Goal: Task Accomplishment & Management: Manage account settings

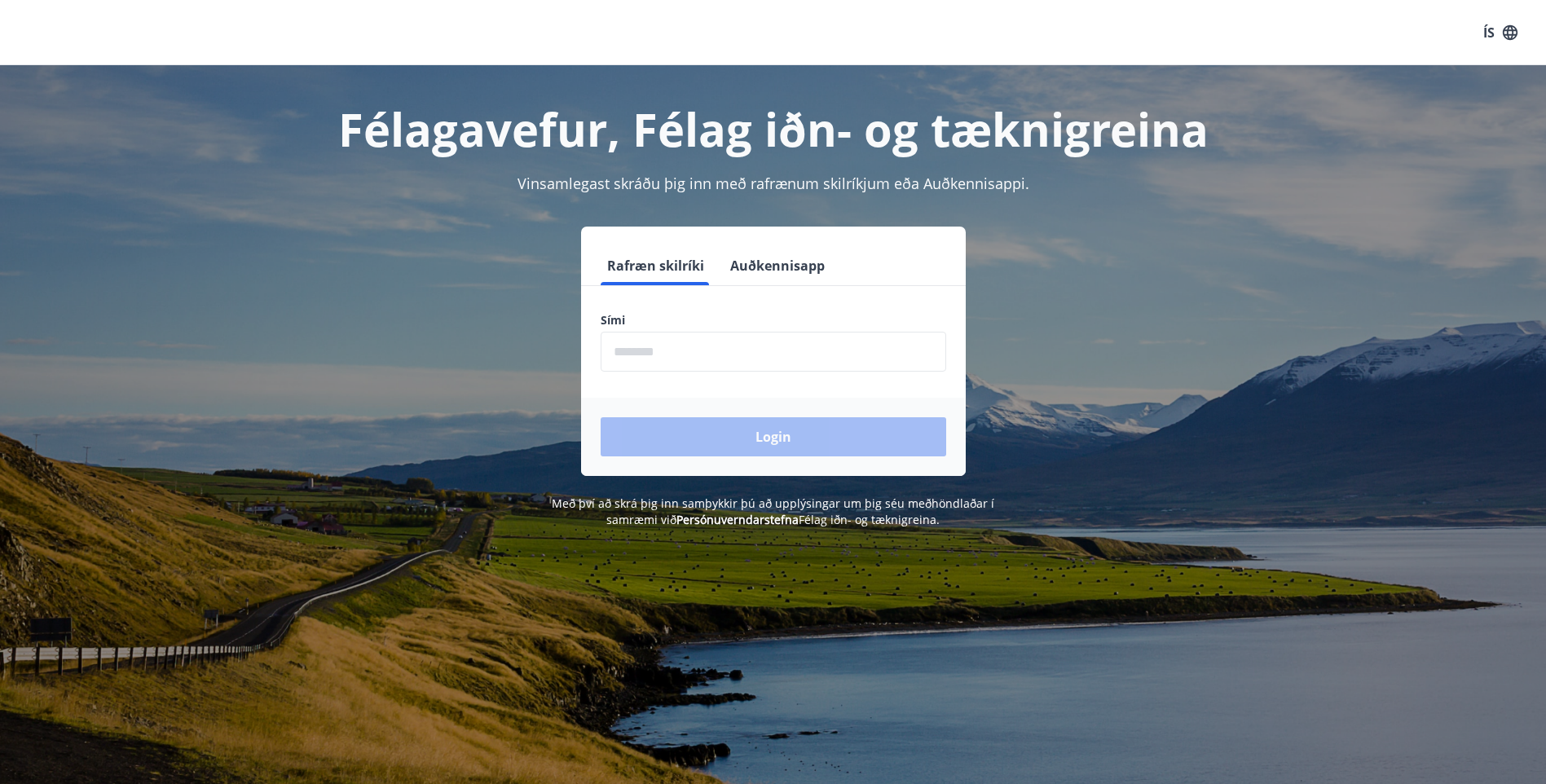
click at [651, 353] on input "phone" at bounding box center [773, 351] width 345 height 40
type input "********"
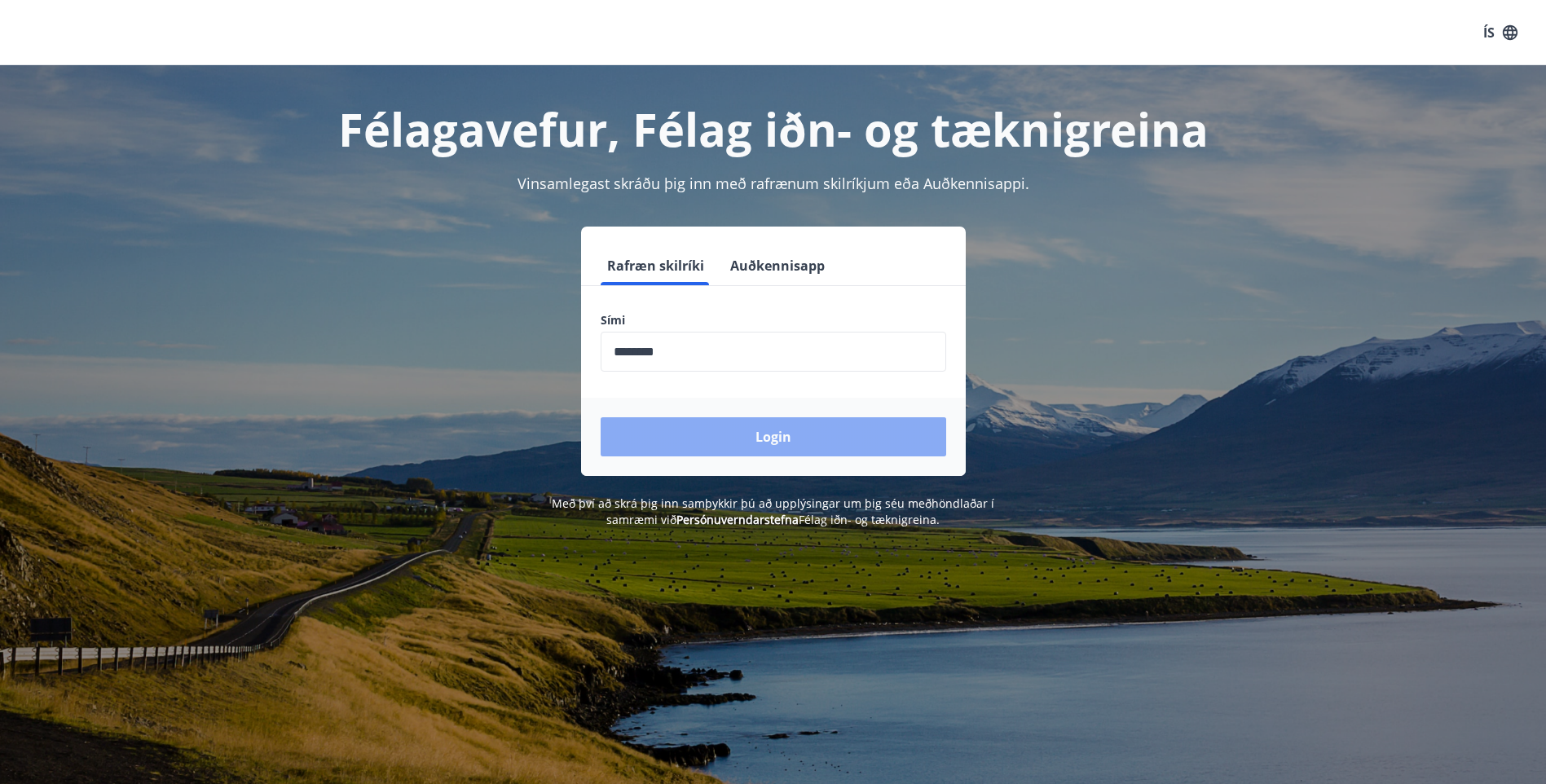
click at [651, 437] on button "Login" at bounding box center [773, 436] width 345 height 39
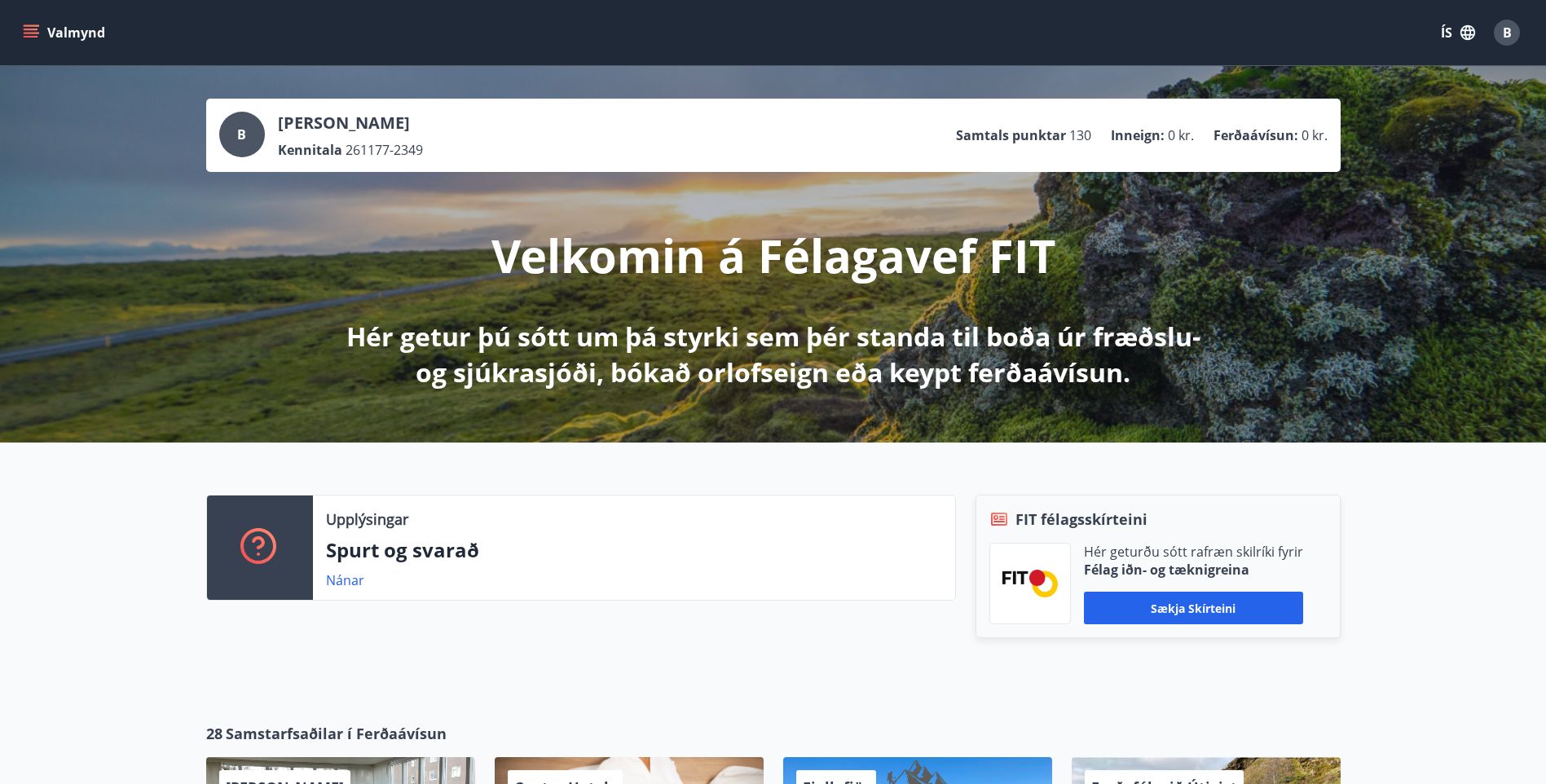
scroll to position [81, 0]
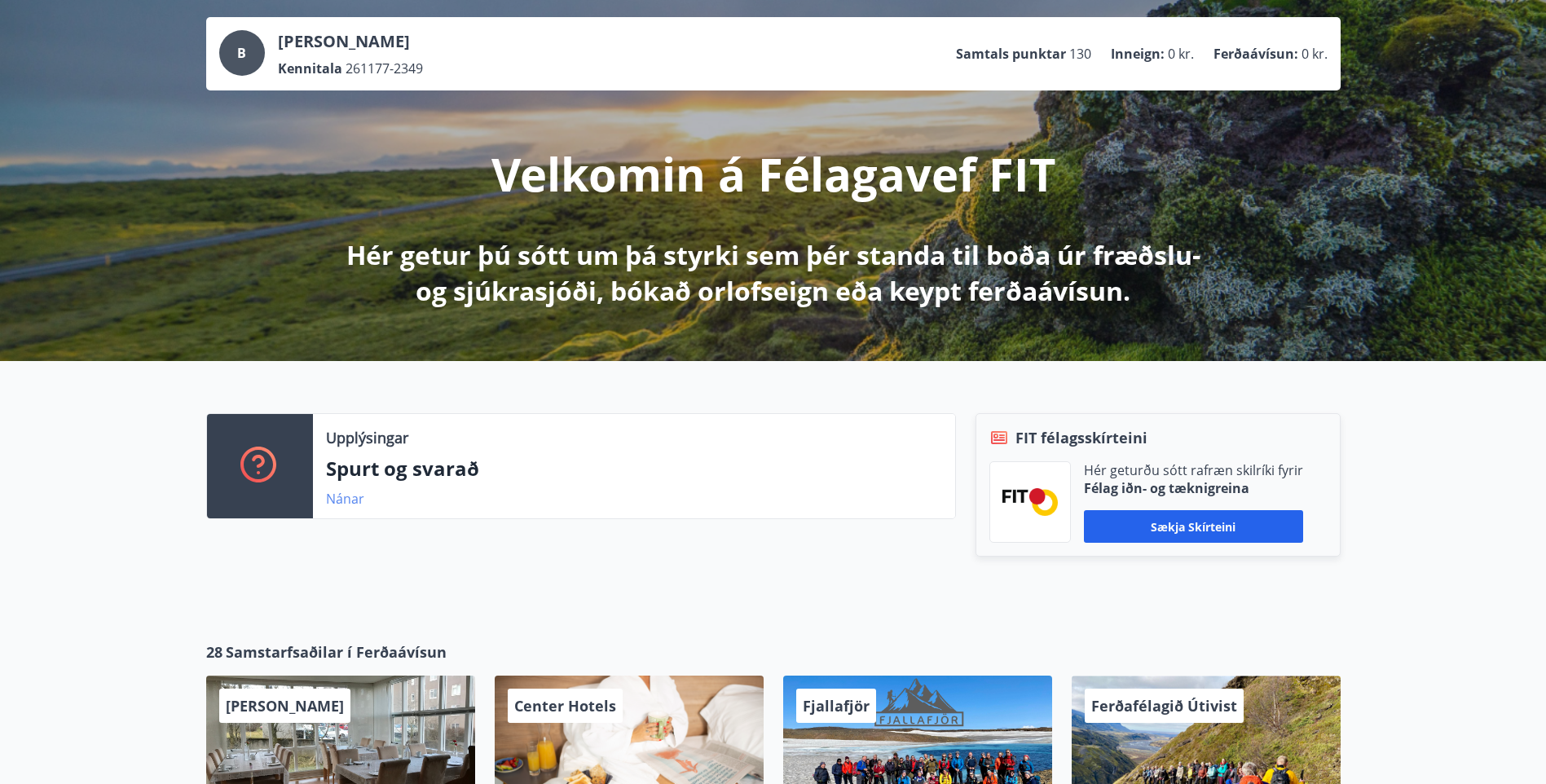
click at [348, 502] on link "Nánar" at bounding box center [345, 498] width 38 height 18
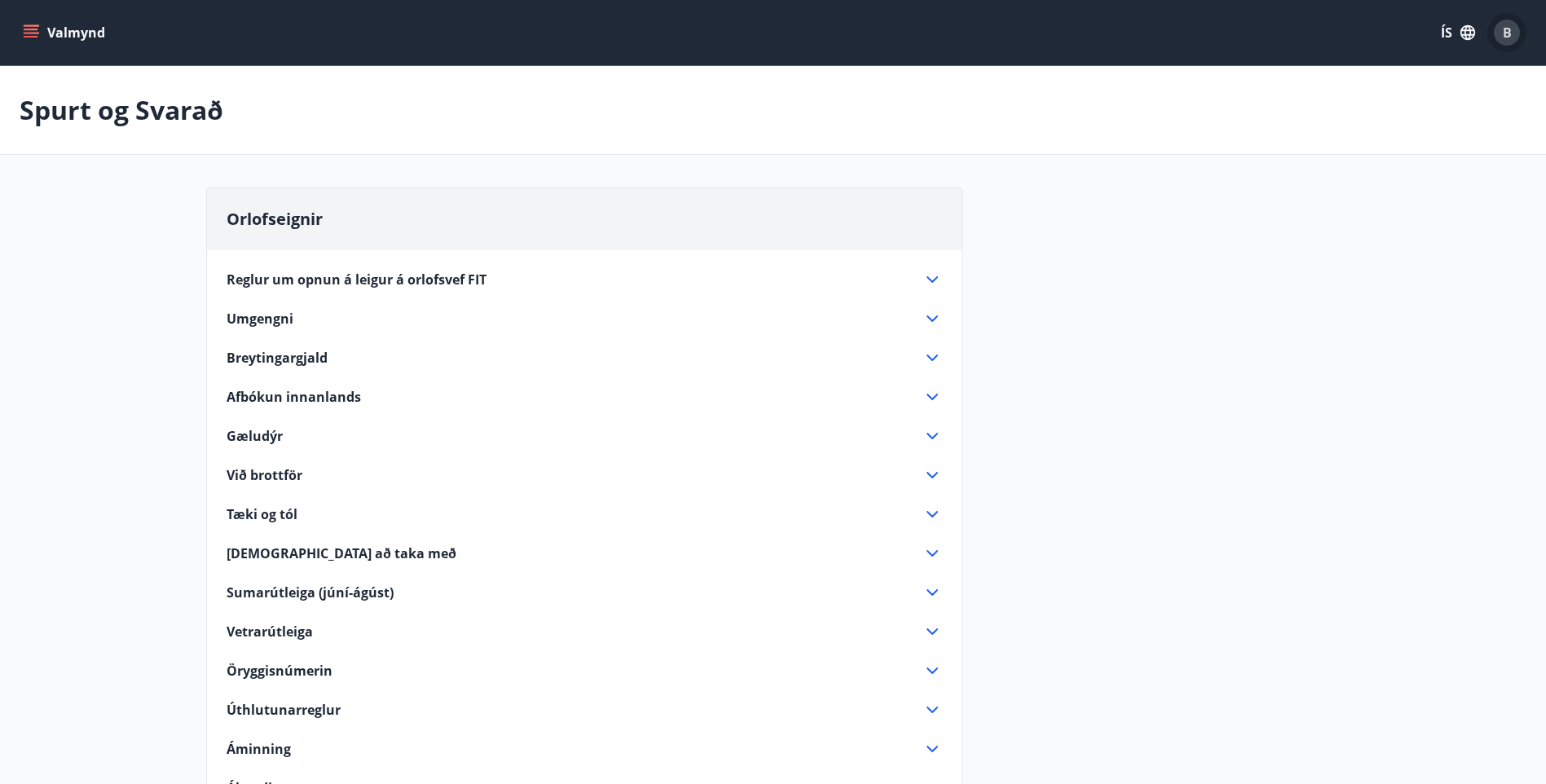
click at [1503, 28] on span "B" at bounding box center [1508, 32] width 9 height 18
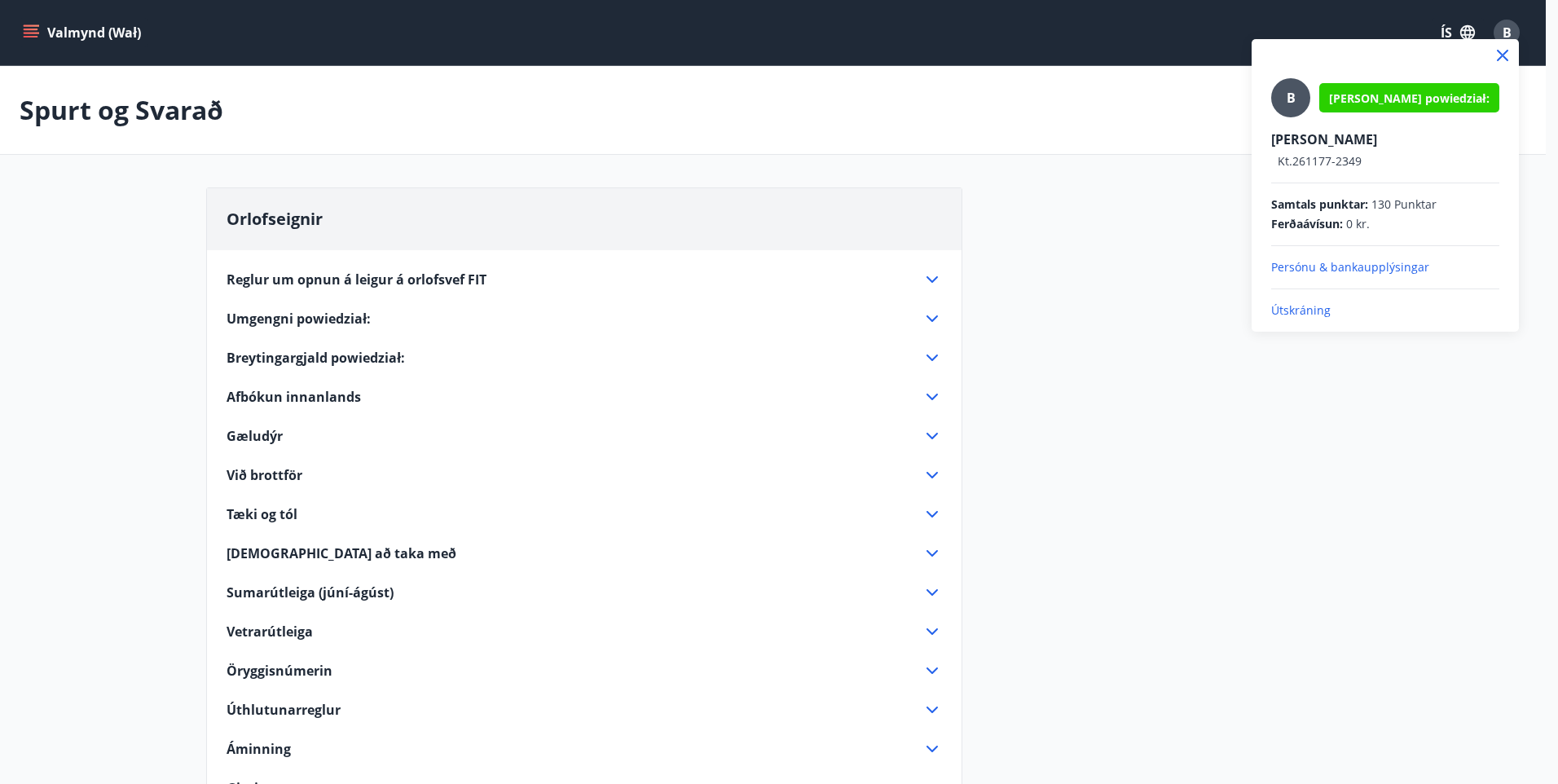
click at [933, 397] on div at bounding box center [779, 392] width 1558 height 784
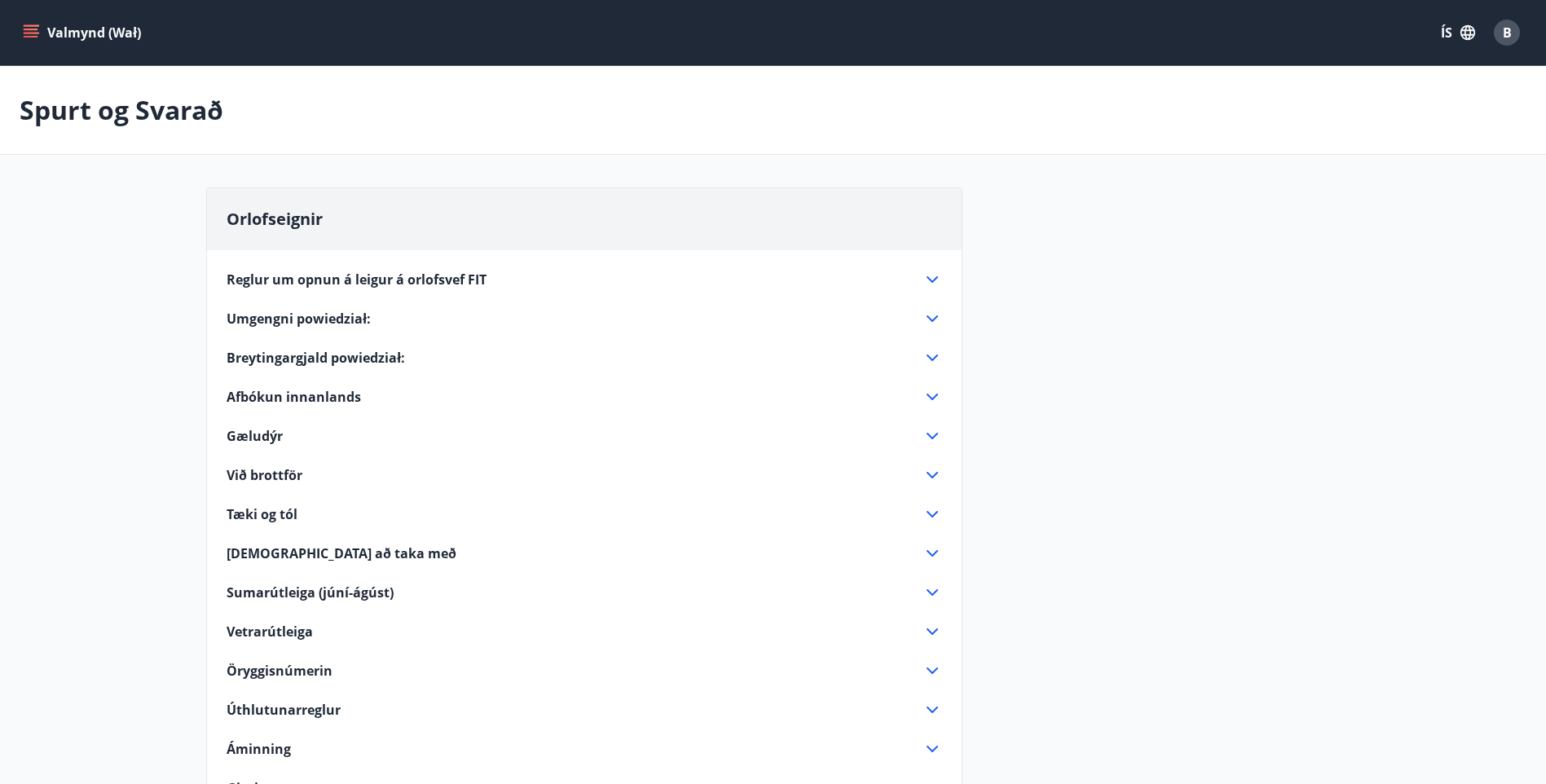
click at [932, 396] on icon at bounding box center [932, 397] width 19 height 19
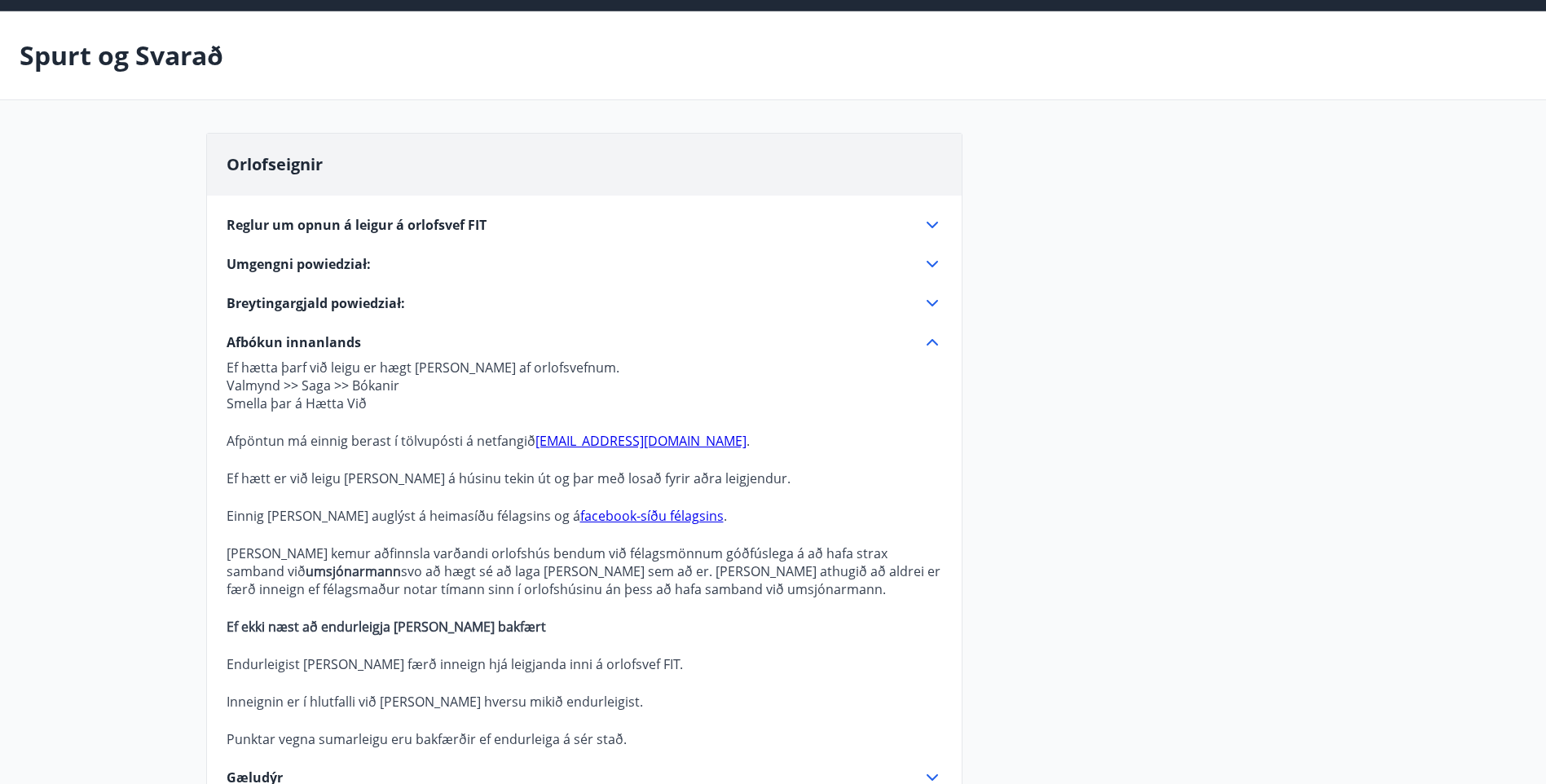
scroll to position [81, 0]
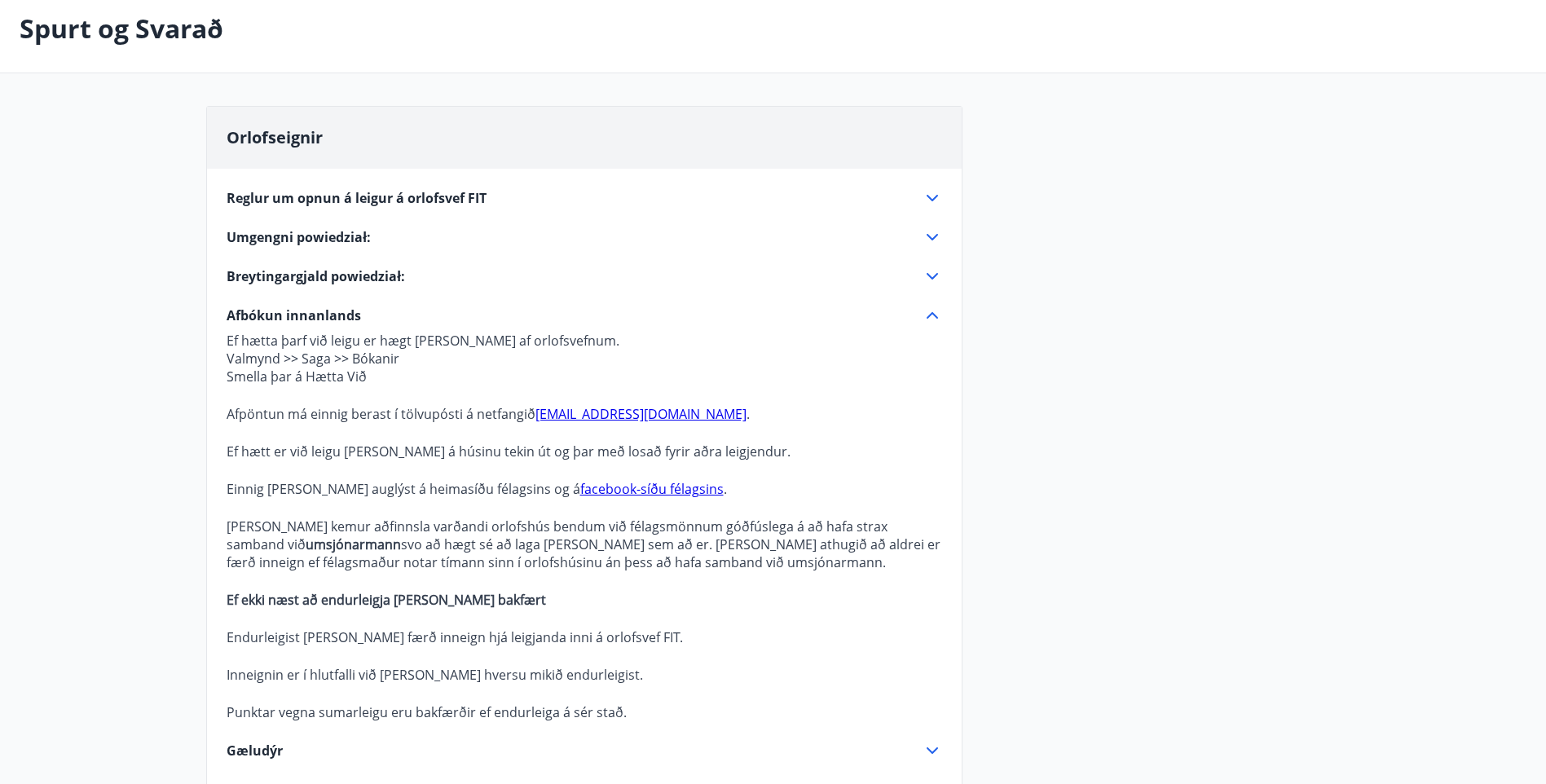
click at [930, 274] on icon at bounding box center [932, 276] width 19 height 19
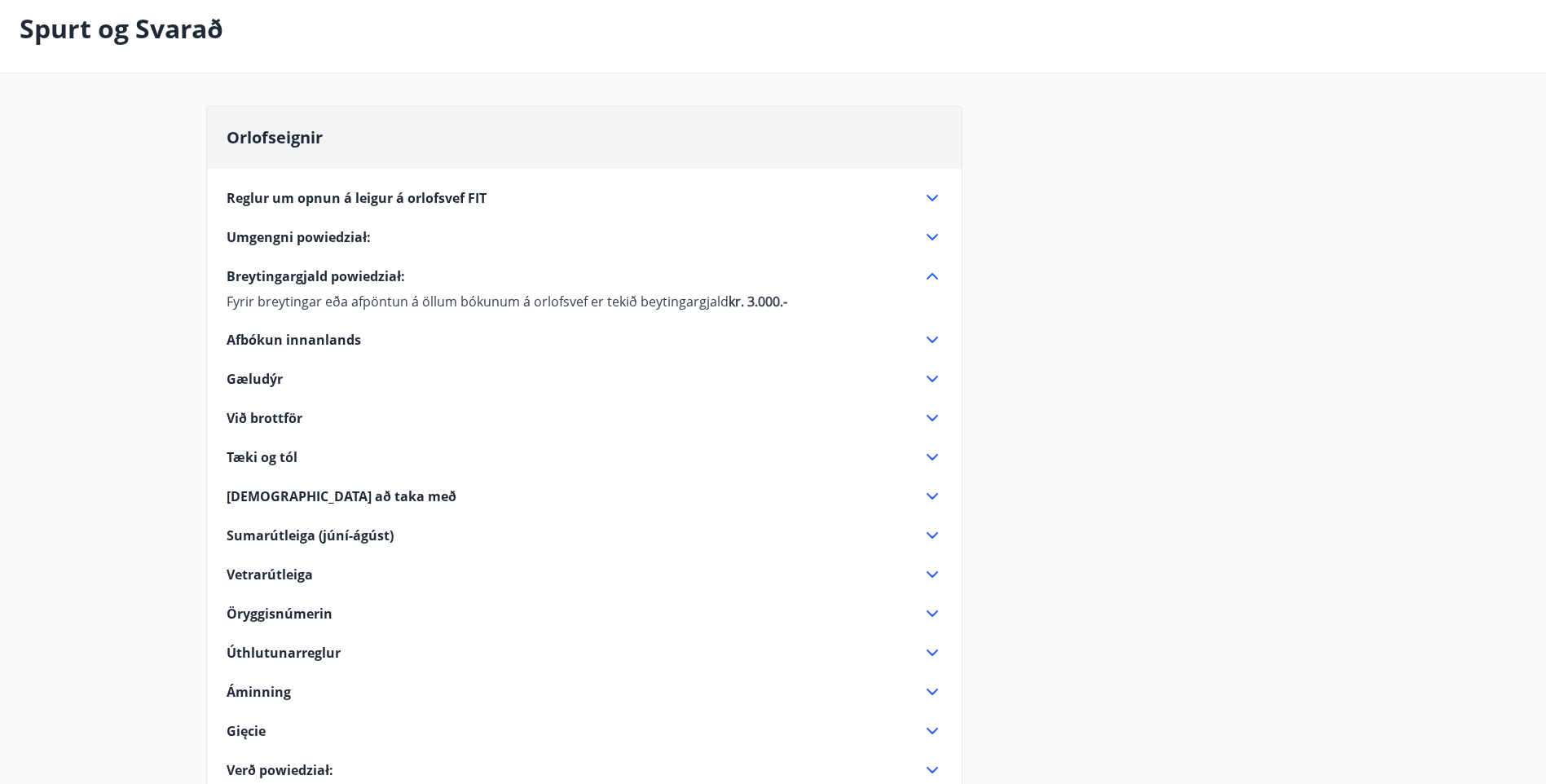
click at [929, 234] on icon at bounding box center [932, 237] width 19 height 19
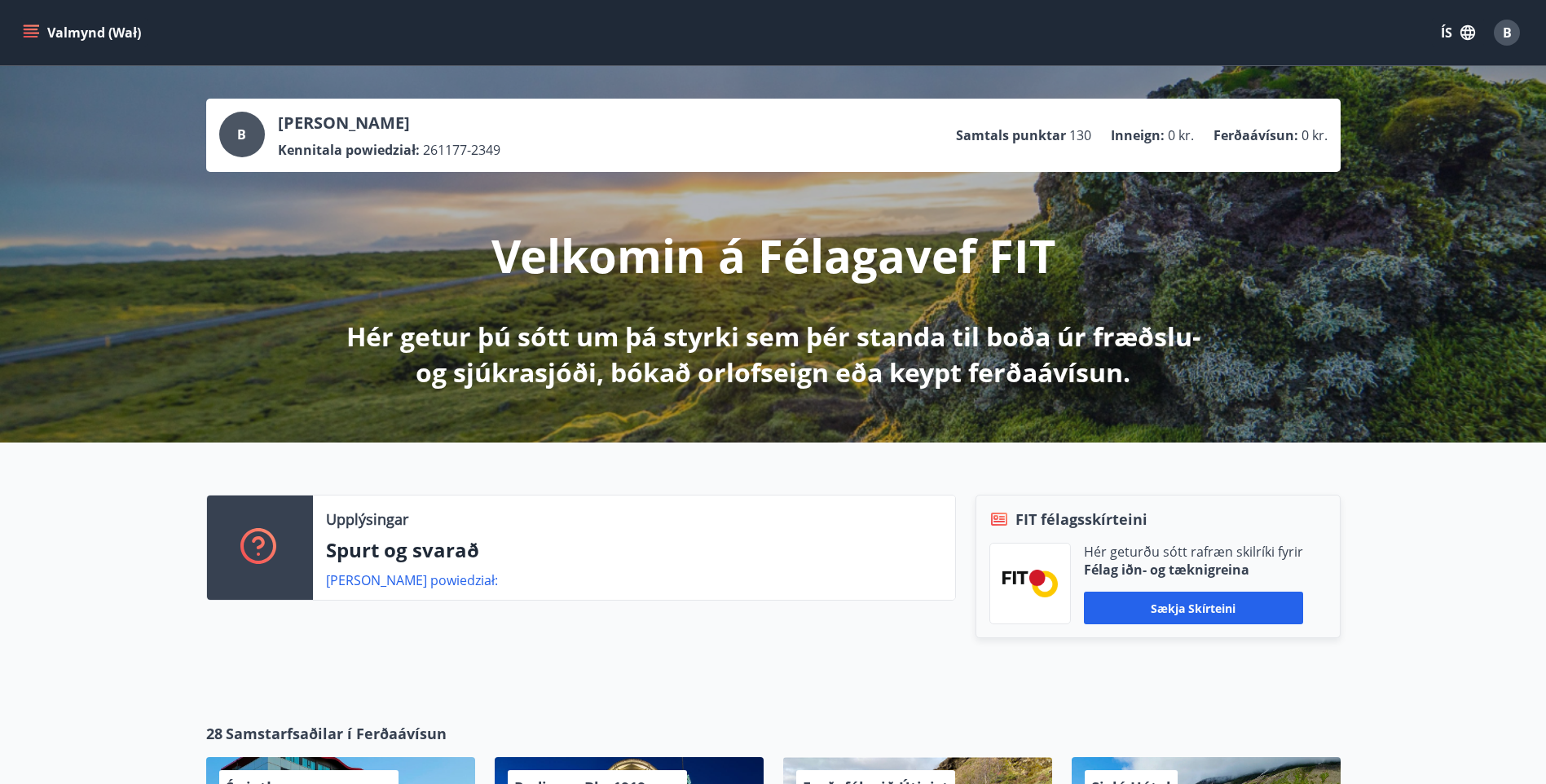
click at [1508, 30] on span "B" at bounding box center [1508, 32] width 9 height 18
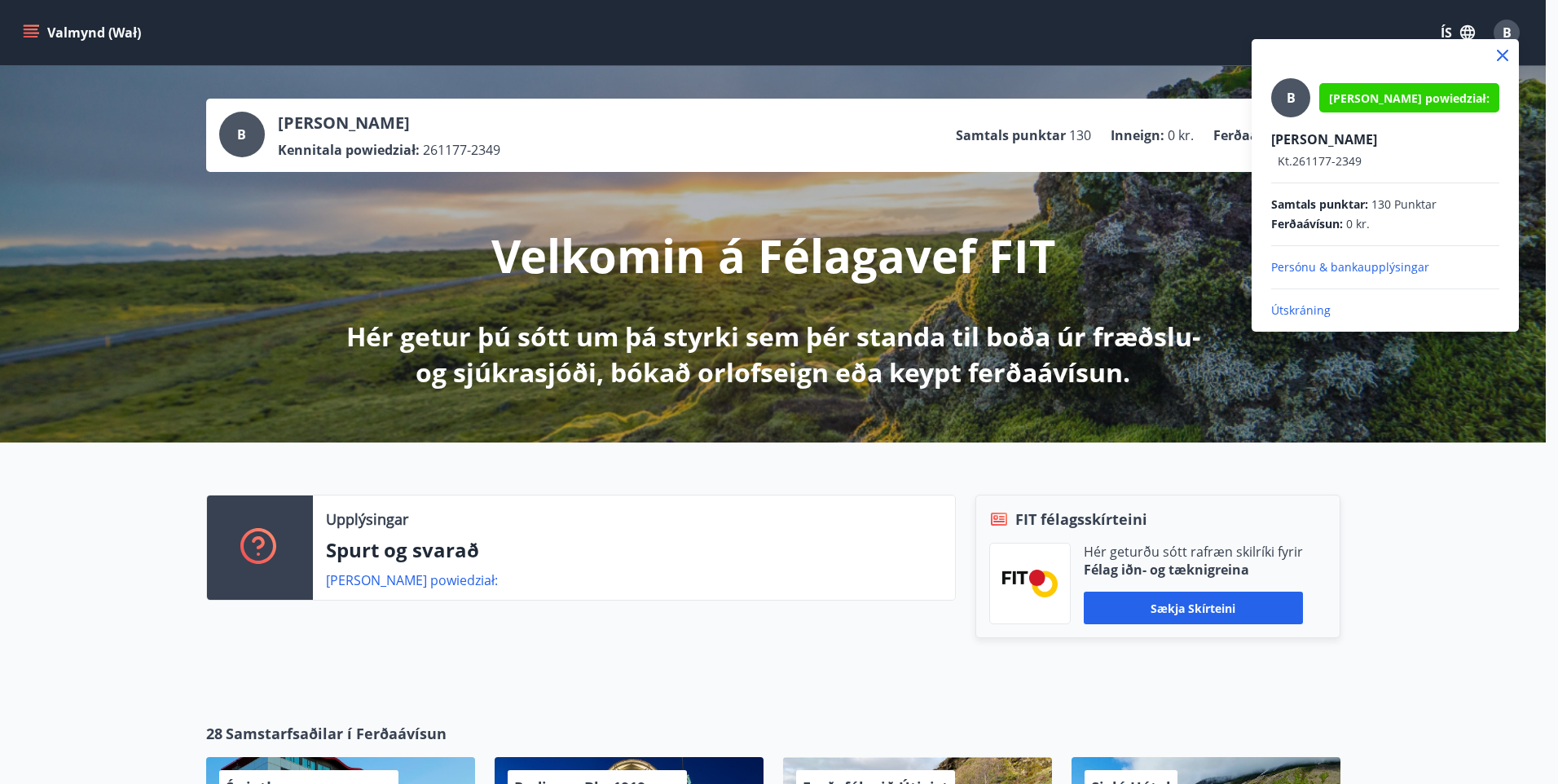
click at [45, 511] on div at bounding box center [779, 392] width 1558 height 784
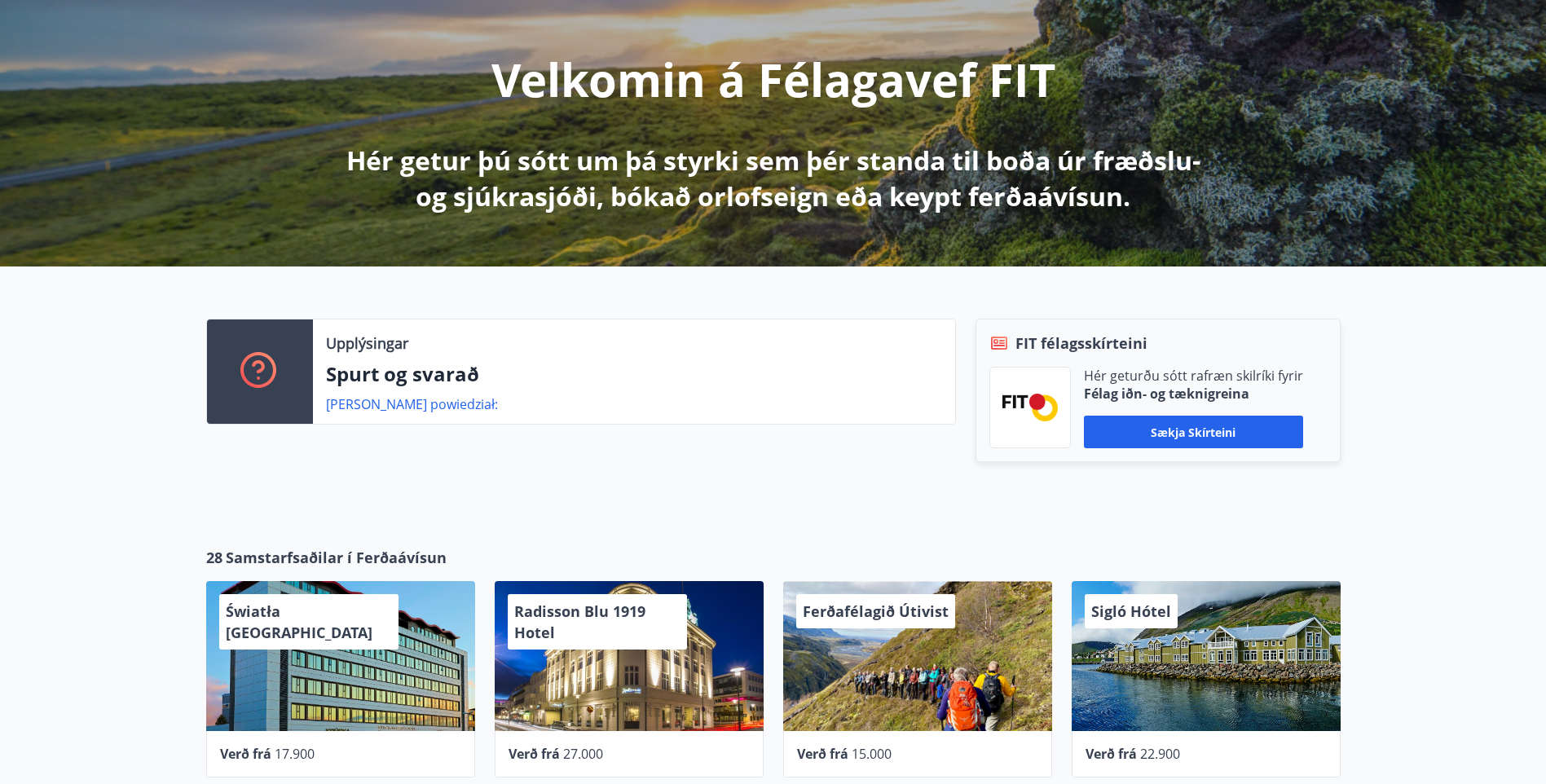
scroll to position [155, 0]
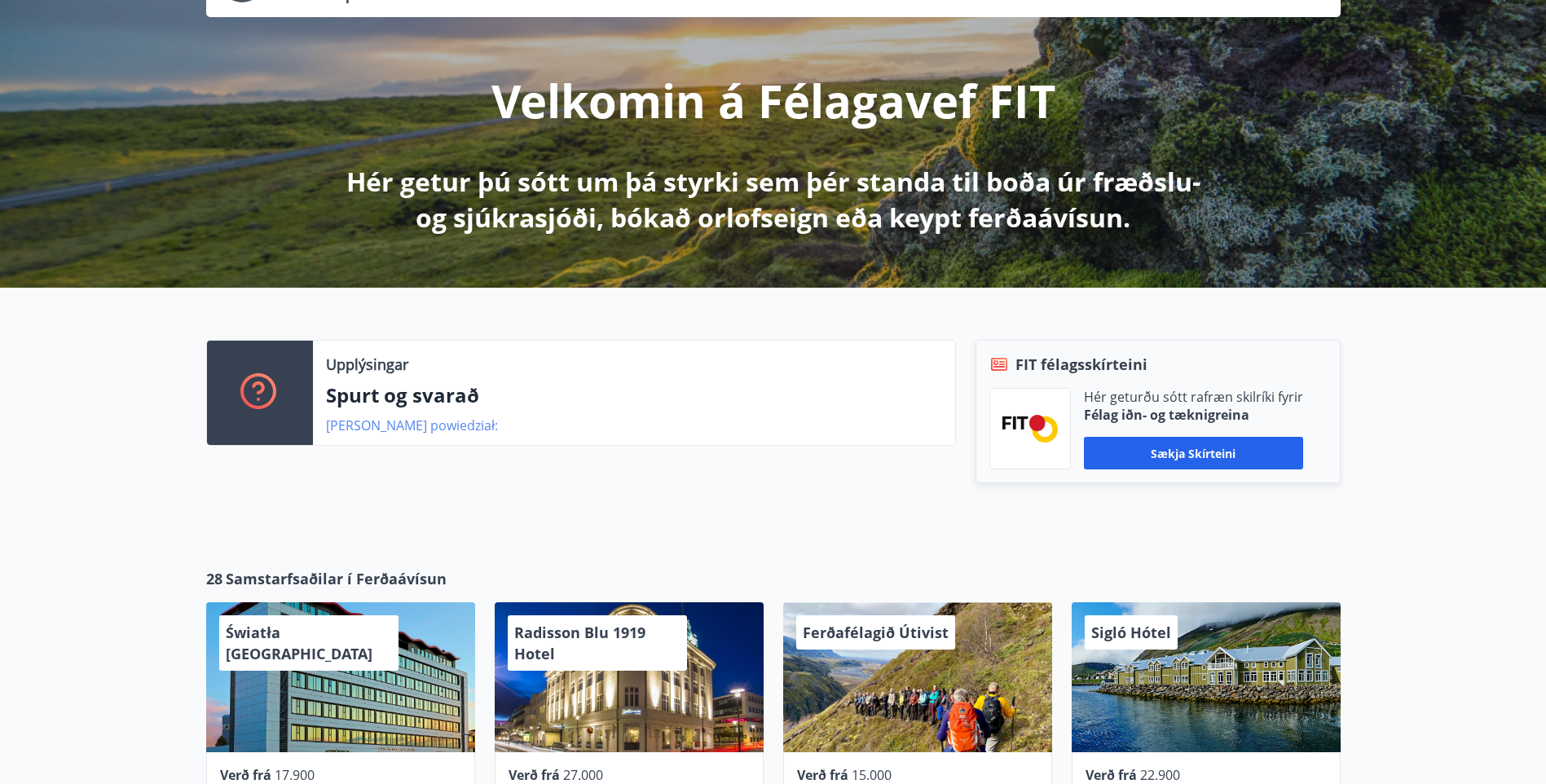
click at [378, 428] on link "[PERSON_NAME] powiedział:" at bounding box center [412, 425] width 172 height 18
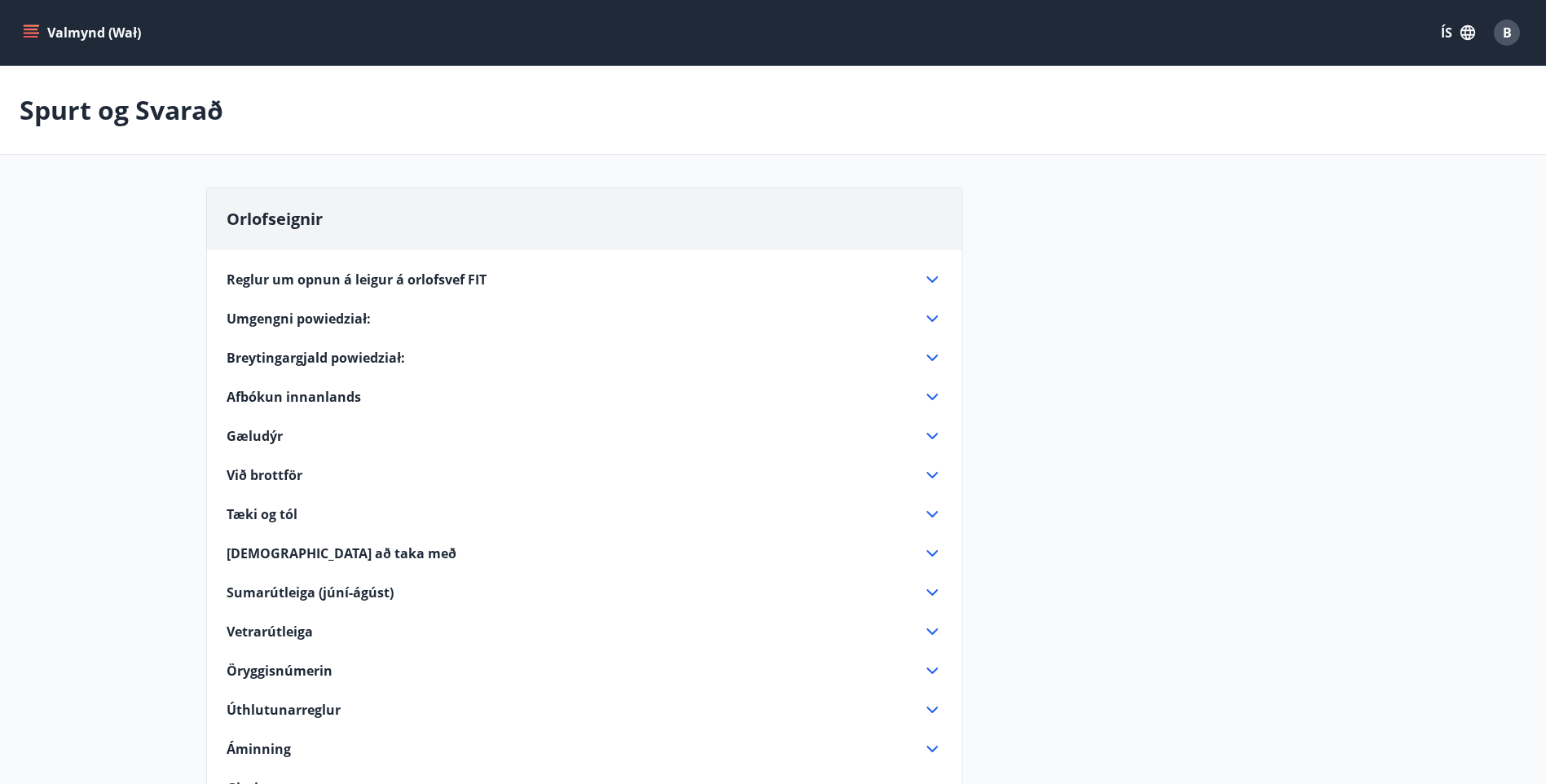
click at [37, 28] on icon "menu" at bounding box center [31, 32] width 17 height 17
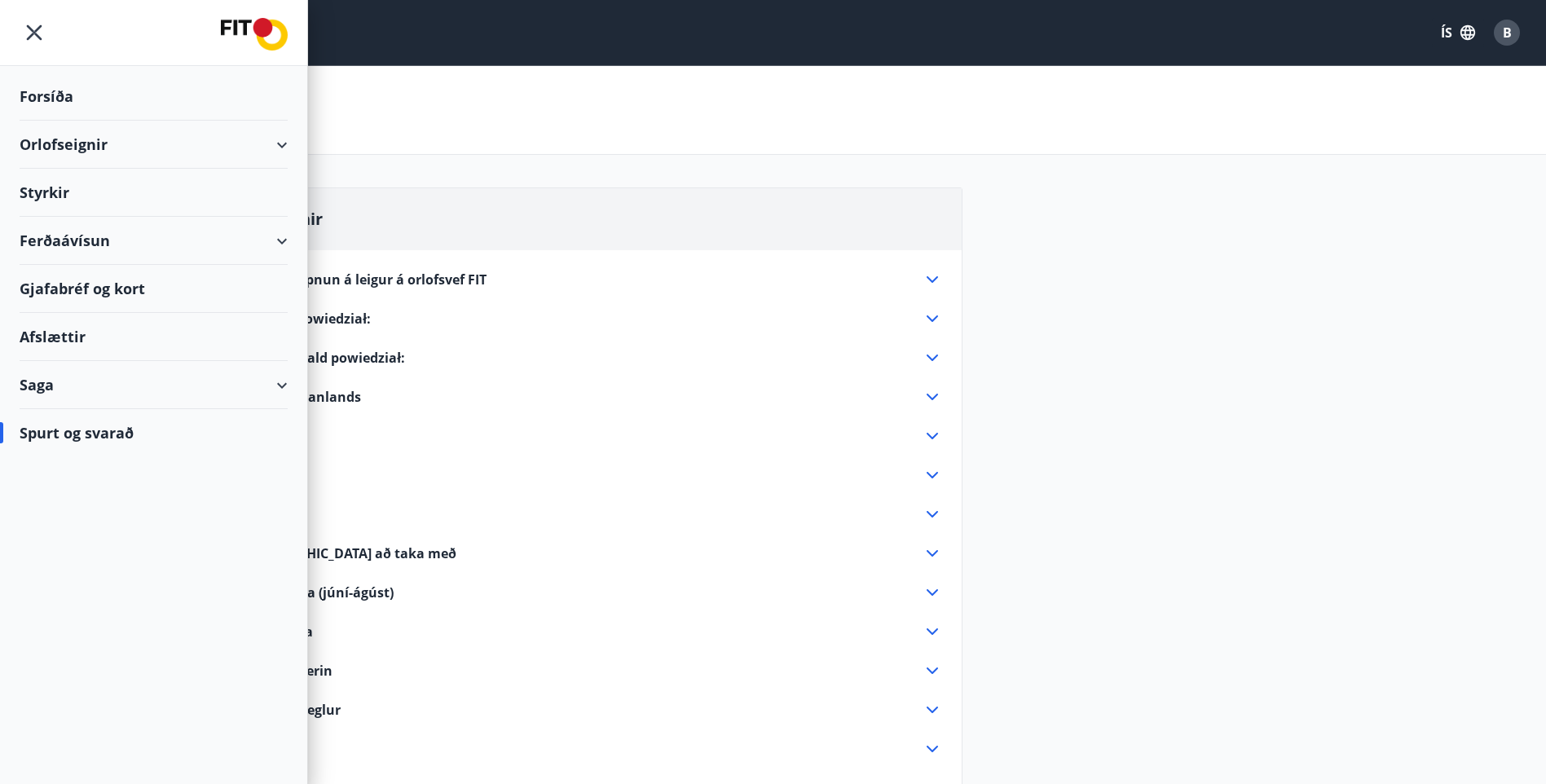
click at [282, 144] on div "Orlofseignir" at bounding box center [153, 144] width 268 height 48
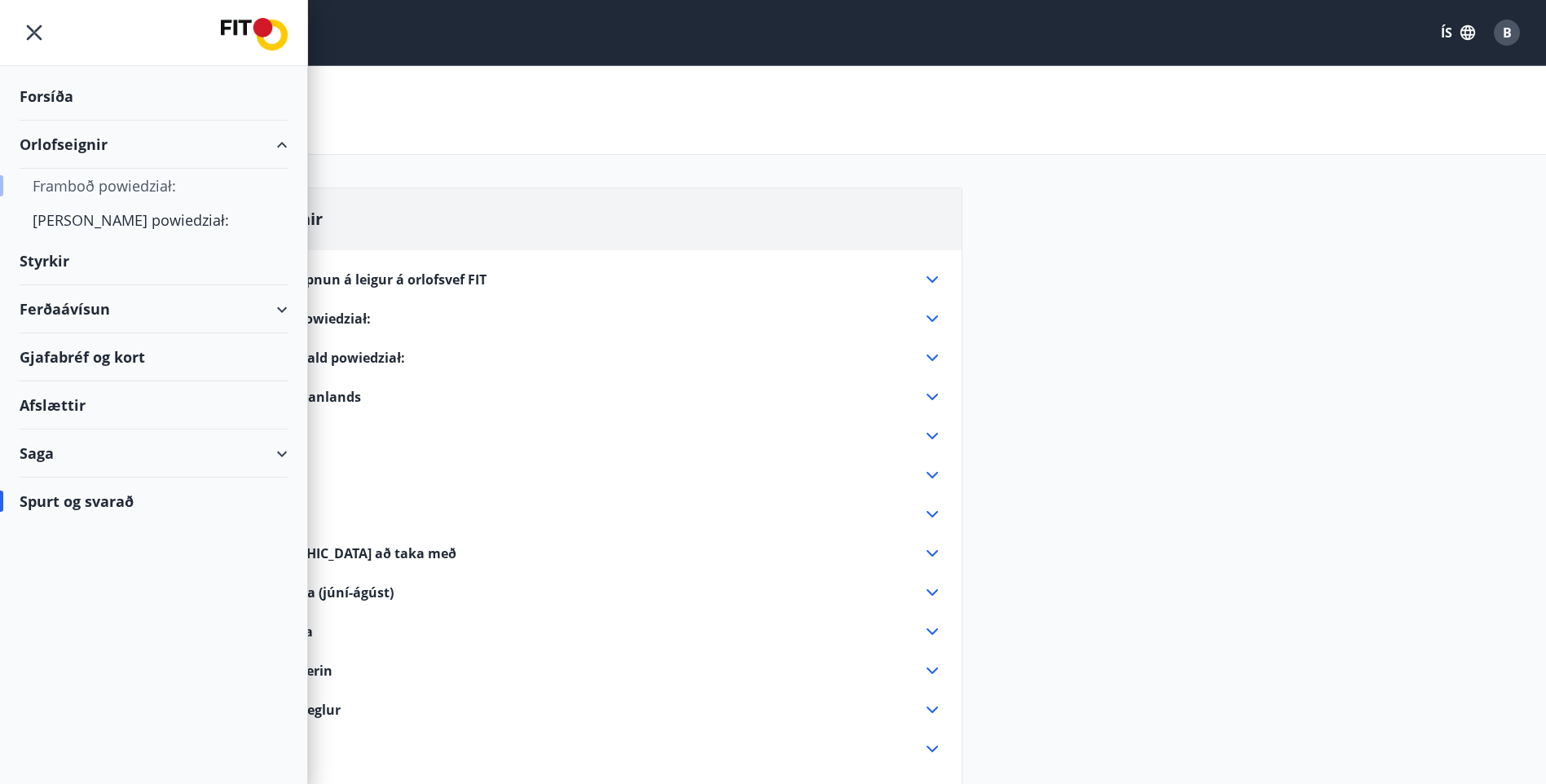
click at [163, 187] on div "Framboð powiedział:" at bounding box center [153, 185] width 242 height 34
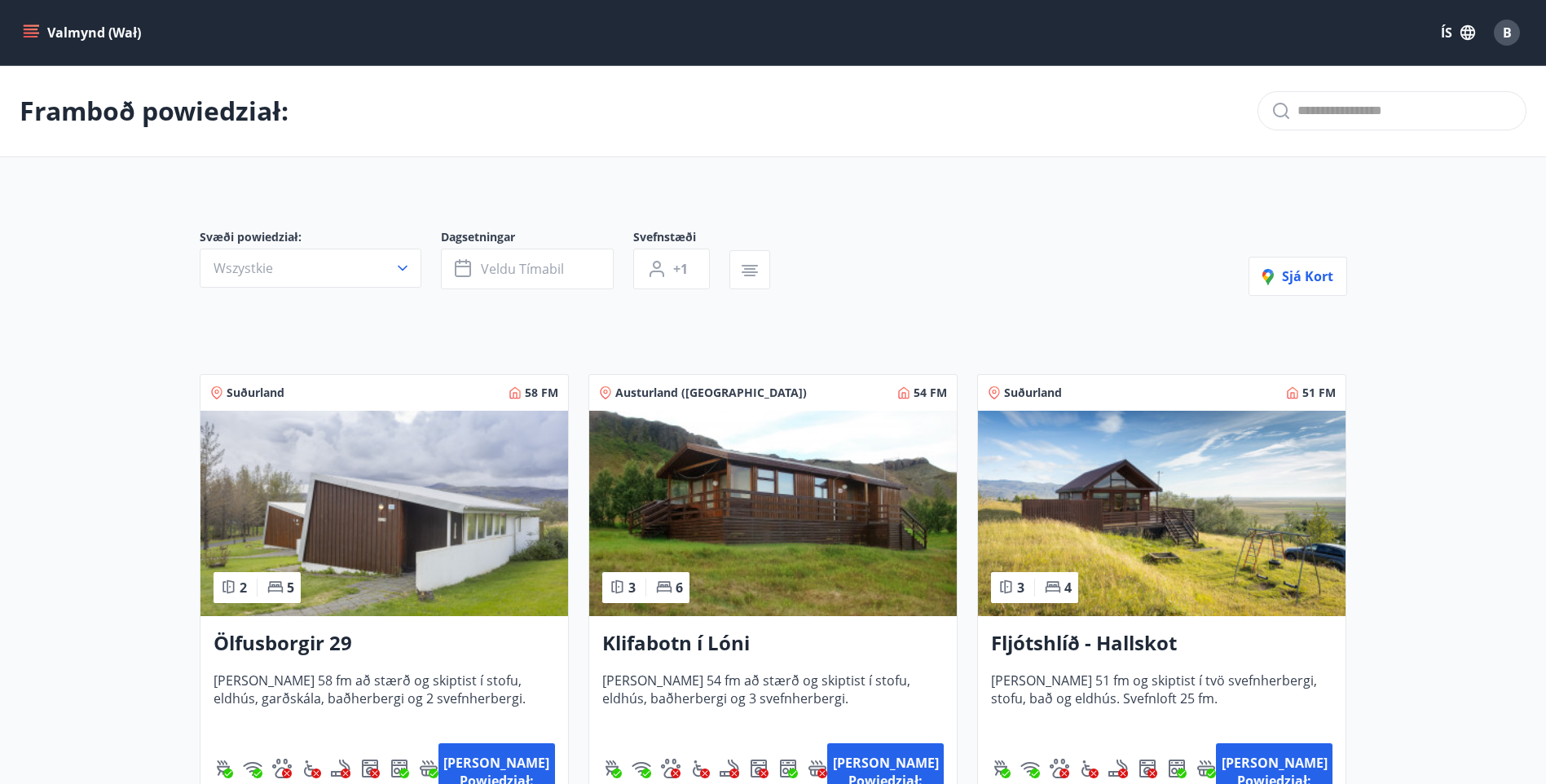
click at [30, 28] on icon "menu" at bounding box center [31, 32] width 17 height 17
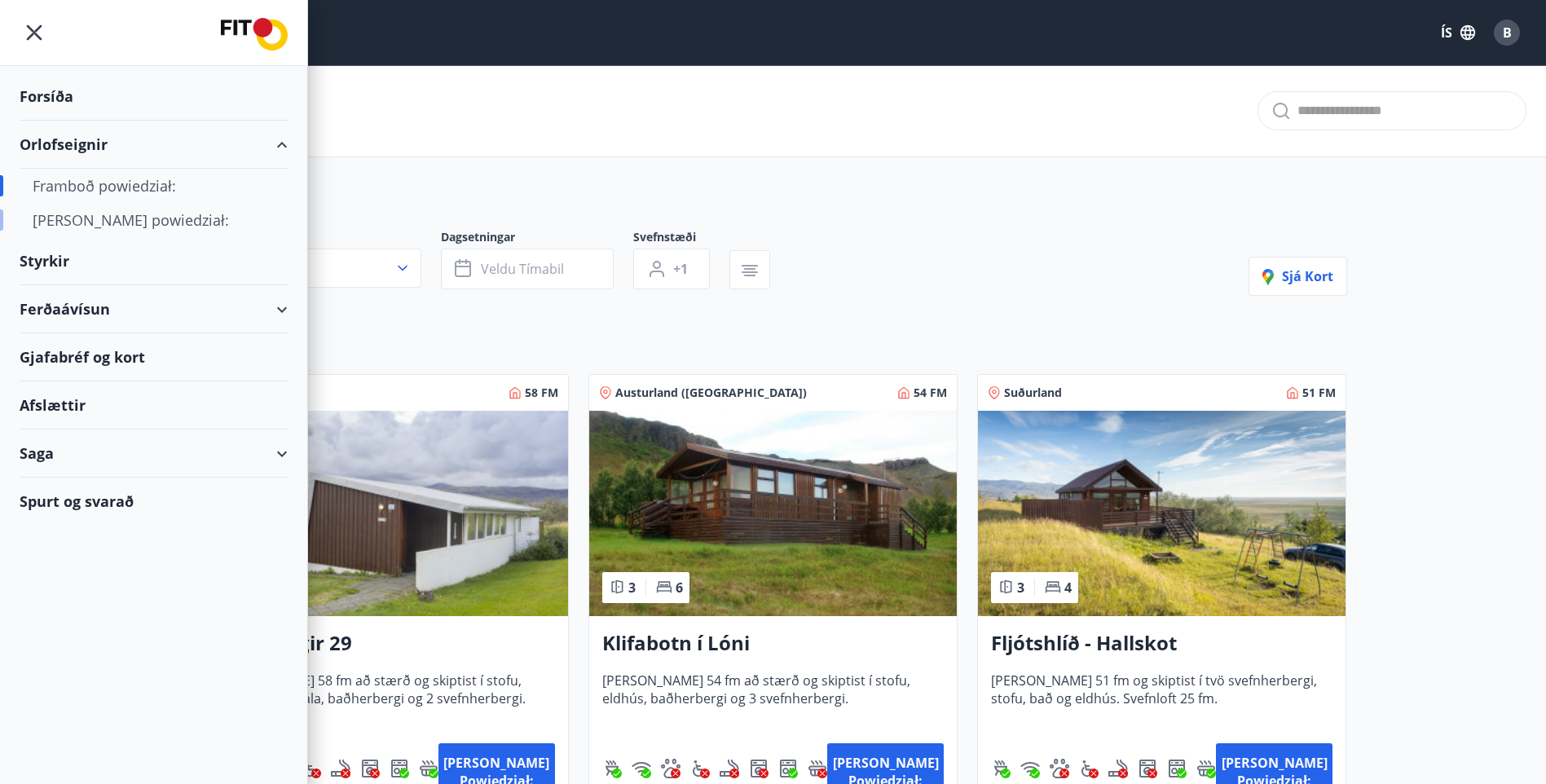
click at [173, 219] on div "[PERSON_NAME] powiedział:" at bounding box center [153, 219] width 242 height 34
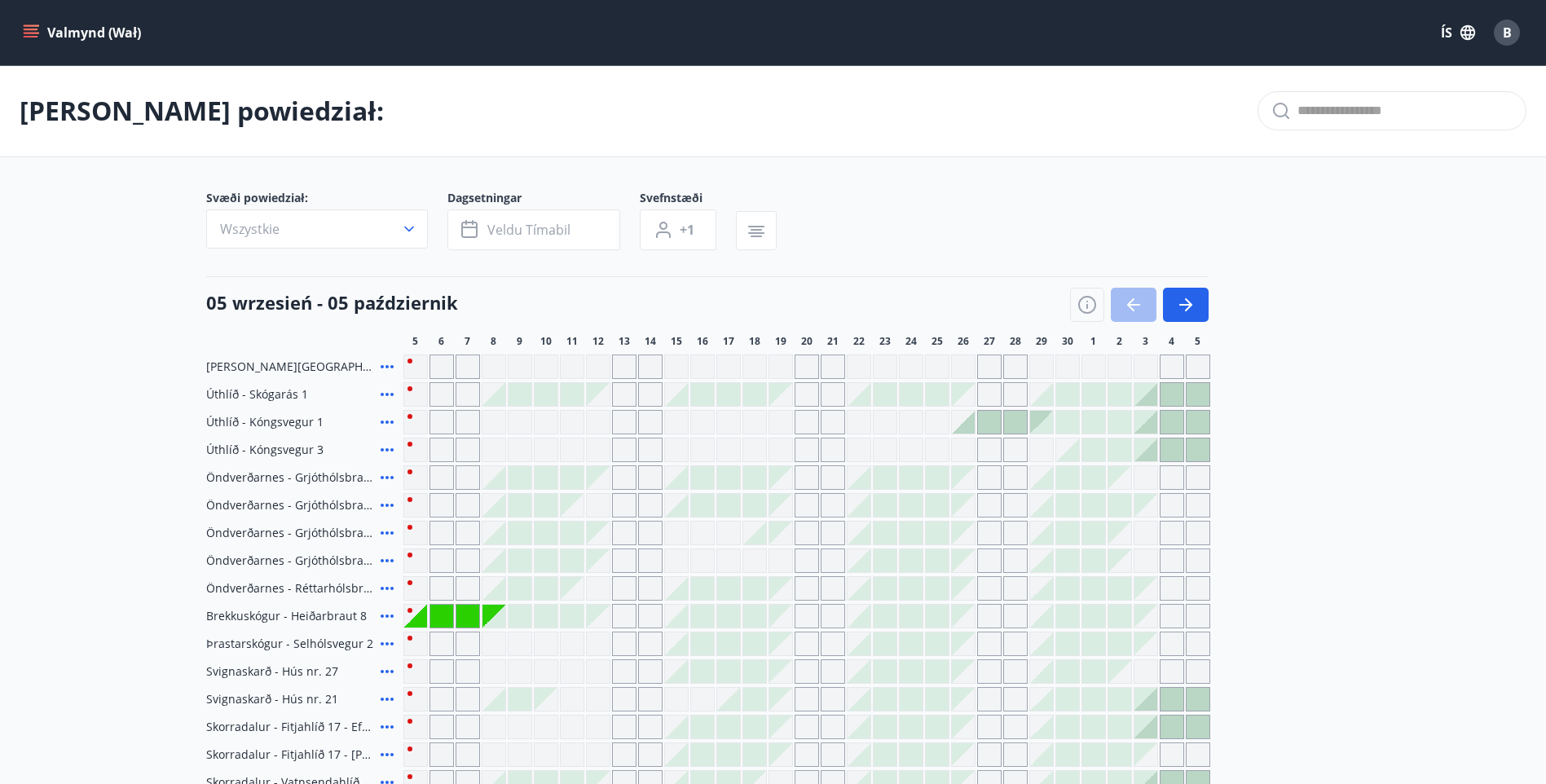
click at [30, 29] on icon "menu" at bounding box center [31, 30] width 15 height 2
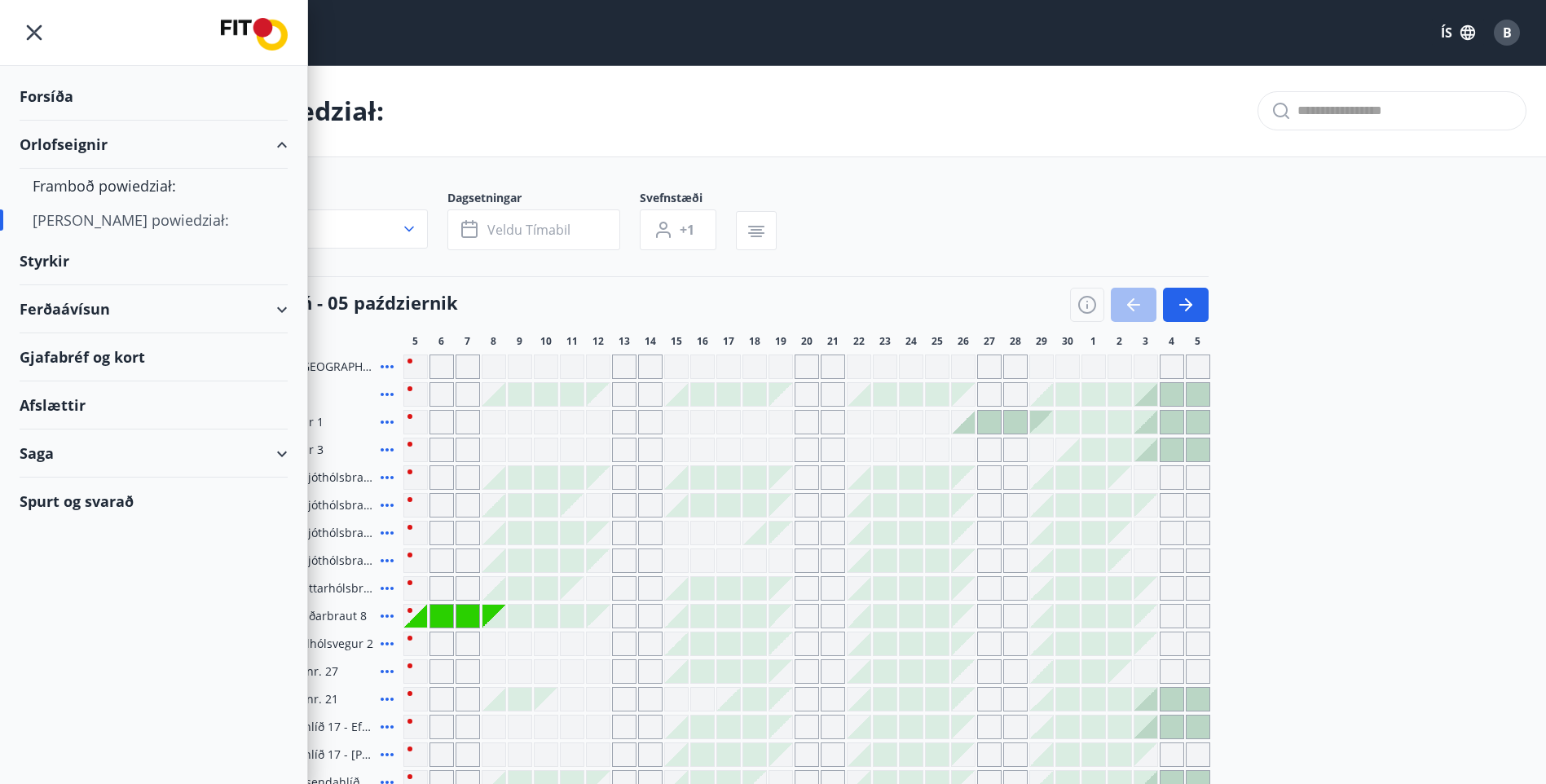
click at [280, 309] on div "Ferðaávísun" at bounding box center [153, 309] width 268 height 48
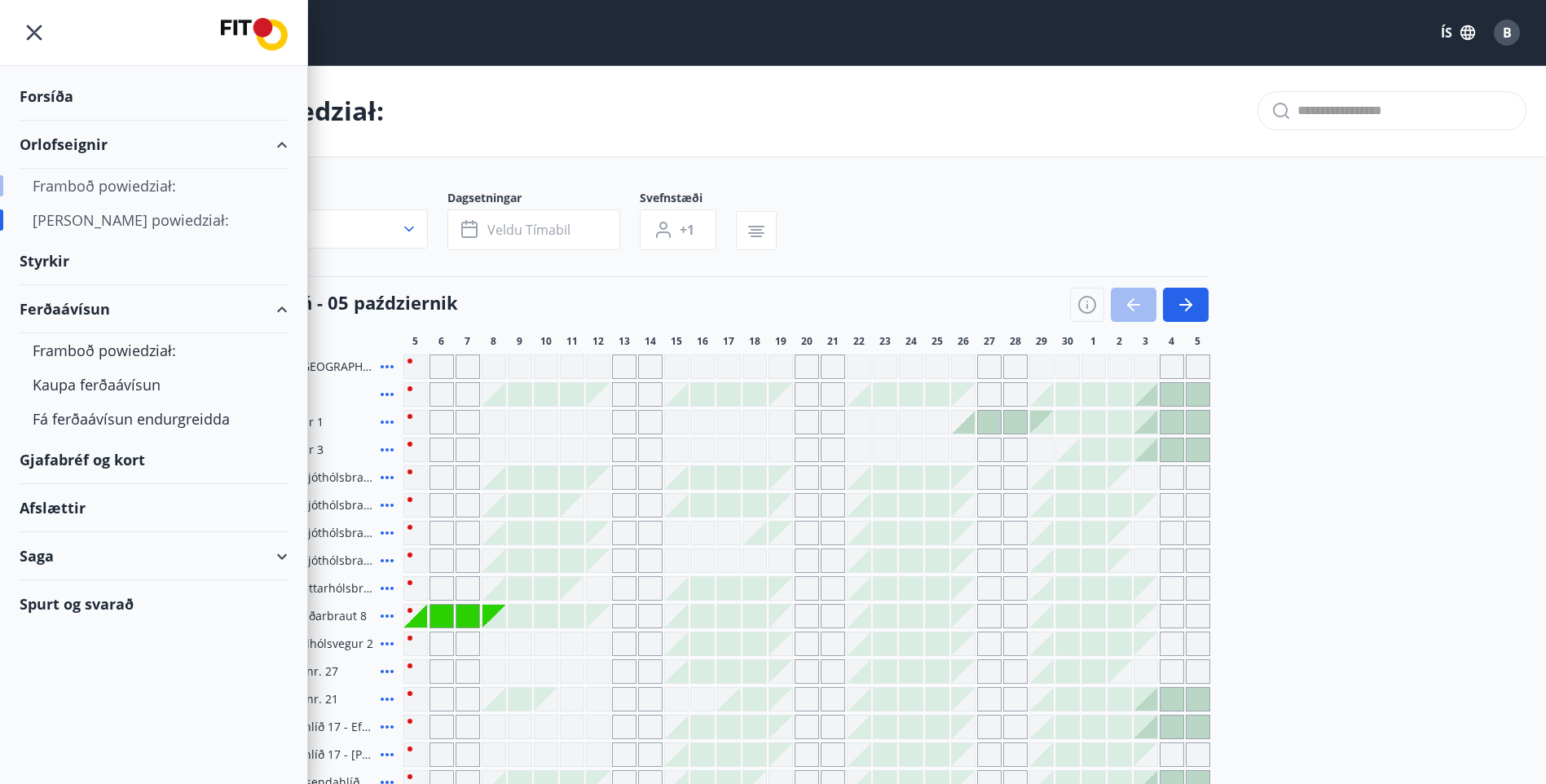
click at [153, 184] on div "Framboð powiedział:" at bounding box center [153, 185] width 242 height 34
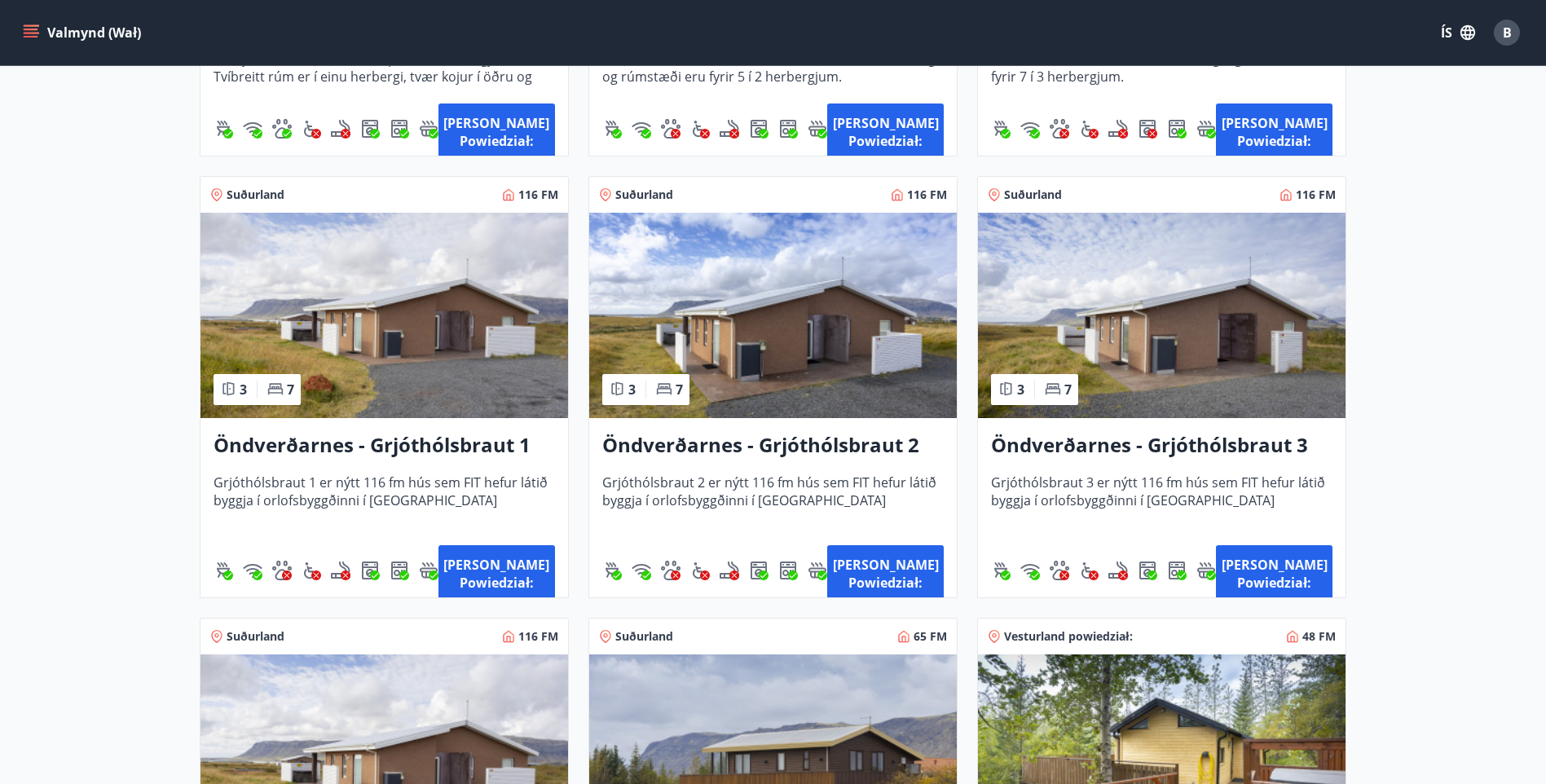
scroll to position [2851, 0]
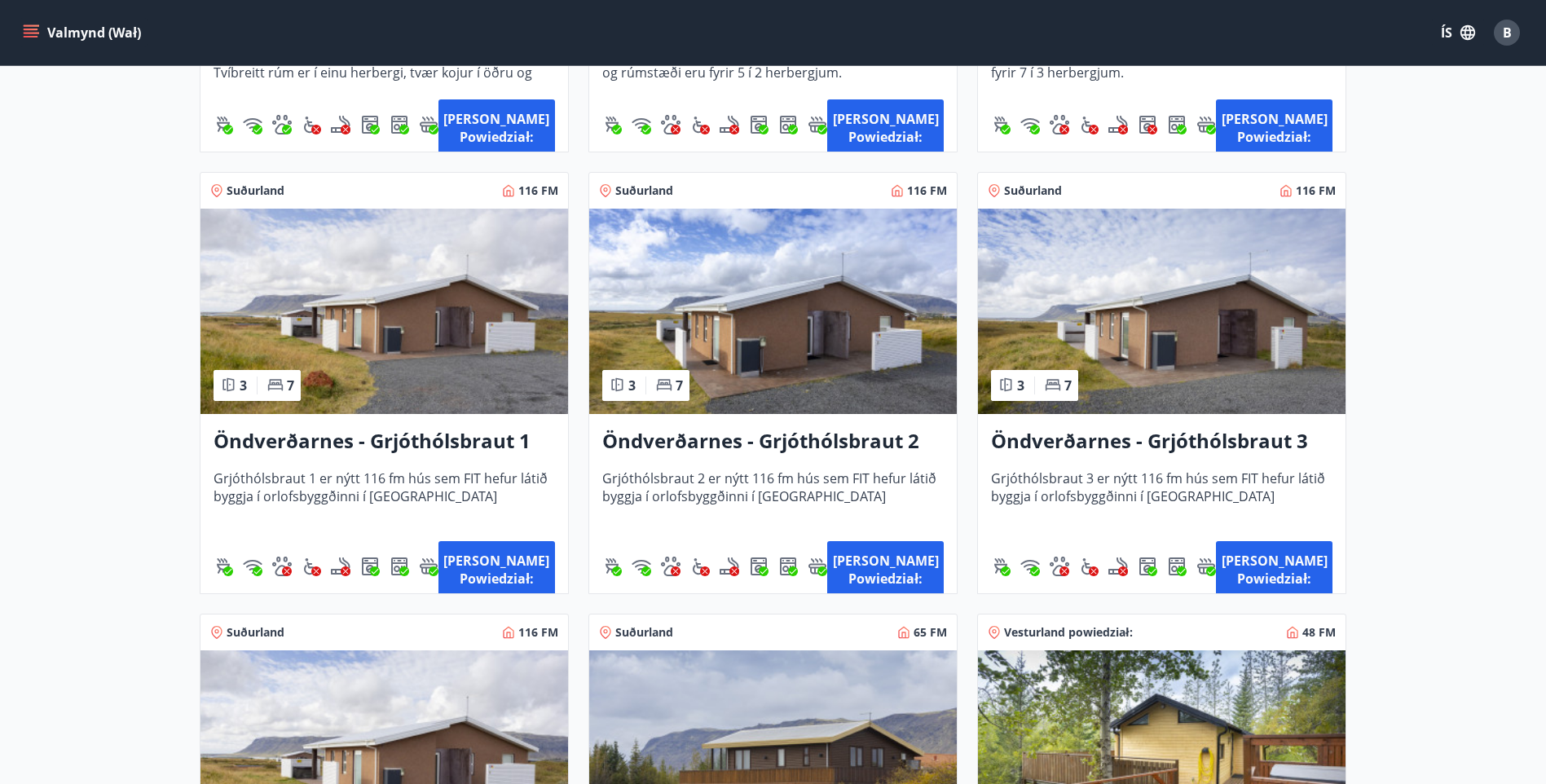
click at [34, 32] on icon "menu" at bounding box center [32, 32] width 18 height 2
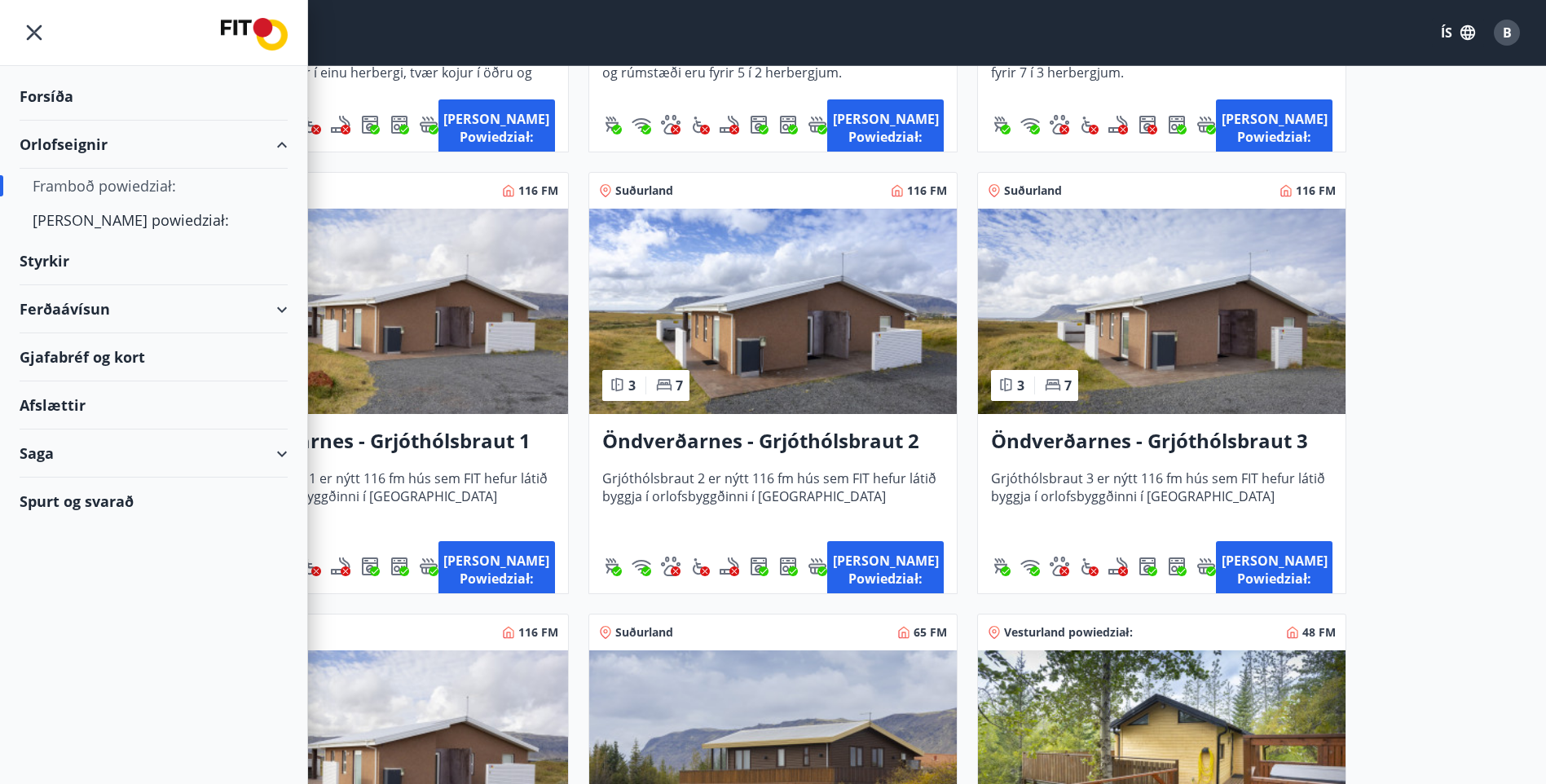
click at [67, 260] on div "Styrkir" at bounding box center [153, 260] width 268 height 48
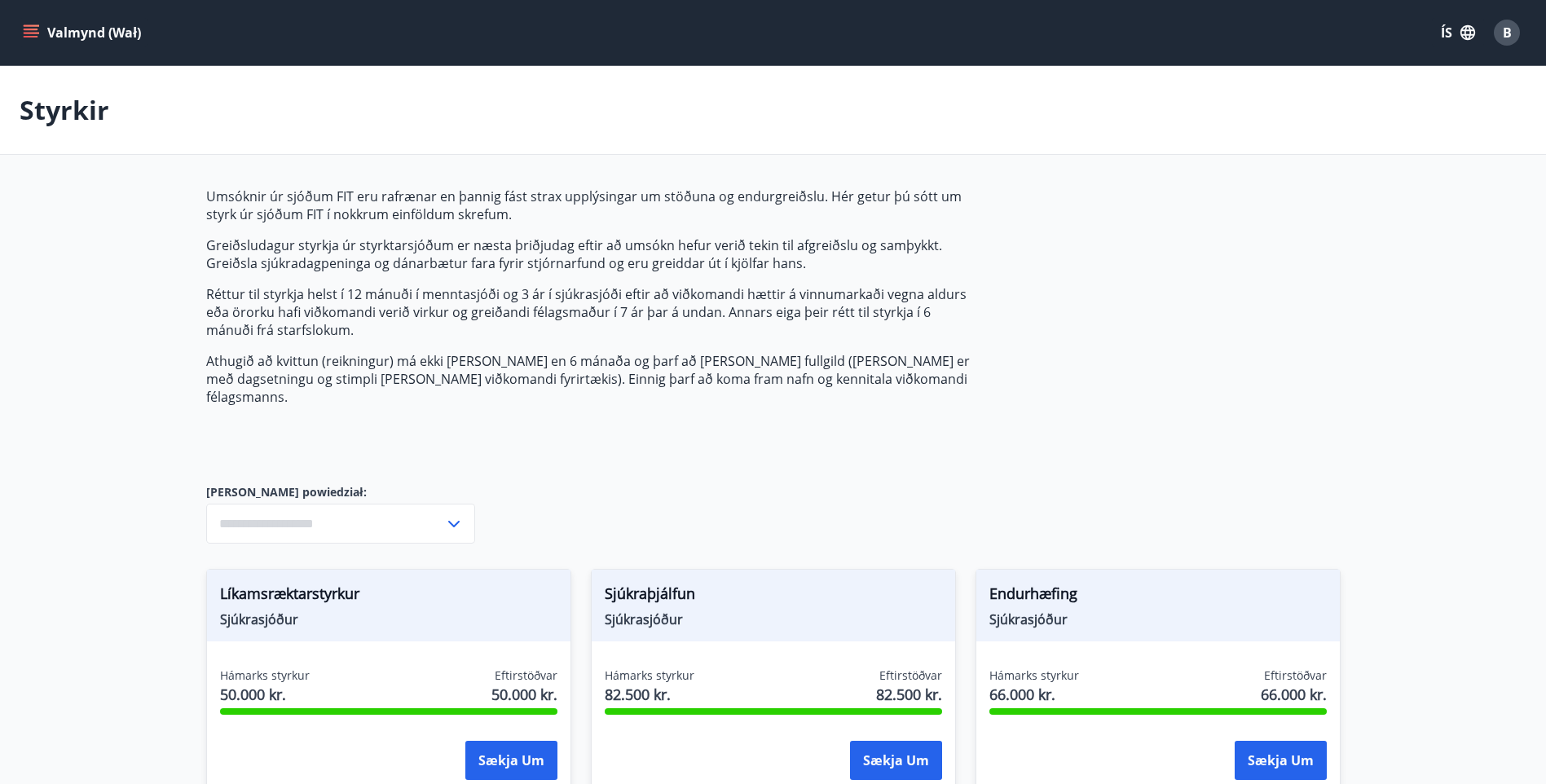
type input "***"
click at [32, 30] on icon "menu" at bounding box center [31, 30] width 15 height 2
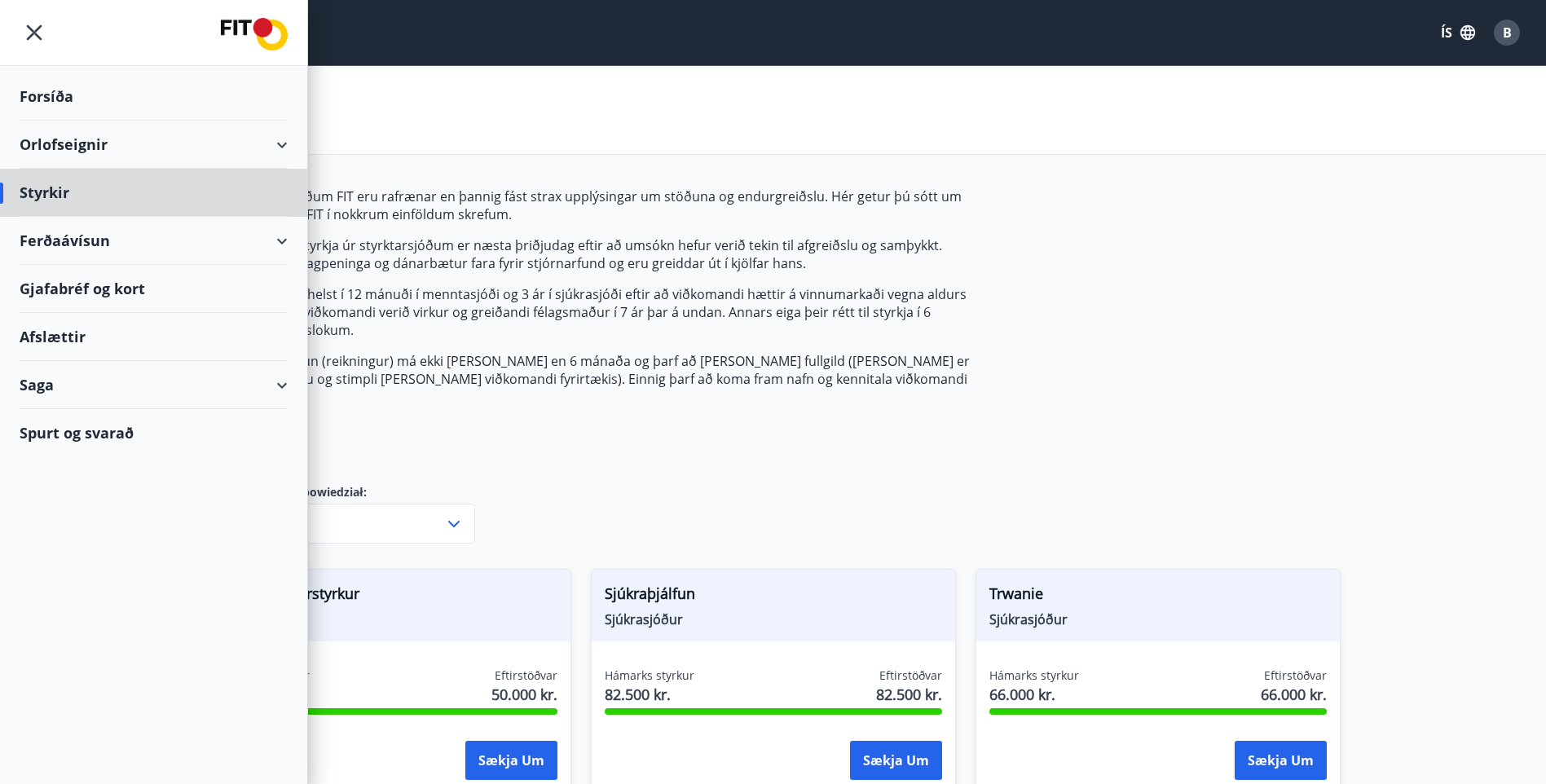
click at [52, 90] on div "Forsíða" at bounding box center [153, 96] width 268 height 48
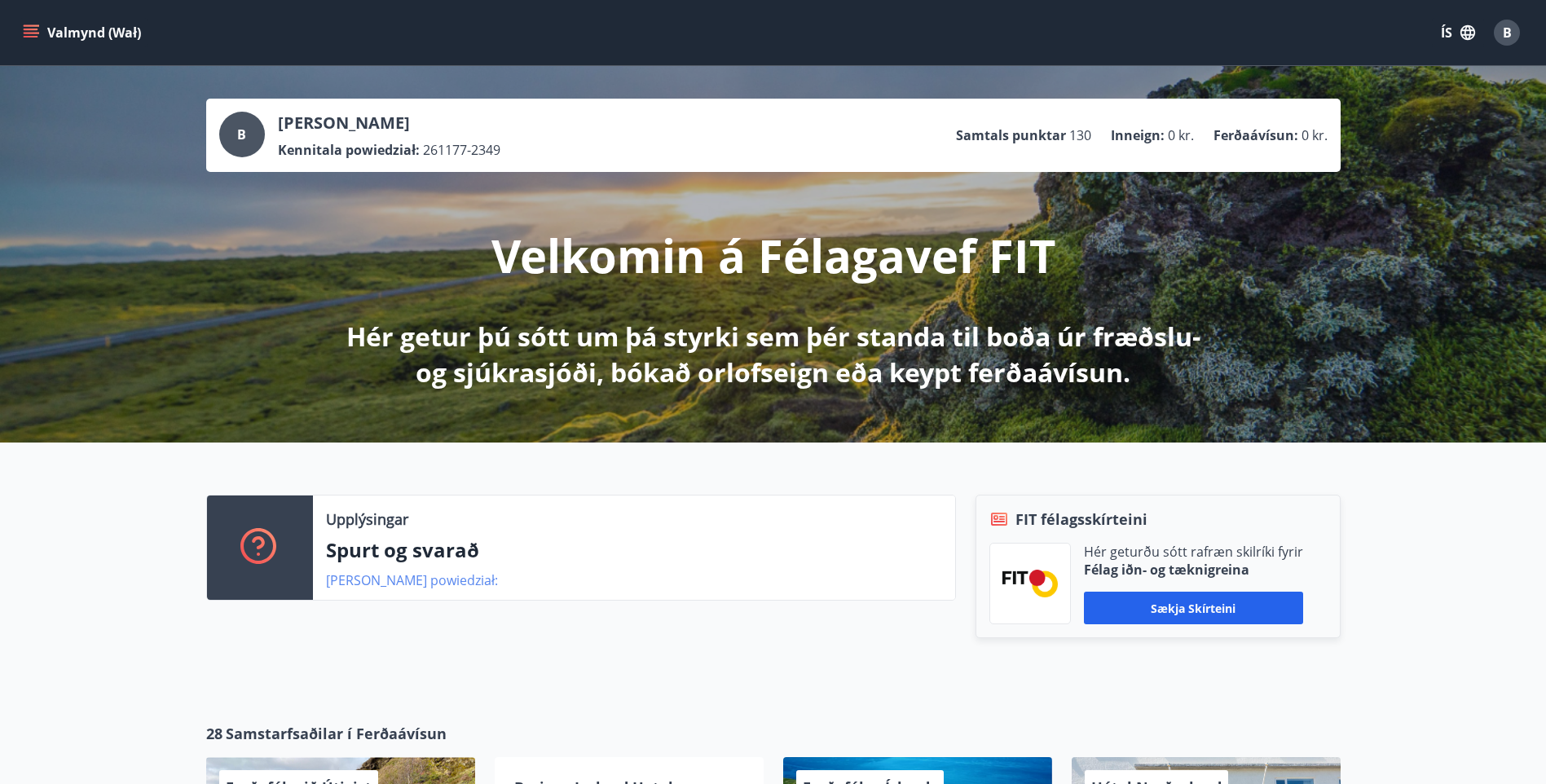
click at [374, 580] on link "[PERSON_NAME] powiedział:" at bounding box center [412, 579] width 172 height 18
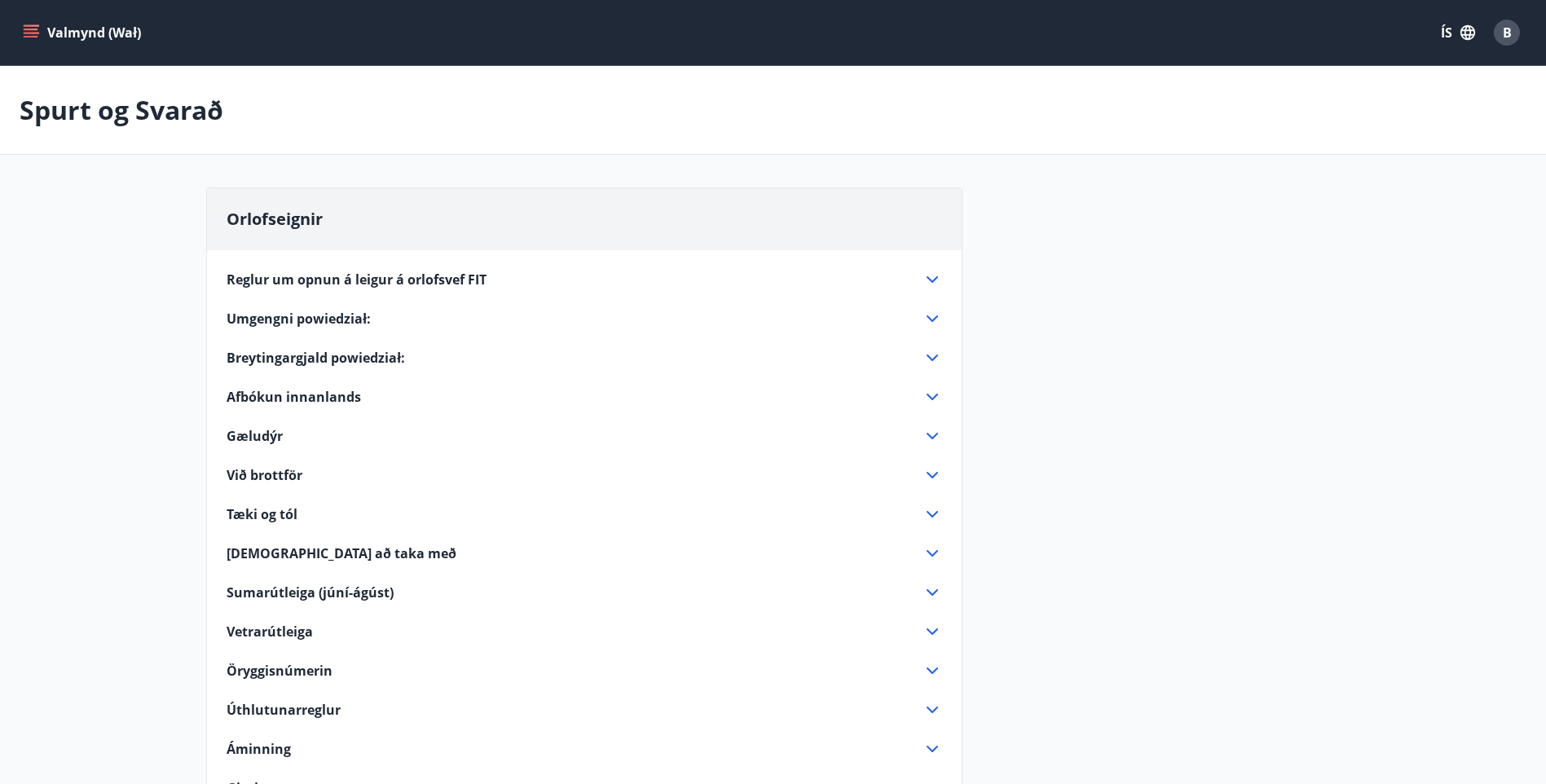
click at [933, 317] on icon at bounding box center [932, 318] width 19 height 19
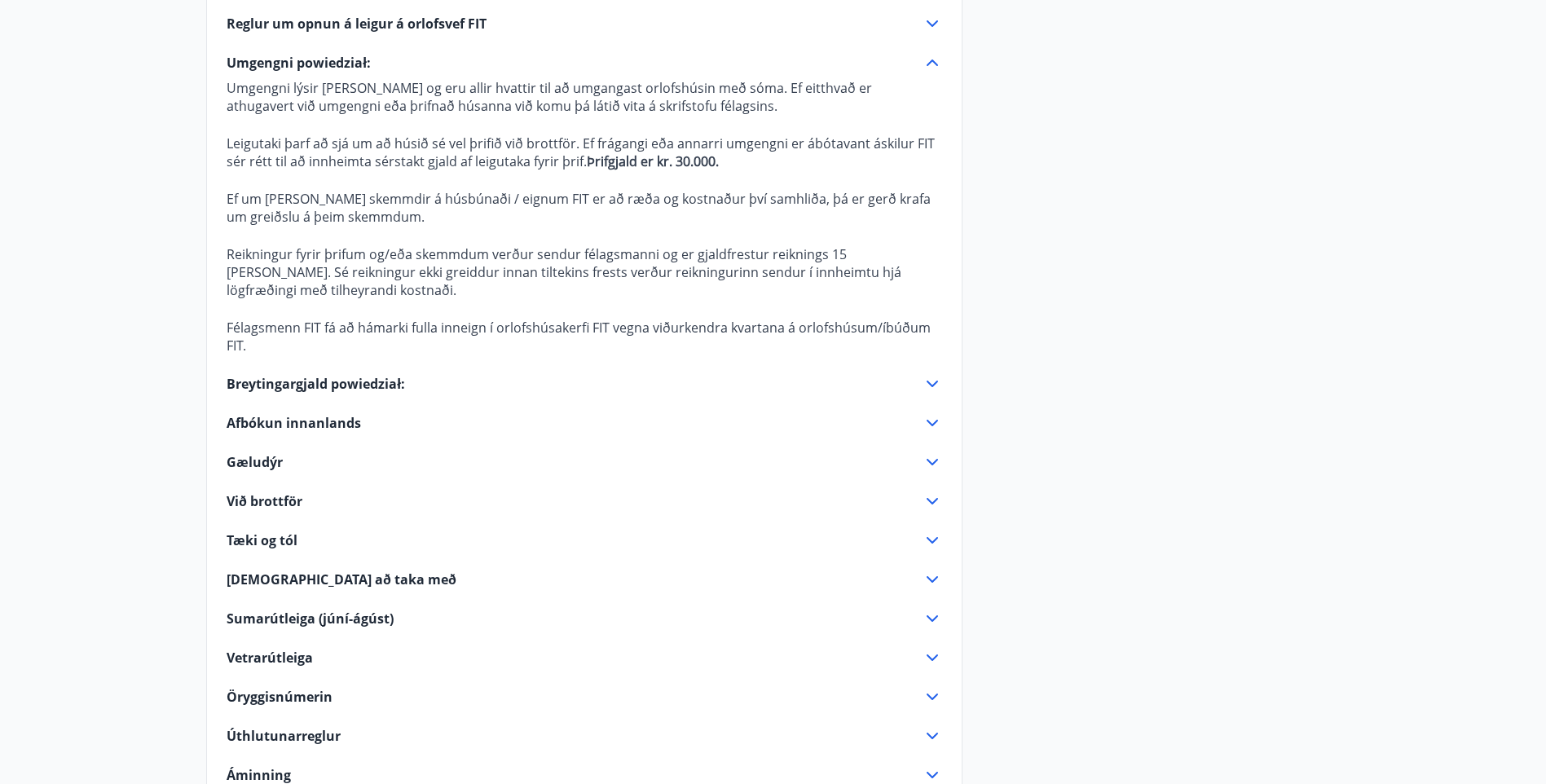
scroll to position [407, 0]
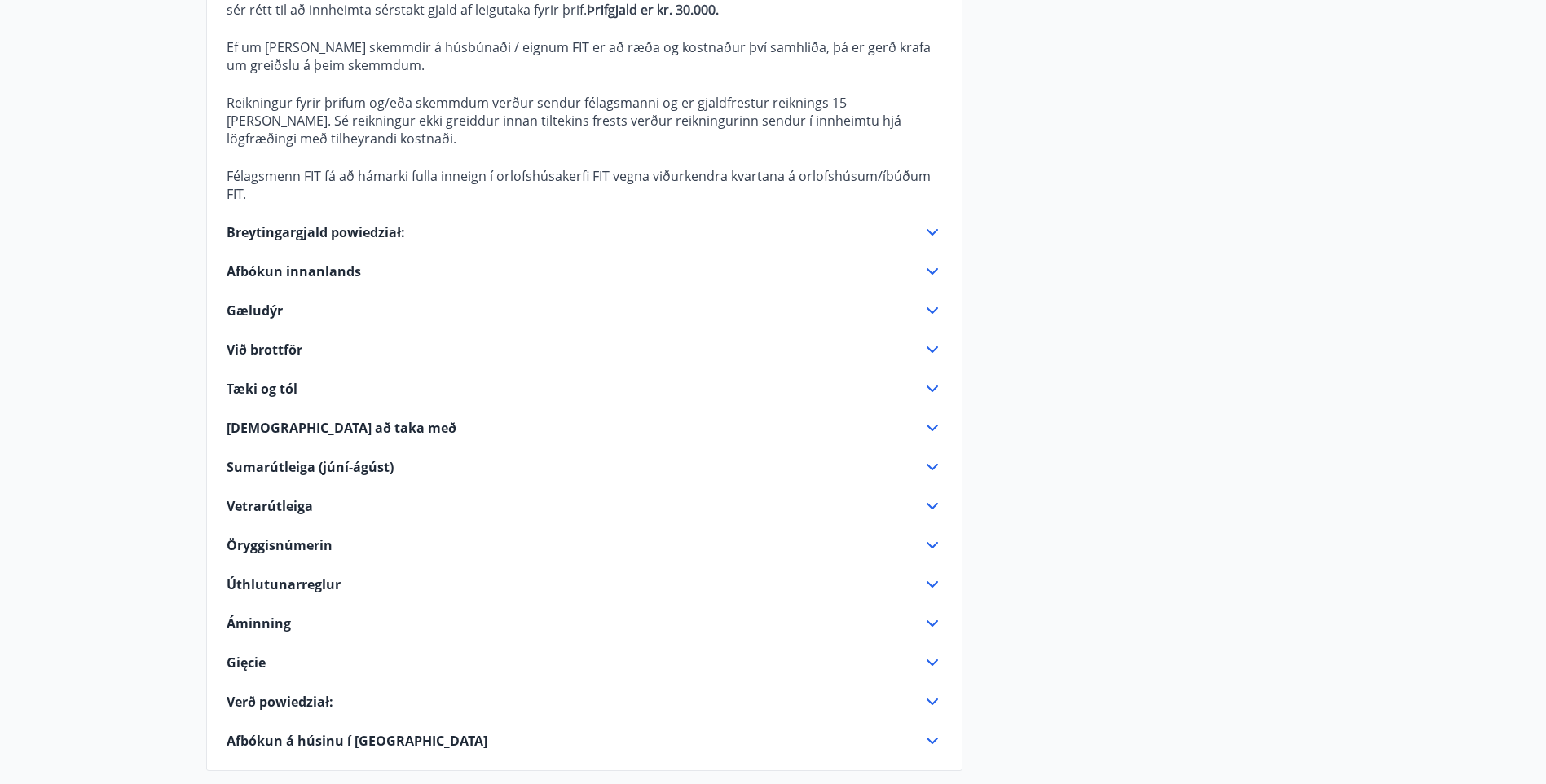
click at [934, 227] on icon at bounding box center [932, 232] width 19 height 19
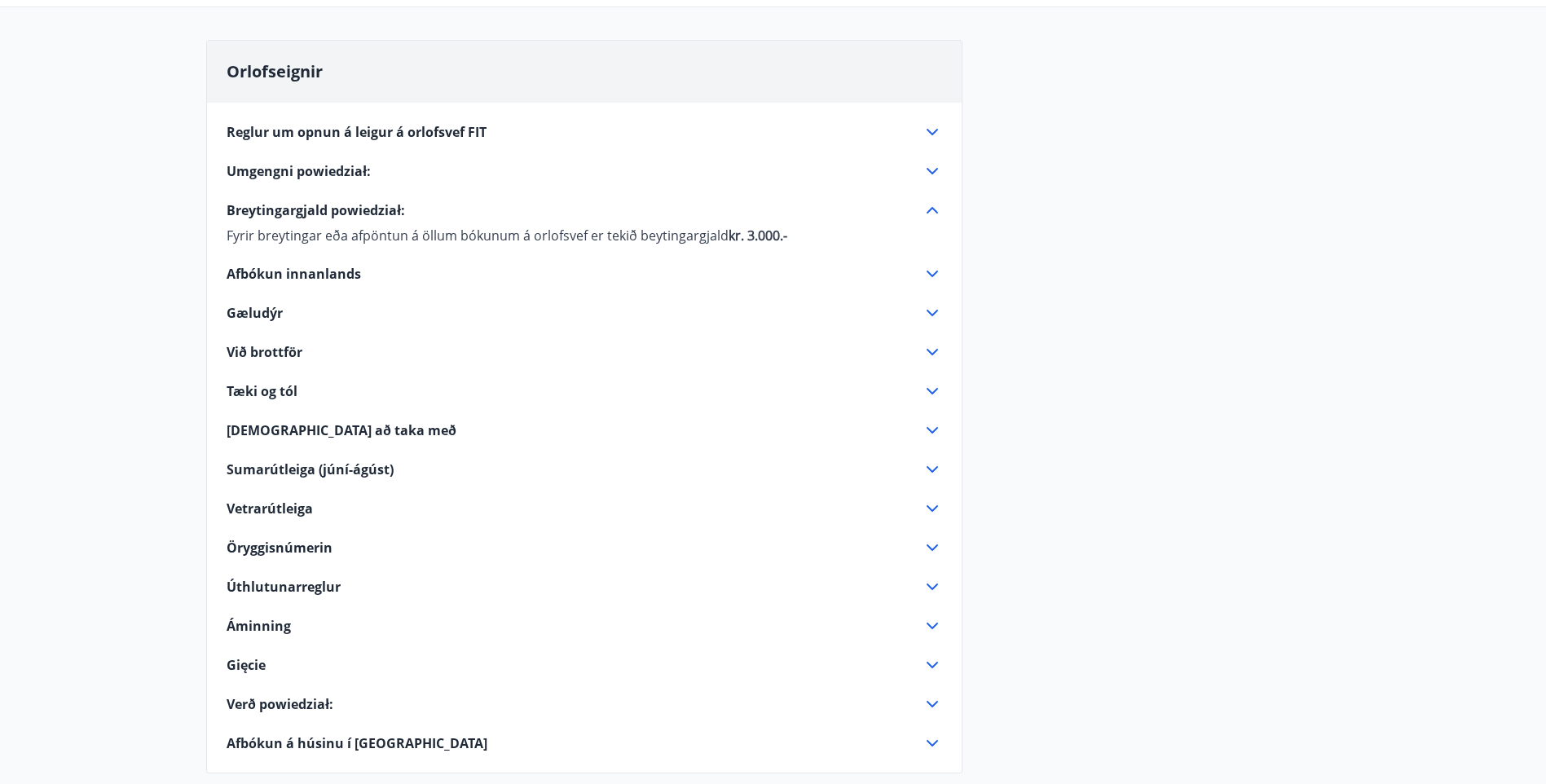
scroll to position [81, 0]
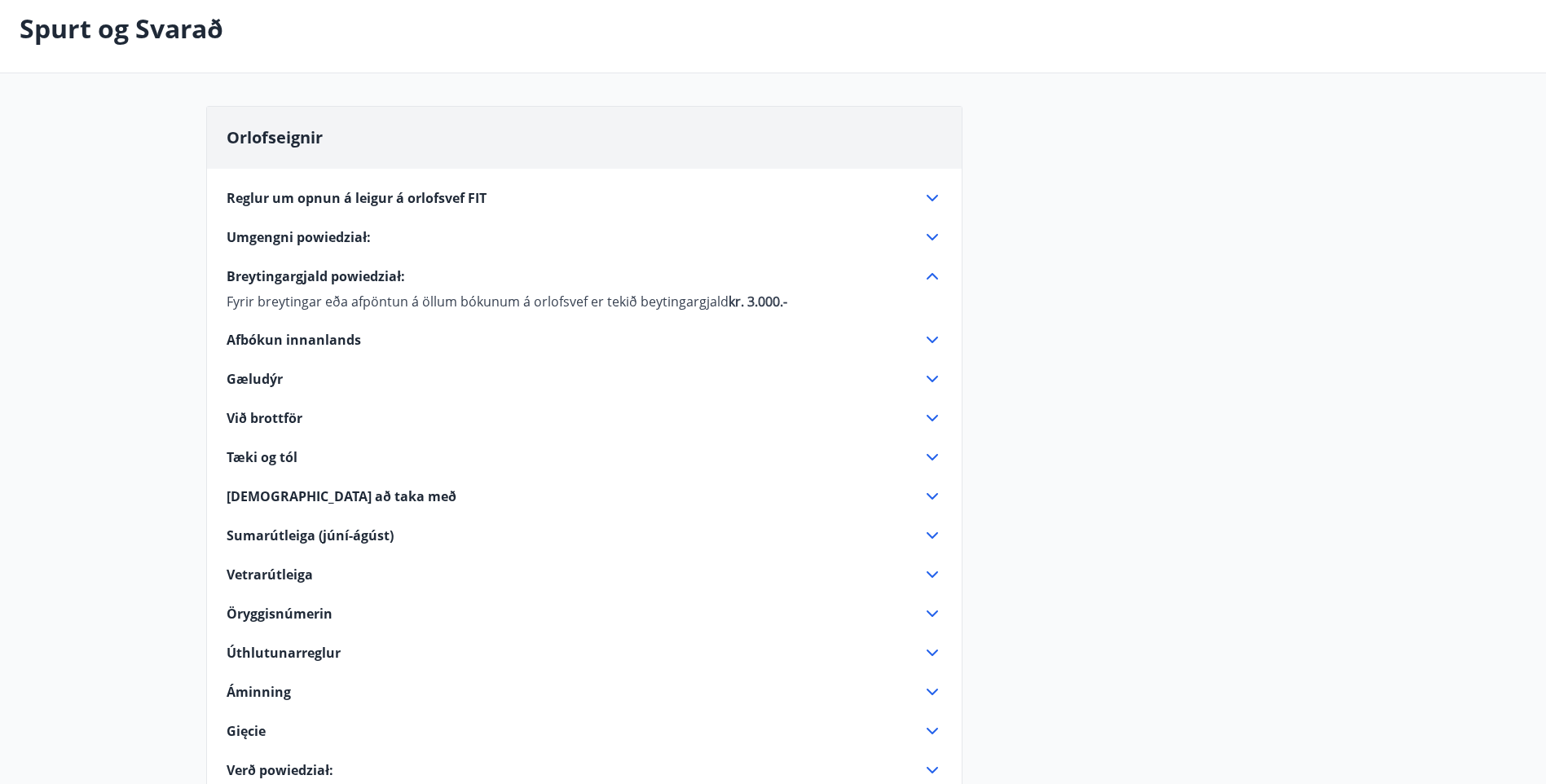
click at [934, 336] on icon at bounding box center [932, 339] width 19 height 19
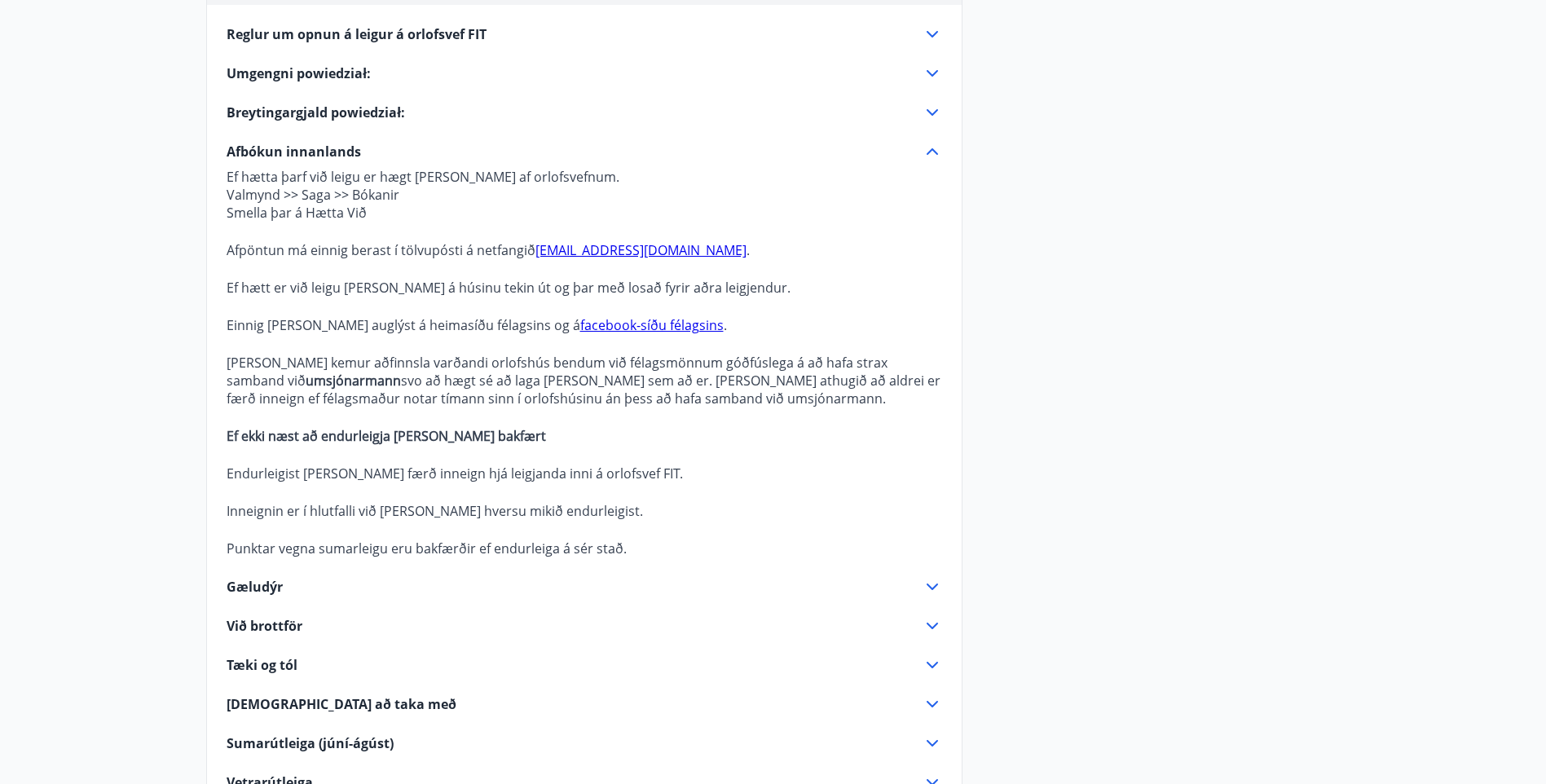
scroll to position [0, 0]
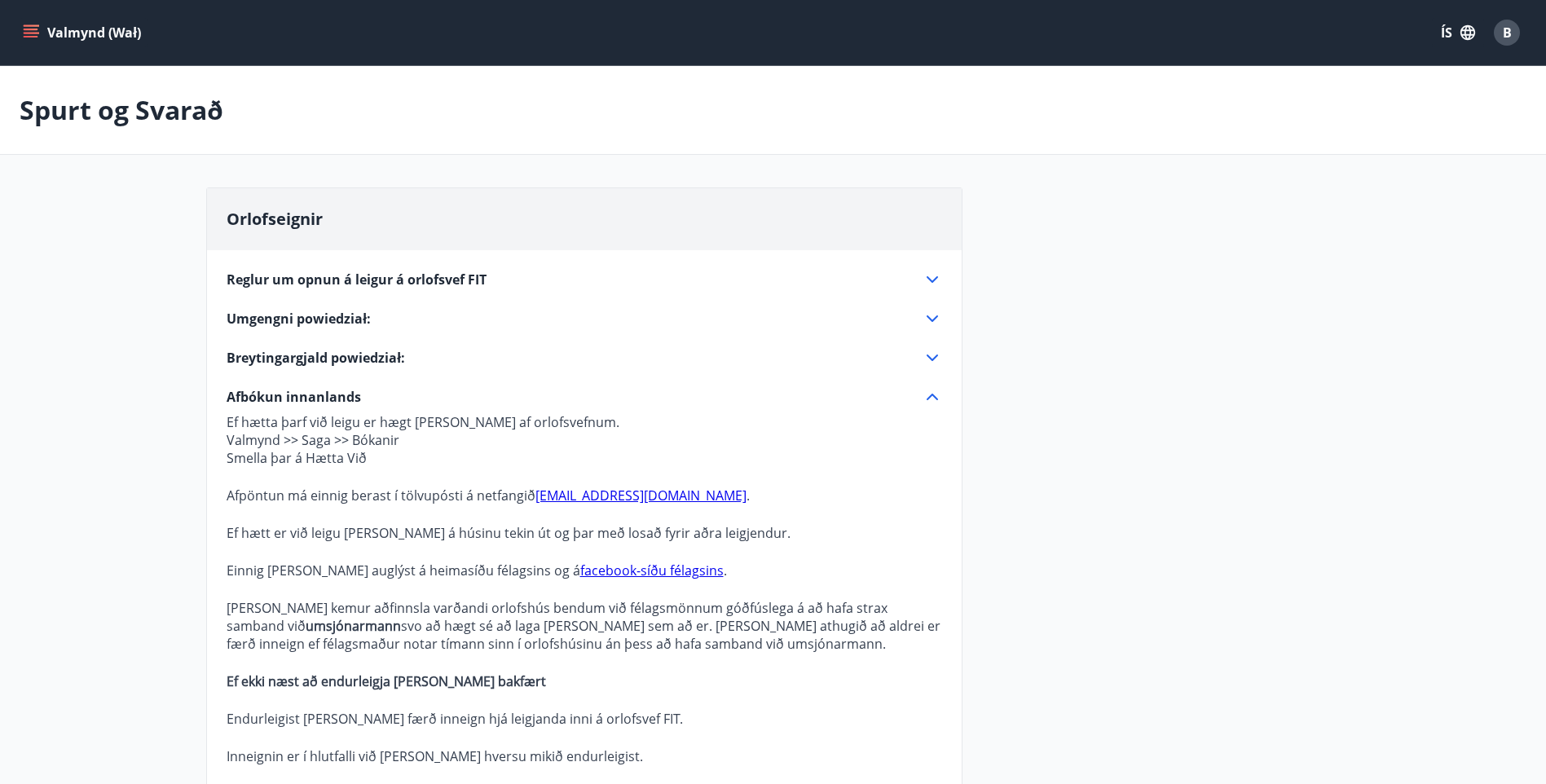
click at [56, 30] on font "Valmynd (Wał)" at bounding box center [94, 32] width 94 height 18
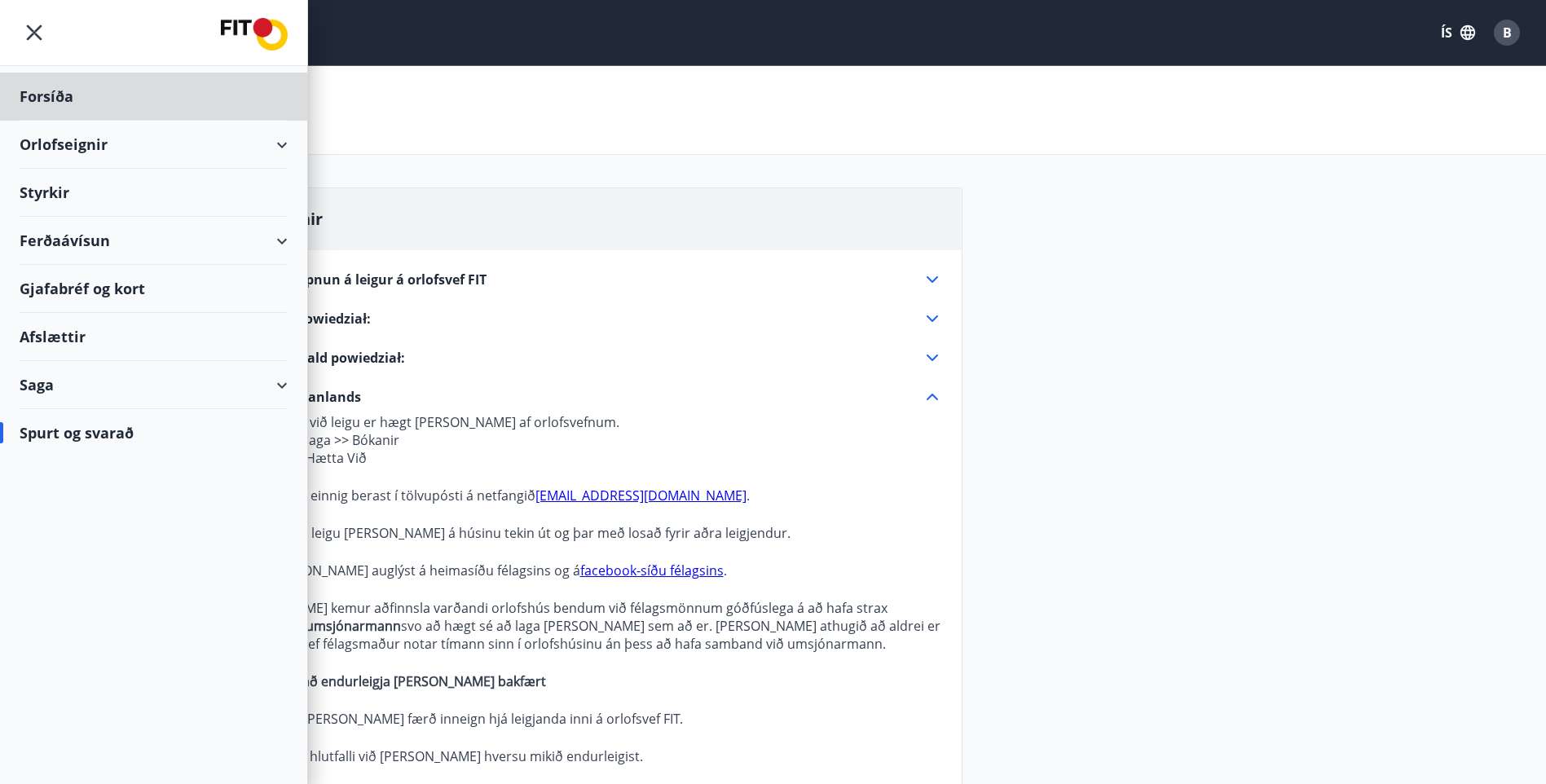
click at [52, 194] on div "Styrkir" at bounding box center [153, 192] width 268 height 48
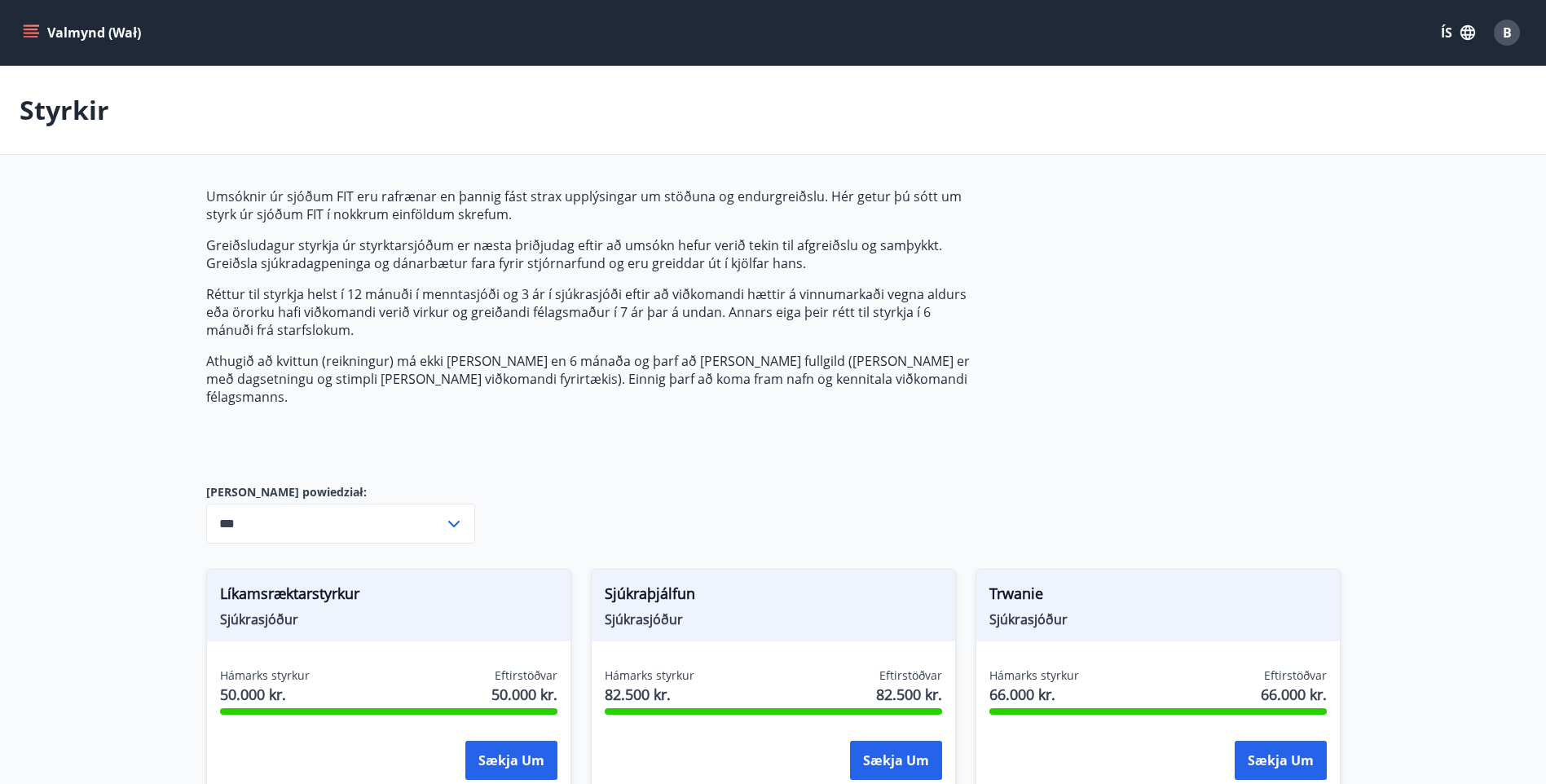
type input "***"
click at [37, 32] on icon "menu" at bounding box center [32, 32] width 18 height 2
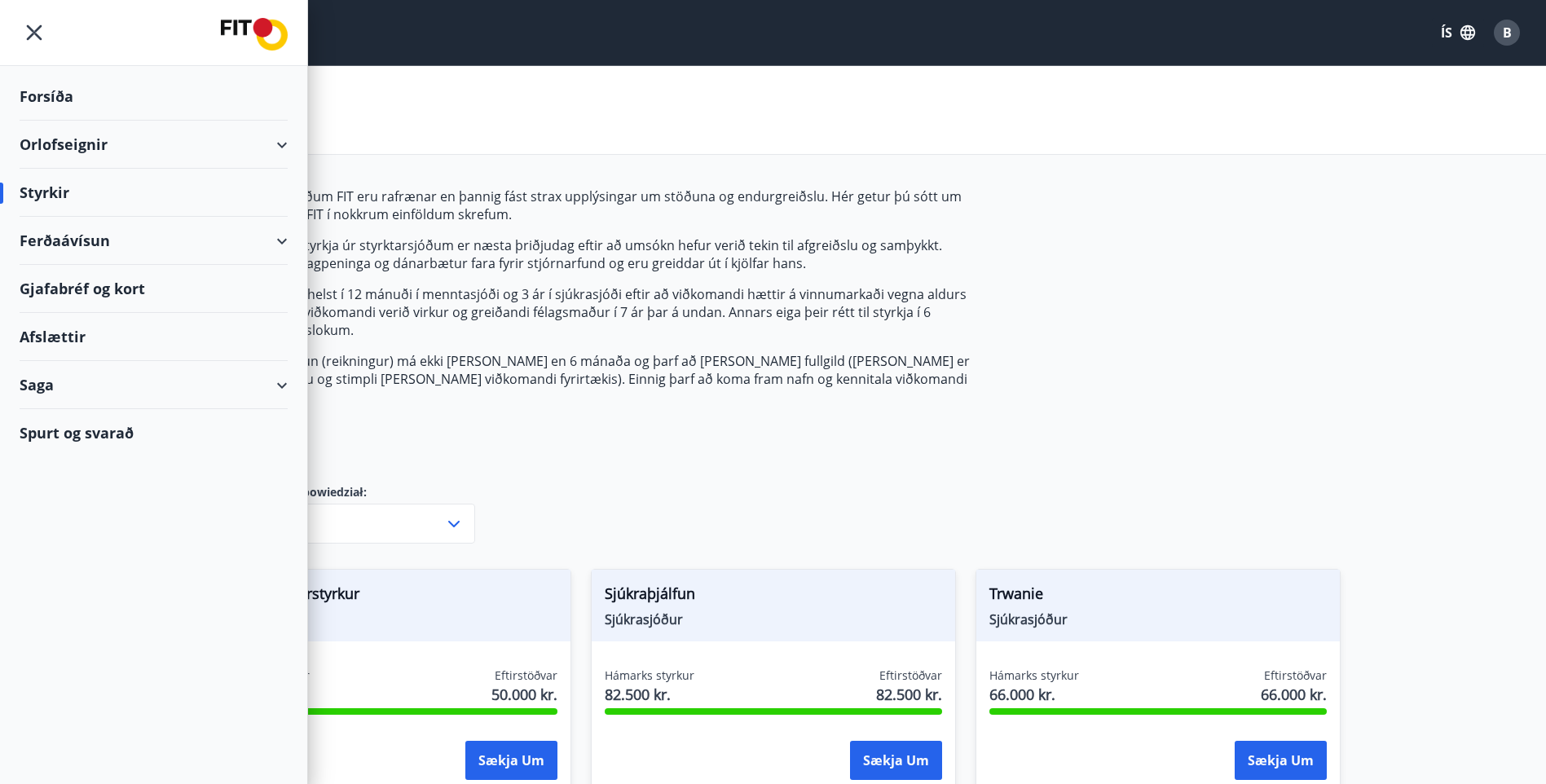
click at [80, 241] on div "Ferðaávísun" at bounding box center [153, 240] width 268 height 48
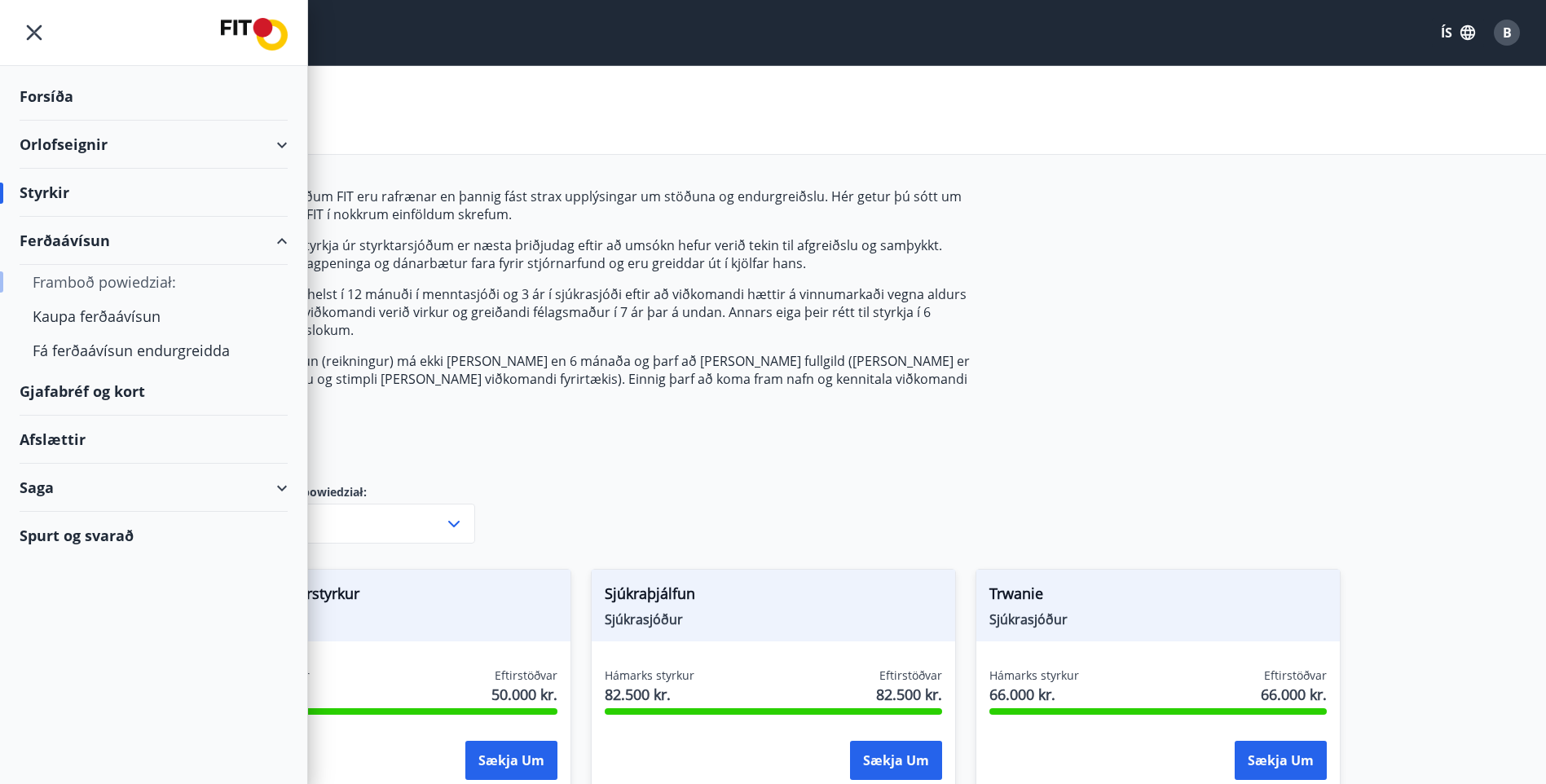
click at [101, 282] on div "Framboð powiedział:" at bounding box center [153, 281] width 242 height 34
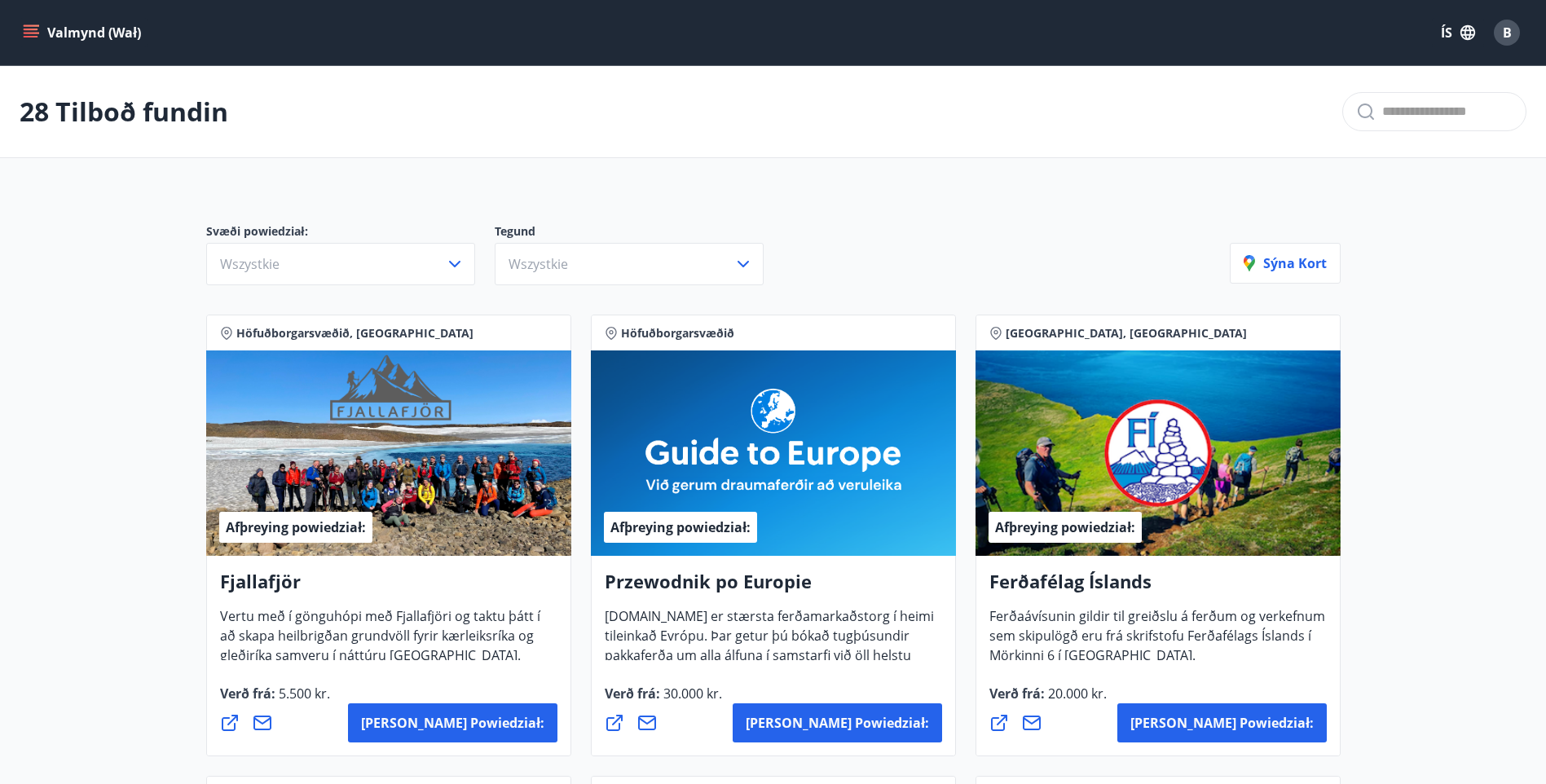
click at [49, 31] on font "Valmynd (Wał)" at bounding box center [94, 32] width 94 height 18
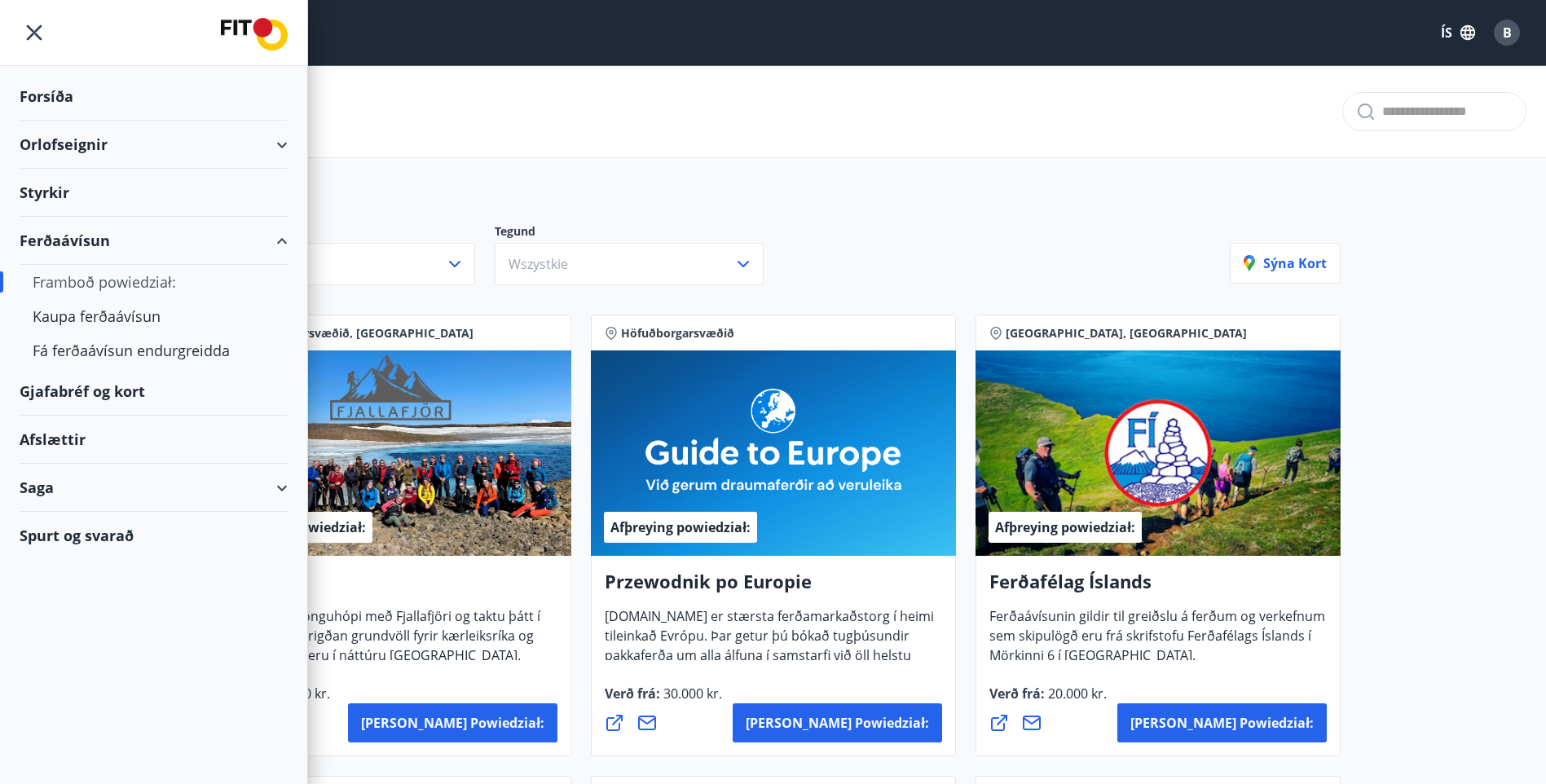
click at [82, 538] on div "Spurt og svarað" at bounding box center [153, 535] width 268 height 47
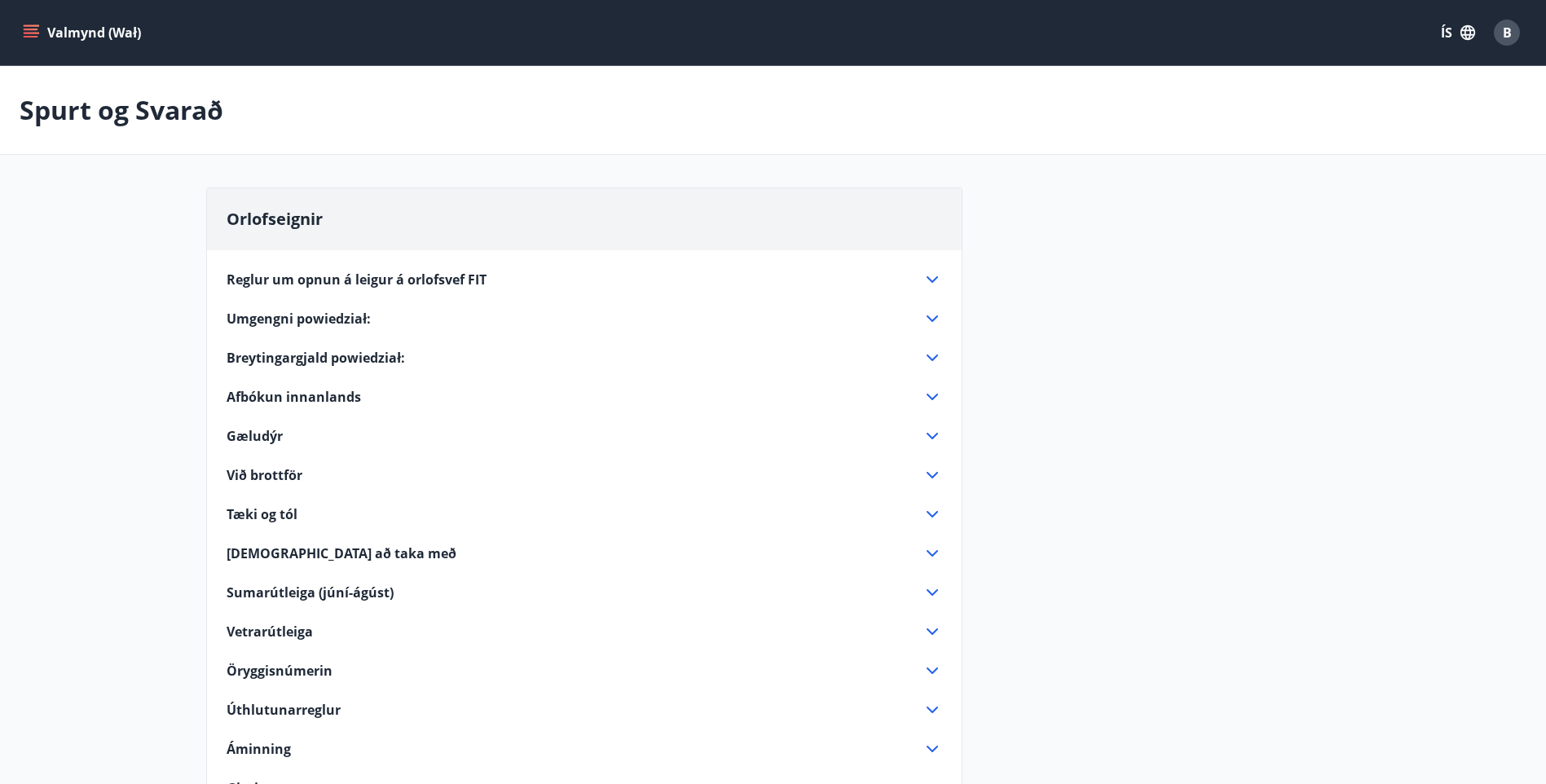
click at [452, 274] on span "Reglur um opnun á leigur á orlofsvef FIT" at bounding box center [356, 279] width 260 height 18
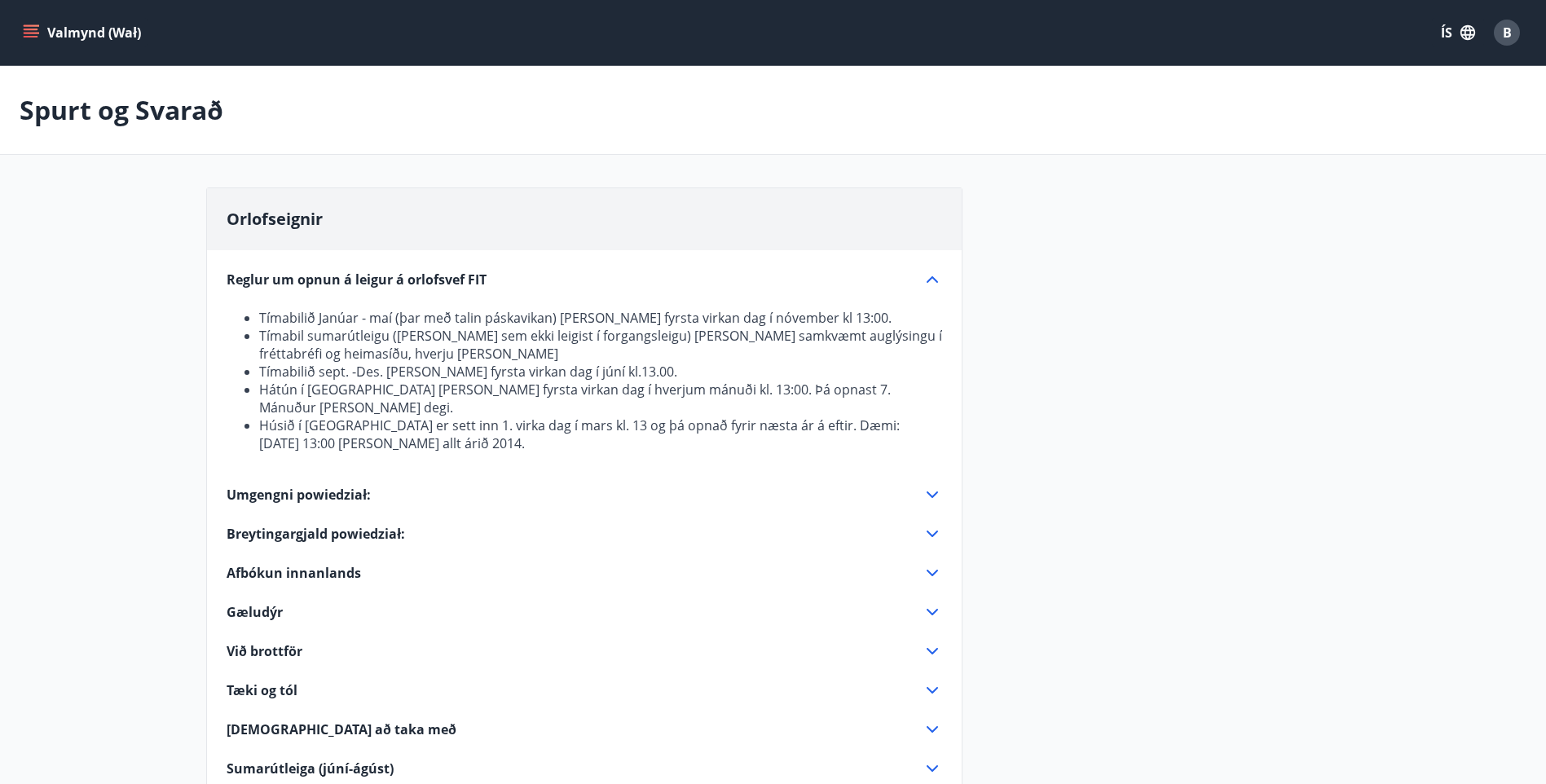
click at [303, 485] on span "Umgengni powiedział:" at bounding box center [298, 494] width 144 height 18
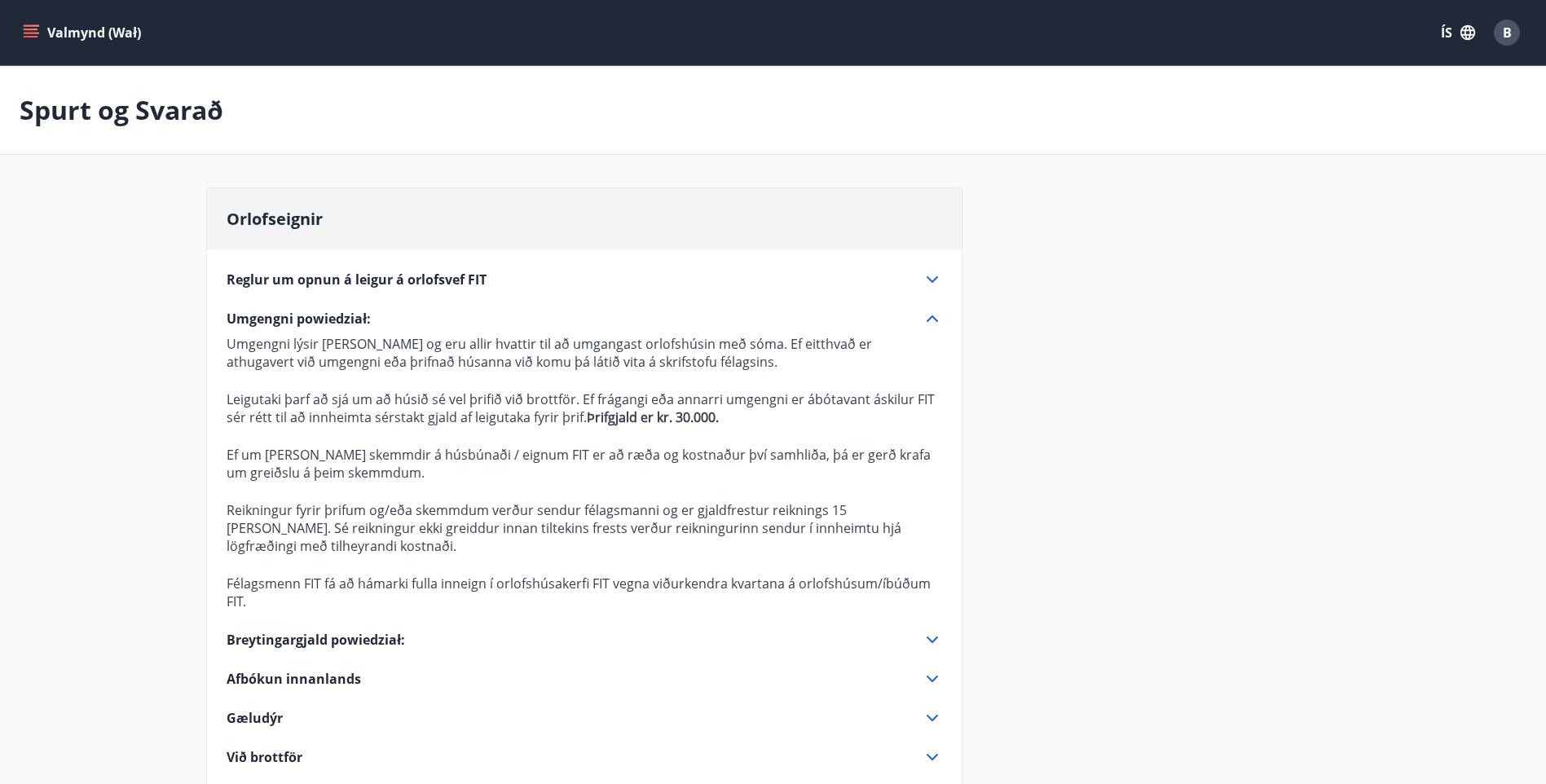
click at [36, 30] on icon "menu" at bounding box center [31, 30] width 15 height 2
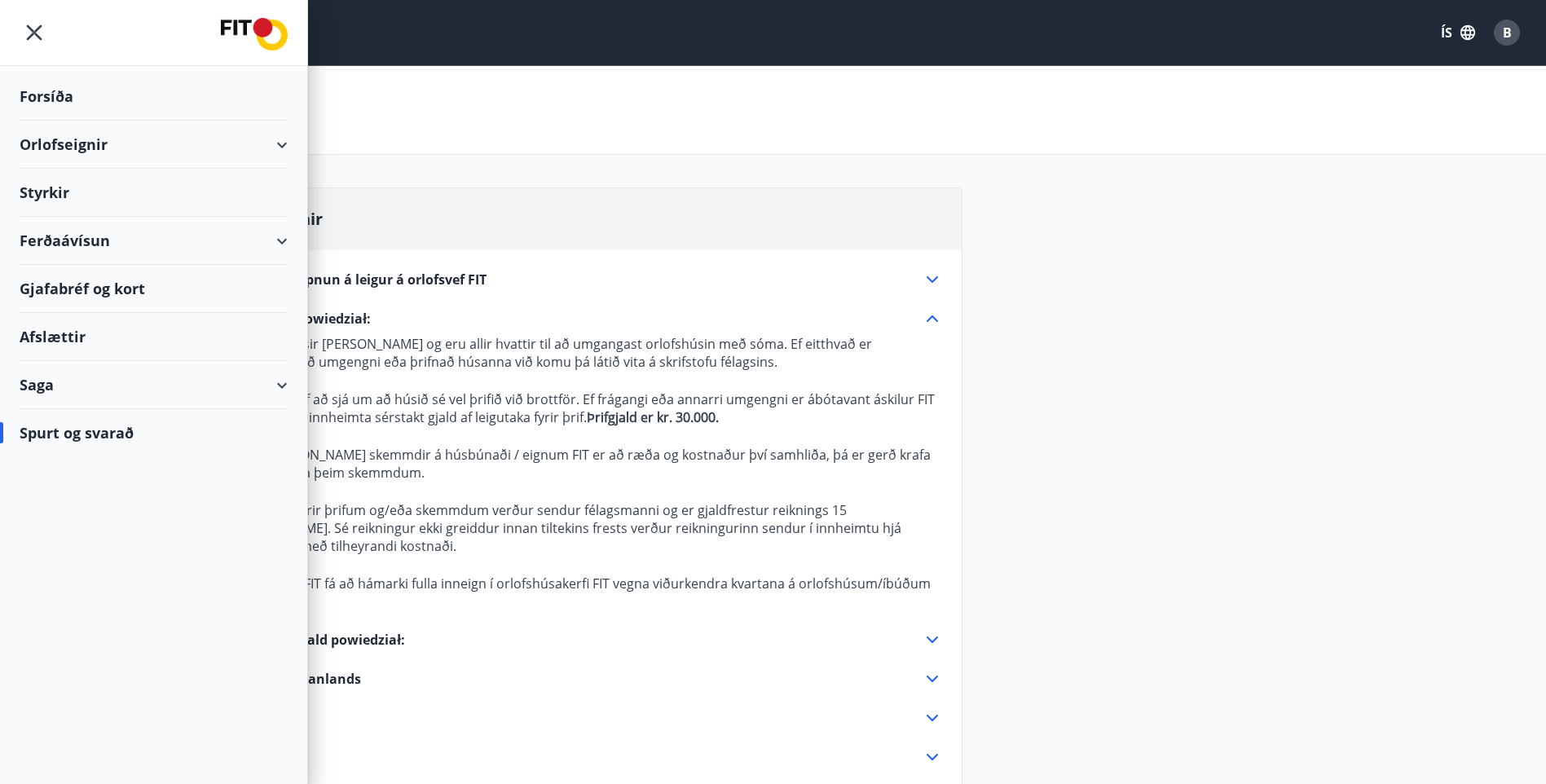
click at [87, 141] on div "Orlofseignir" at bounding box center [153, 144] width 268 height 48
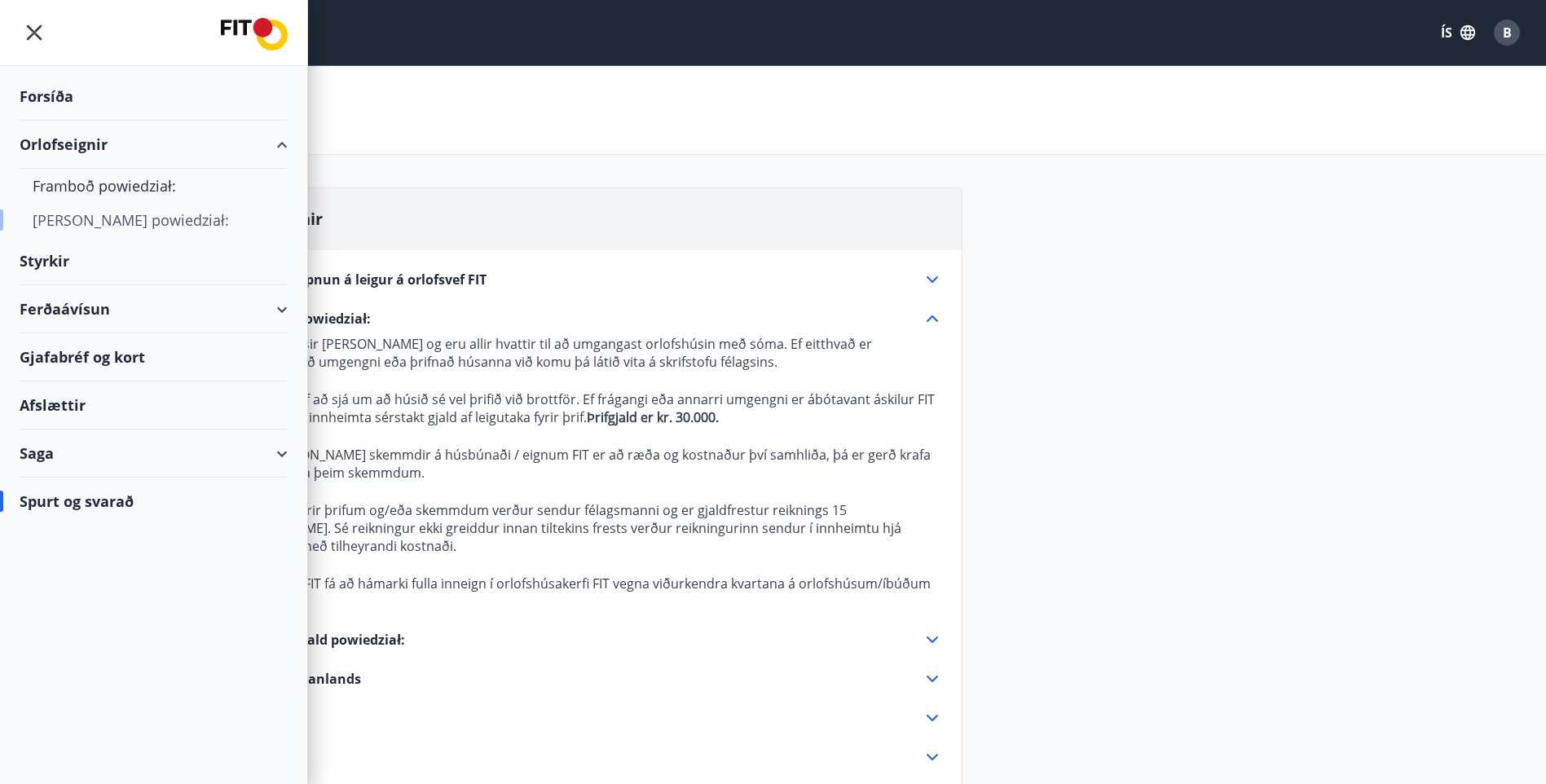
click at [122, 220] on div "[PERSON_NAME] powiedział:" at bounding box center [153, 219] width 242 height 34
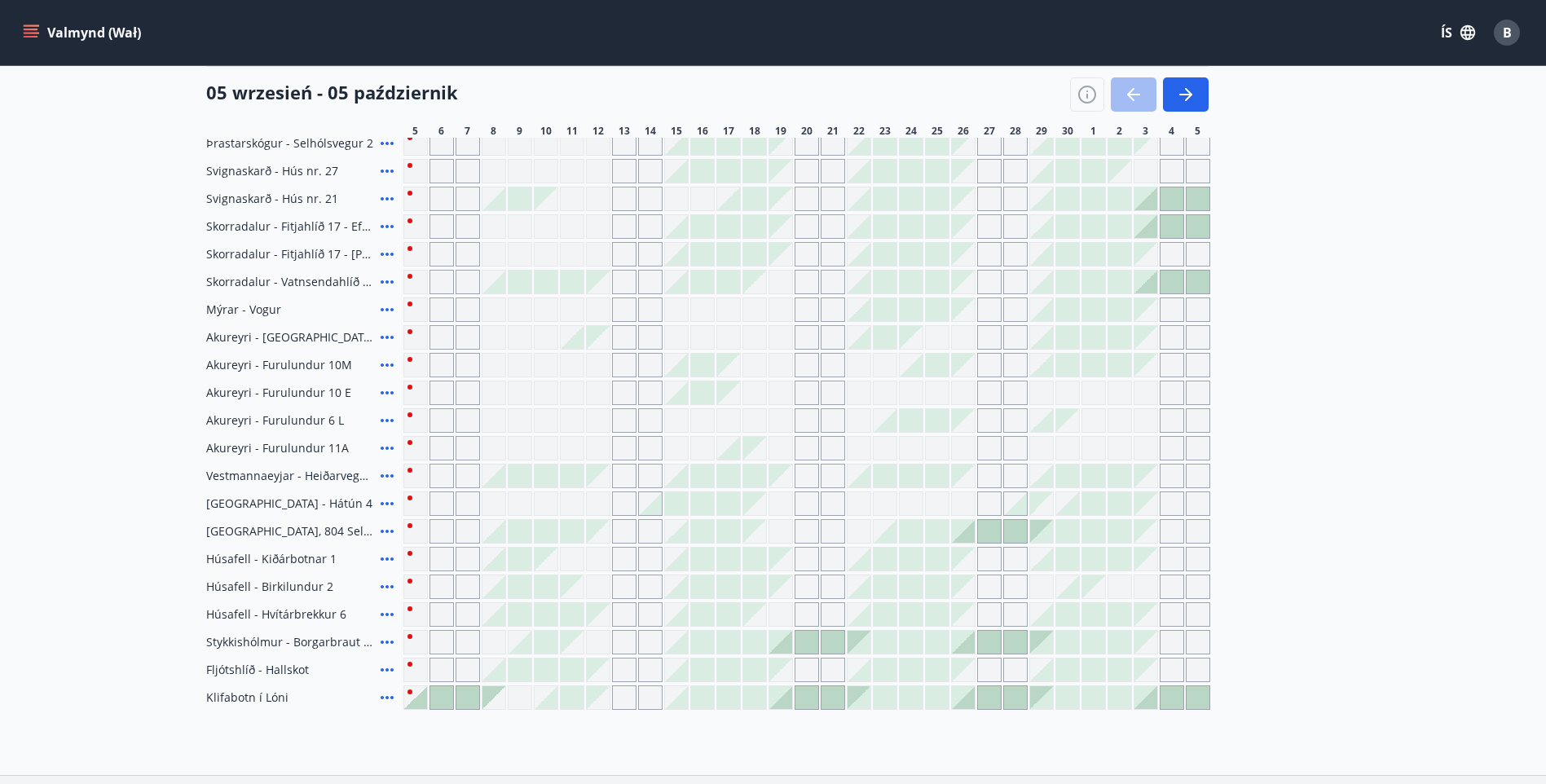
scroll to position [326, 0]
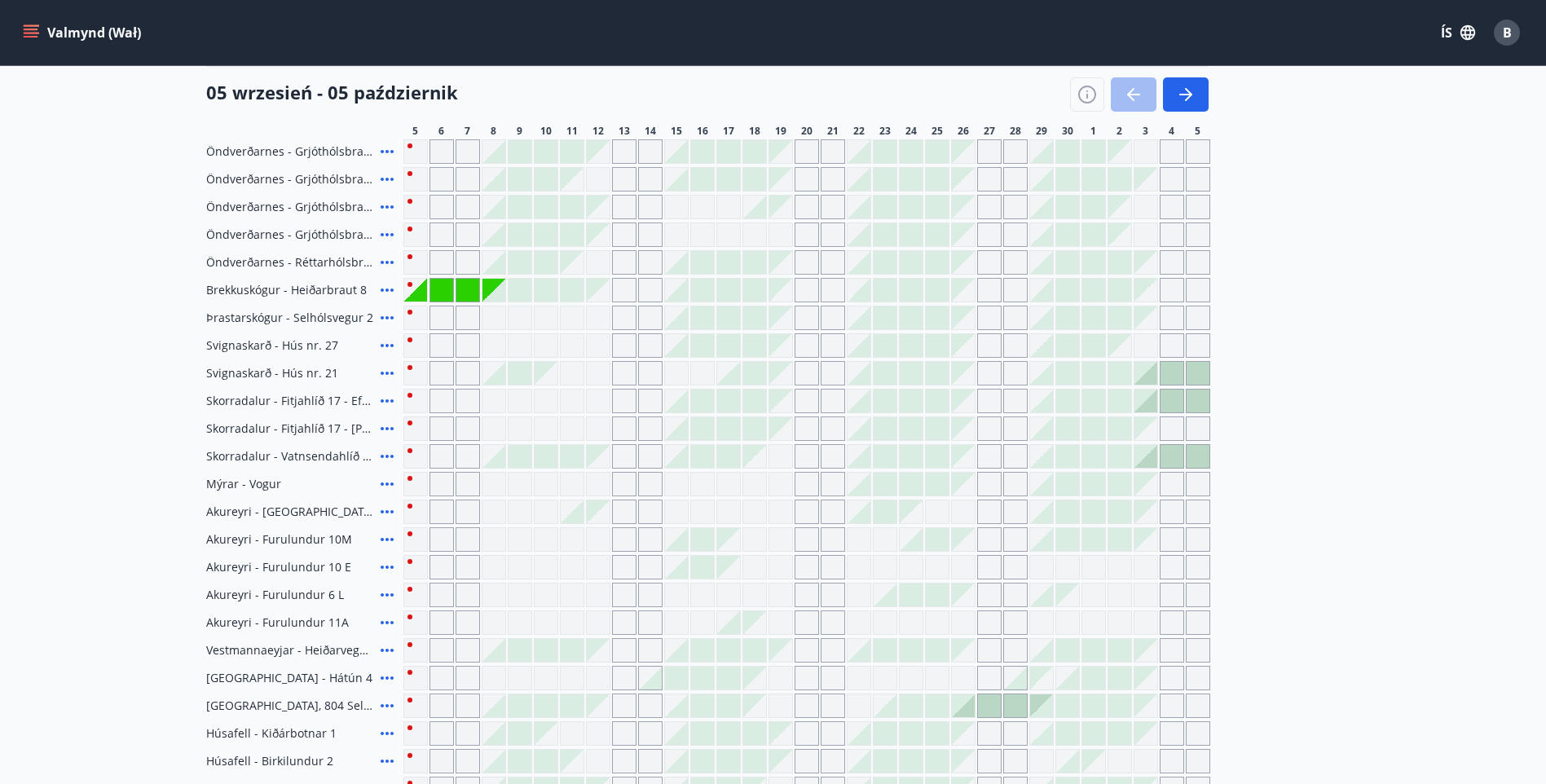
click at [491, 285] on div at bounding box center [494, 290] width 23 height 23
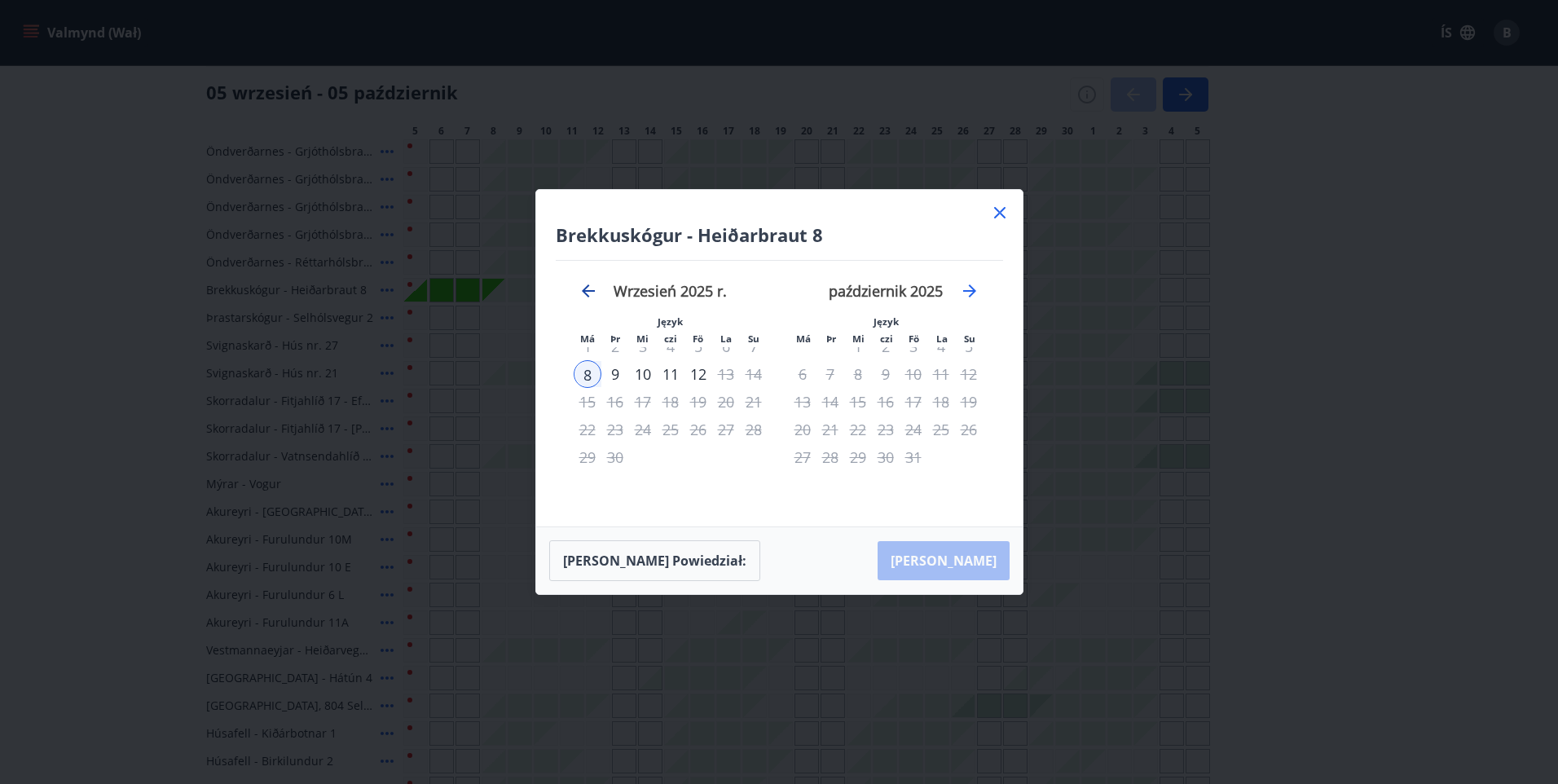
click at [582, 288] on icon "Przejdź do tyłu, aby przełączyć się do poprzedniego miesiąca." at bounding box center [588, 291] width 19 height 19
click at [997, 213] on icon at bounding box center [999, 212] width 19 height 19
click at [997, 213] on div "Gráir dagar eru ekki bókanlegir" at bounding box center [990, 207] width 24 height 24
click at [1000, 210] on div "Gráir dagar eru ekki bókanlegir" at bounding box center [990, 207] width 24 height 24
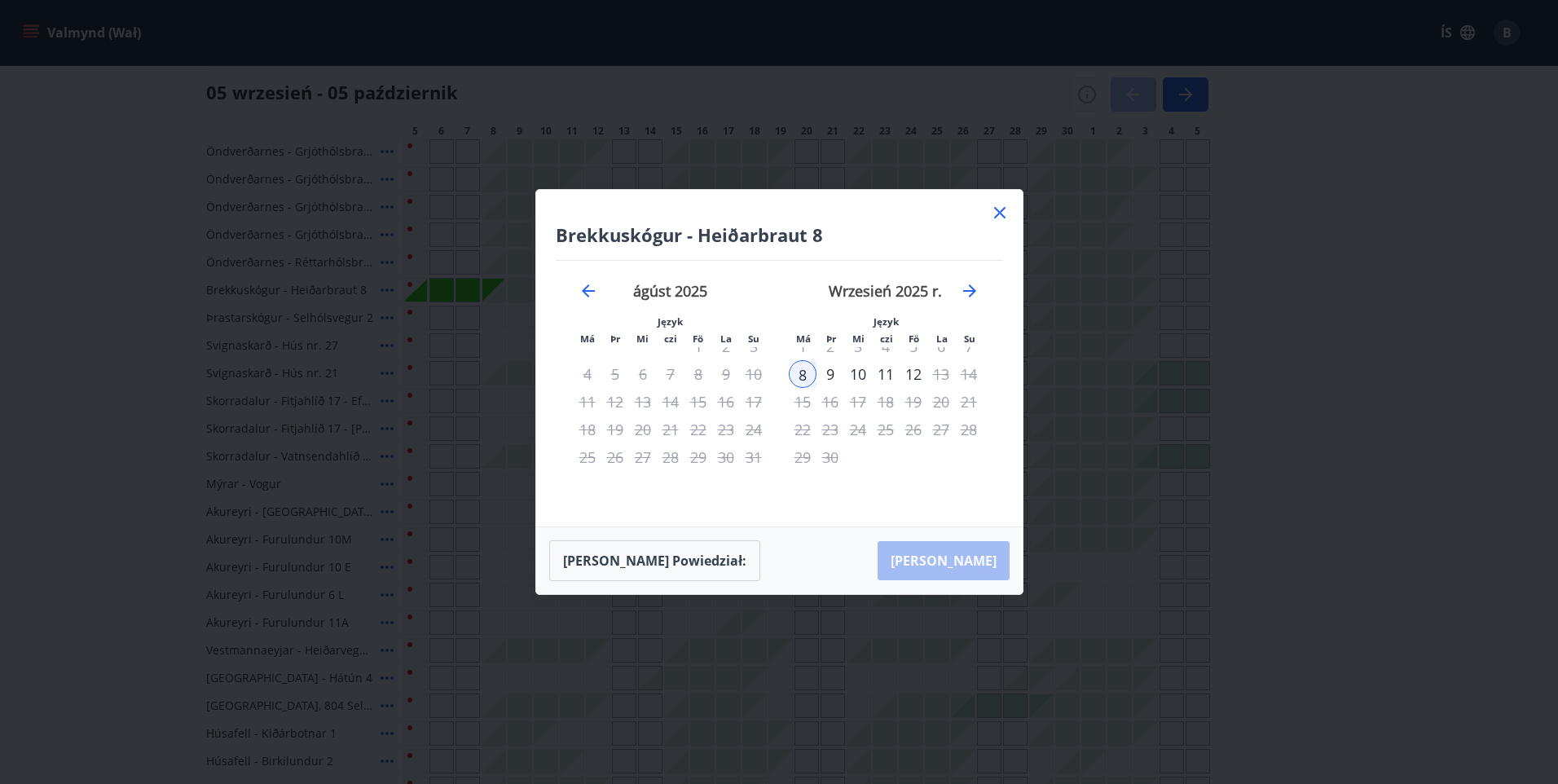
click at [386, 288] on icon at bounding box center [387, 290] width 19 height 19
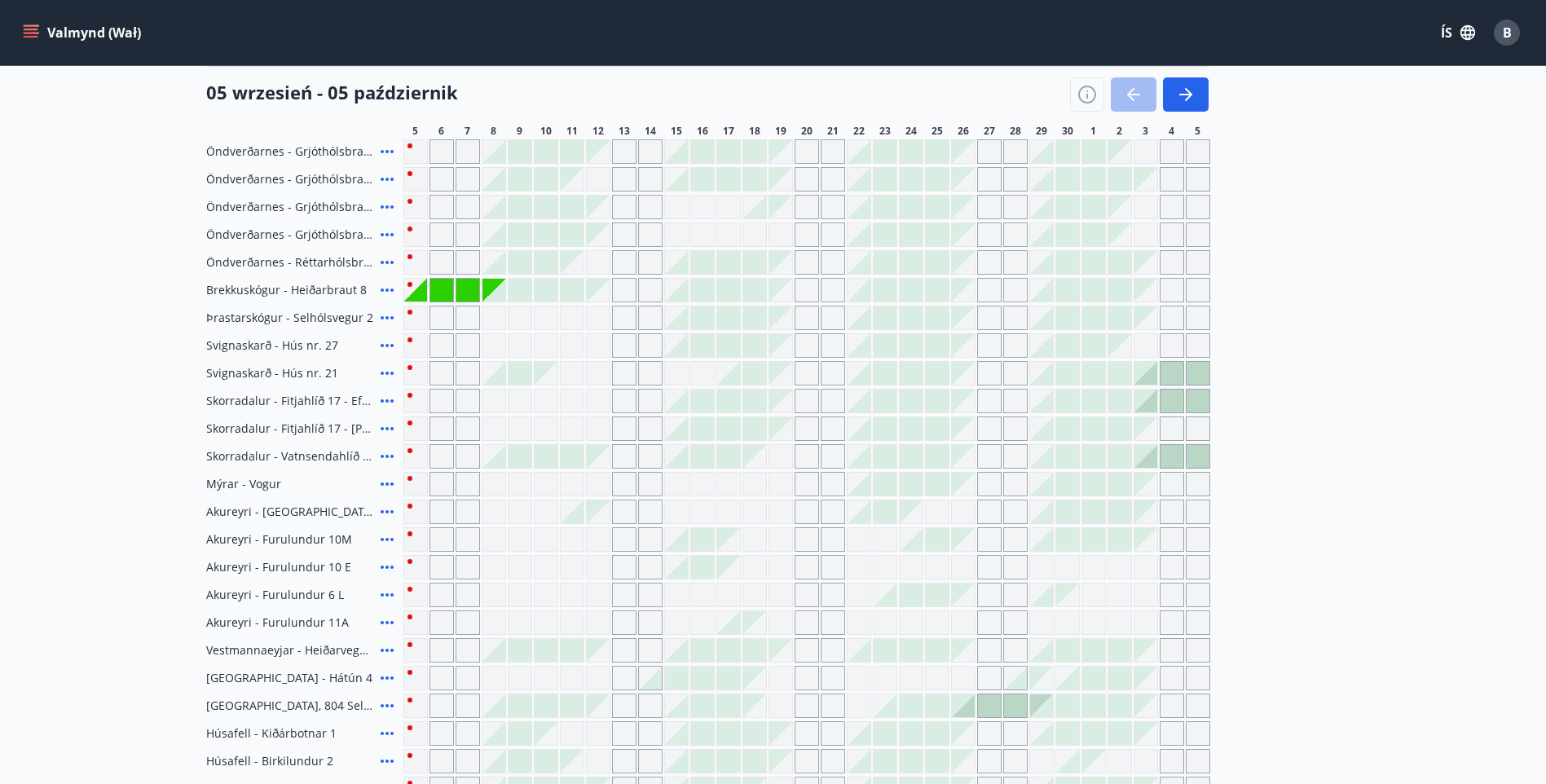
click at [473, 286] on div "Gráir dagar eru ekki bókanlegir" at bounding box center [468, 290] width 23 height 23
click at [392, 289] on icon at bounding box center [386, 290] width 13 height 3
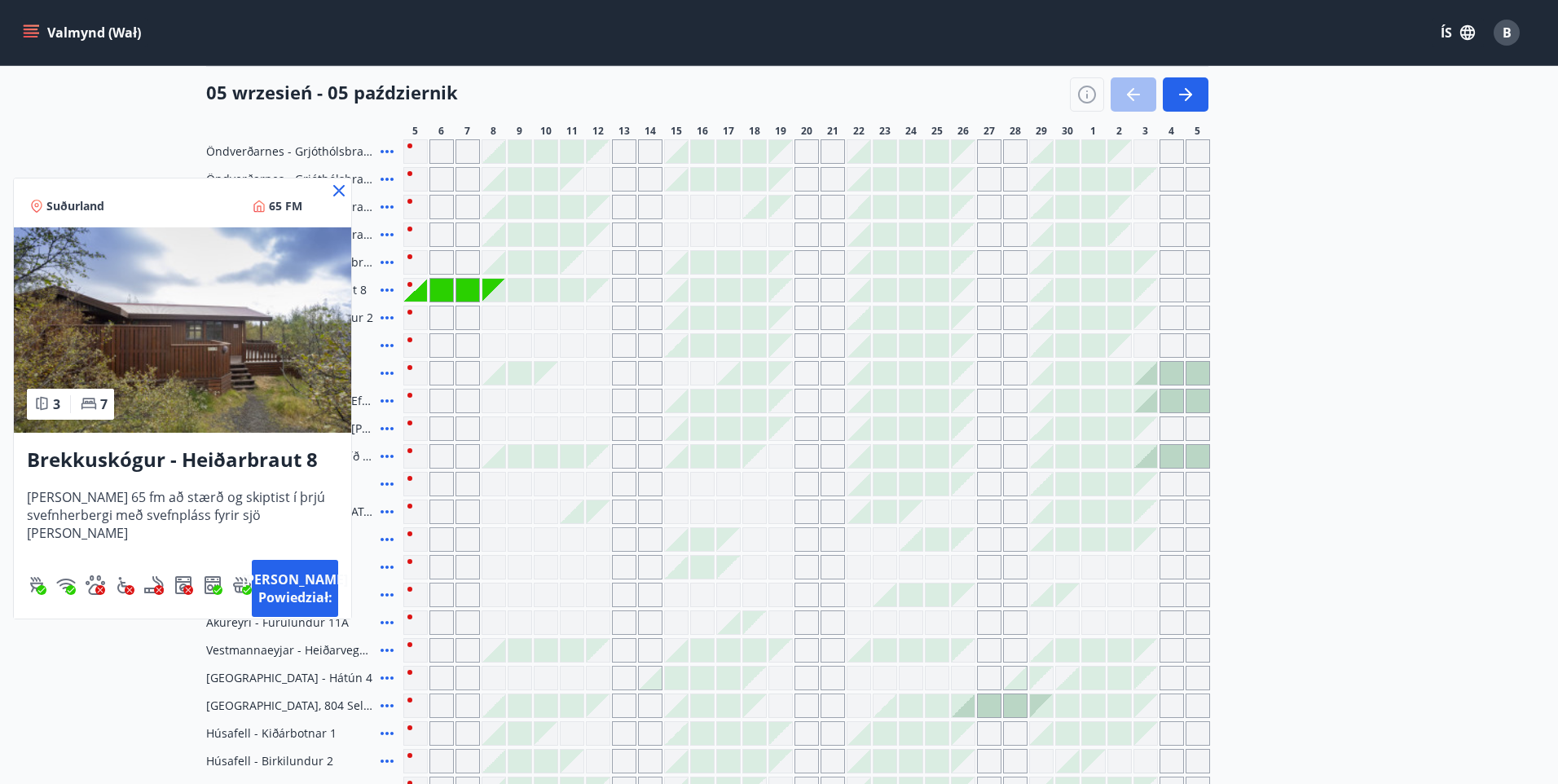
click at [283, 309] on img at bounding box center [183, 330] width 337 height 205
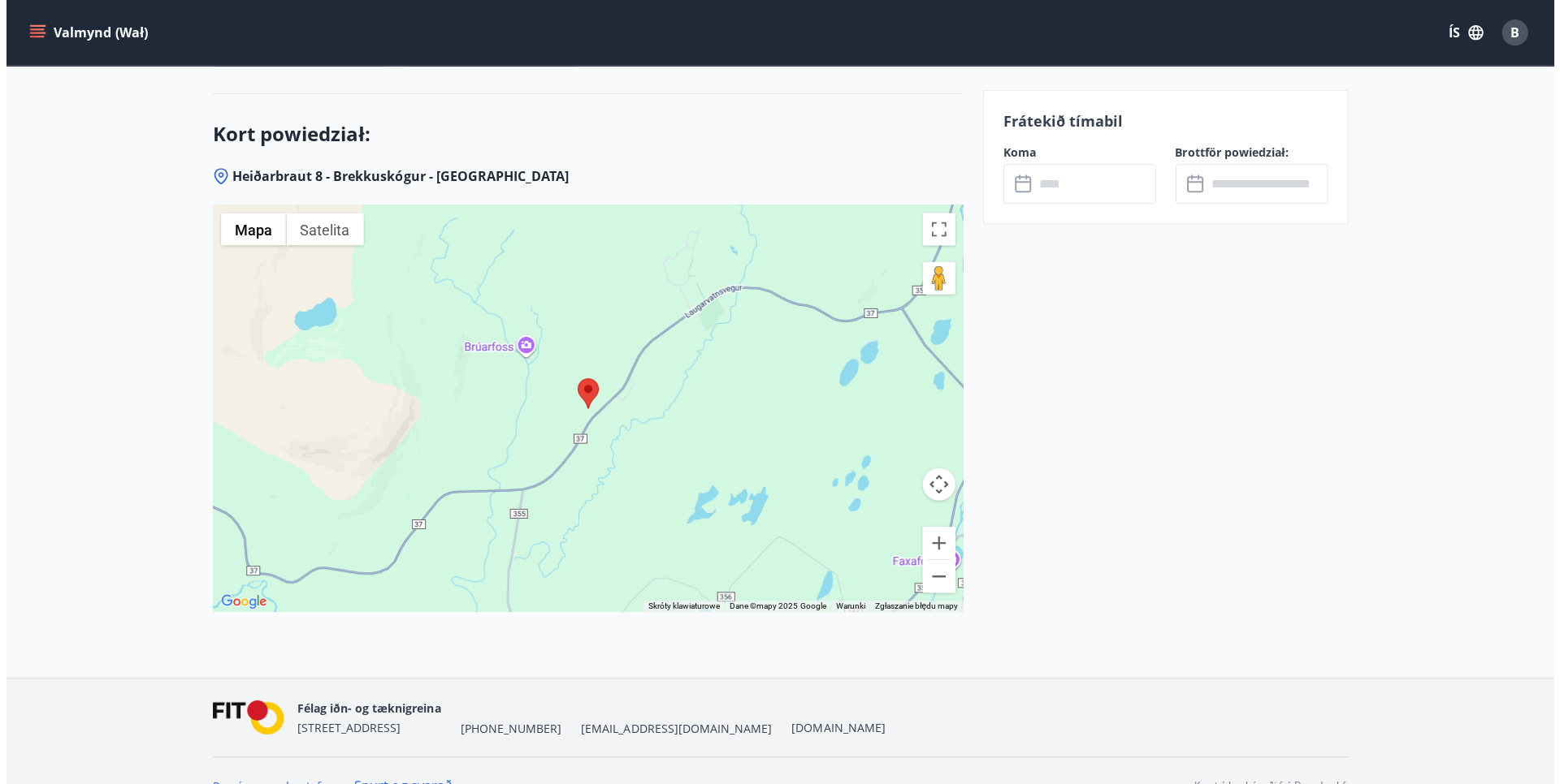
scroll to position [2030, 0]
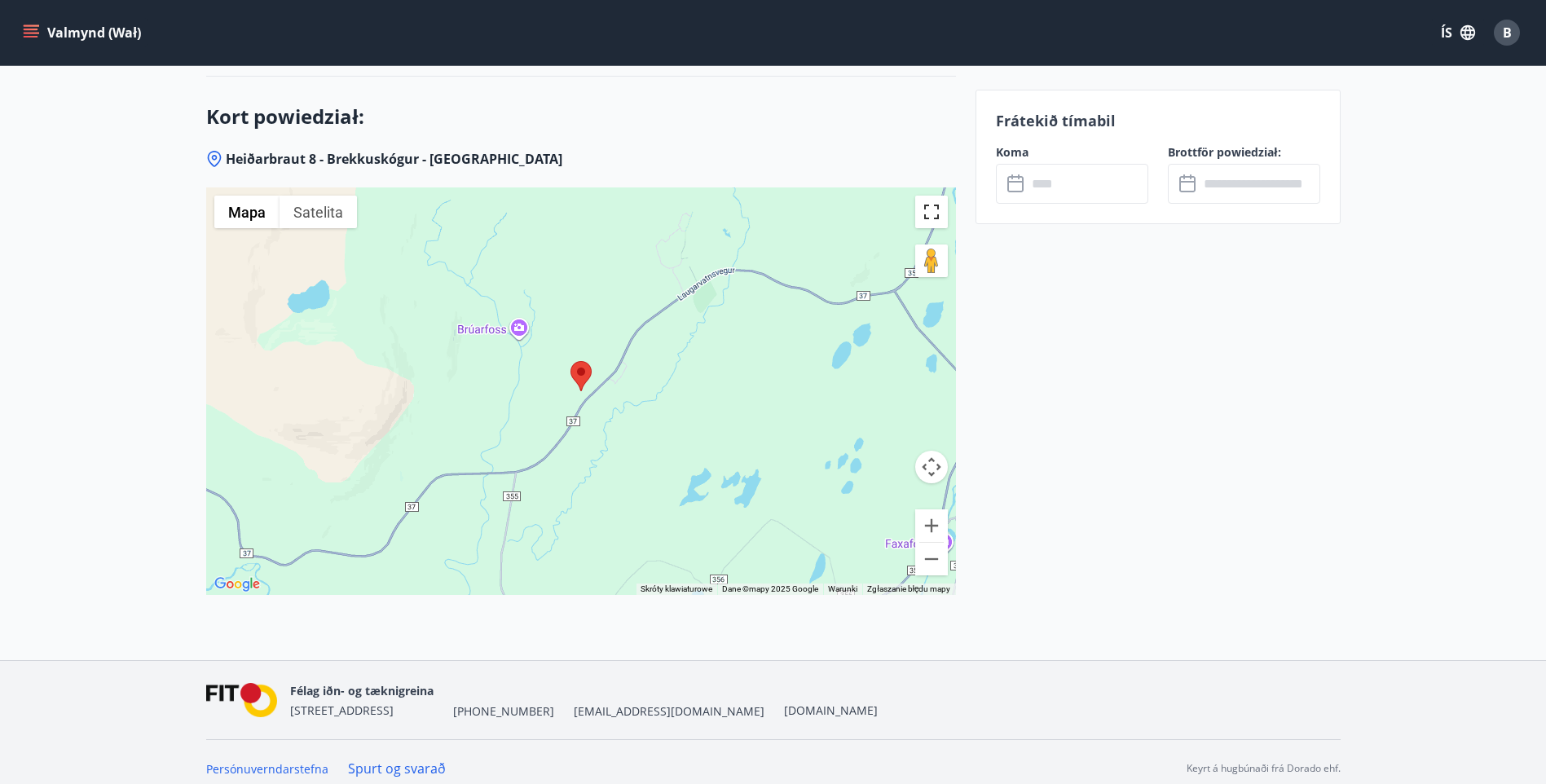
click at [928, 207] on button "Przełącz widok pełnoekranowy" at bounding box center [931, 212] width 32 height 32
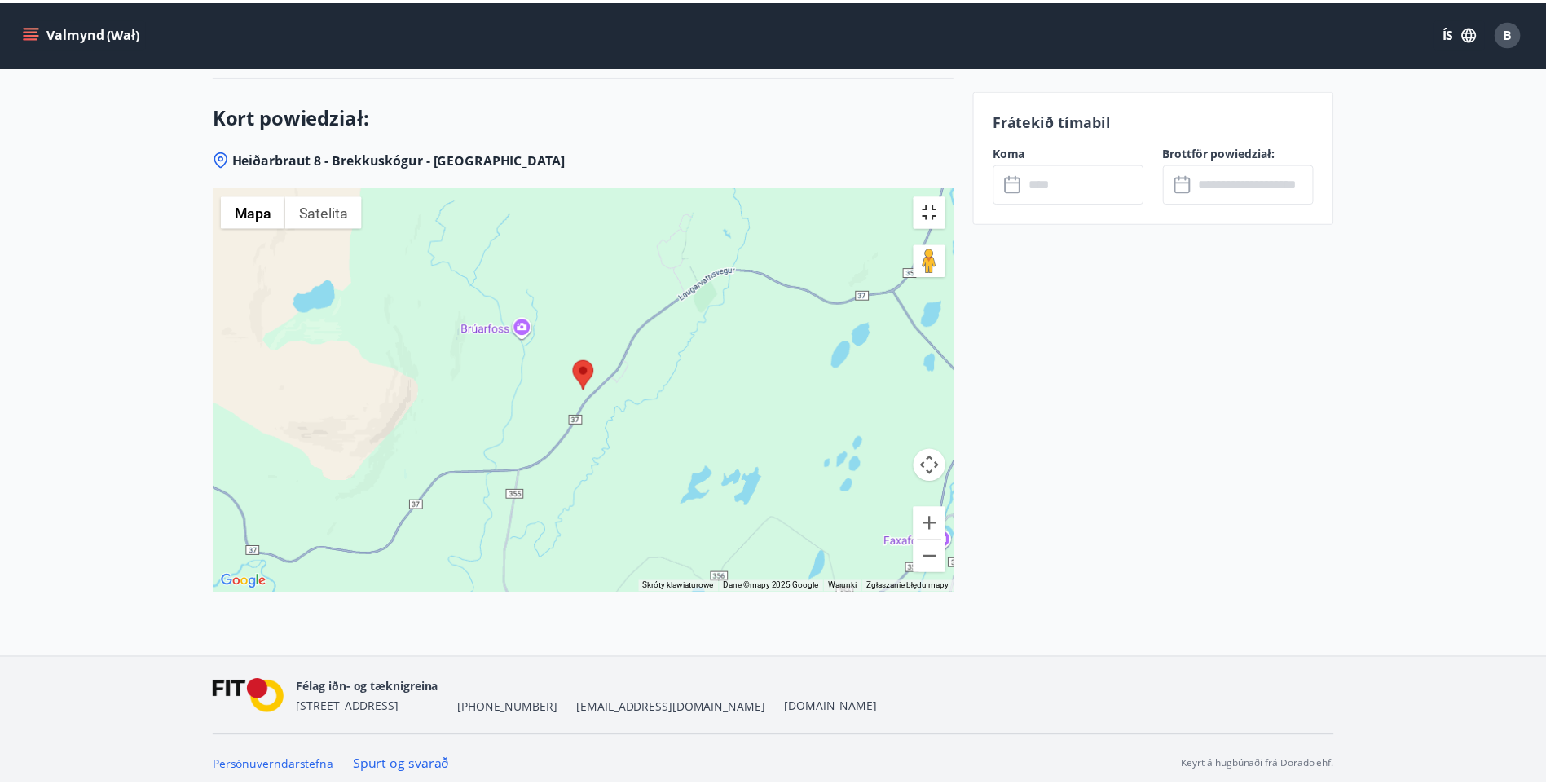
scroll to position [1953, 0]
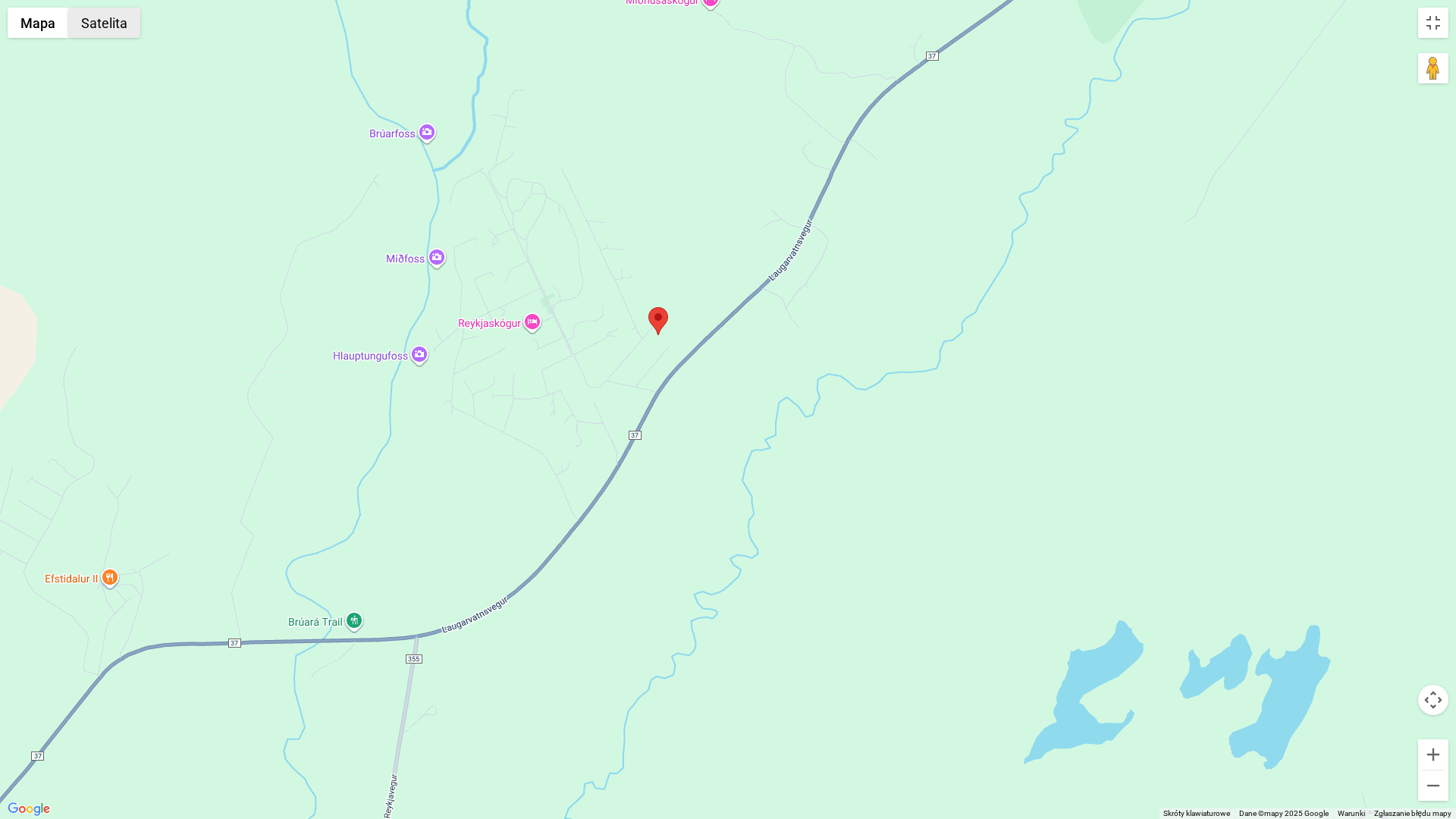
click at [111, 24] on button "Satelita" at bounding box center [104, 22] width 72 height 30
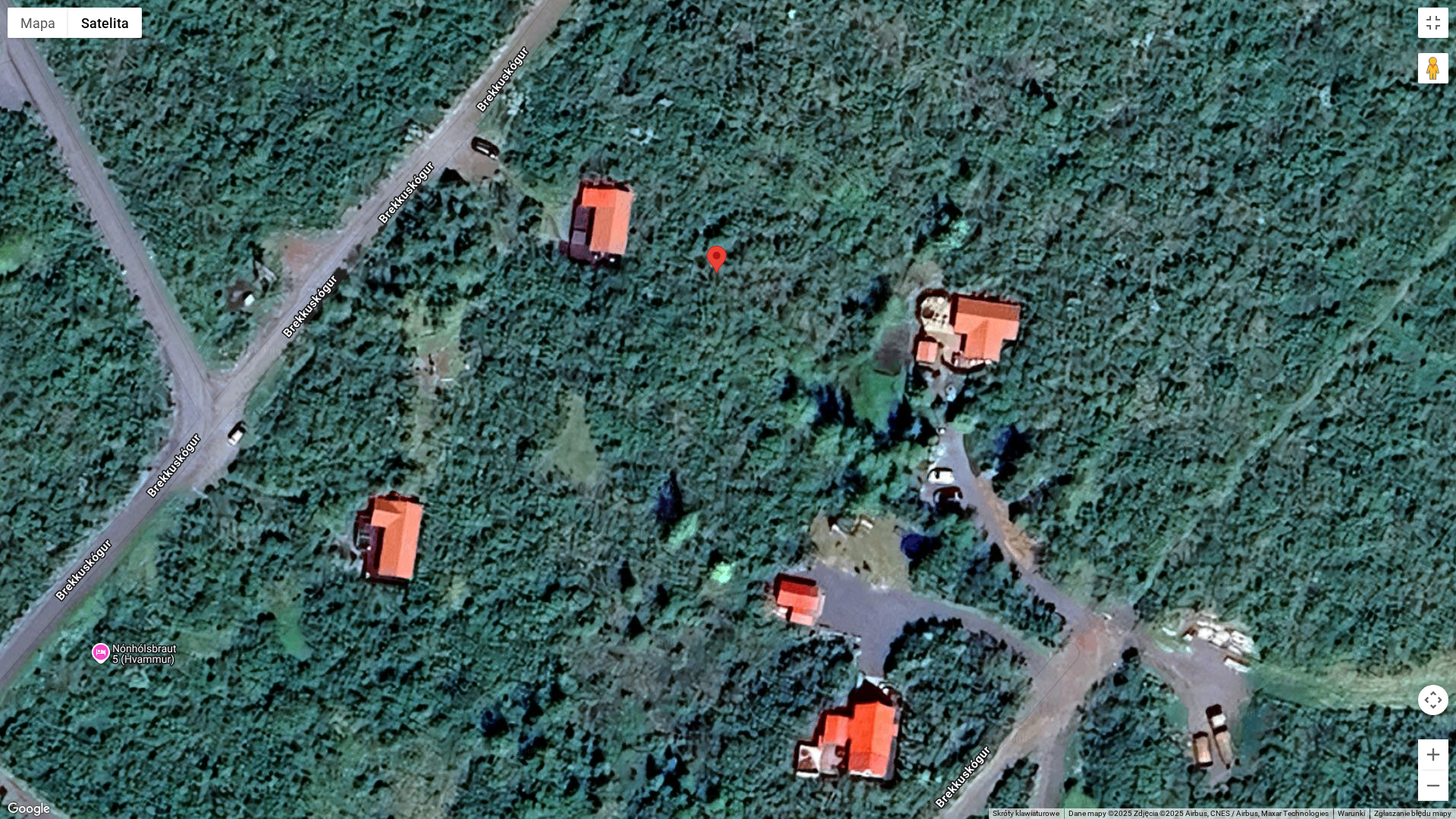
drag, startPoint x: 415, startPoint y: 285, endPoint x: 640, endPoint y: 390, distance: 248.3
click at [640, 390] on div at bounding box center [728, 409] width 1456 height 819
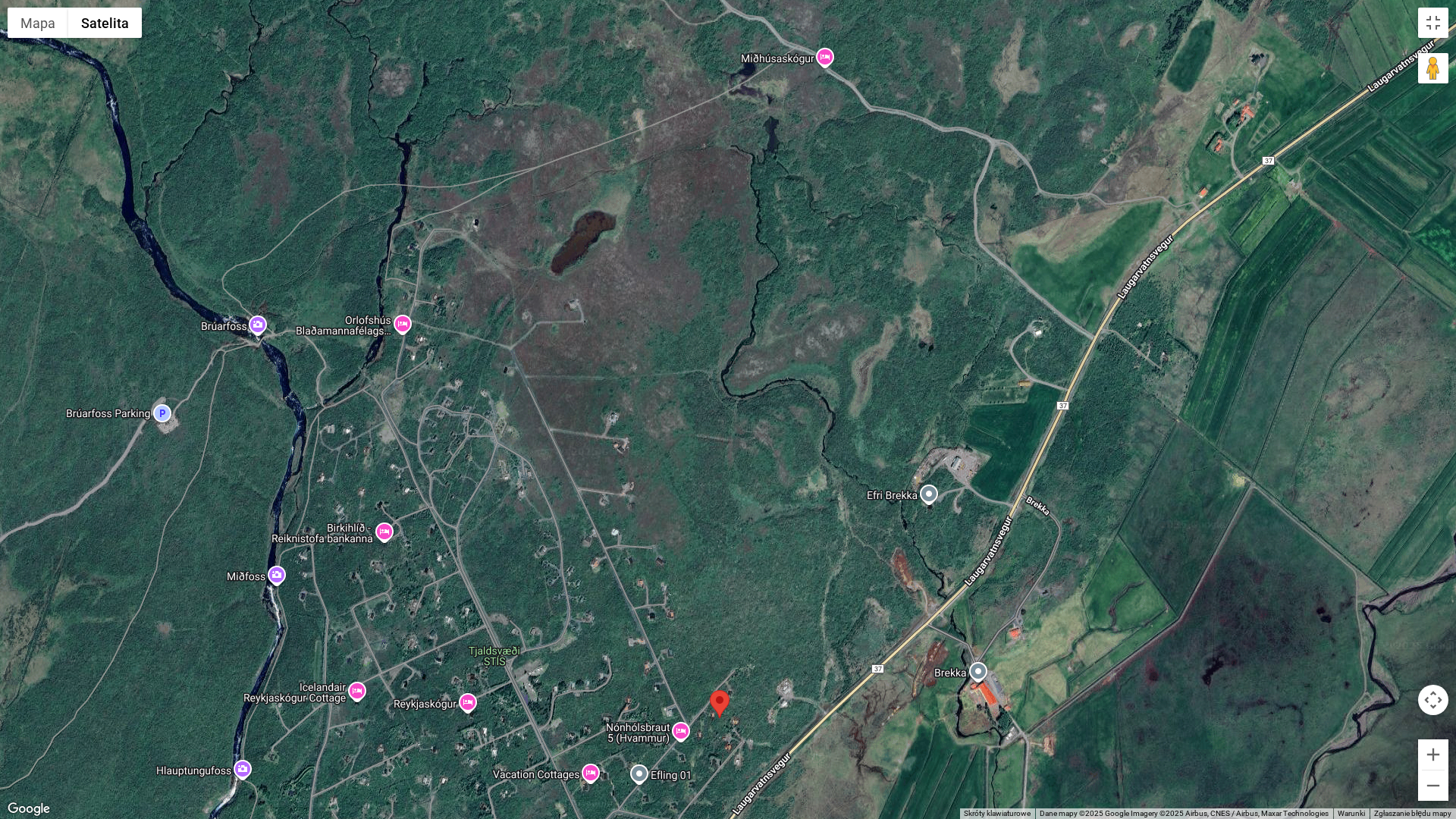
drag, startPoint x: 470, startPoint y: 142, endPoint x: 621, endPoint y: 521, distance: 408.0
click at [621, 521] on div at bounding box center [728, 409] width 1456 height 819
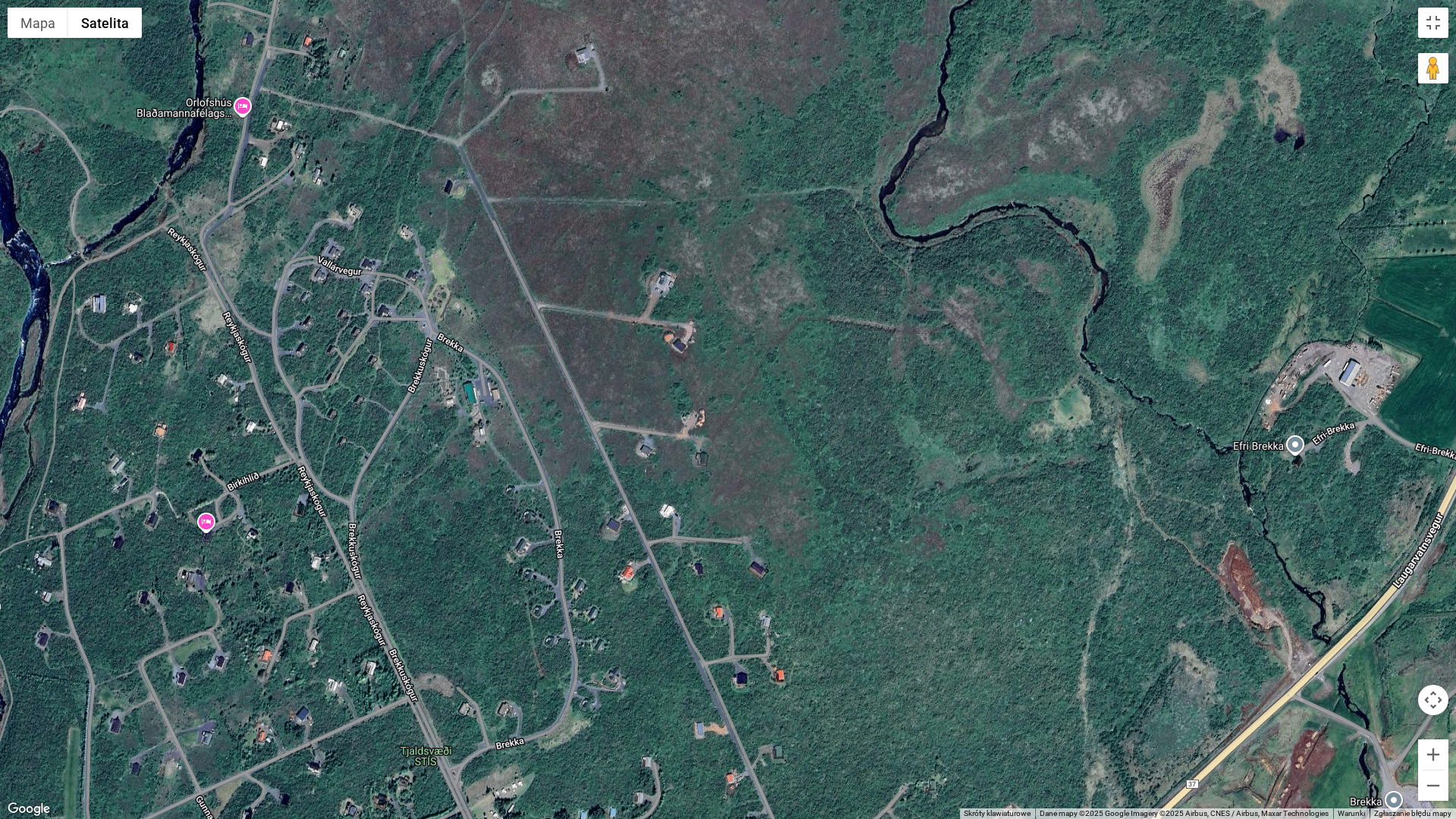
drag, startPoint x: 496, startPoint y: 286, endPoint x: 525, endPoint y: 186, distance: 104.1
click at [525, 186] on div at bounding box center [728, 409] width 1456 height 819
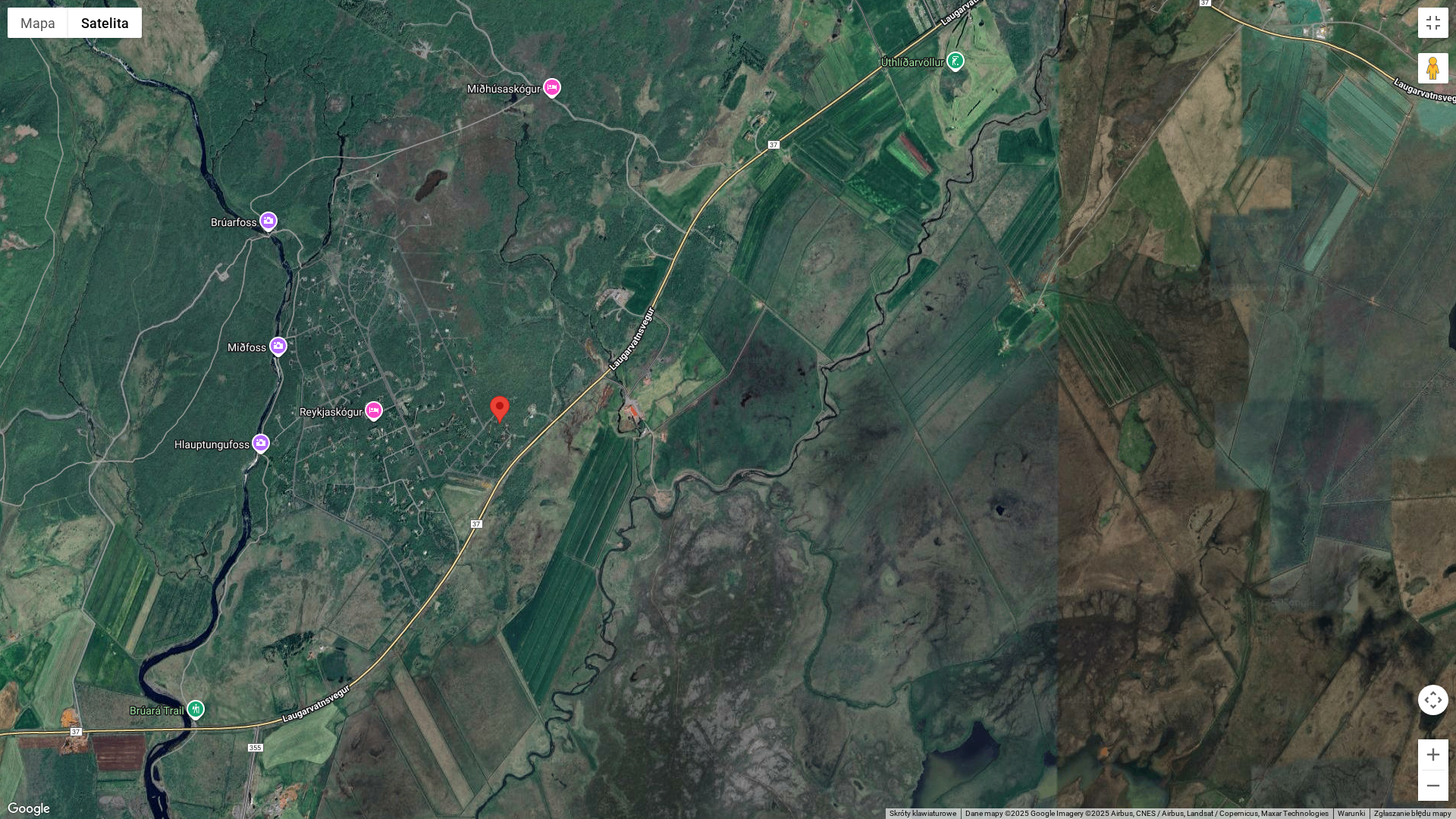
drag, startPoint x: 553, startPoint y: 466, endPoint x: 543, endPoint y: 368, distance: 98.5
click at [543, 368] on div at bounding box center [728, 409] width 1456 height 819
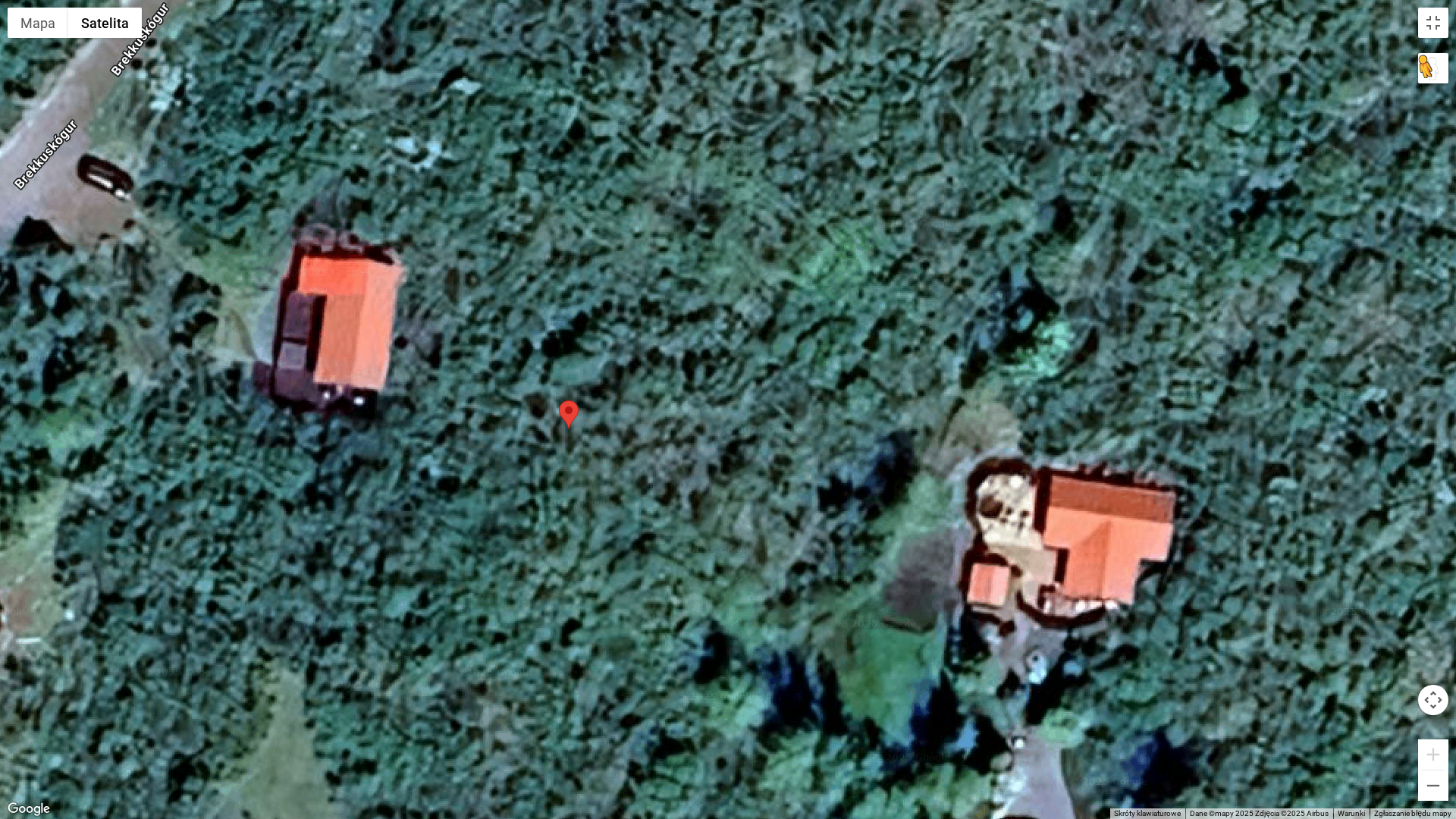
click at [1433, 72] on button "Przeciągnij Pegmana na mapę, aby otworzyć Street View" at bounding box center [1432, 68] width 30 height 30
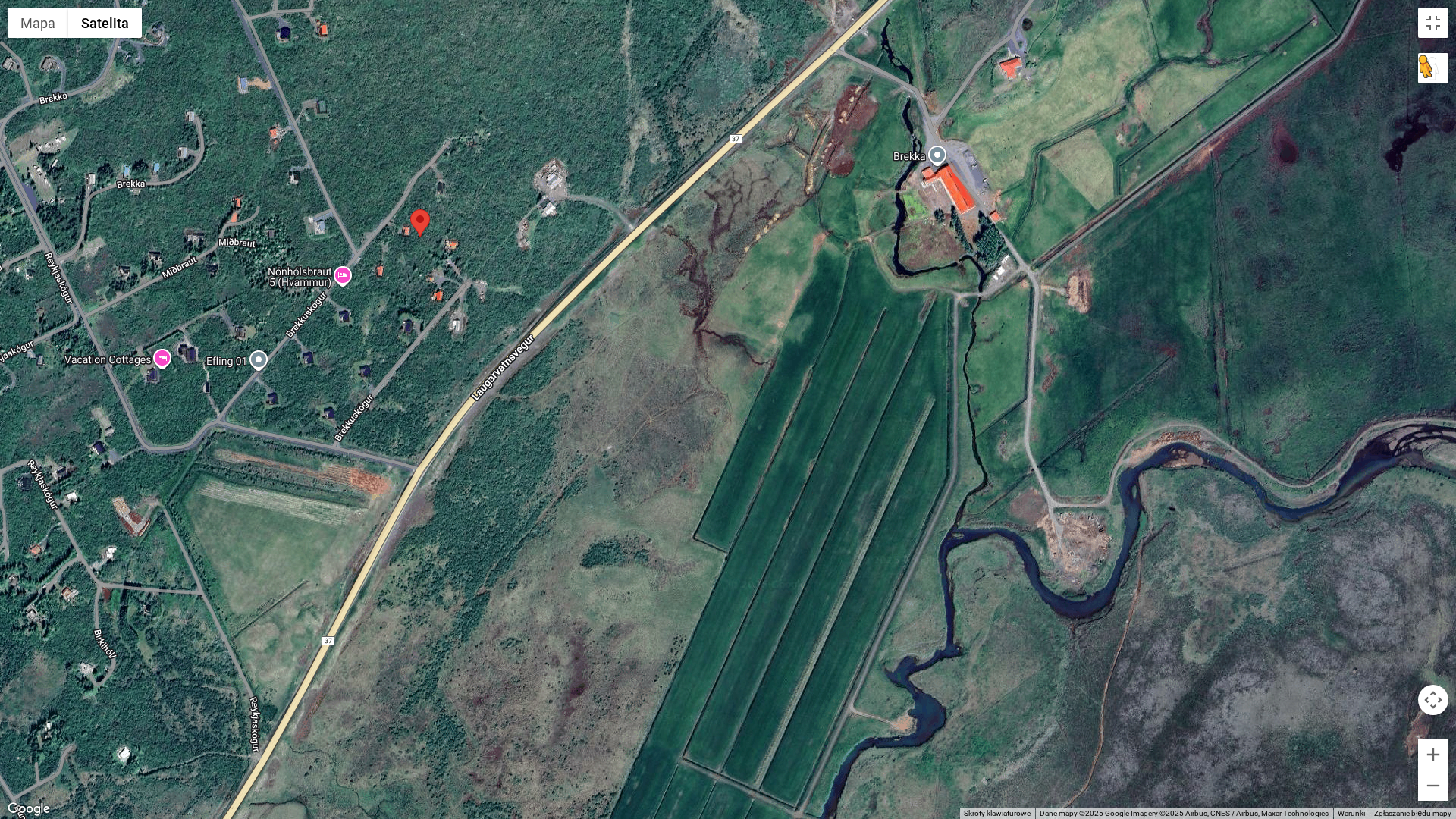
click at [1425, 66] on button "Przeciągnij Pegmana na mapę, aby otworzyć Street View" at bounding box center [1432, 68] width 30 height 30
click at [1432, 18] on button "Przełącz widok pełnoekranowy" at bounding box center [1432, 22] width 30 height 30
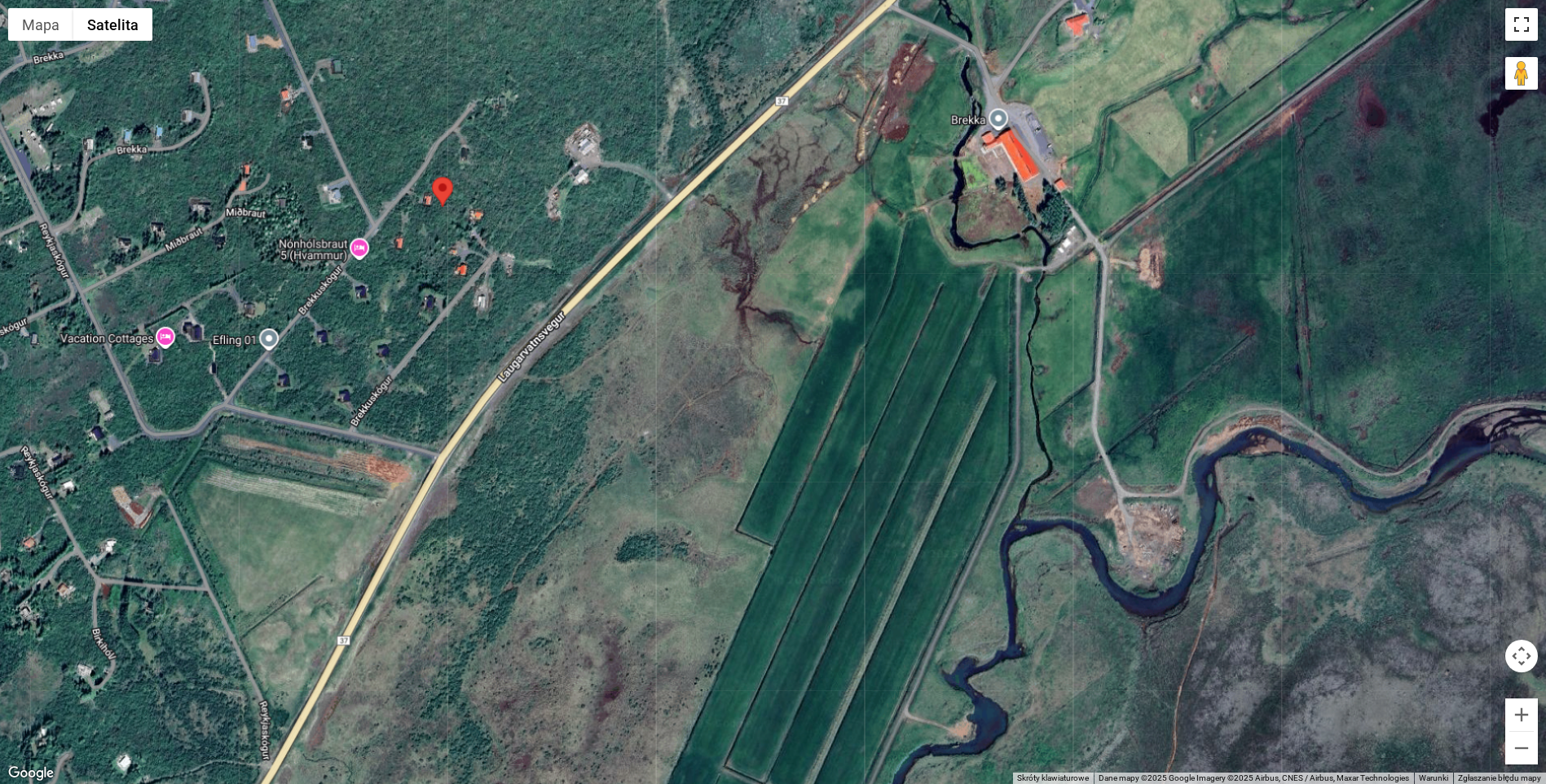
scroll to position [2050, 0]
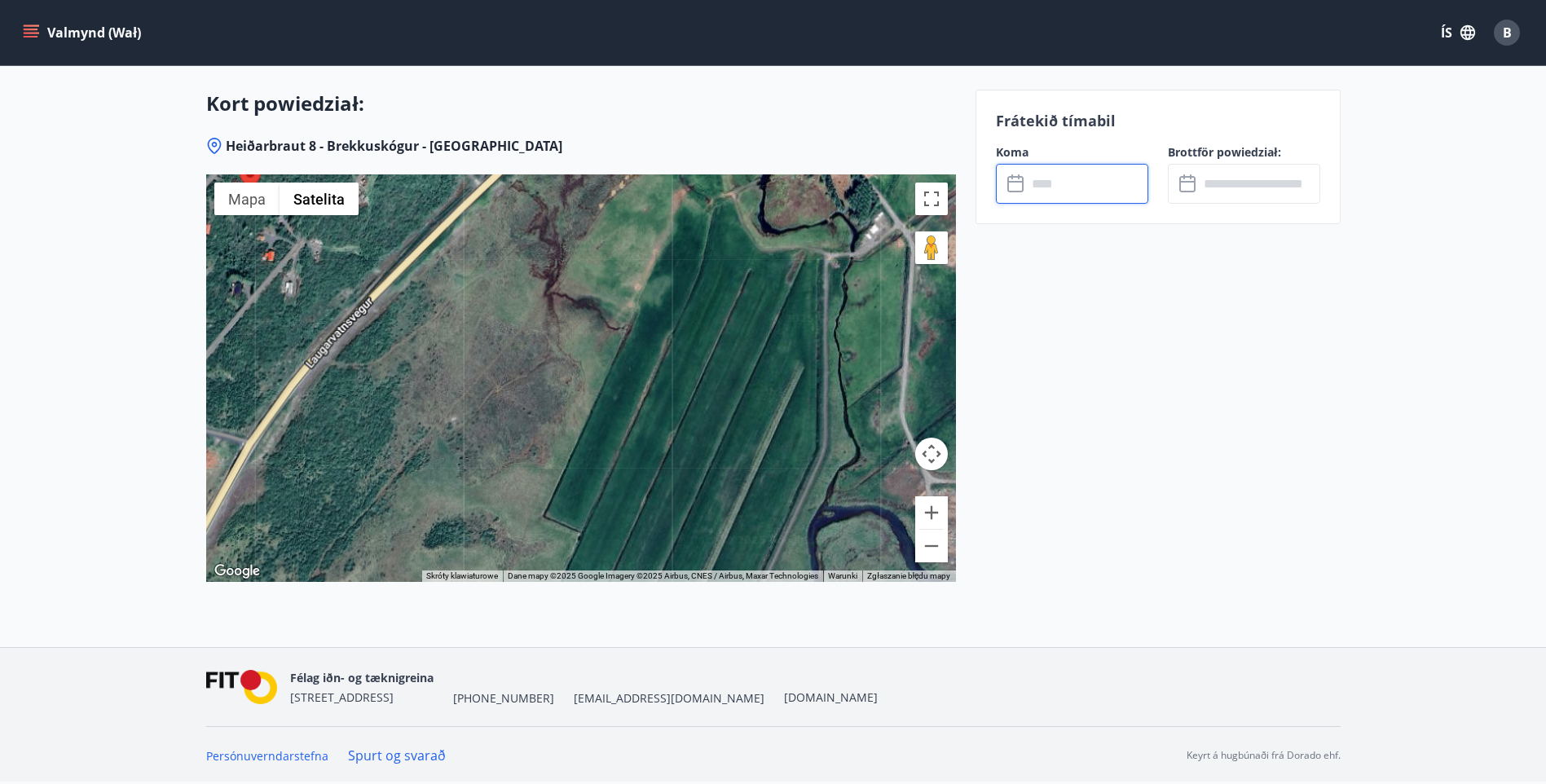
click at [1049, 182] on input "text" at bounding box center [1087, 184] width 122 height 40
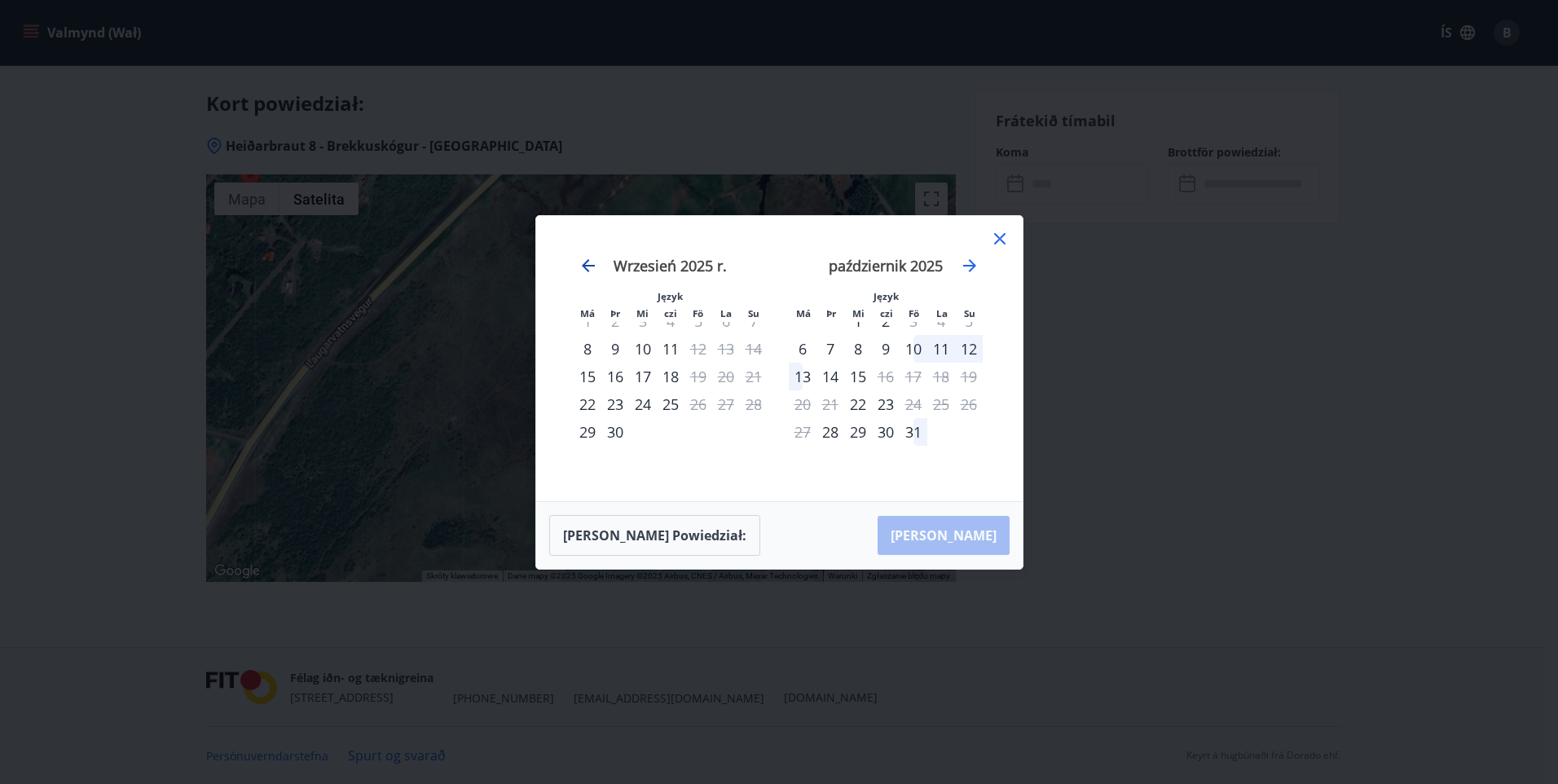
click at [589, 261] on icon "Przejdź do tyłu, aby przełączyć się do poprzedniego miesiąca." at bounding box center [588, 266] width 19 height 19
click at [1000, 234] on icon at bounding box center [999, 239] width 19 height 19
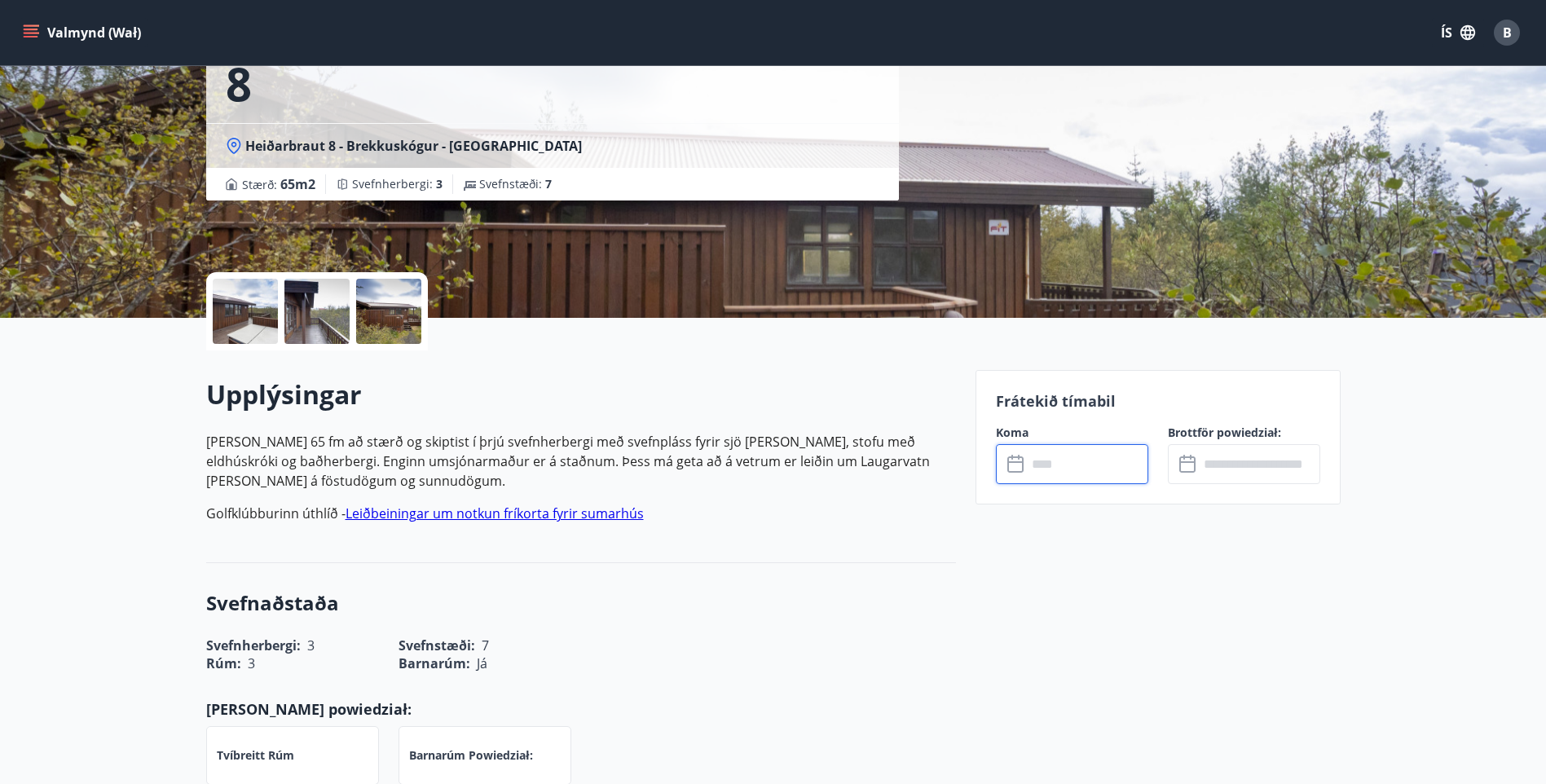
scroll to position [0, 0]
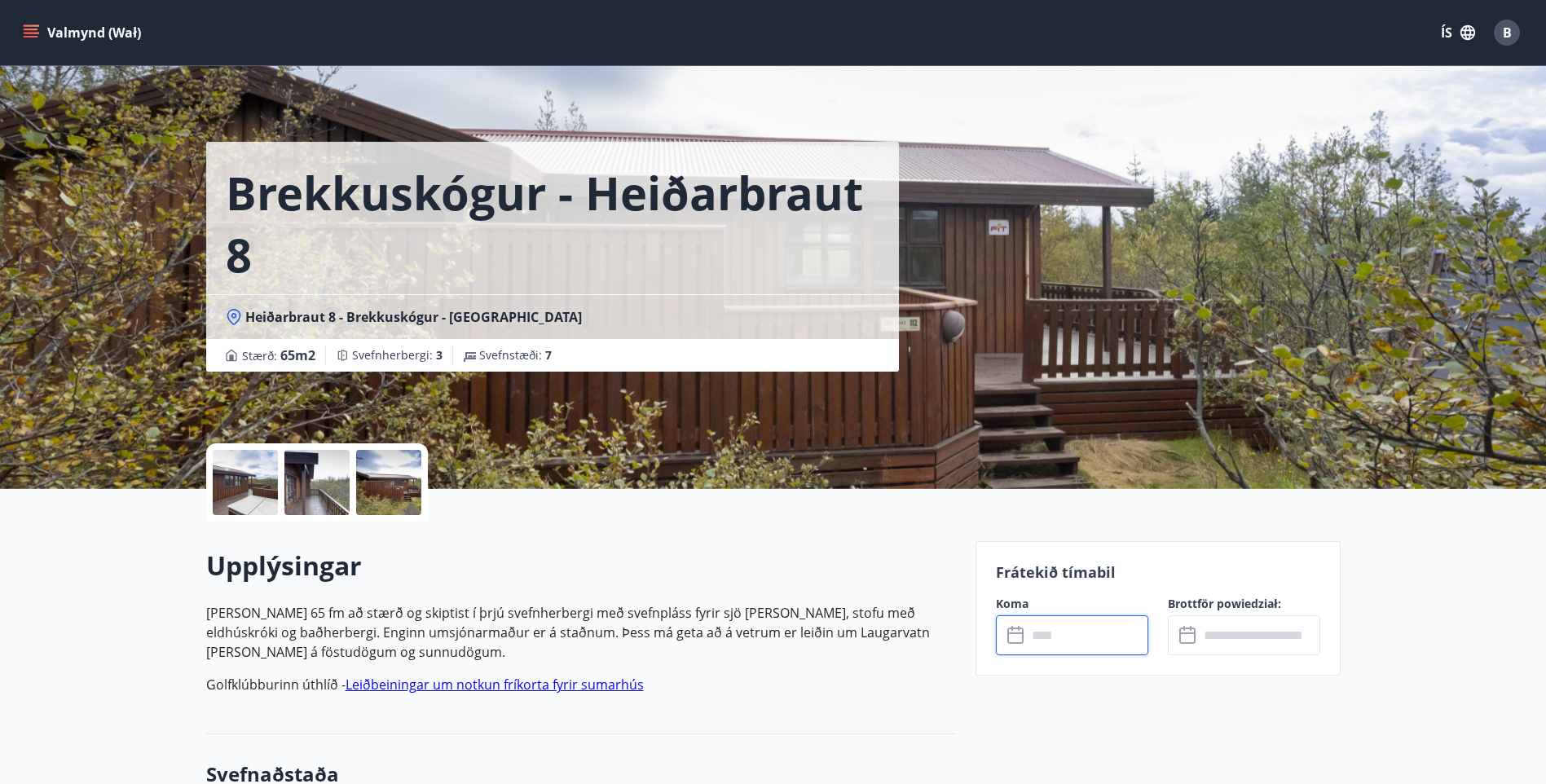
click at [1030, 631] on input "text" at bounding box center [1087, 635] width 122 height 40
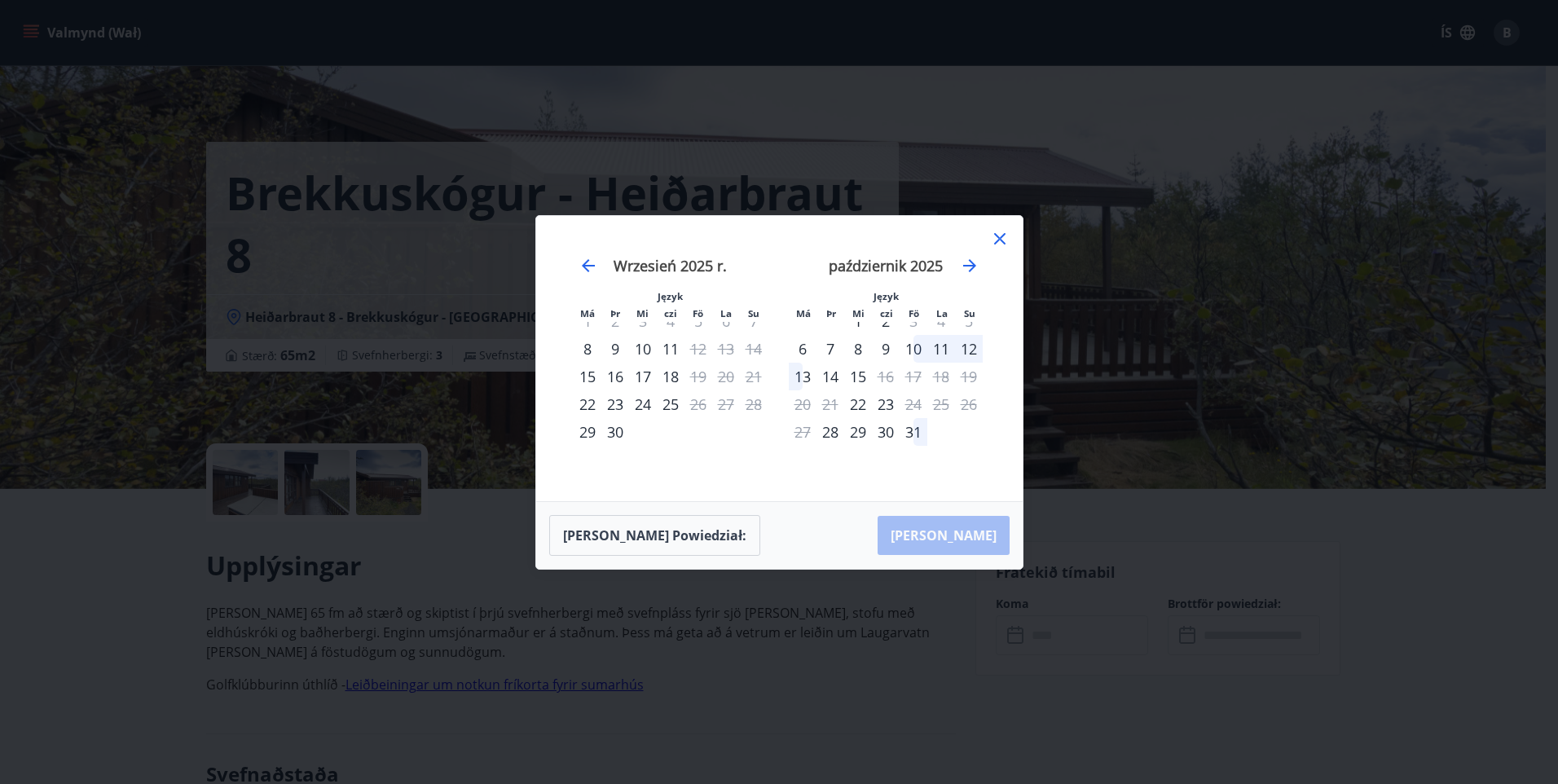
click at [998, 233] on icon at bounding box center [999, 239] width 19 height 19
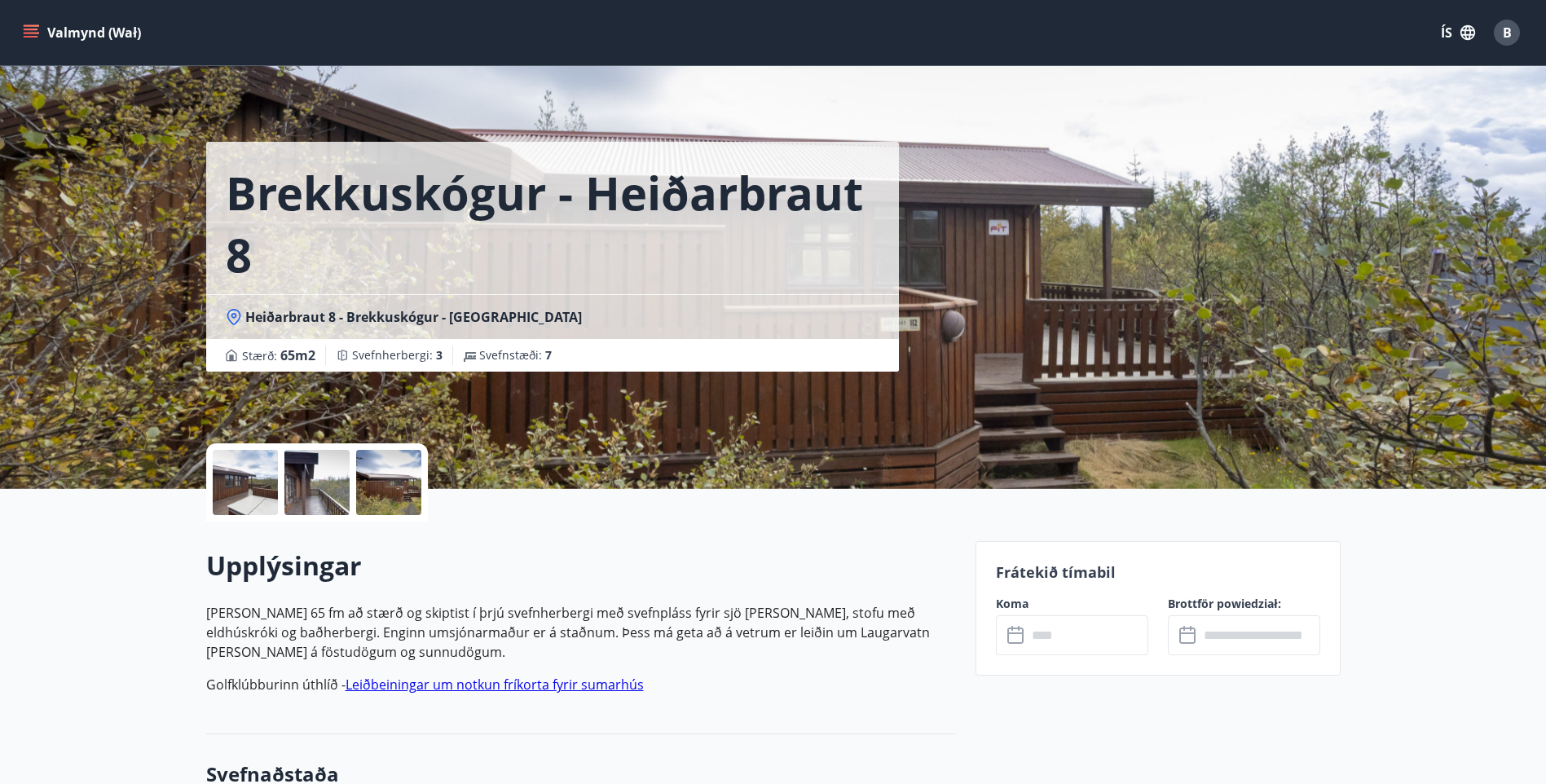
click at [30, 31] on icon "menu" at bounding box center [31, 32] width 17 height 17
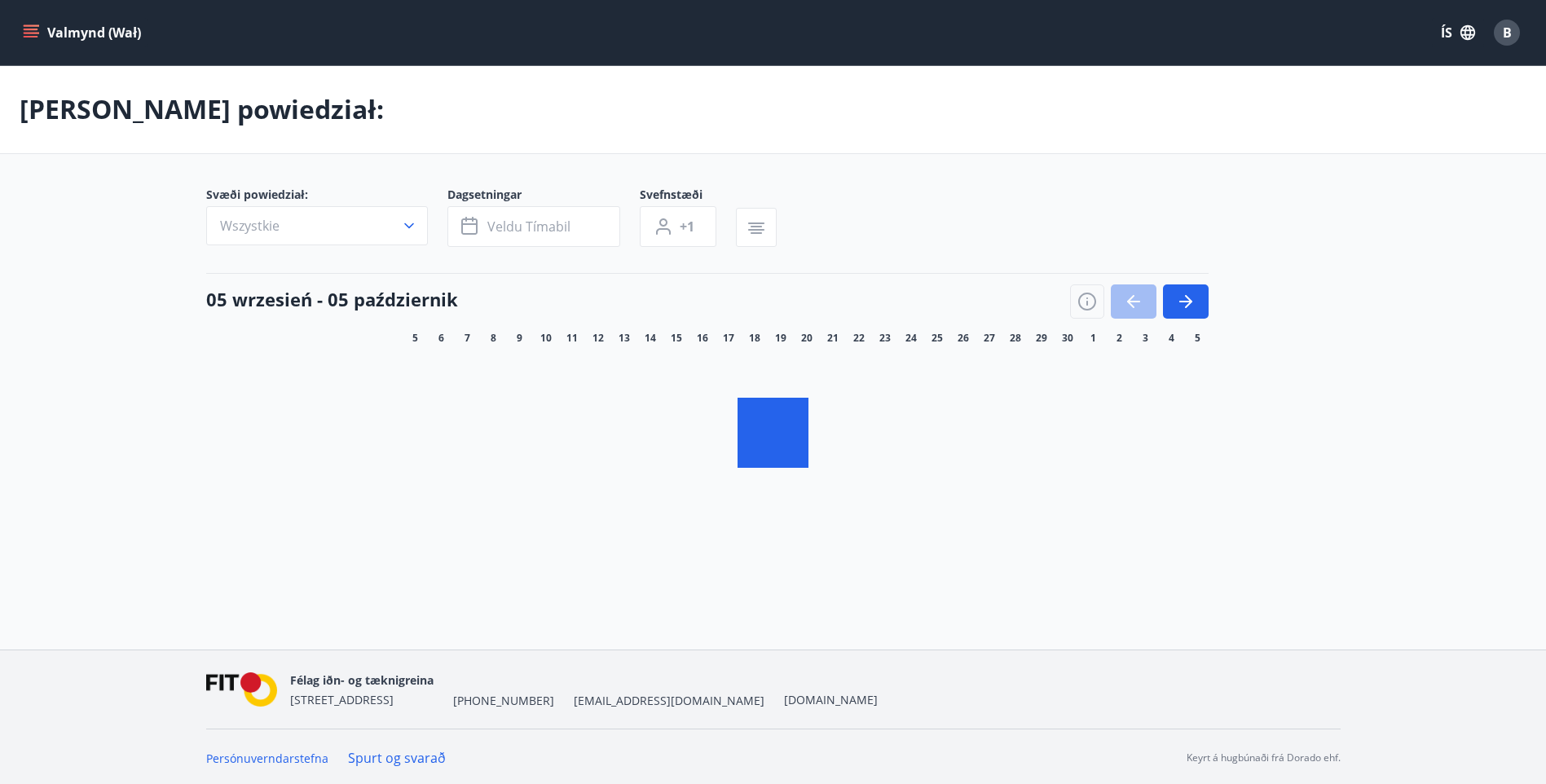
scroll to position [3, 0]
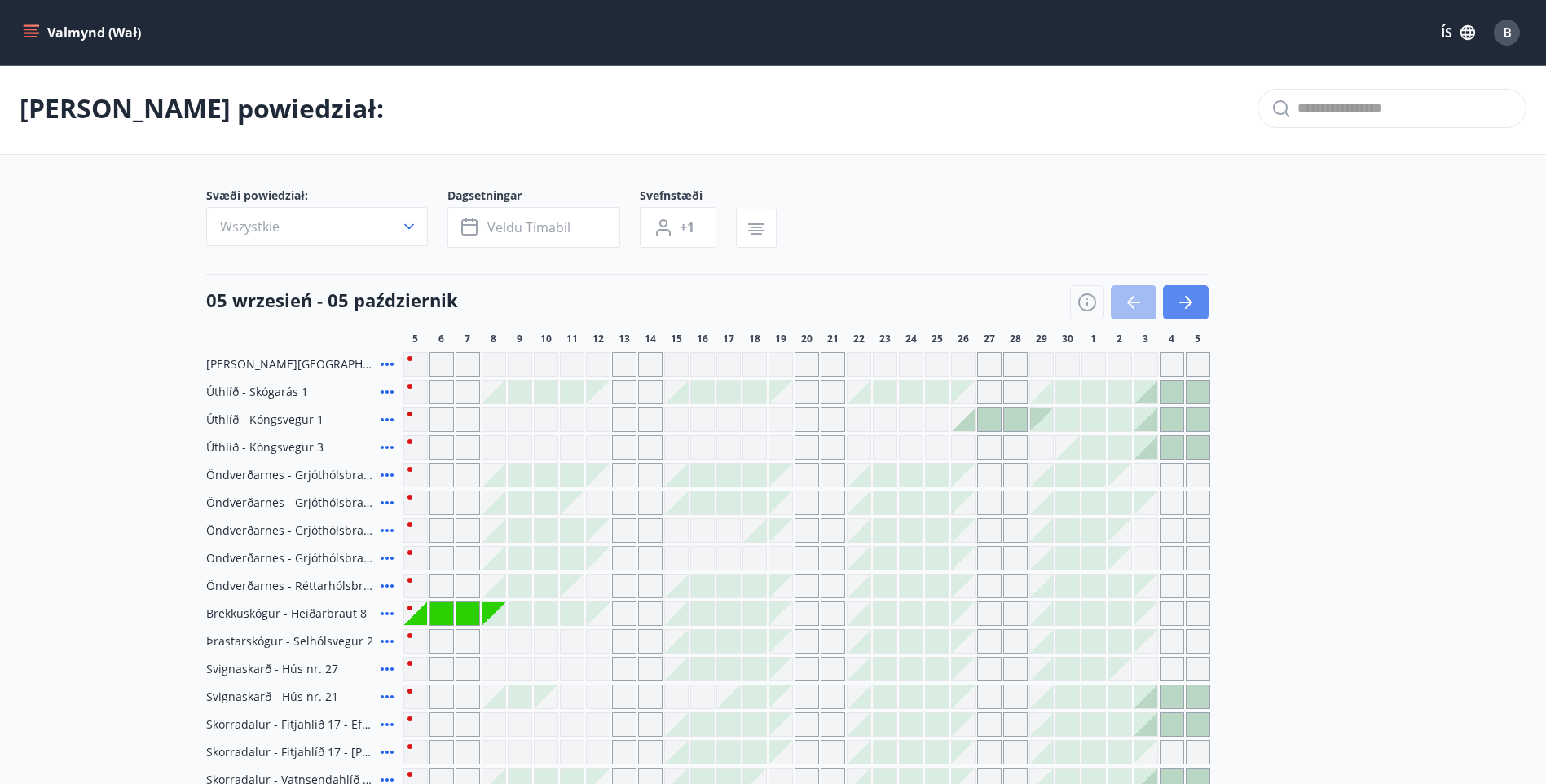
click at [1188, 306] on icon "button" at bounding box center [1186, 302] width 19 height 19
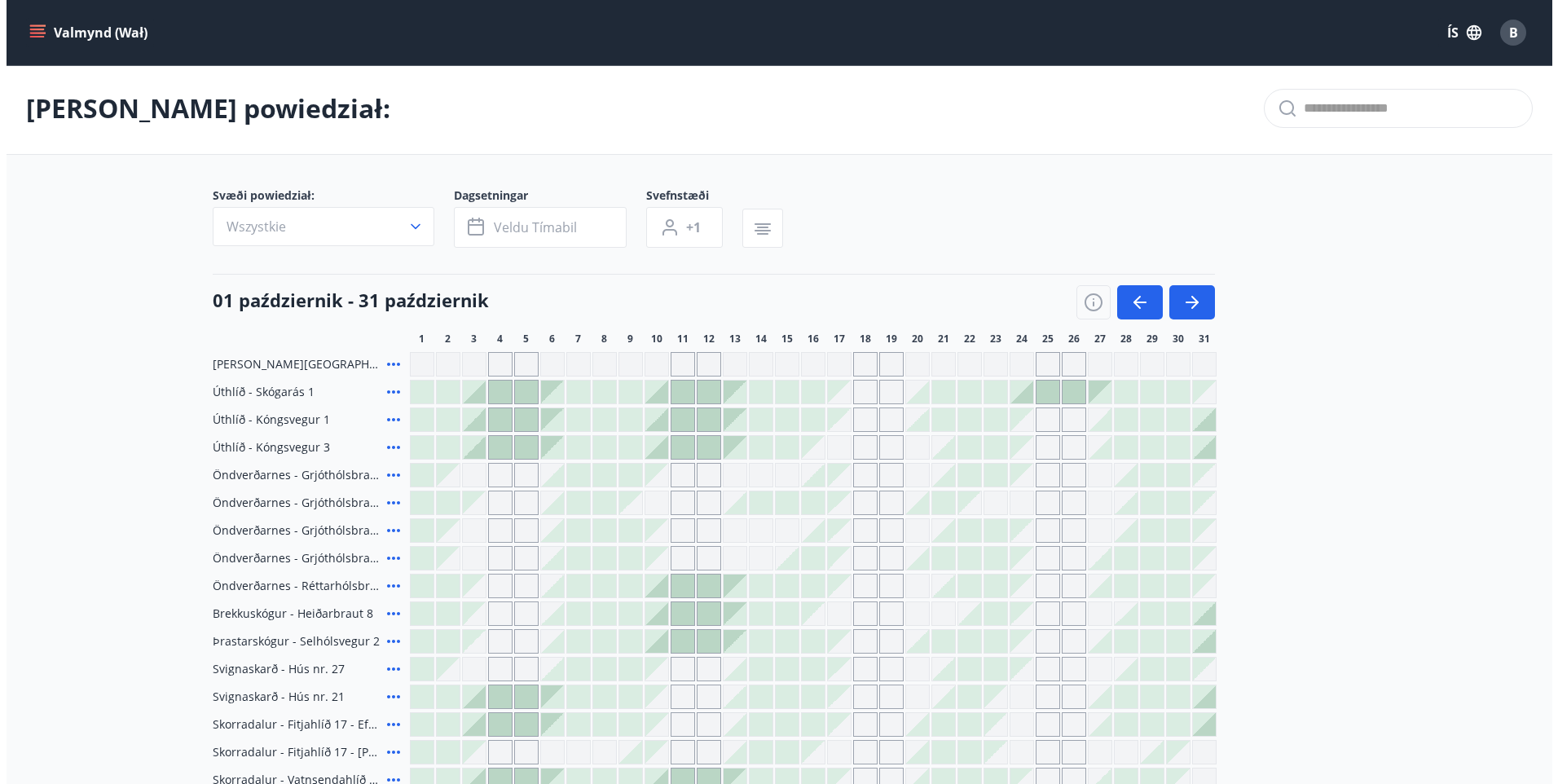
scroll to position [84, 0]
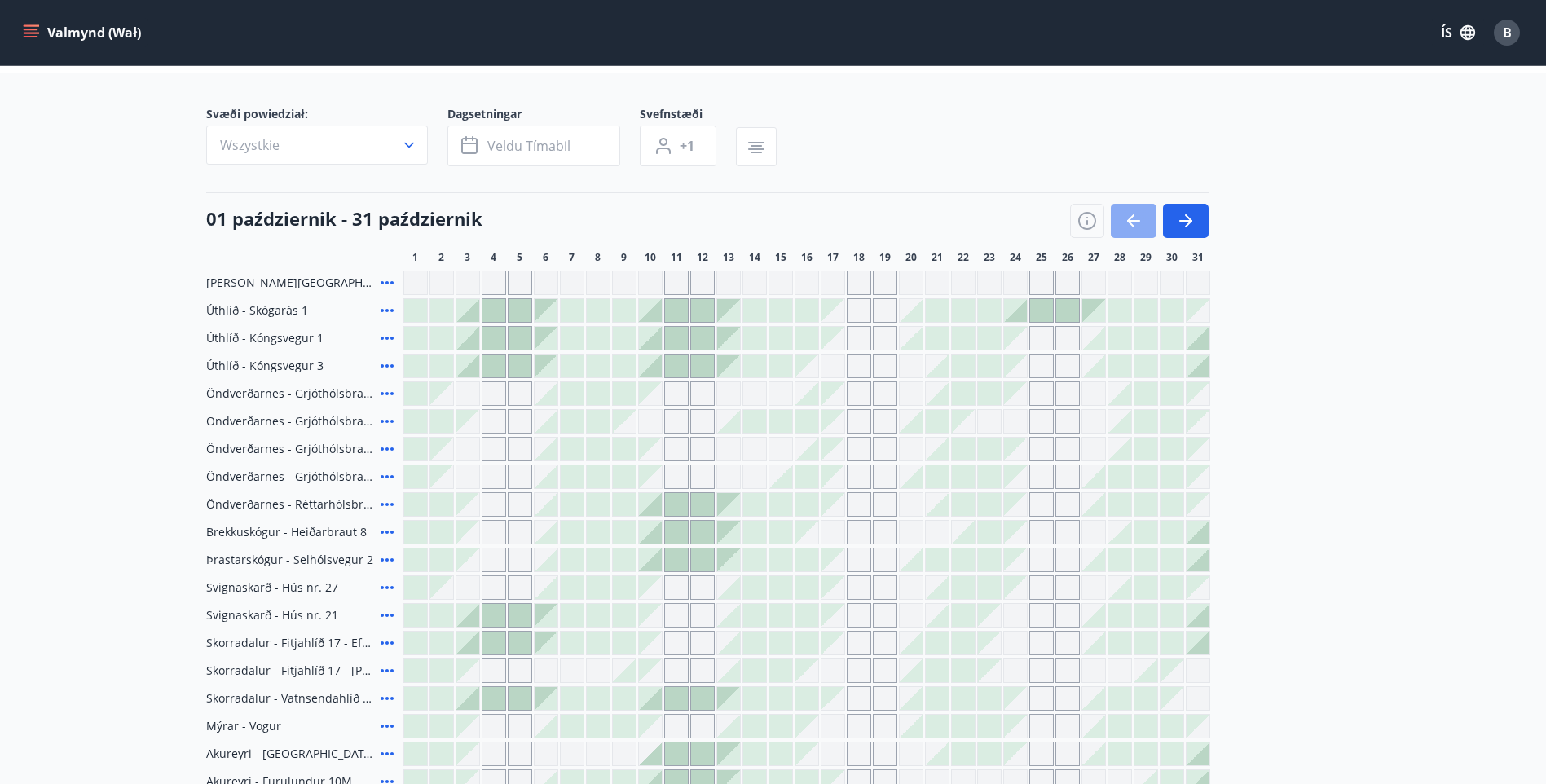
click at [1124, 219] on icon "button" at bounding box center [1133, 220] width 19 height 19
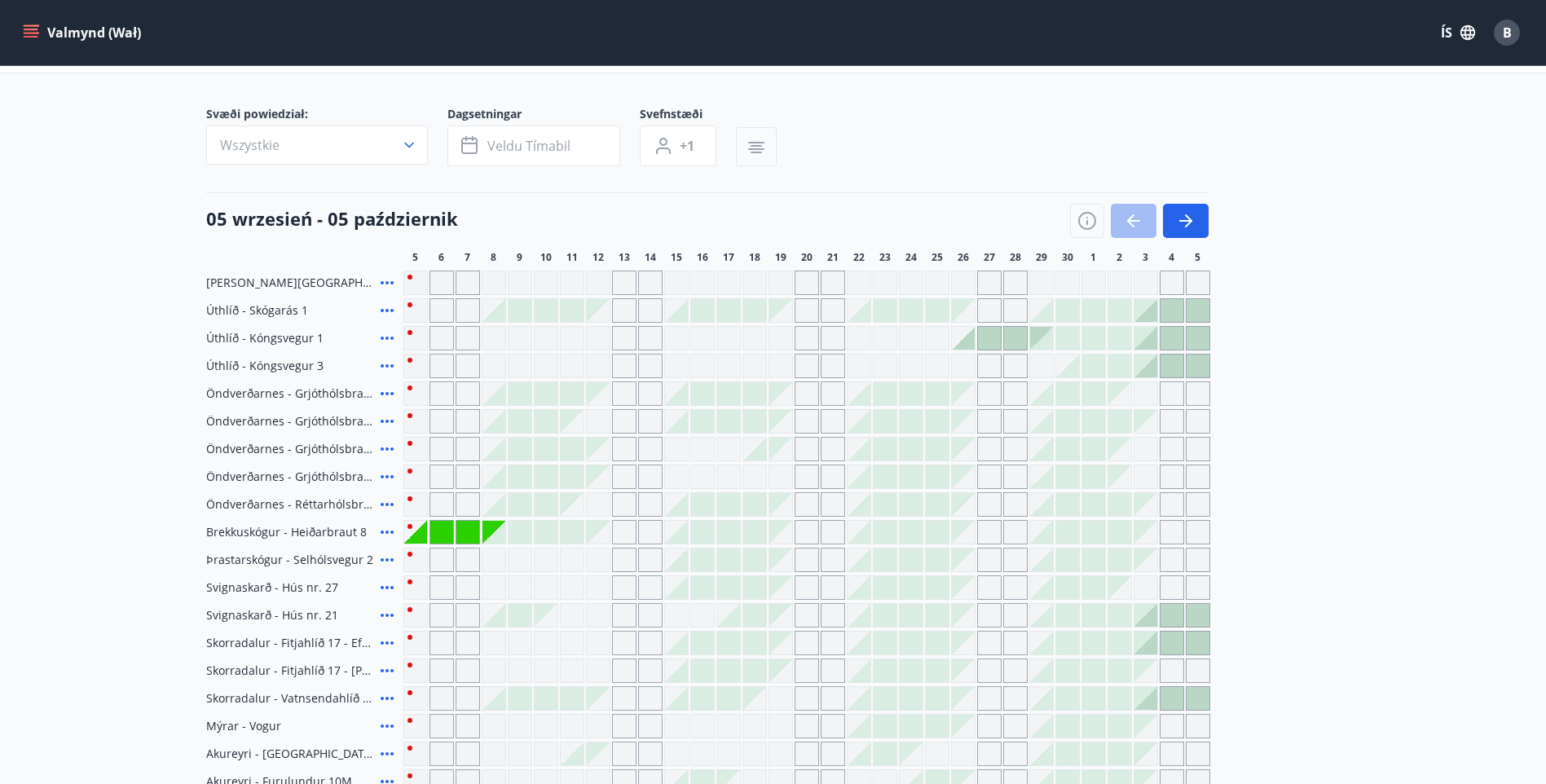
click at [756, 147] on icon "button" at bounding box center [756, 146] width 11 height 2
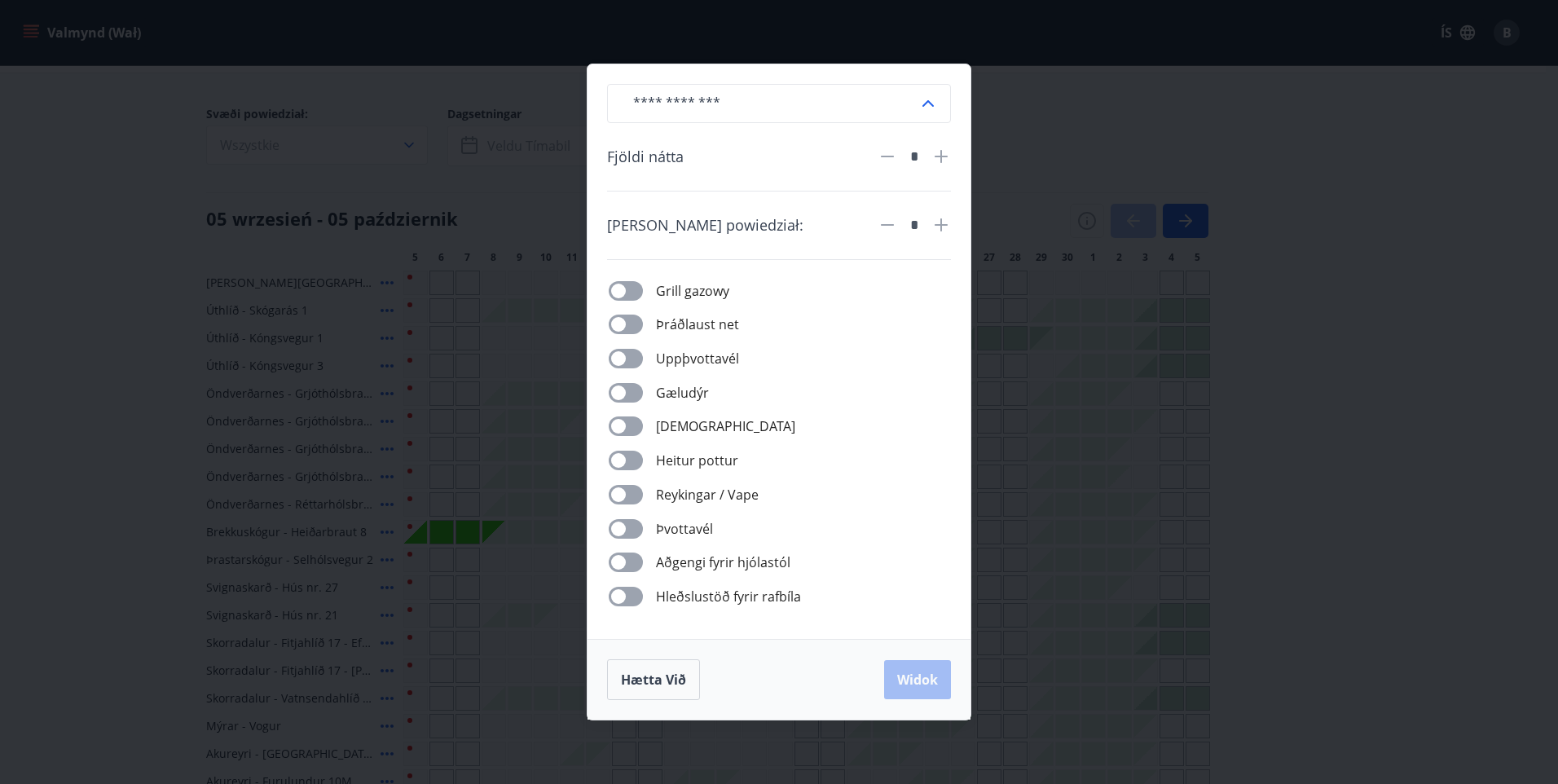
click at [929, 102] on icon at bounding box center [928, 103] width 11 height 6
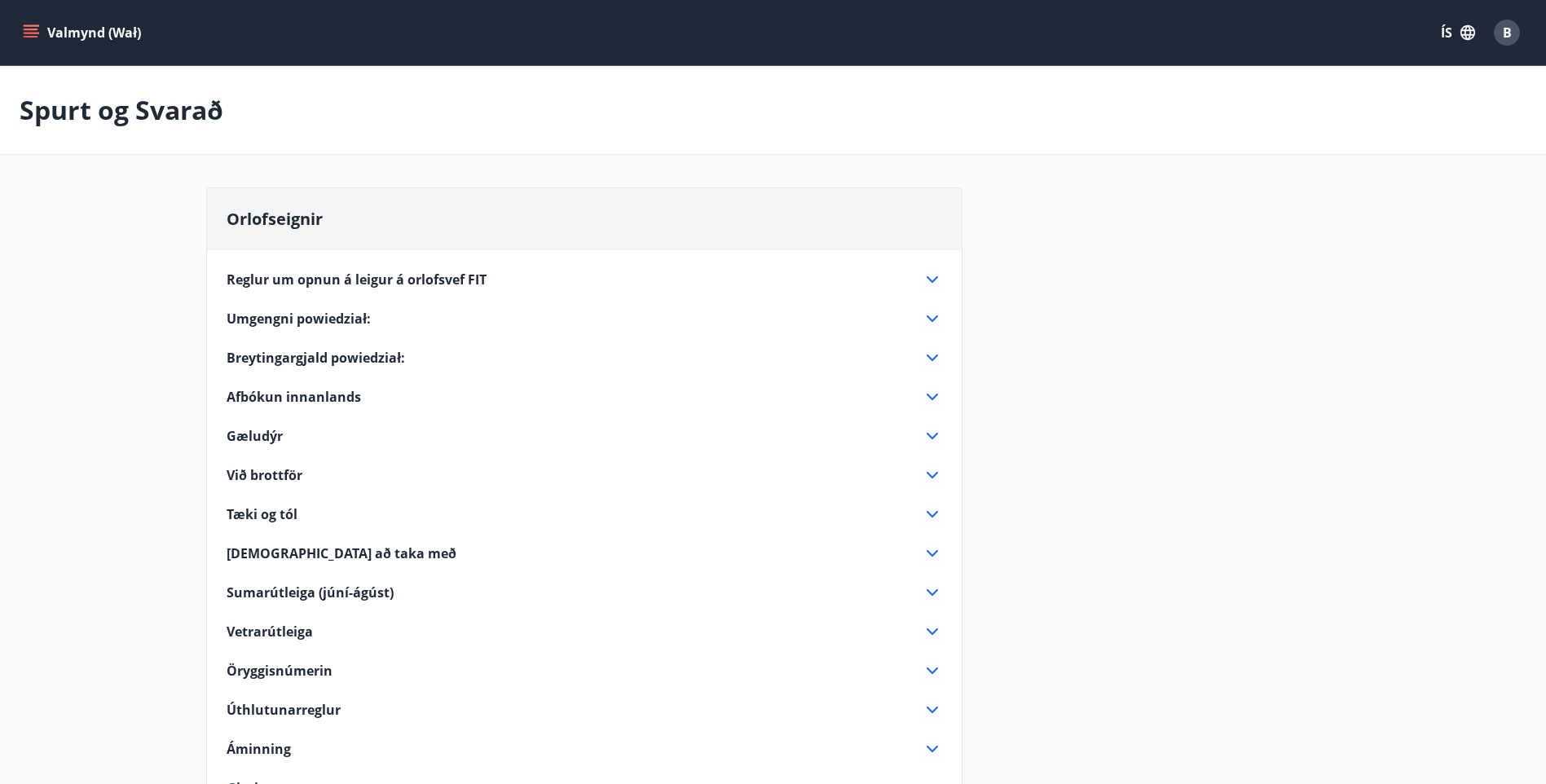
click at [343, 357] on span "Breytingargjald powiedział:" at bounding box center [316, 357] width 178 height 18
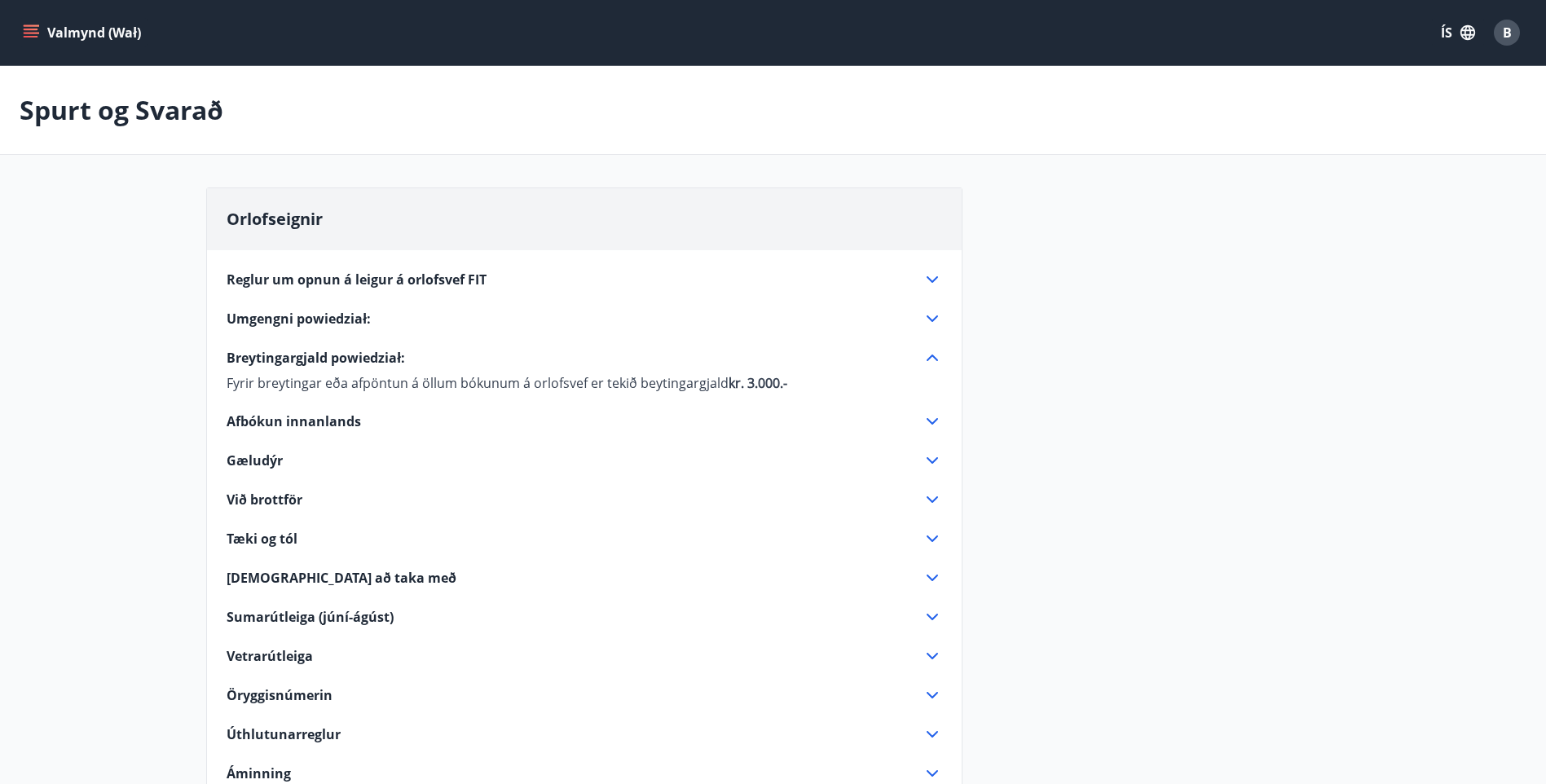
click at [29, 30] on icon "menu" at bounding box center [31, 30] width 15 height 2
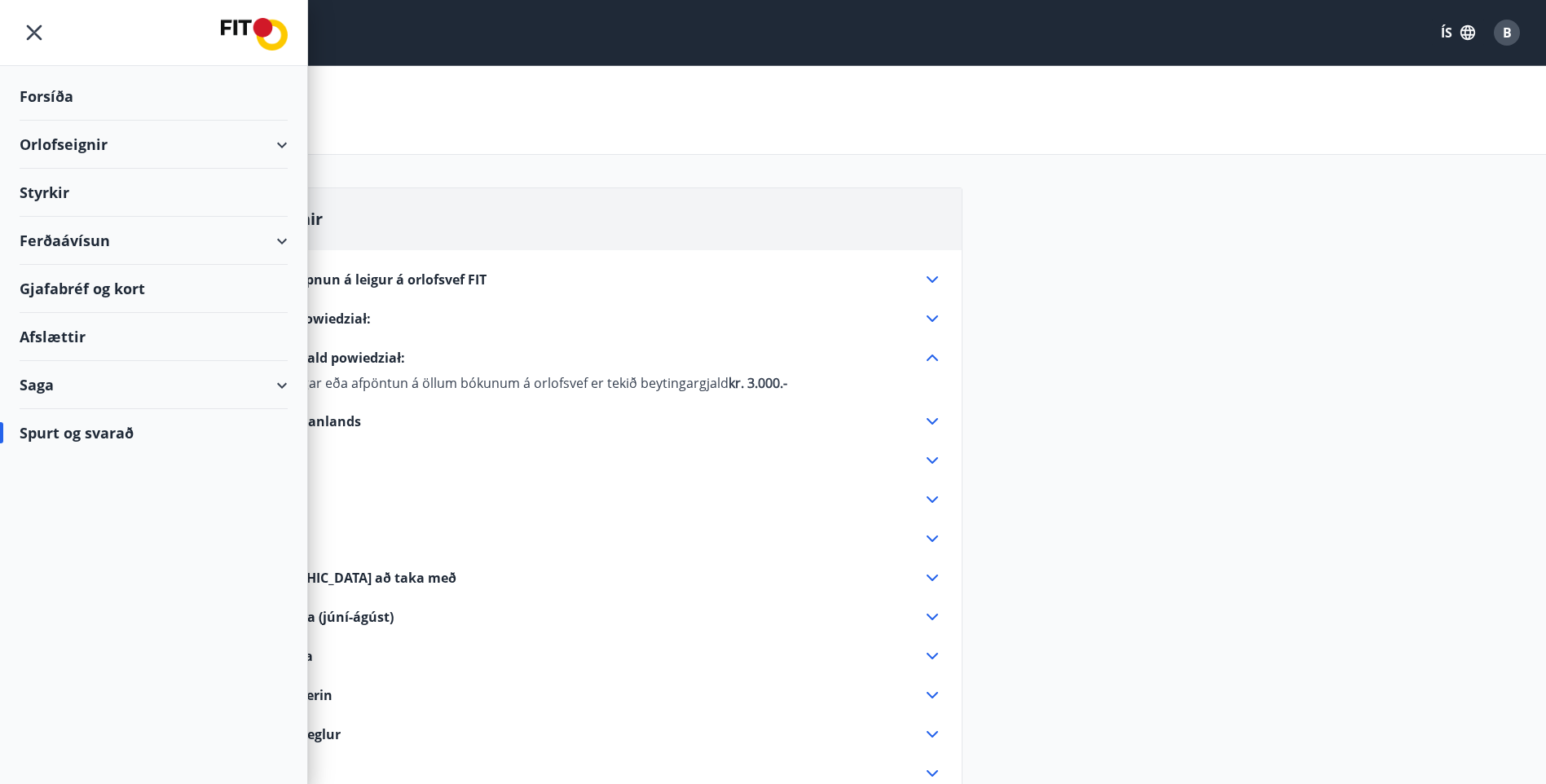
click at [90, 141] on div "Orlofseignir" at bounding box center [153, 144] width 268 height 48
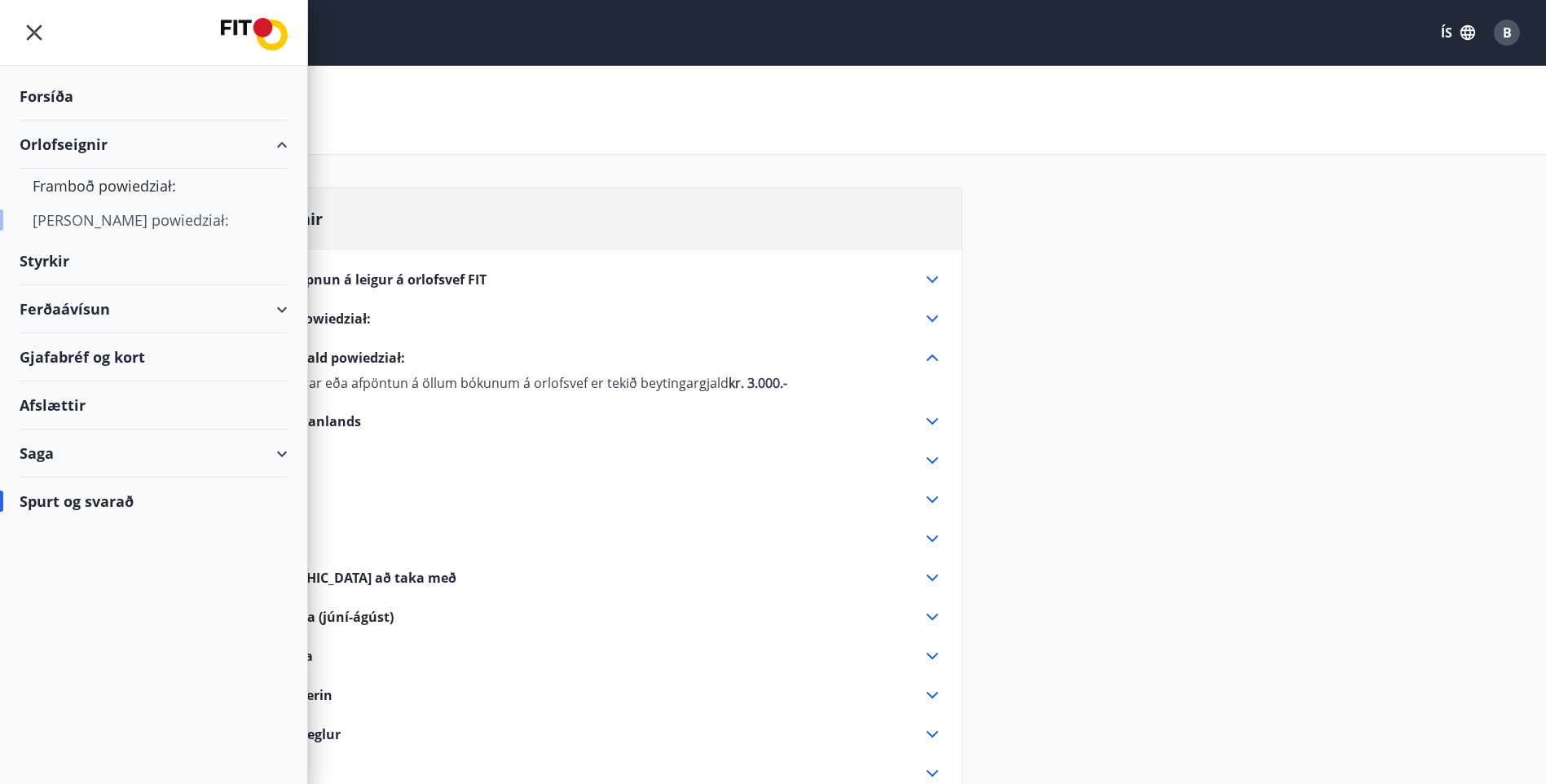
click at [143, 218] on div "[PERSON_NAME] powiedział:" at bounding box center [153, 219] width 242 height 34
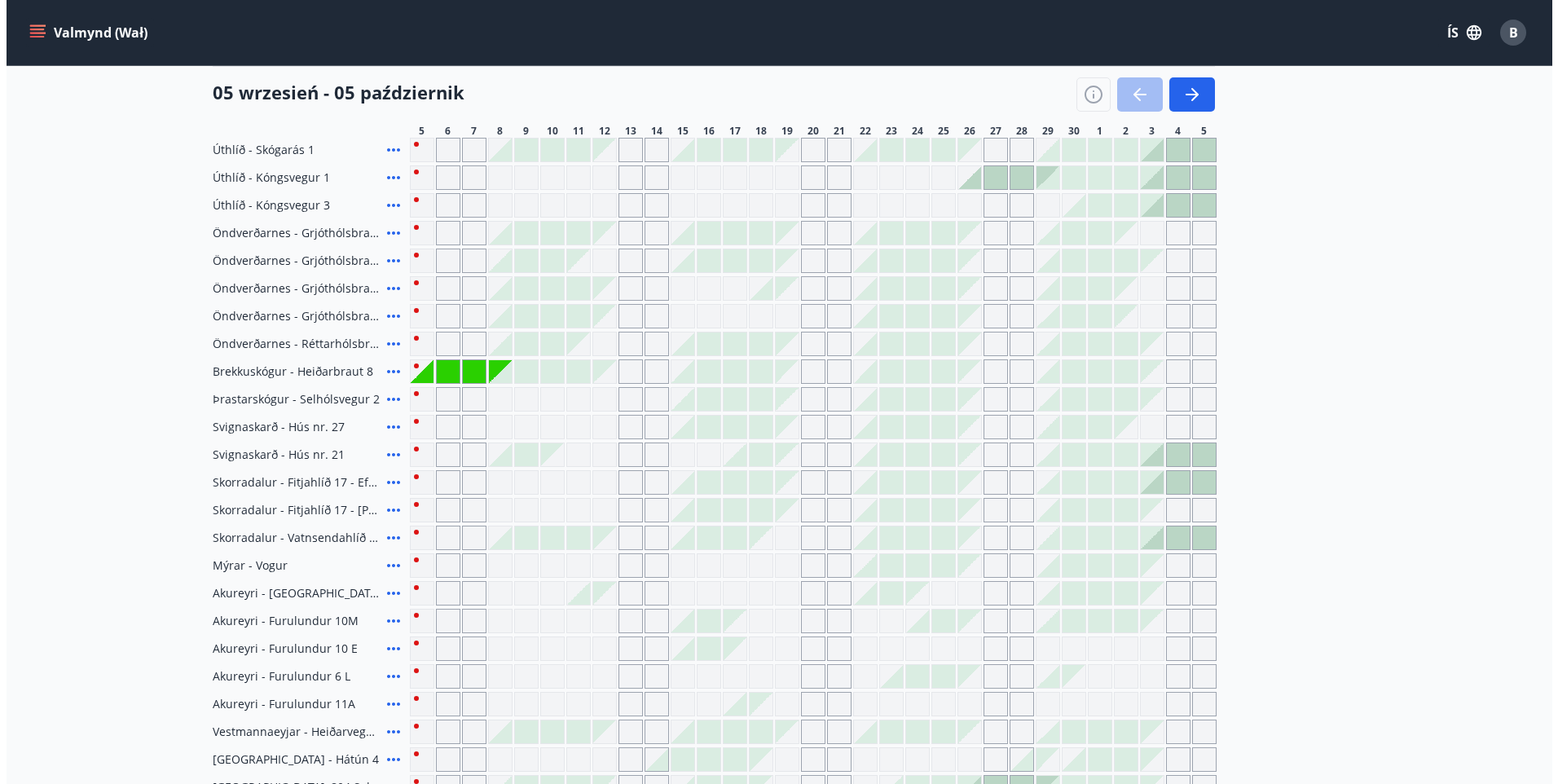
scroll to position [163, 0]
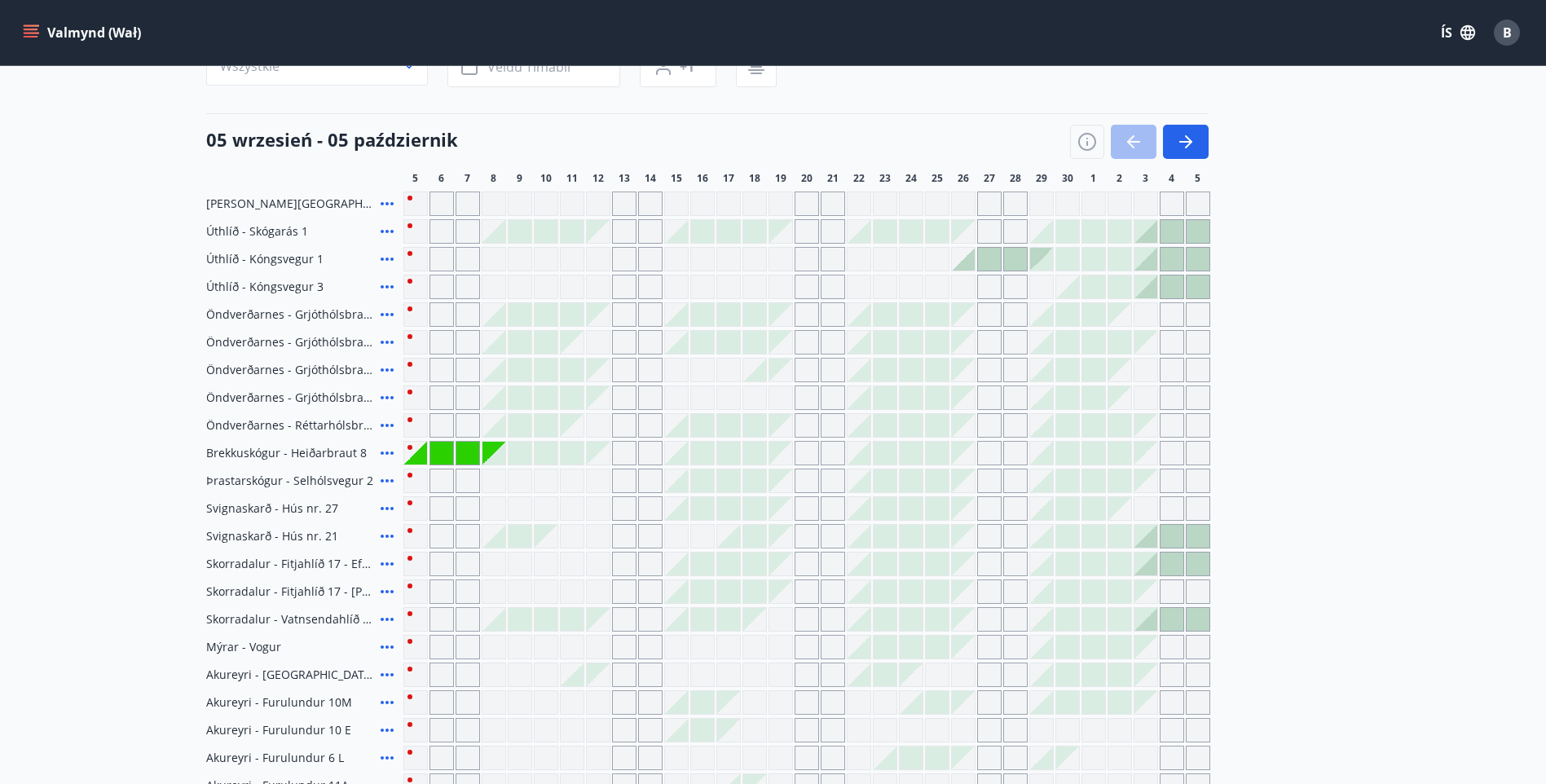
click at [382, 454] on icon at bounding box center [386, 453] width 13 height 3
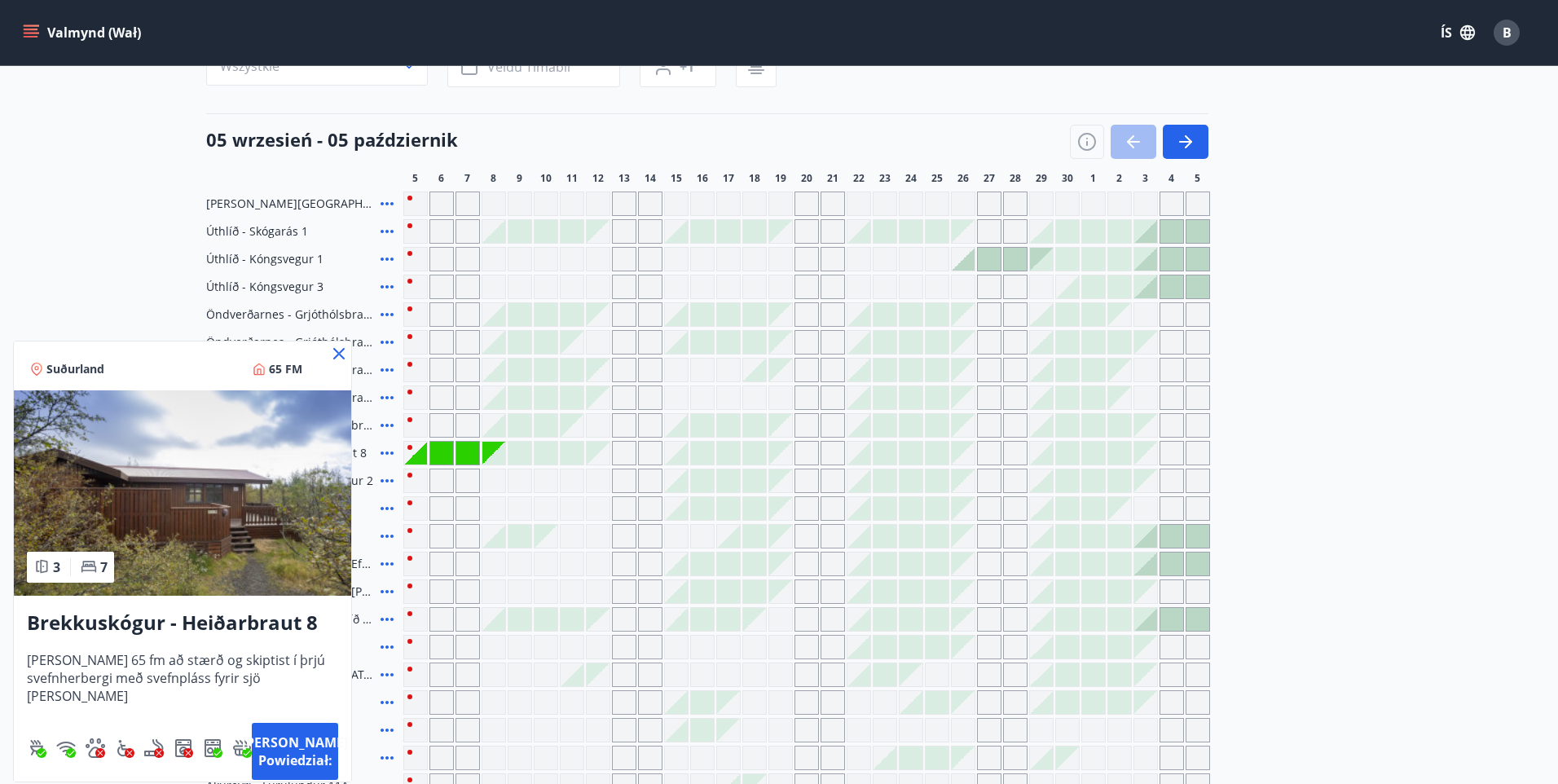
click at [240, 489] on img at bounding box center [183, 492] width 337 height 205
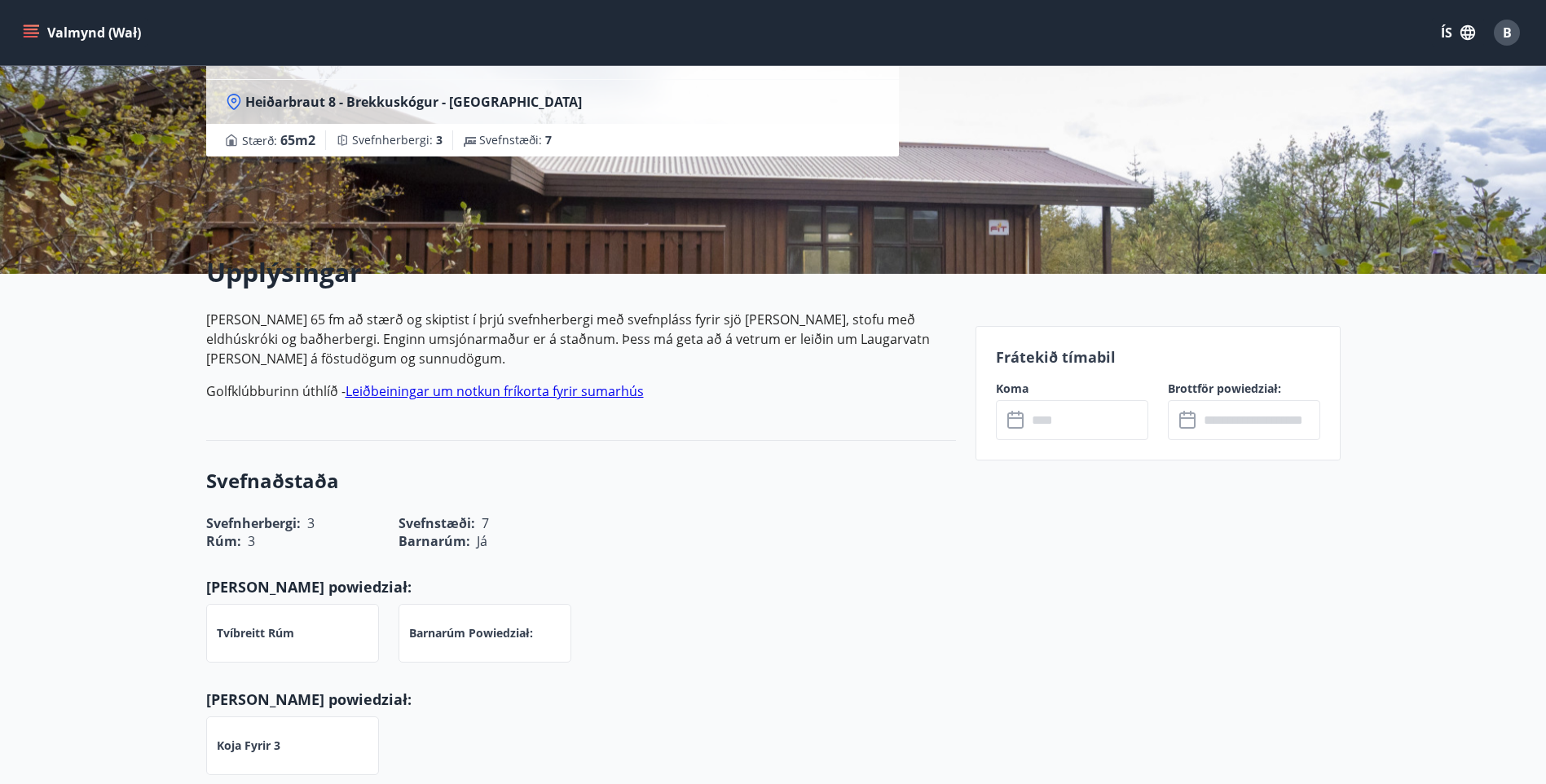
scroll to position [245, 0]
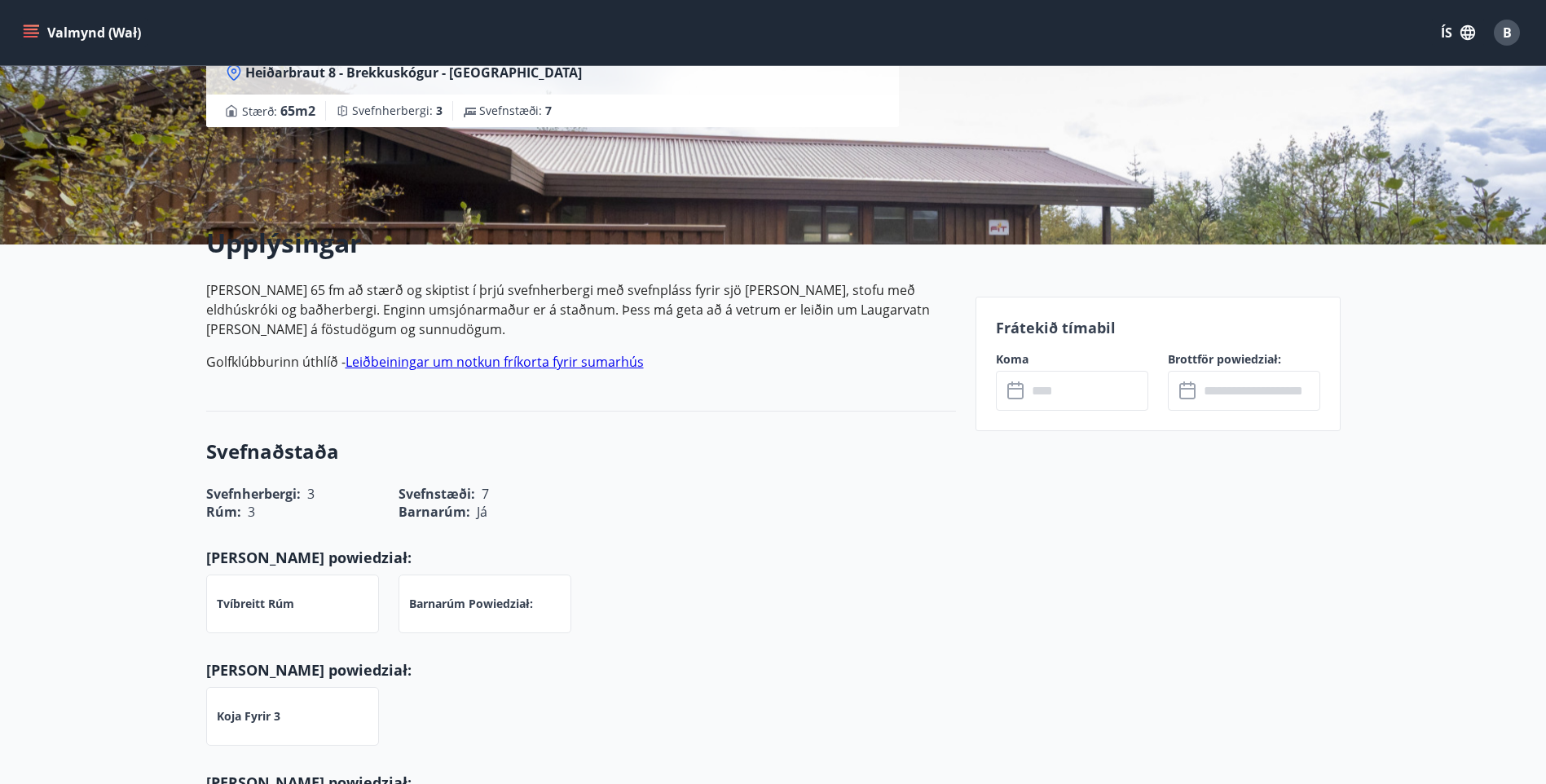
click at [491, 364] on link "Leiðbeiningar um notkun fríkorta fyrir sumarhús" at bounding box center [494, 362] width 298 height 18
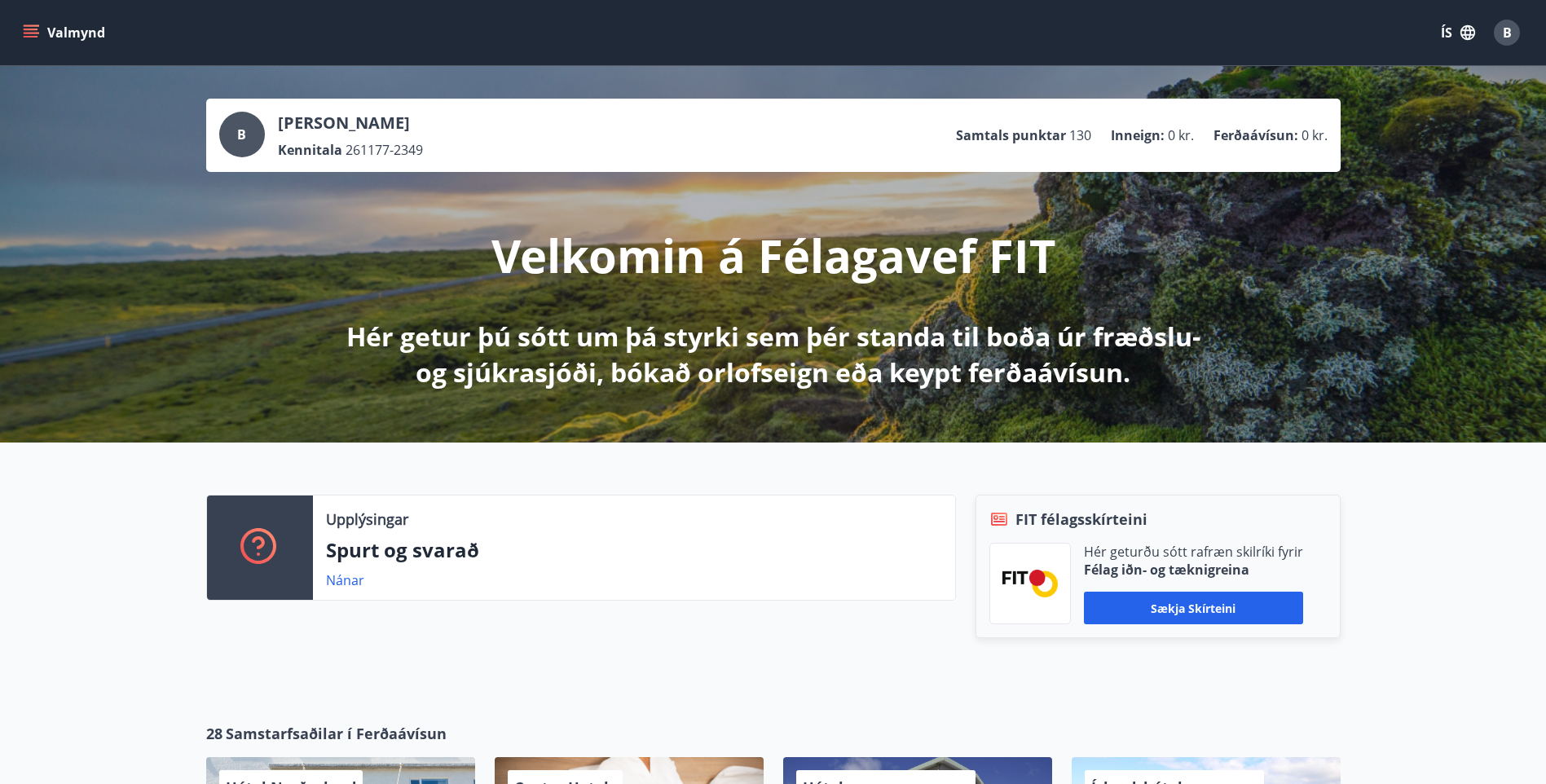
click at [1507, 28] on span "B" at bounding box center [1508, 32] width 9 height 18
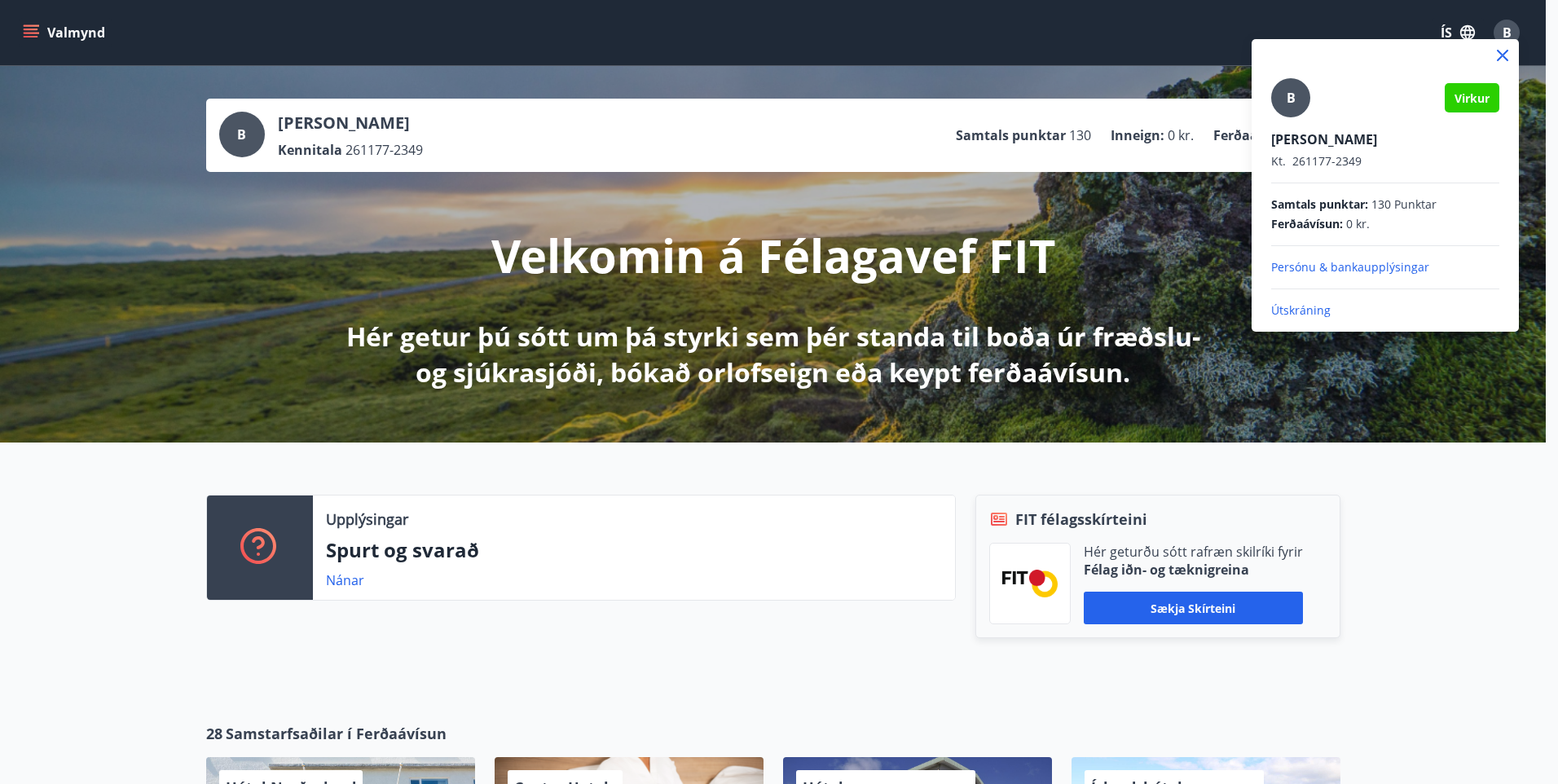
click at [1333, 264] on p "Persónu & bankaupplýsingar" at bounding box center [1385, 267] width 228 height 17
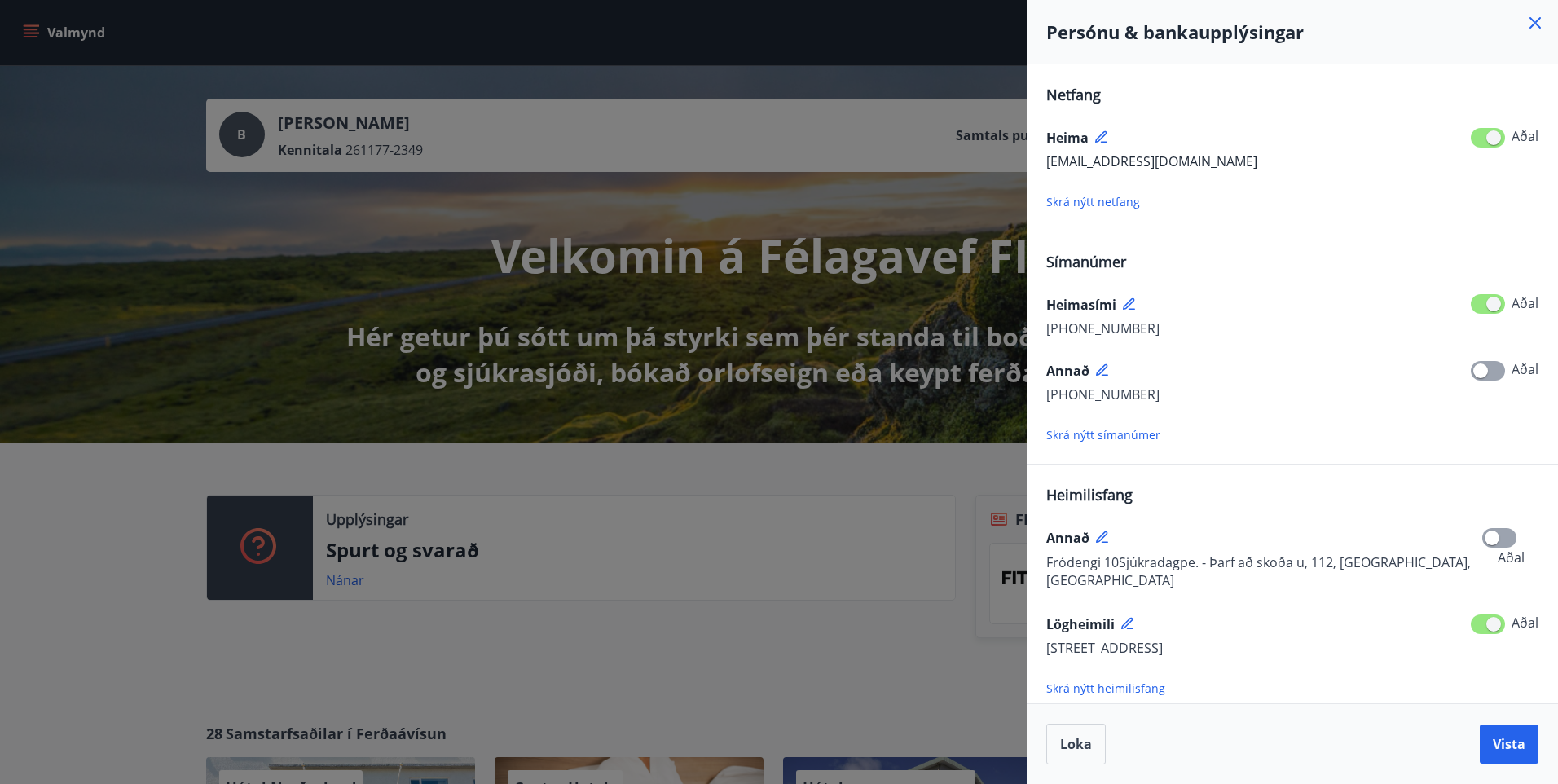
click at [1534, 20] on icon at bounding box center [1534, 23] width 11 height 11
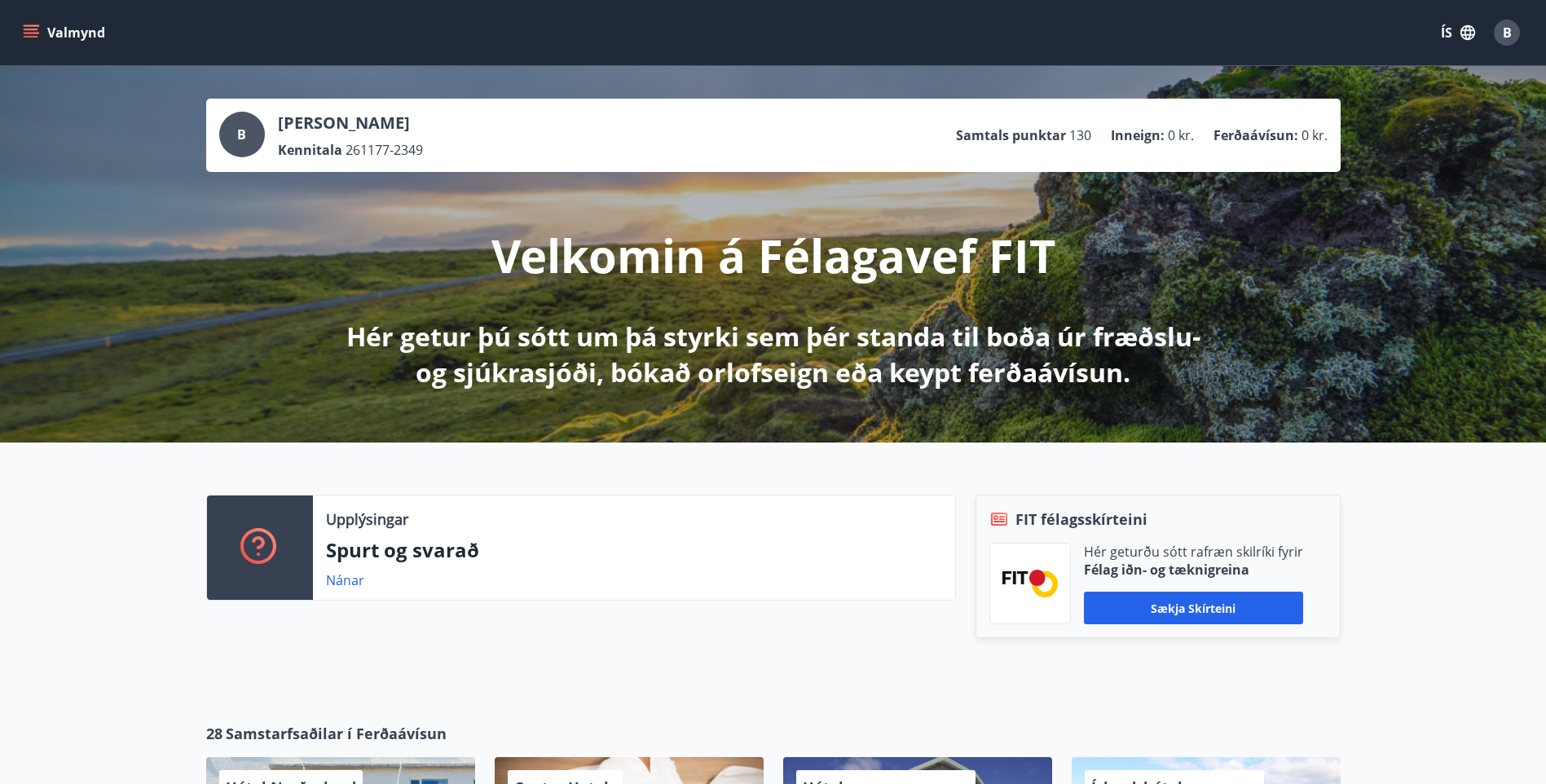
click at [28, 28] on icon "menu" at bounding box center [31, 32] width 17 height 17
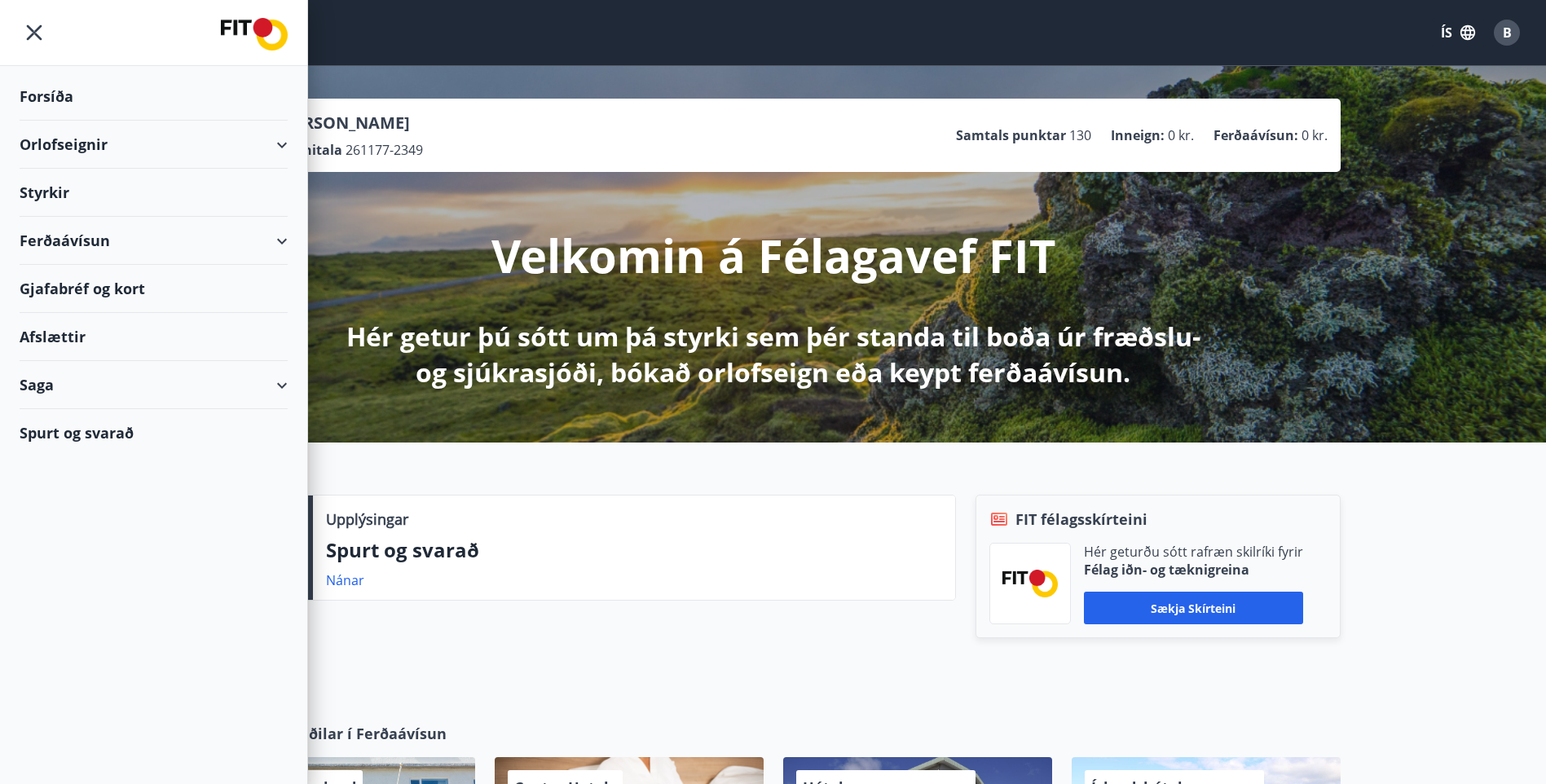
click at [89, 434] on div "Spurt og svarað" at bounding box center [153, 433] width 268 height 47
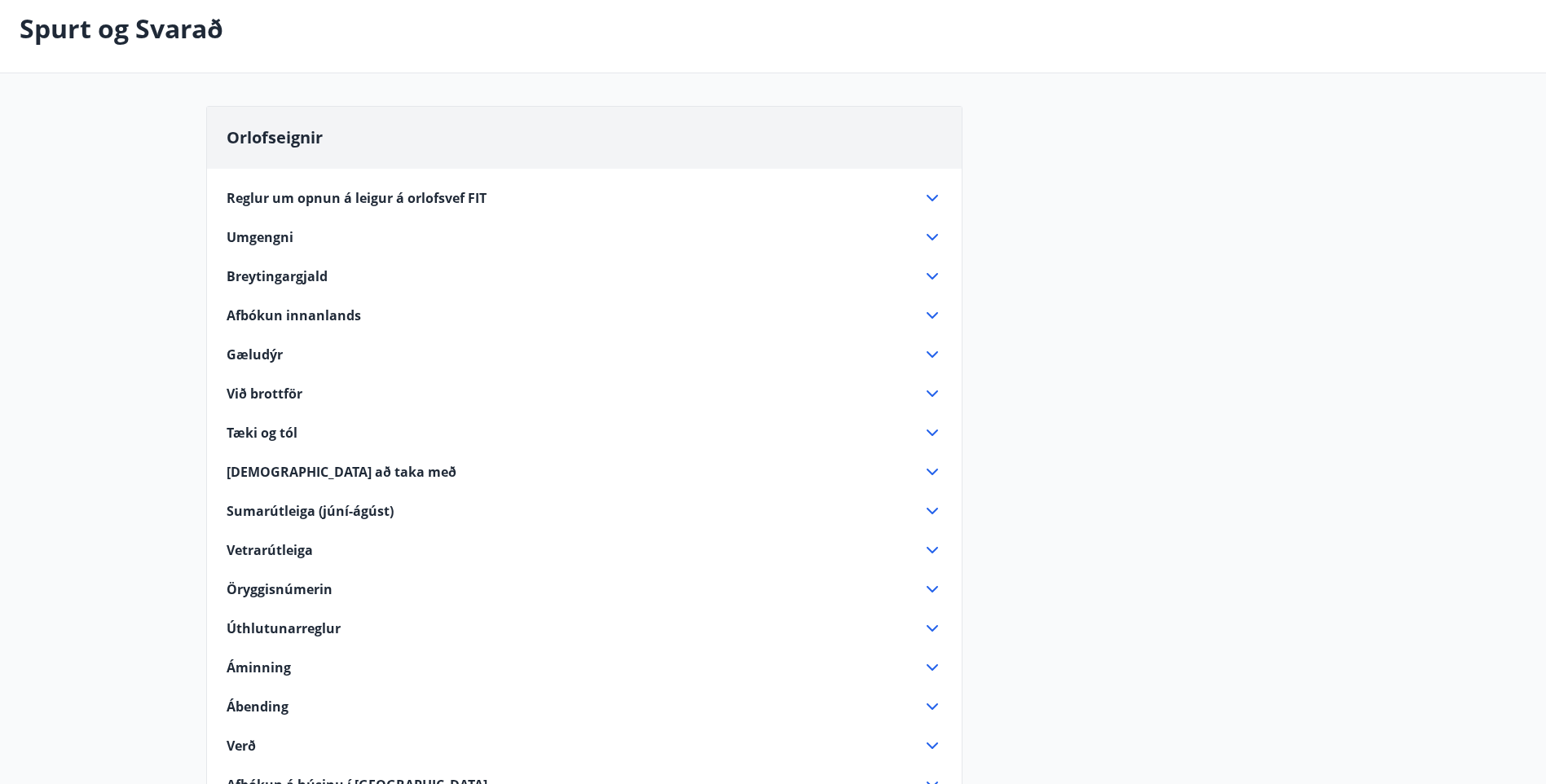
scroll to position [163, 0]
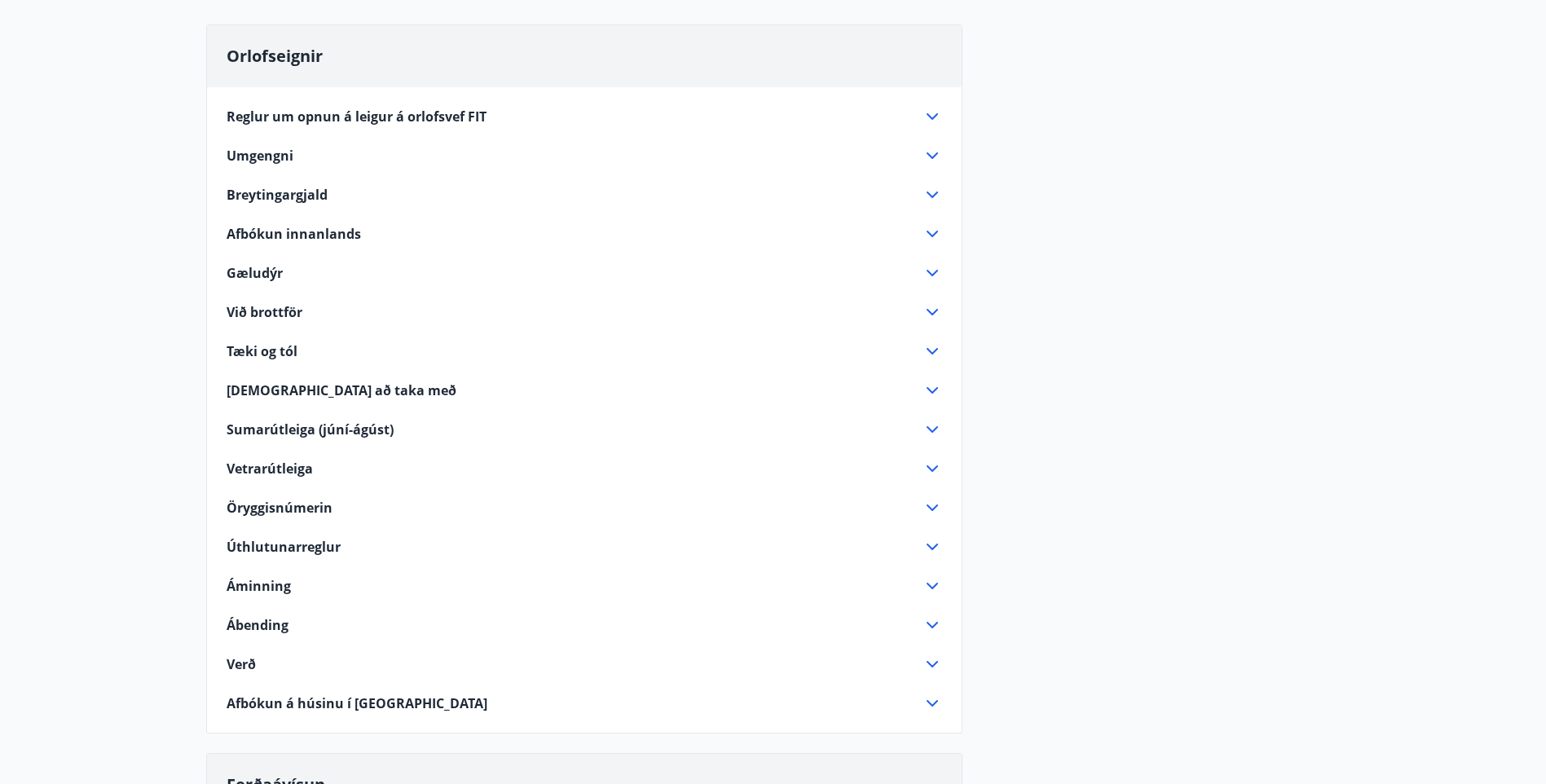
click at [930, 624] on icon at bounding box center [932, 624] width 11 height 6
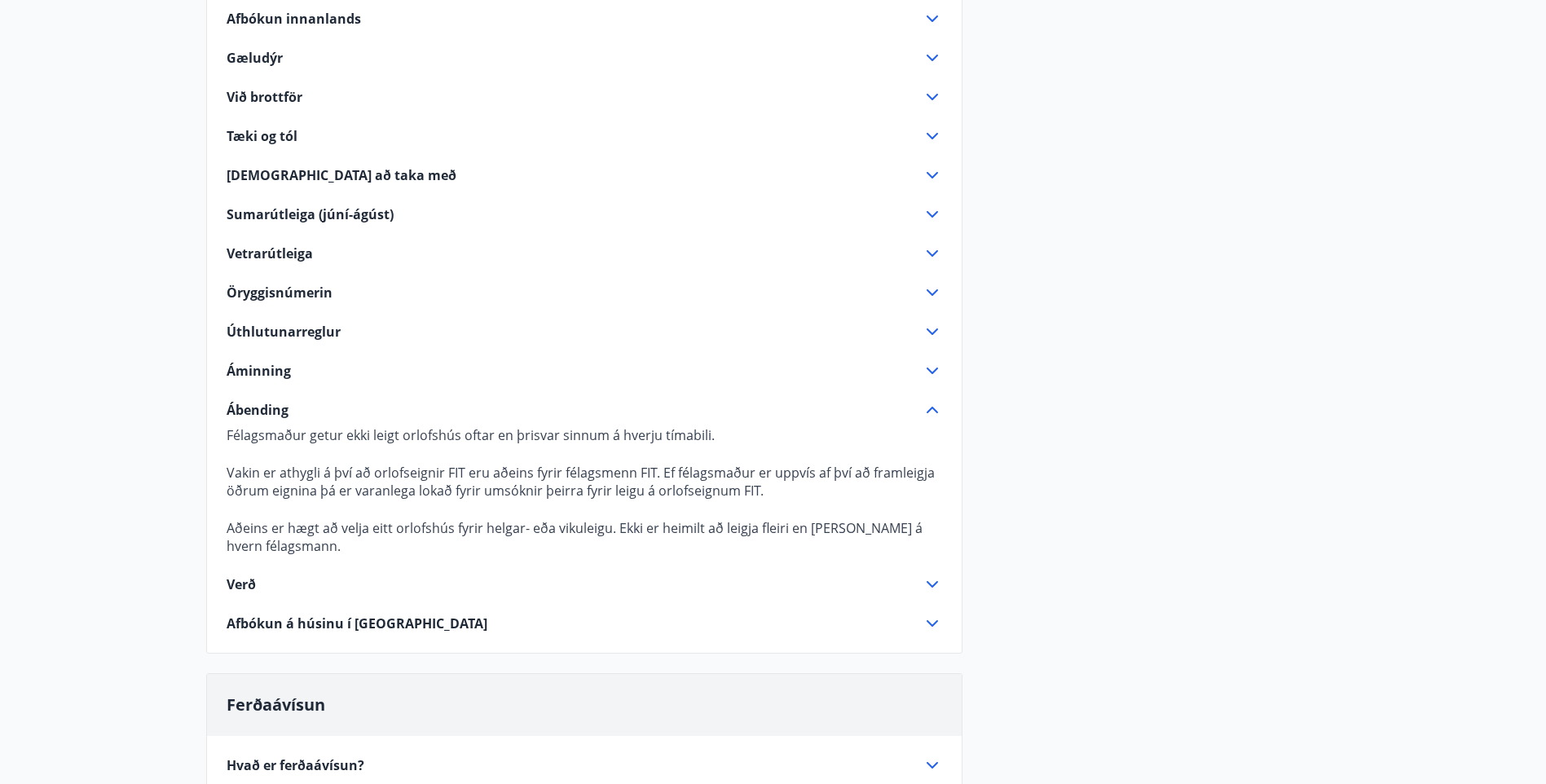
scroll to position [407, 0]
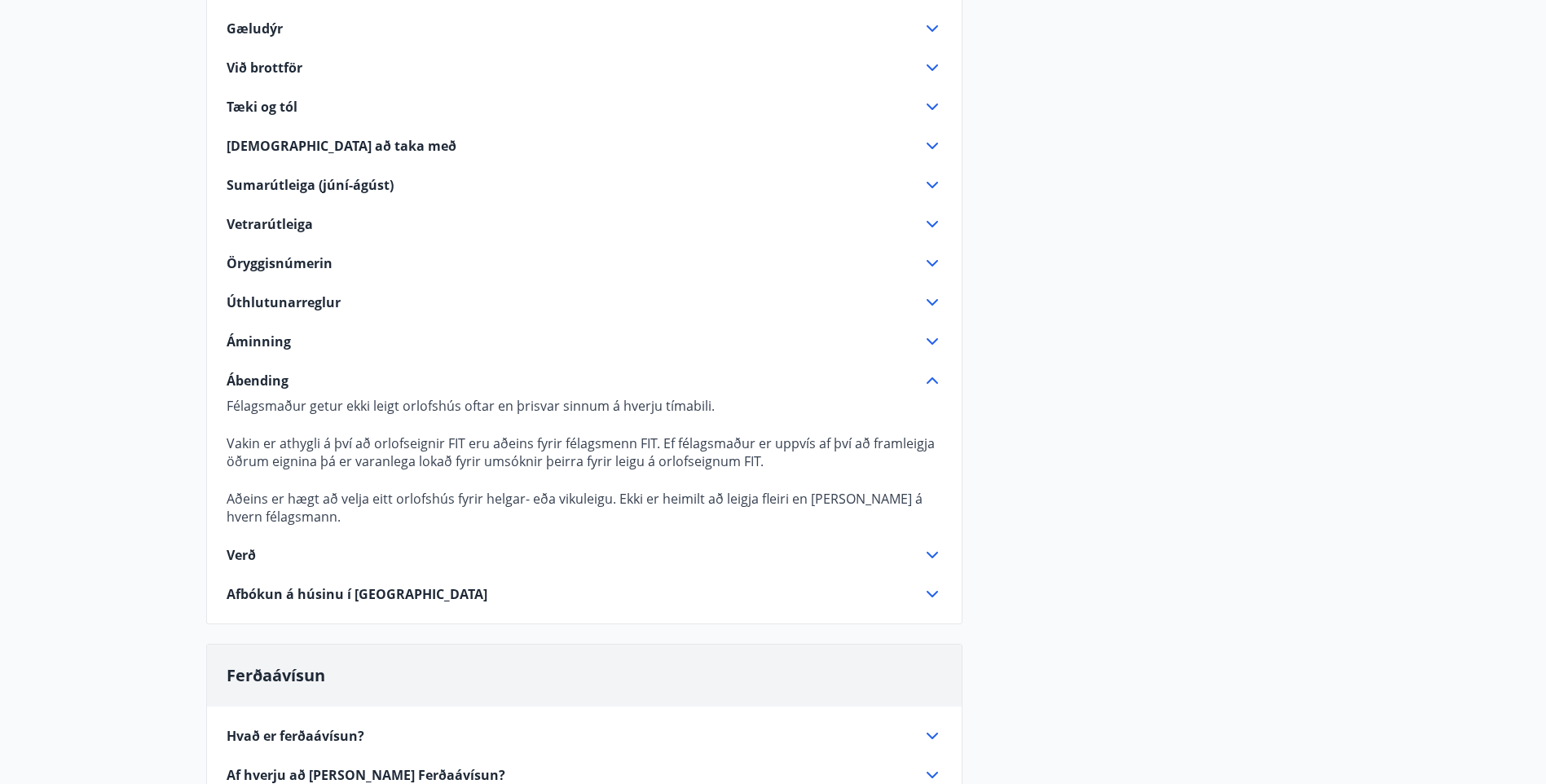
click at [930, 378] on icon at bounding box center [932, 380] width 19 height 19
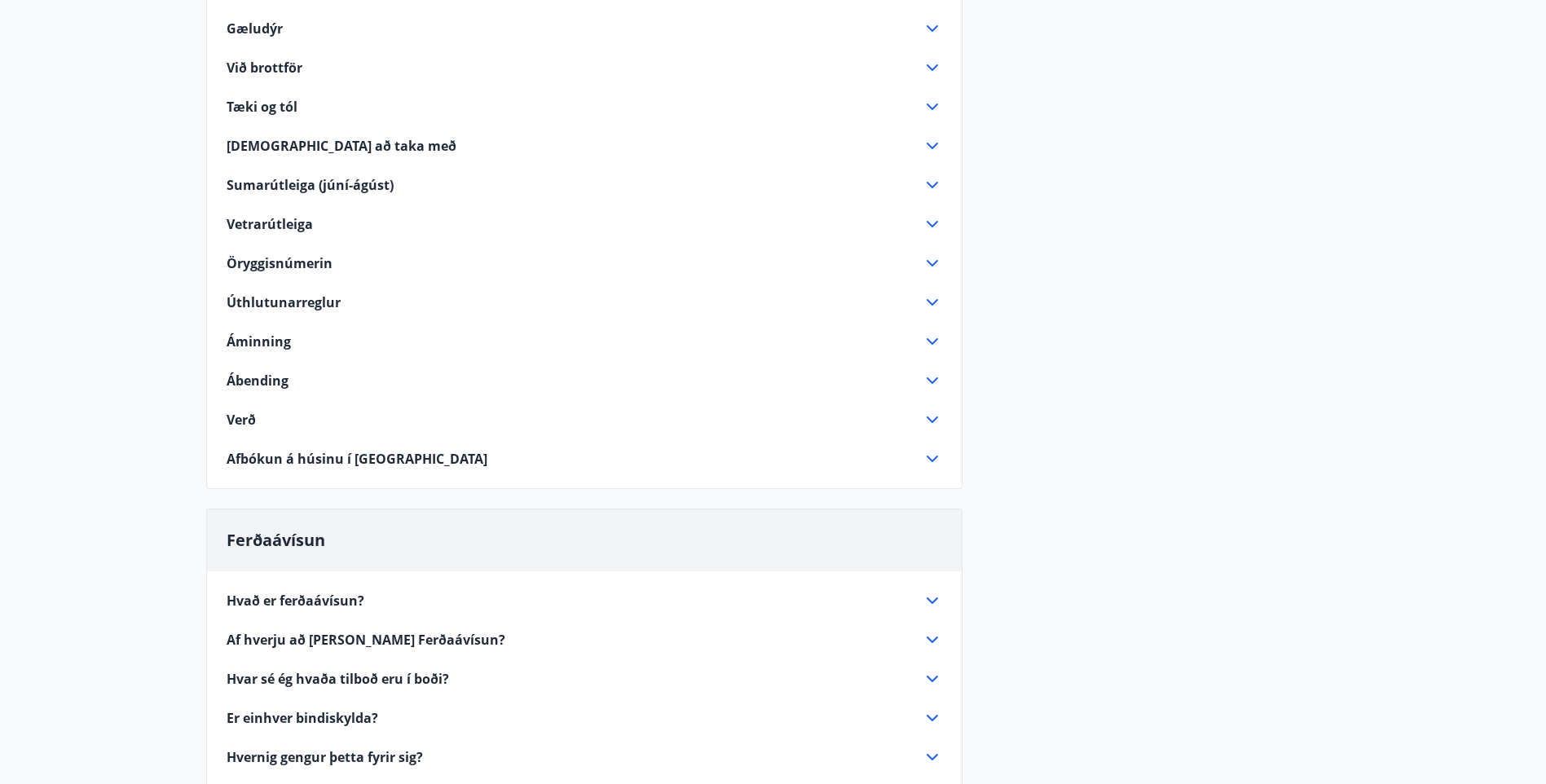
click at [929, 338] on icon at bounding box center [932, 341] width 19 height 19
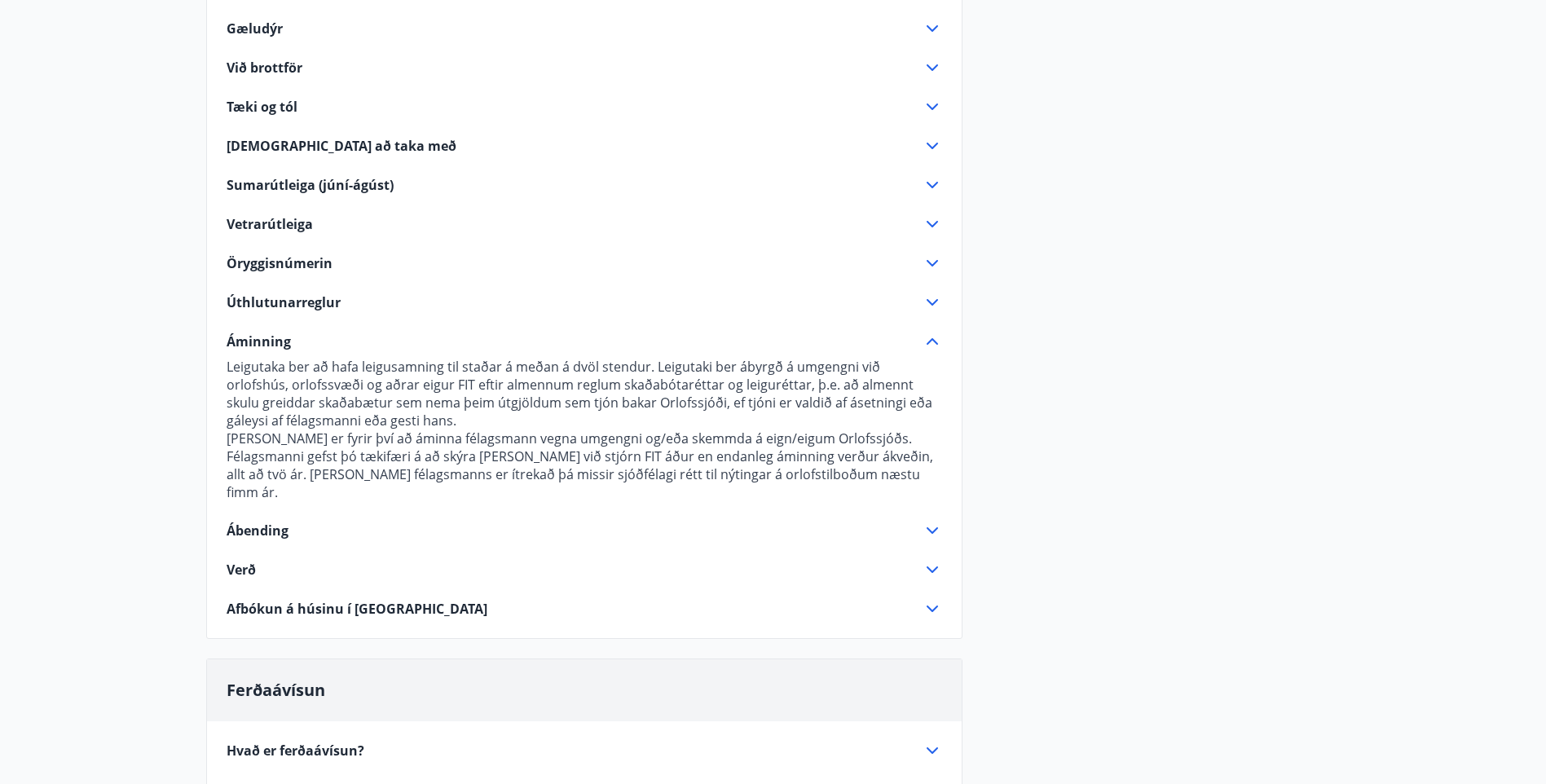
click at [932, 302] on icon at bounding box center [932, 302] width 19 height 19
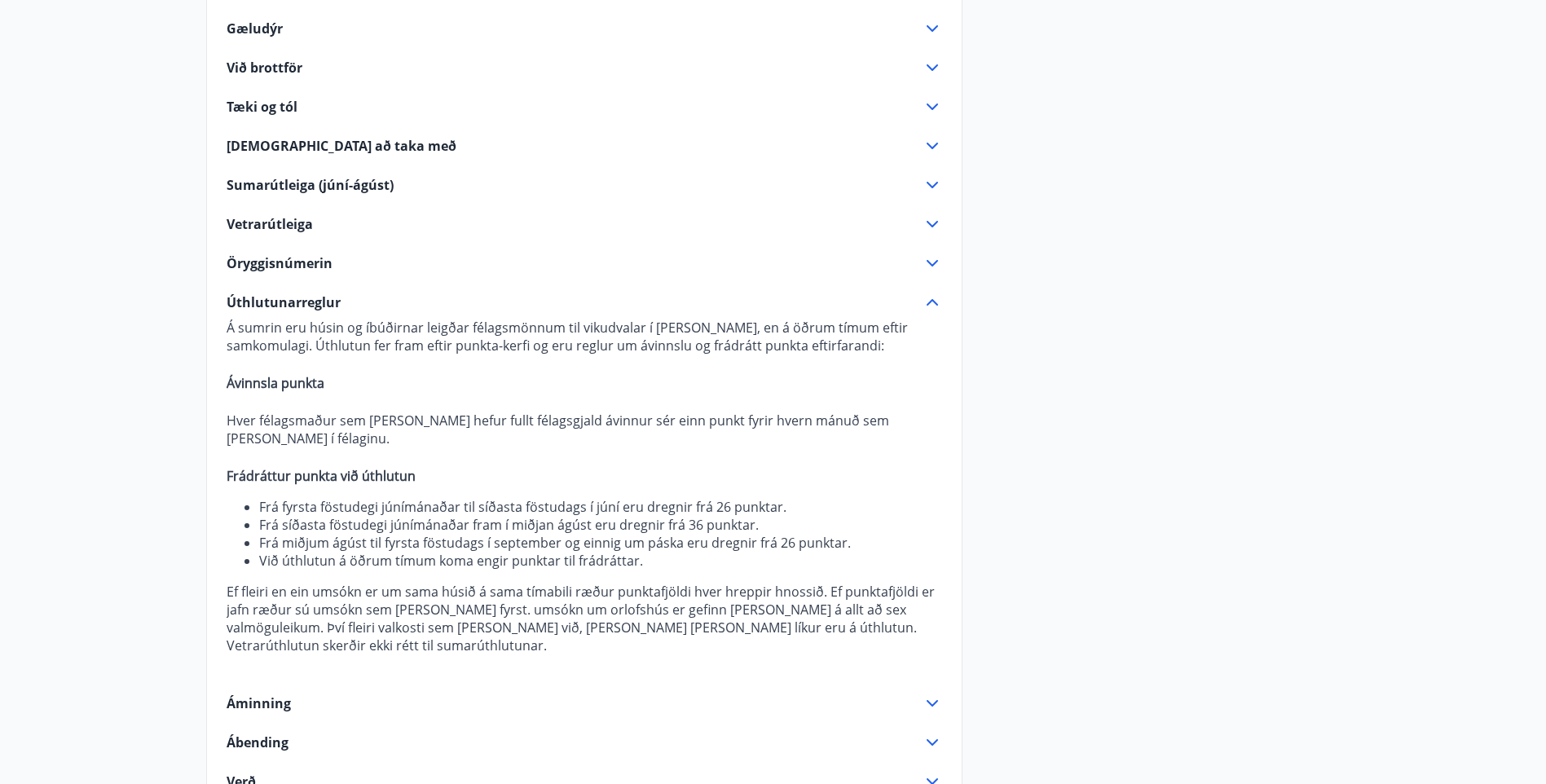
click at [930, 262] on icon at bounding box center [932, 263] width 19 height 19
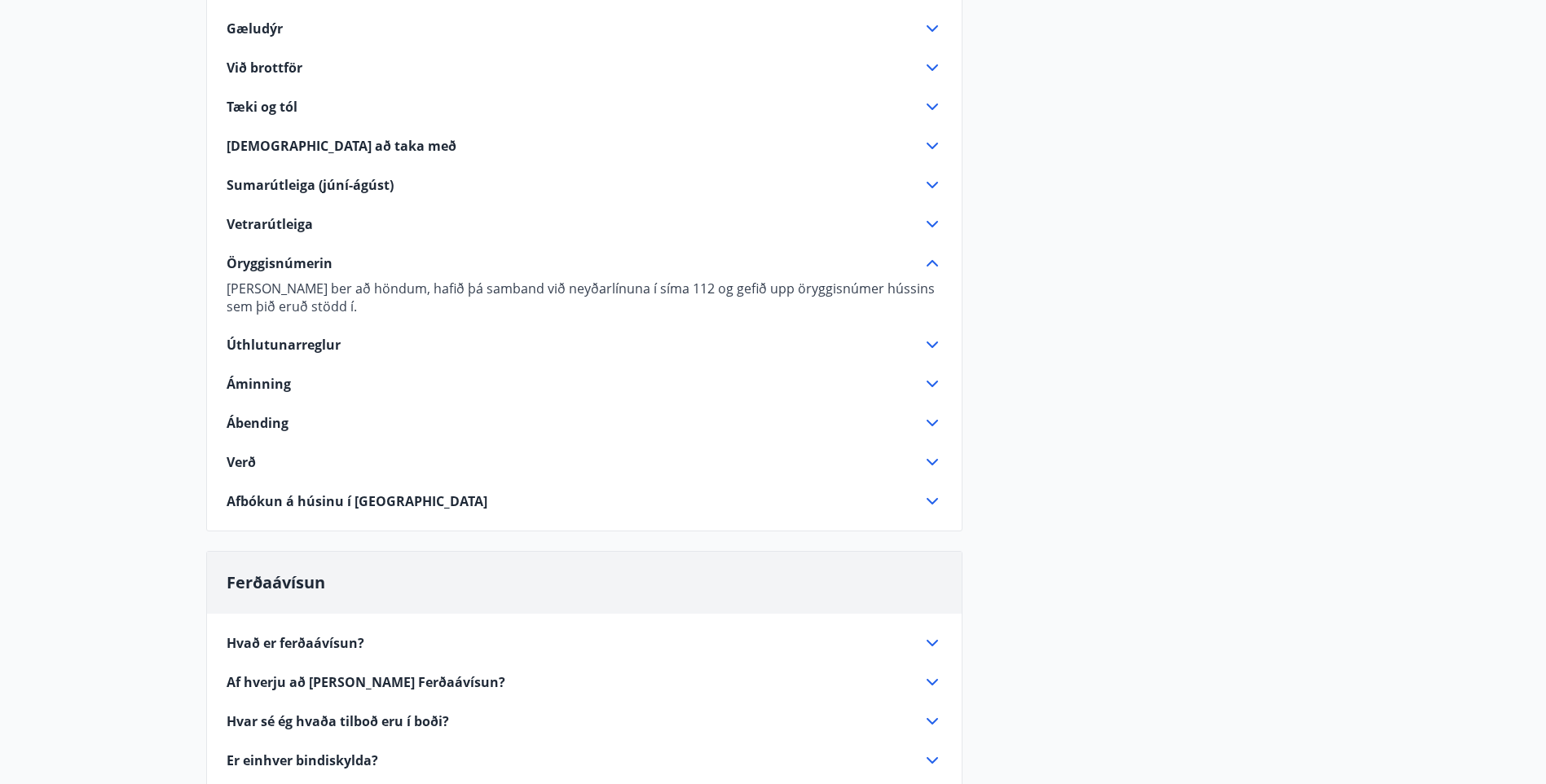
click at [934, 223] on icon at bounding box center [932, 224] width 19 height 19
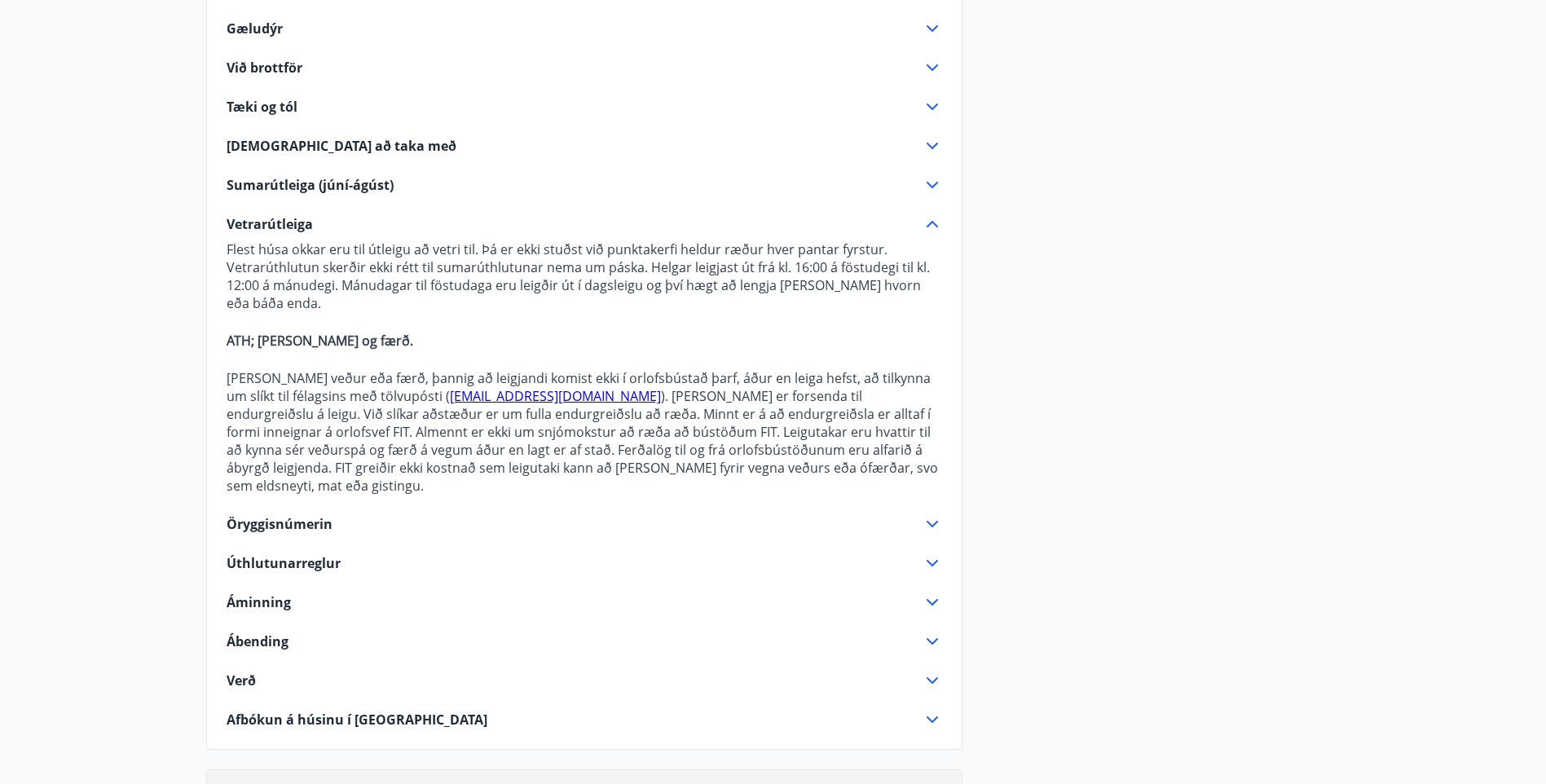
click at [934, 184] on icon at bounding box center [932, 184] width 19 height 19
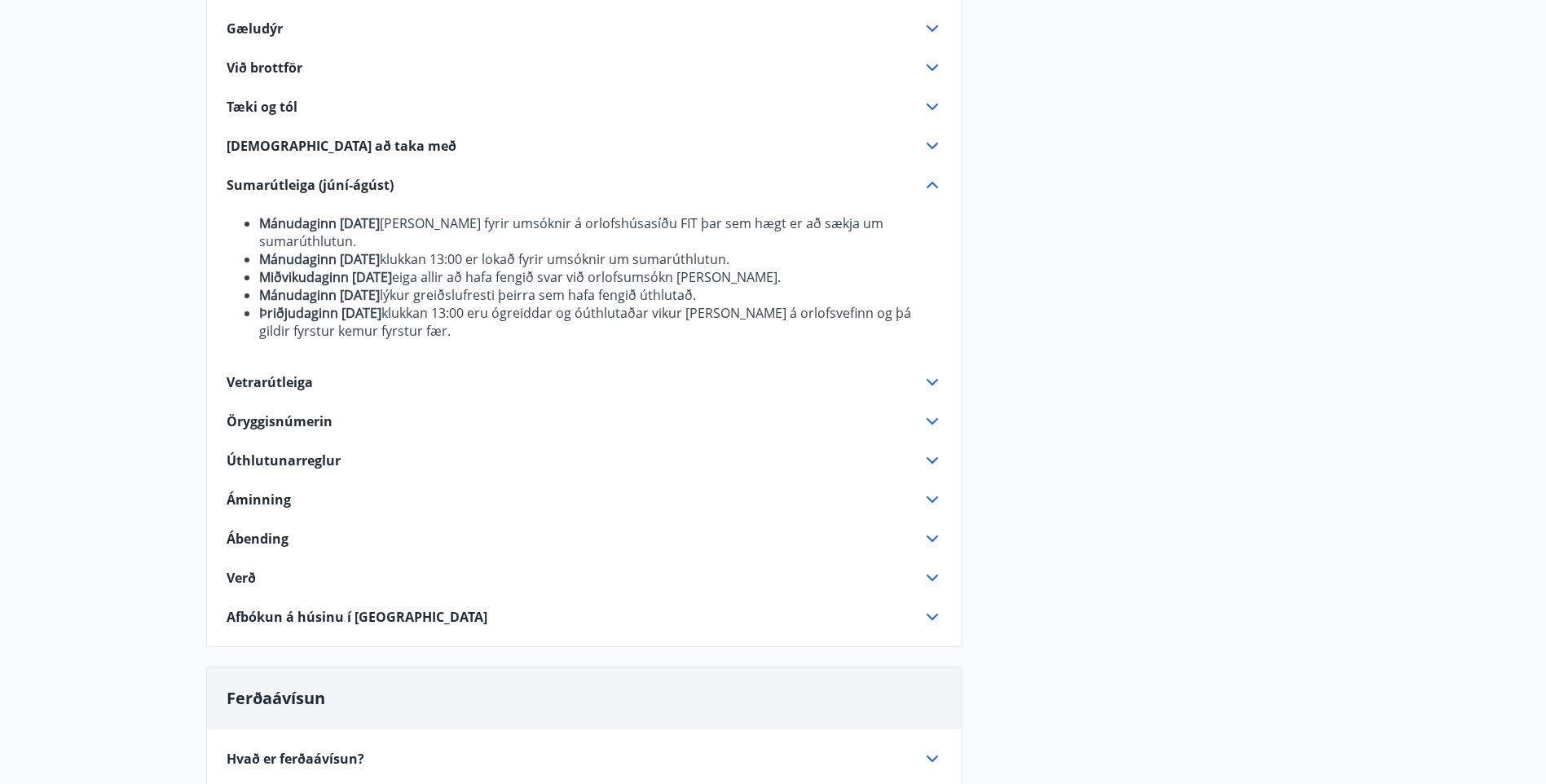
click at [930, 144] on icon at bounding box center [932, 146] width 19 height 19
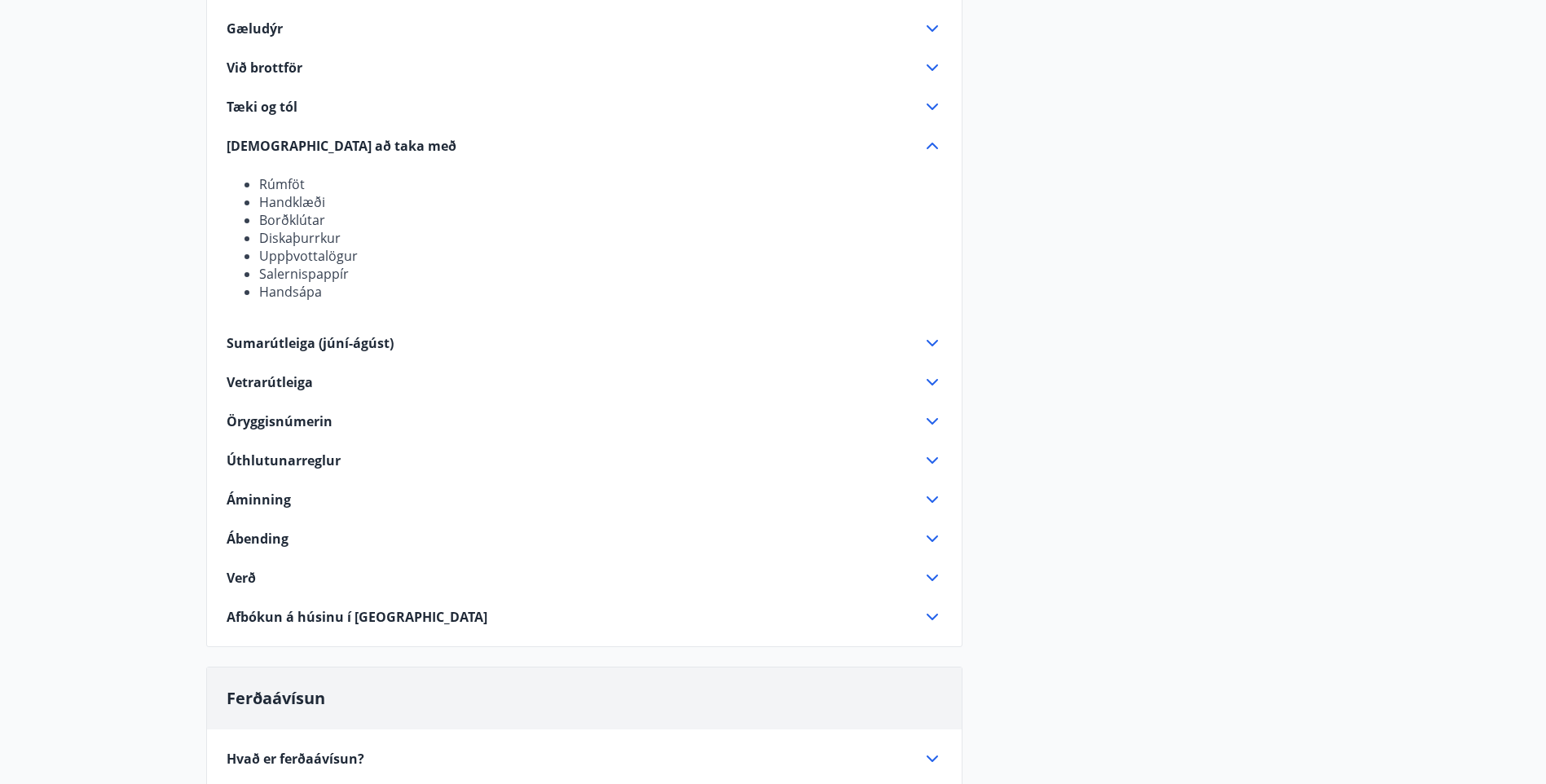
click at [931, 107] on icon at bounding box center [932, 107] width 19 height 19
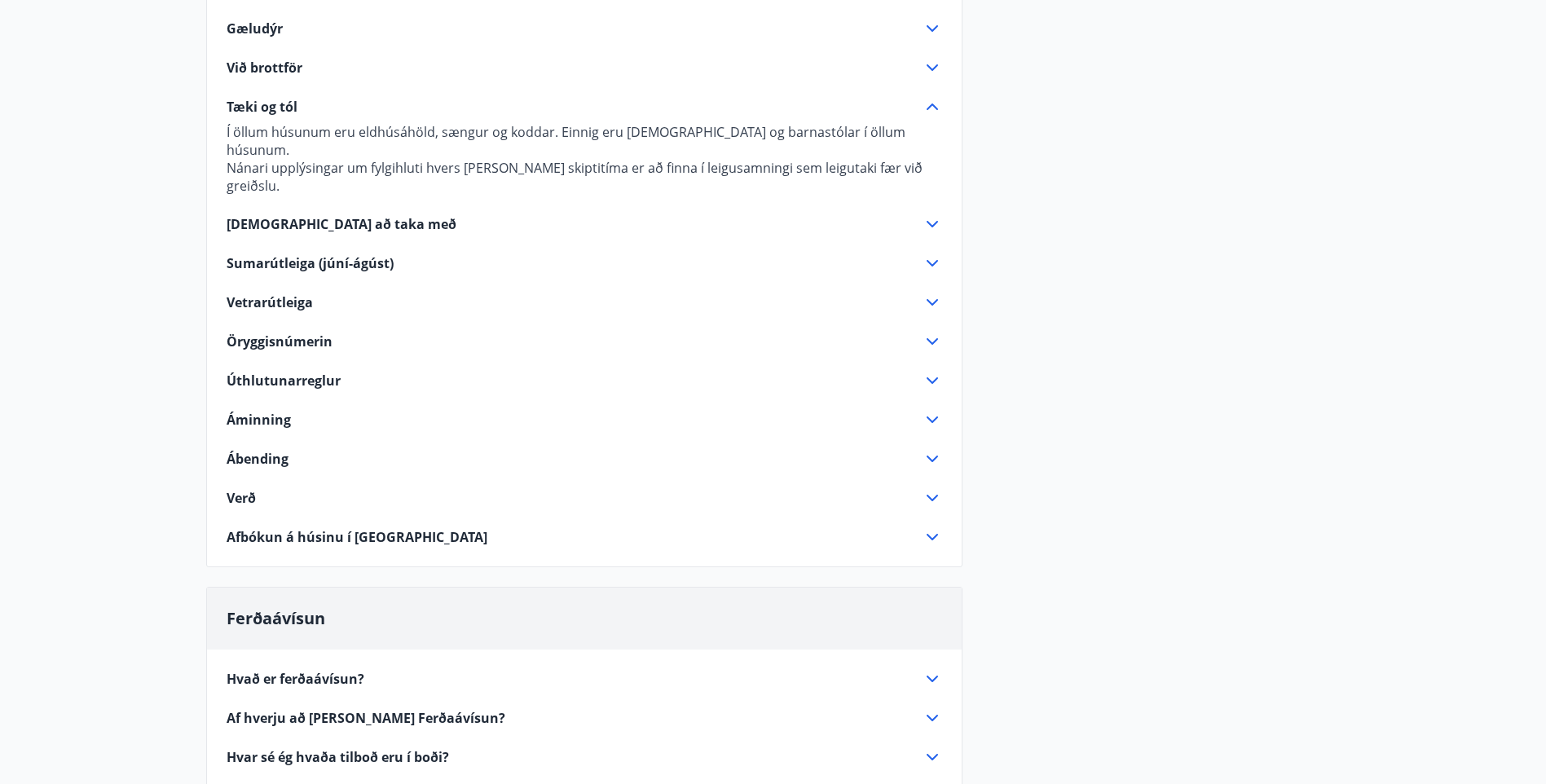
click at [930, 66] on icon at bounding box center [932, 67] width 19 height 19
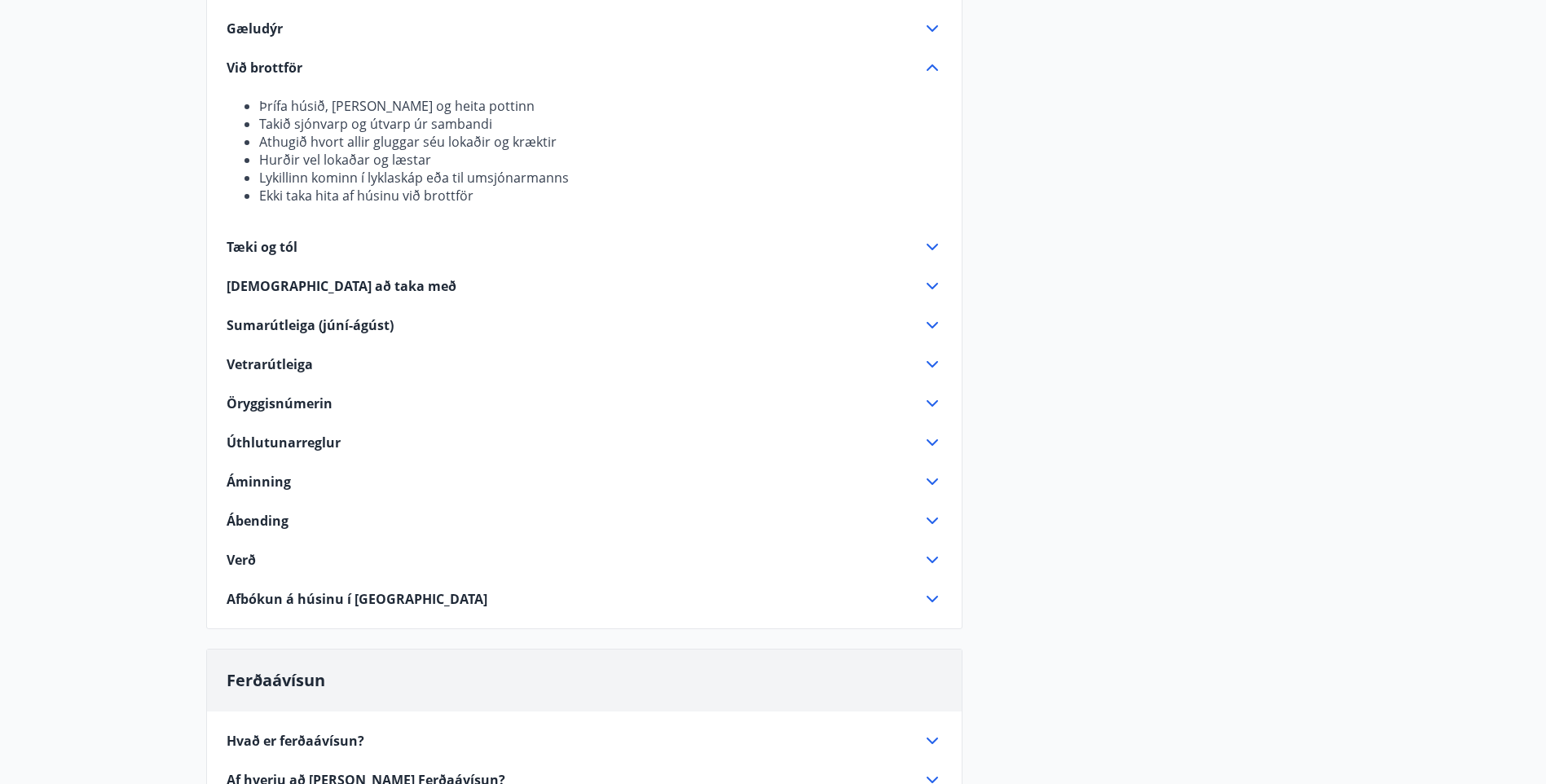
click at [932, 30] on icon at bounding box center [932, 28] width 11 height 6
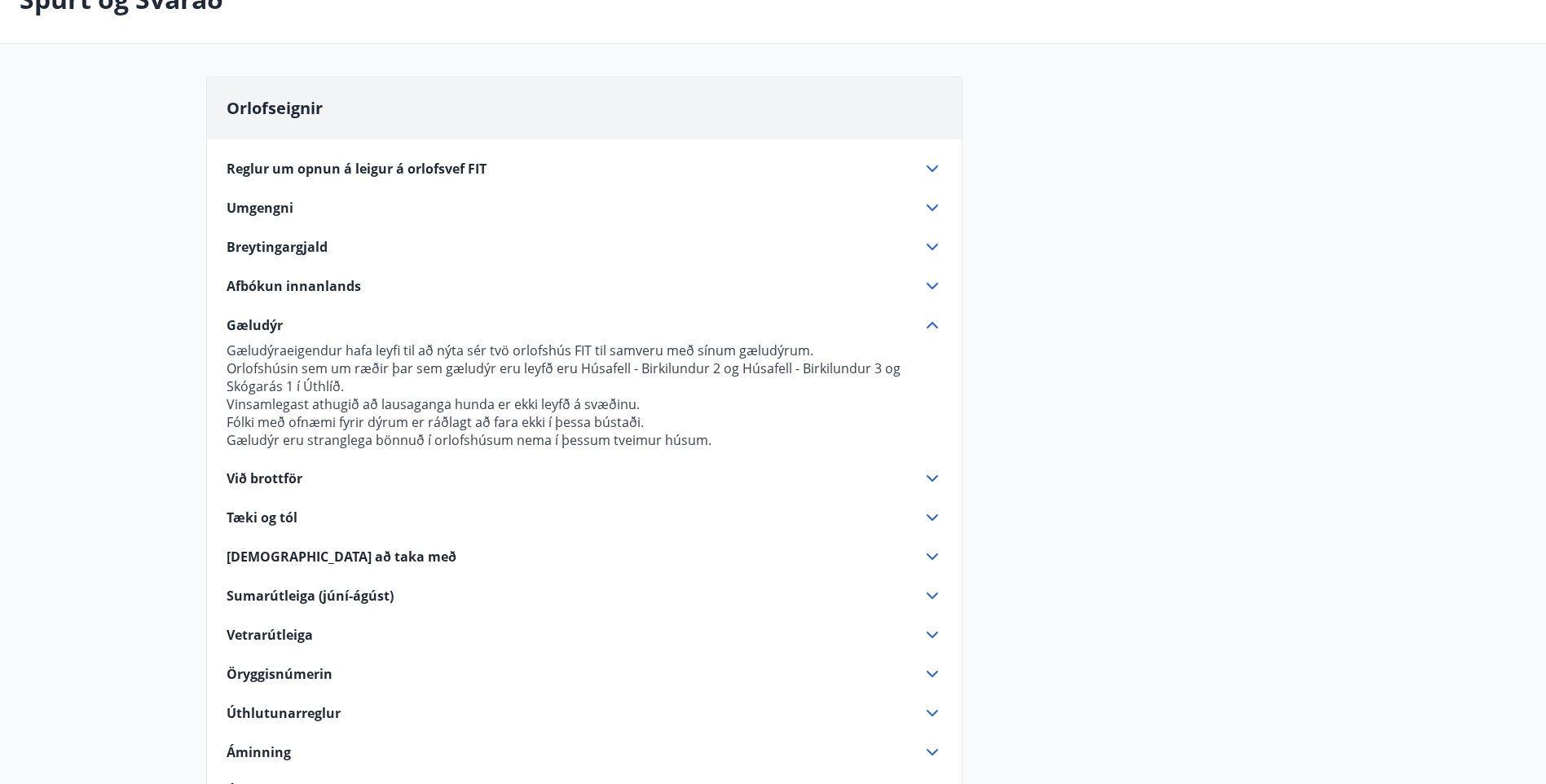
scroll to position [81, 0]
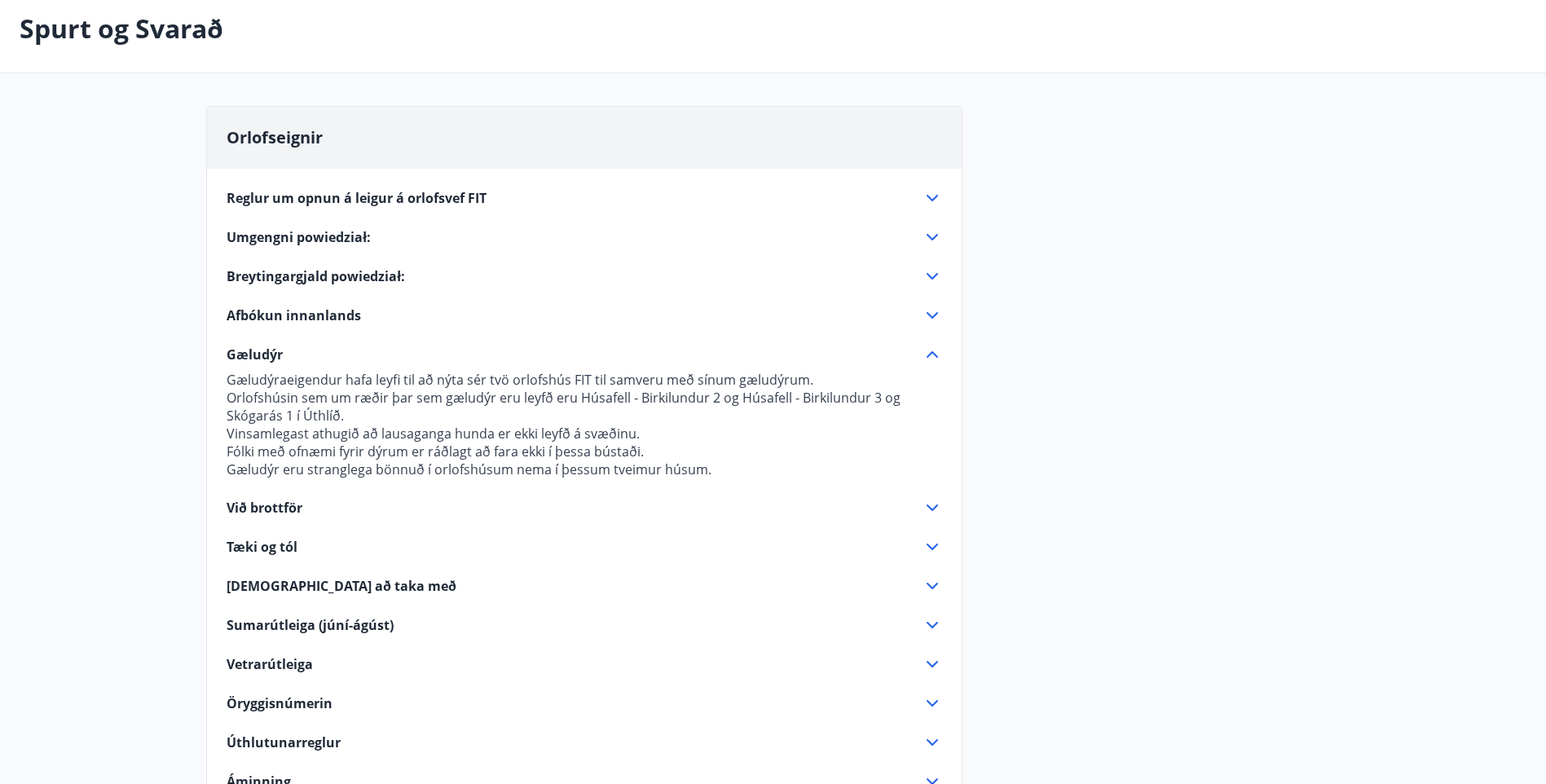
click at [928, 311] on icon at bounding box center [932, 316] width 19 height 19
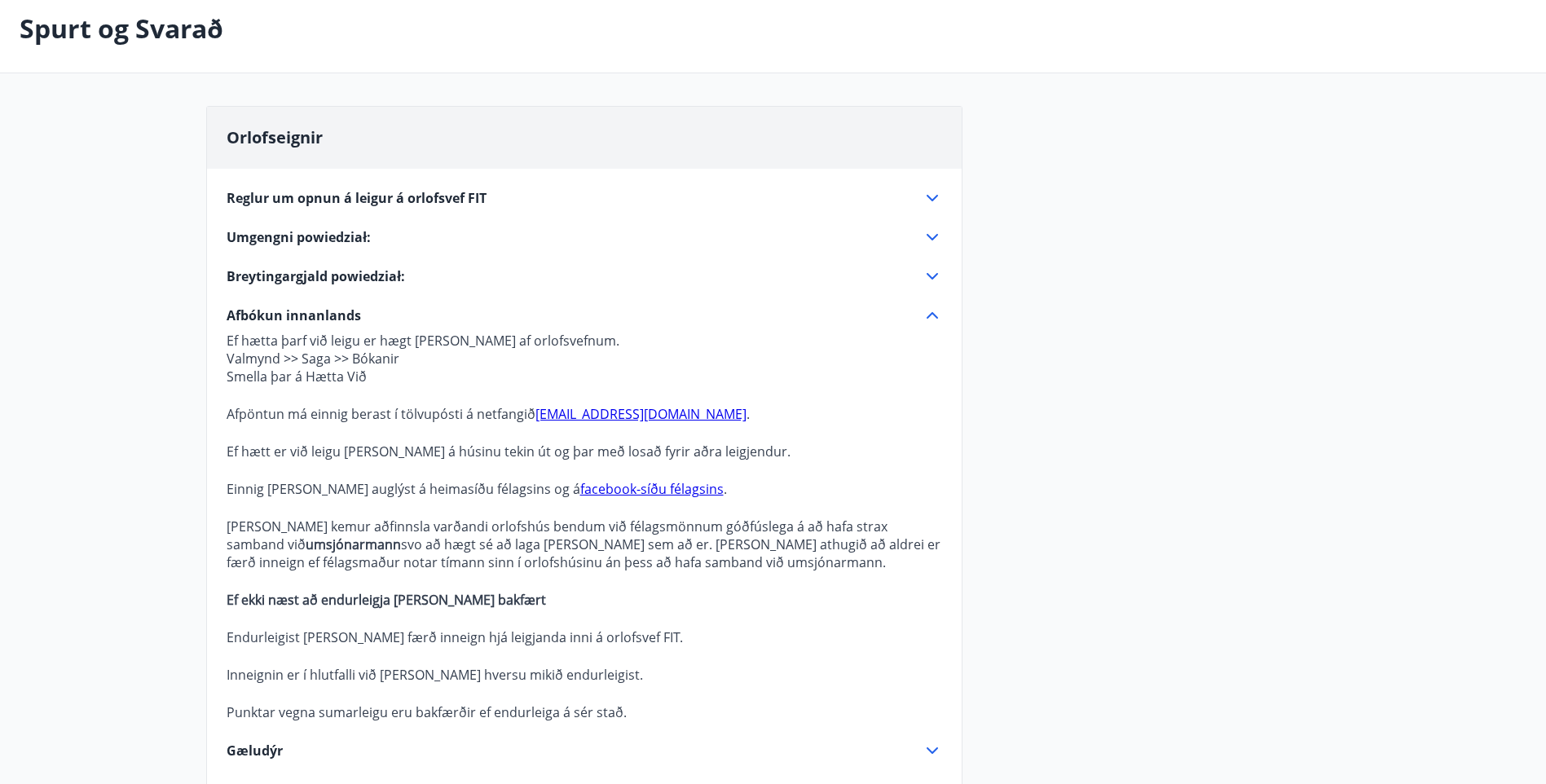
click at [930, 274] on icon at bounding box center [932, 276] width 19 height 19
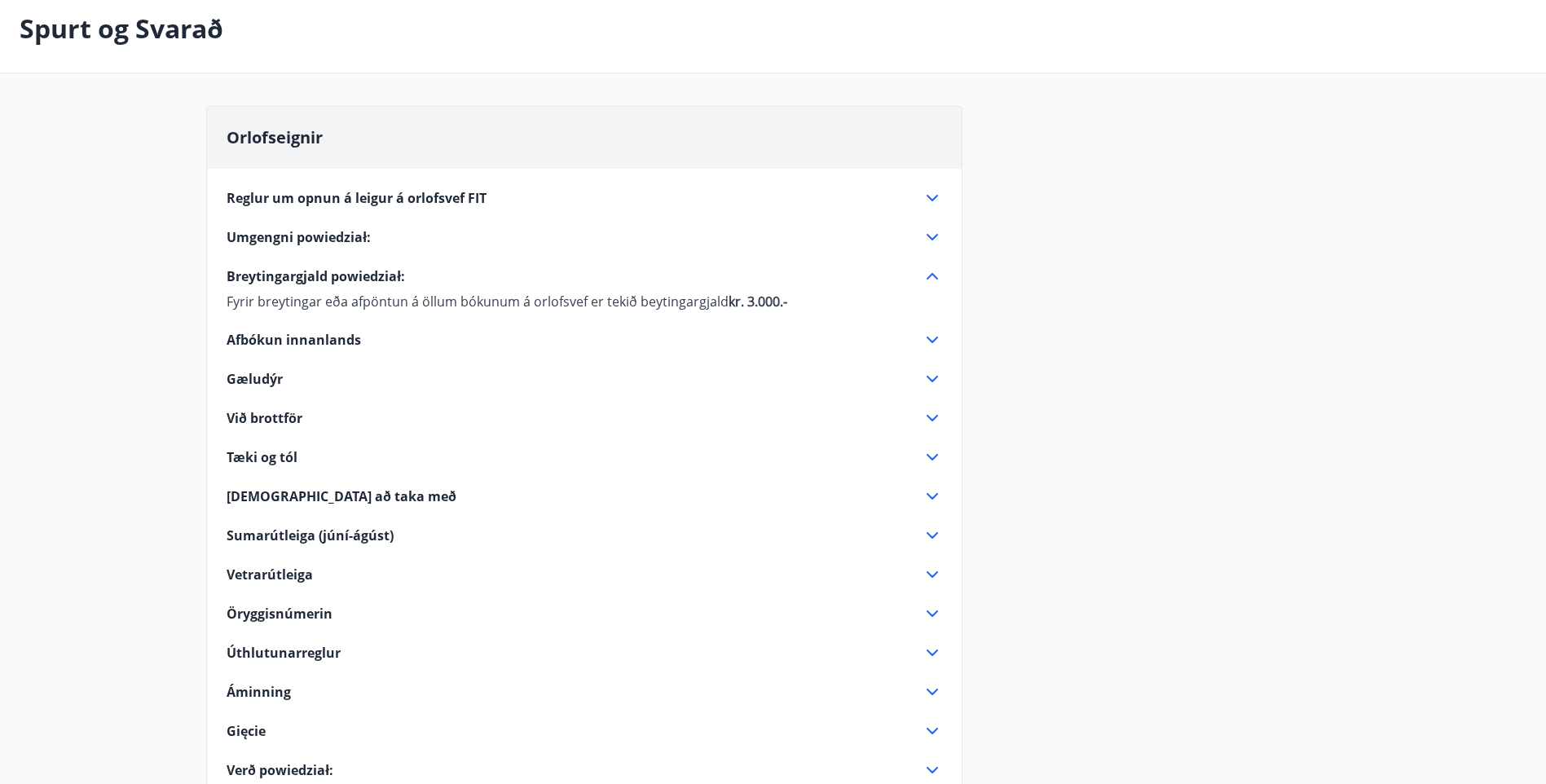
click at [933, 236] on icon at bounding box center [932, 237] width 19 height 19
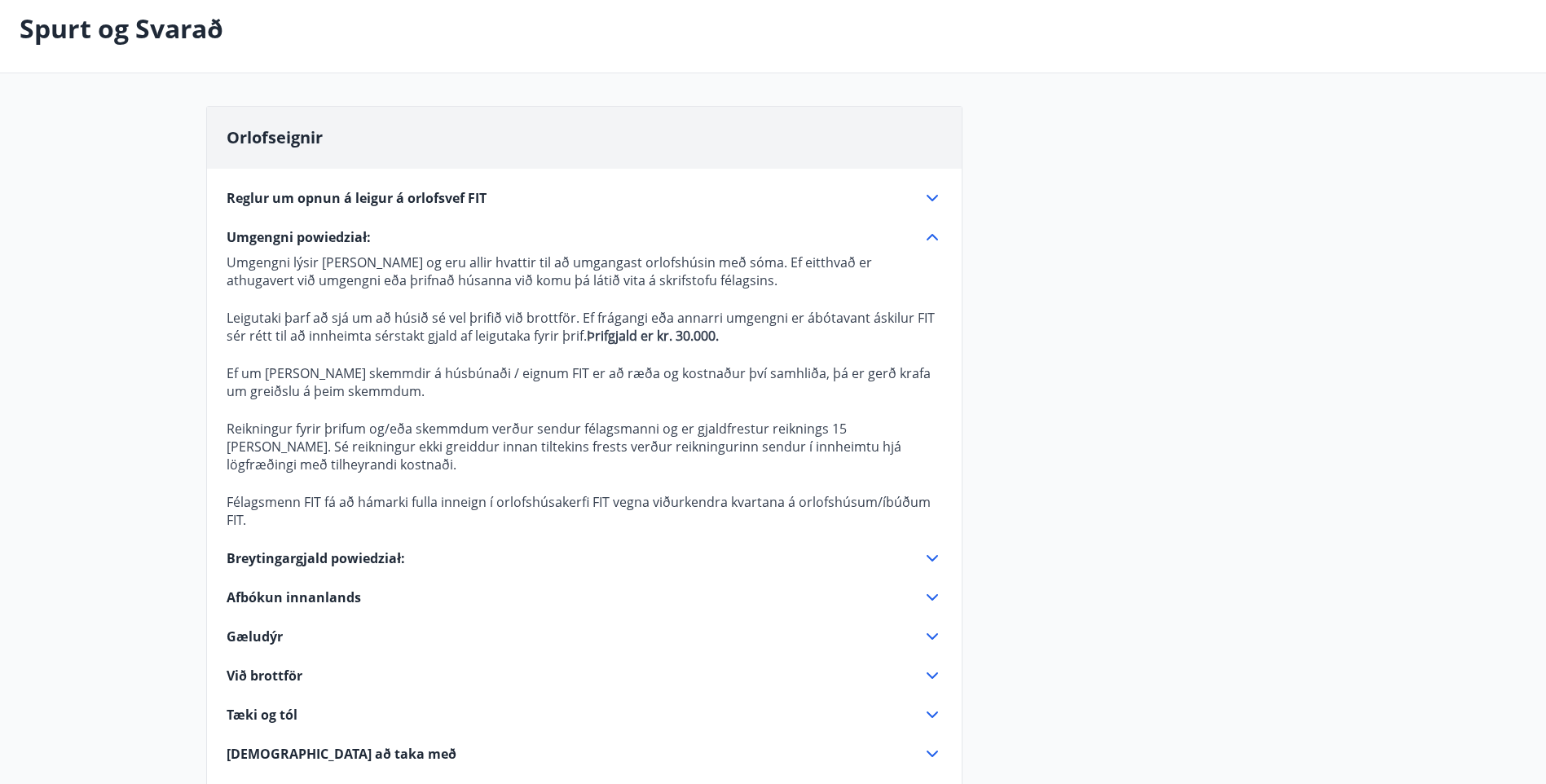
click at [933, 197] on icon at bounding box center [932, 198] width 19 height 19
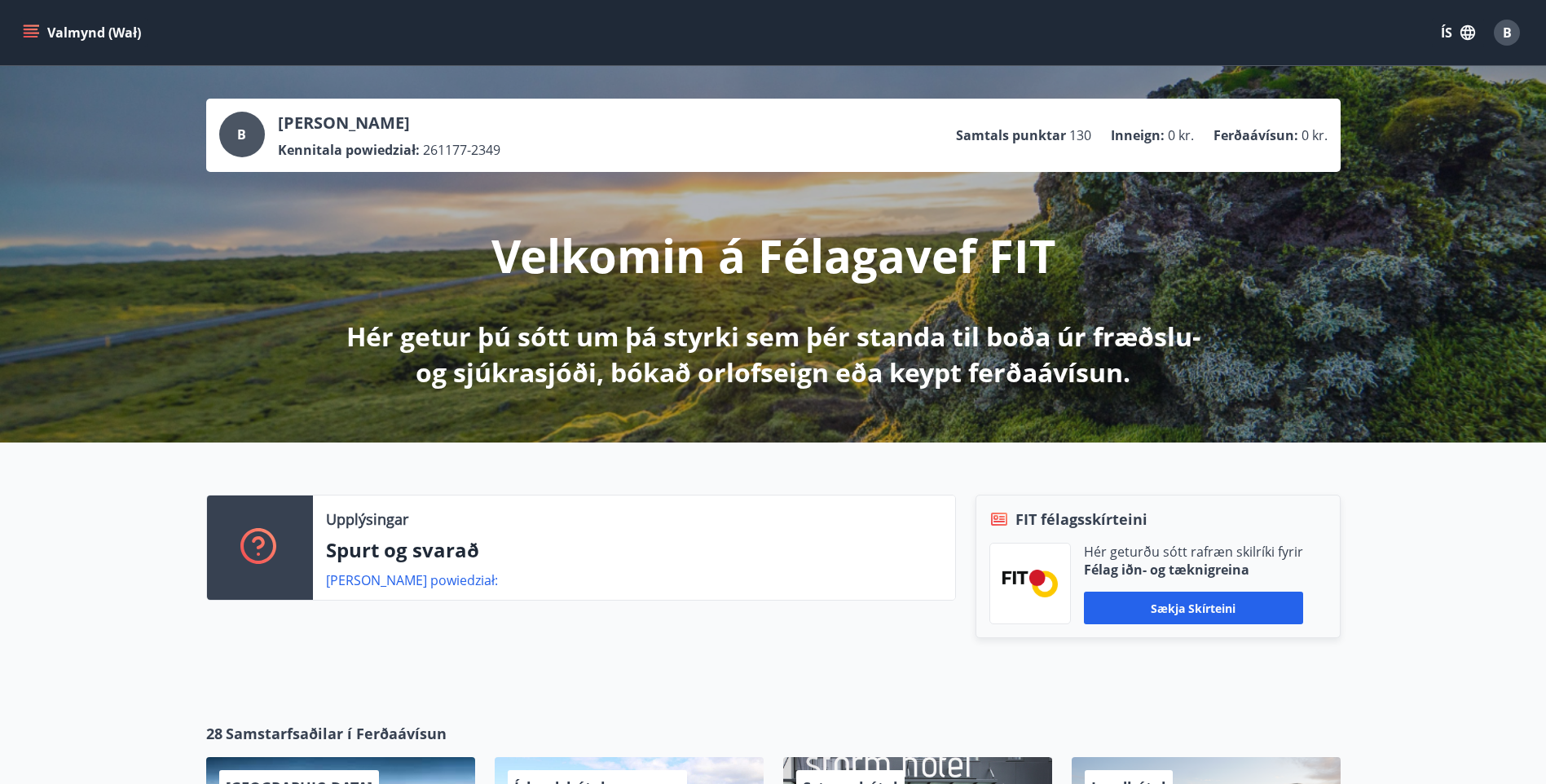
click at [1468, 33] on icon "button" at bounding box center [1467, 32] width 18 height 18
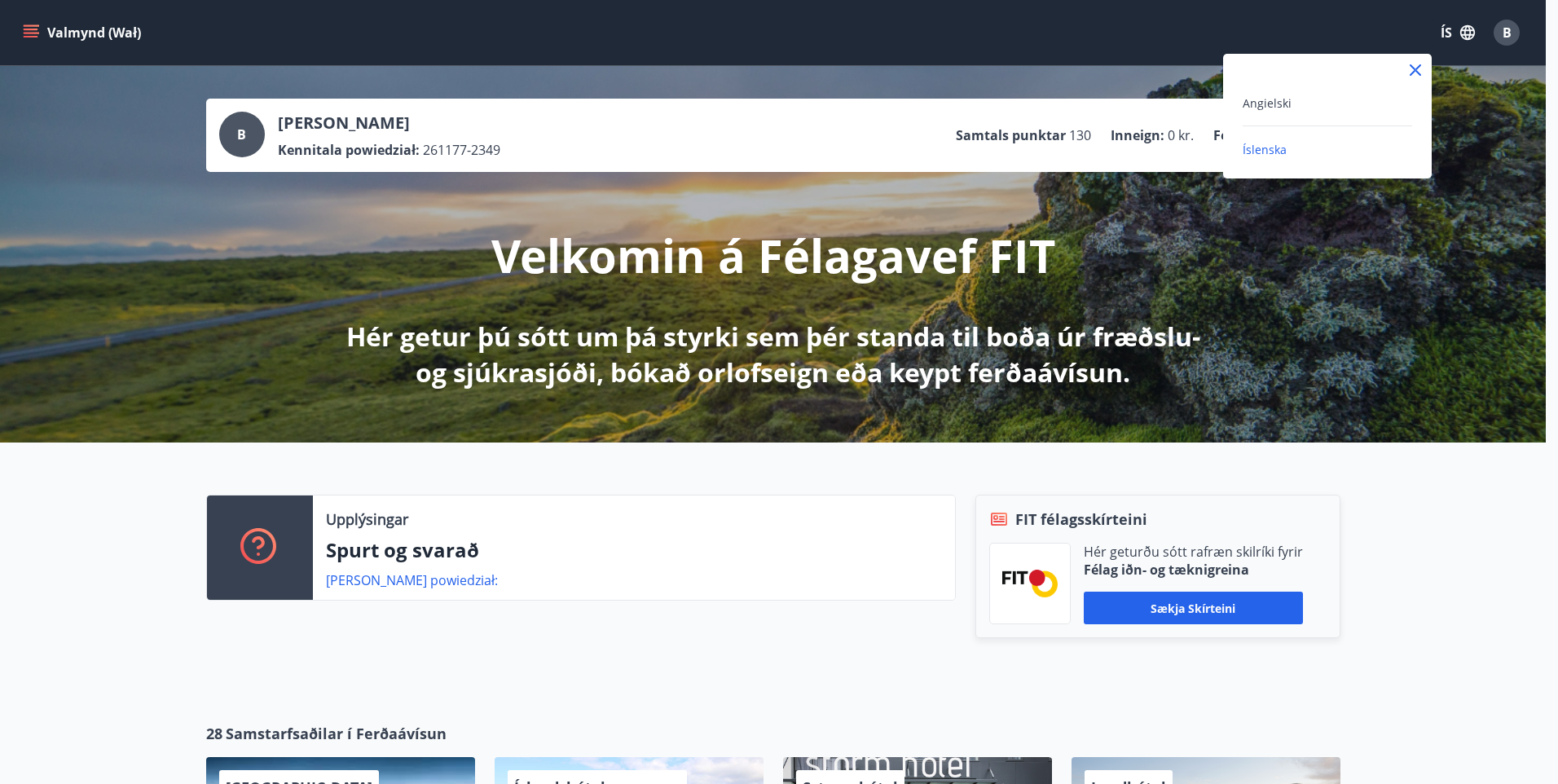
click at [1426, 246] on div at bounding box center [779, 392] width 1558 height 784
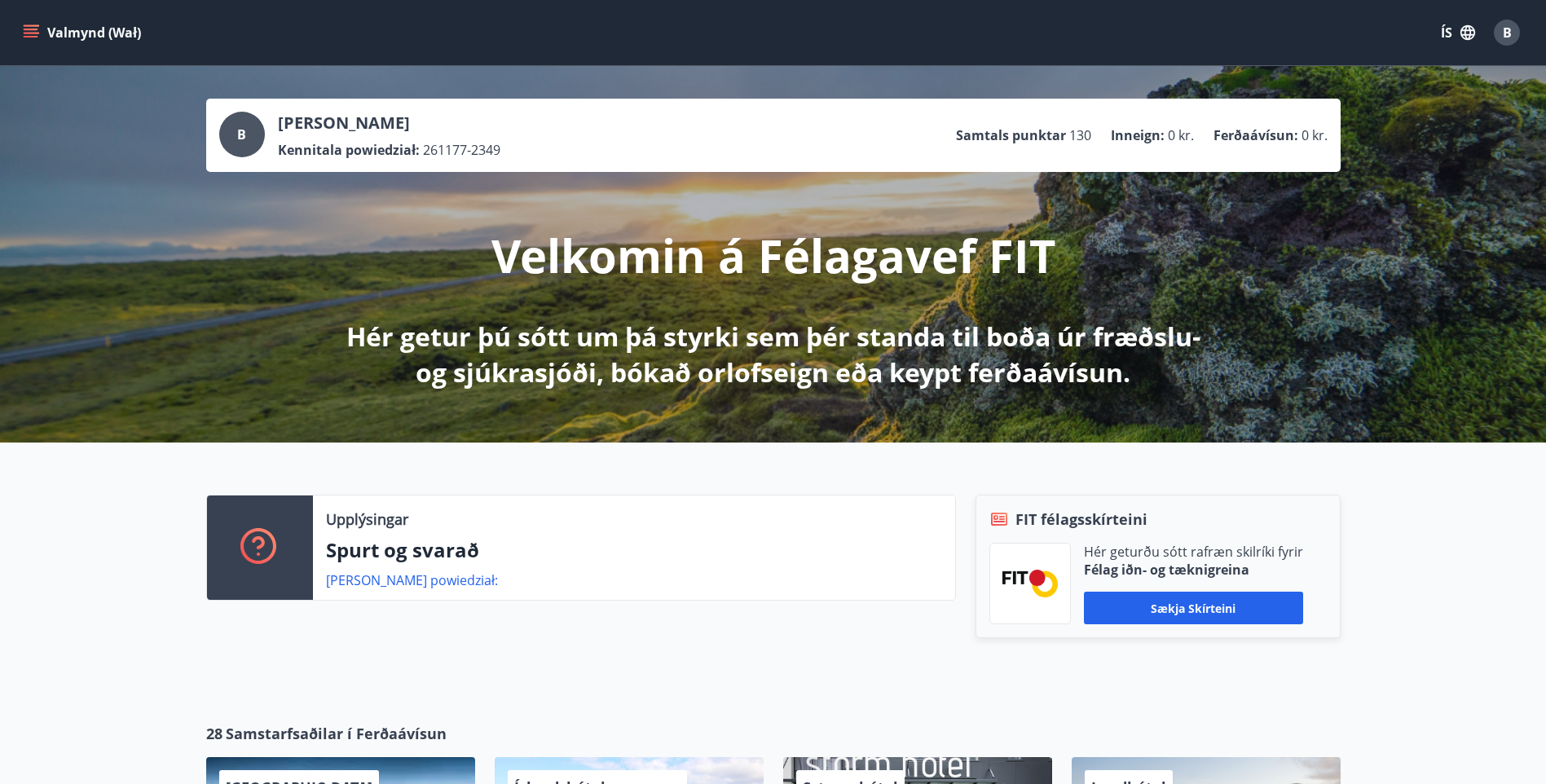
click at [70, 28] on font "Valmynd (Wał)" at bounding box center [94, 32] width 94 height 18
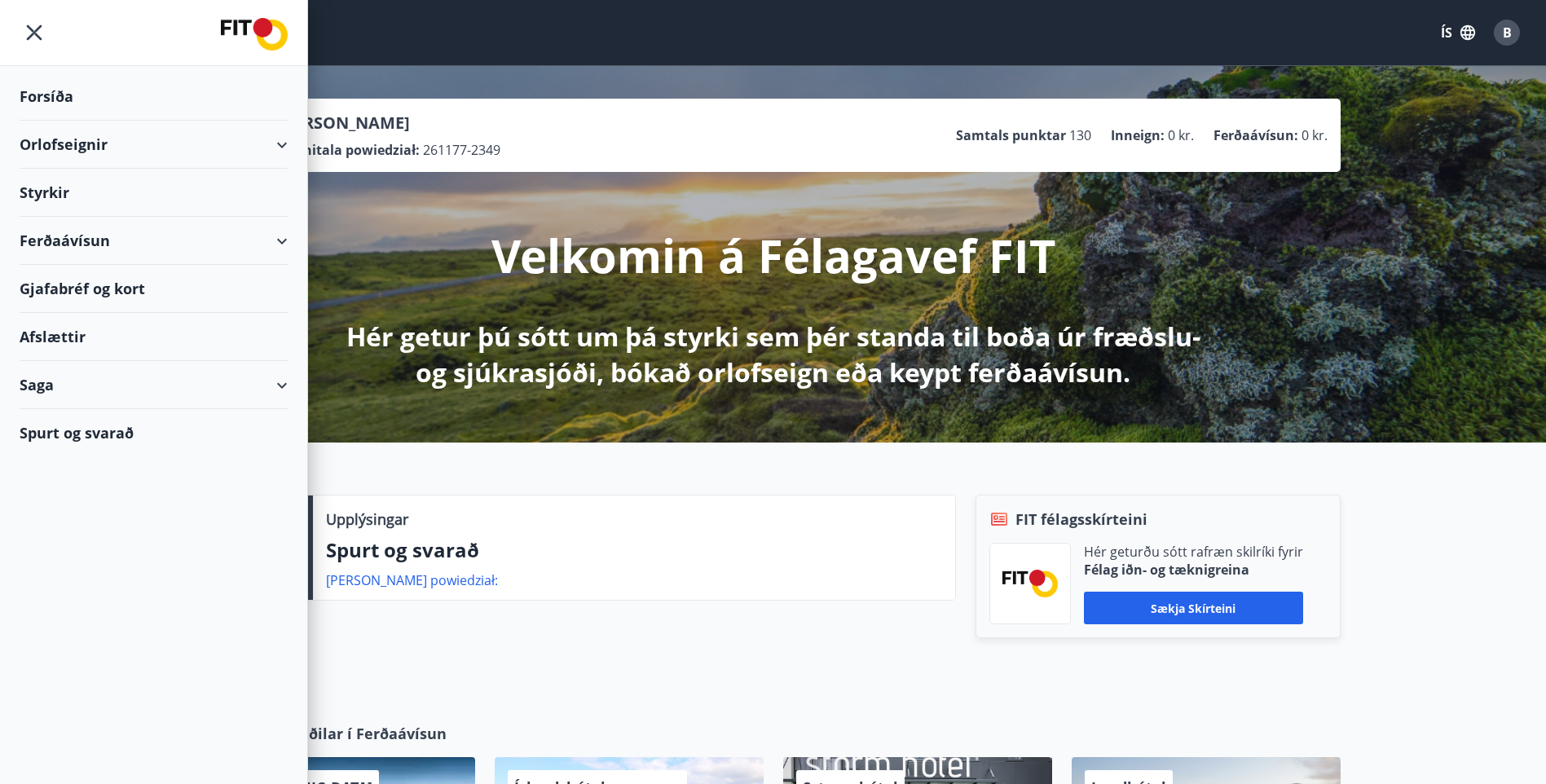
click at [112, 433] on div "Spurt og svarað" at bounding box center [153, 433] width 268 height 47
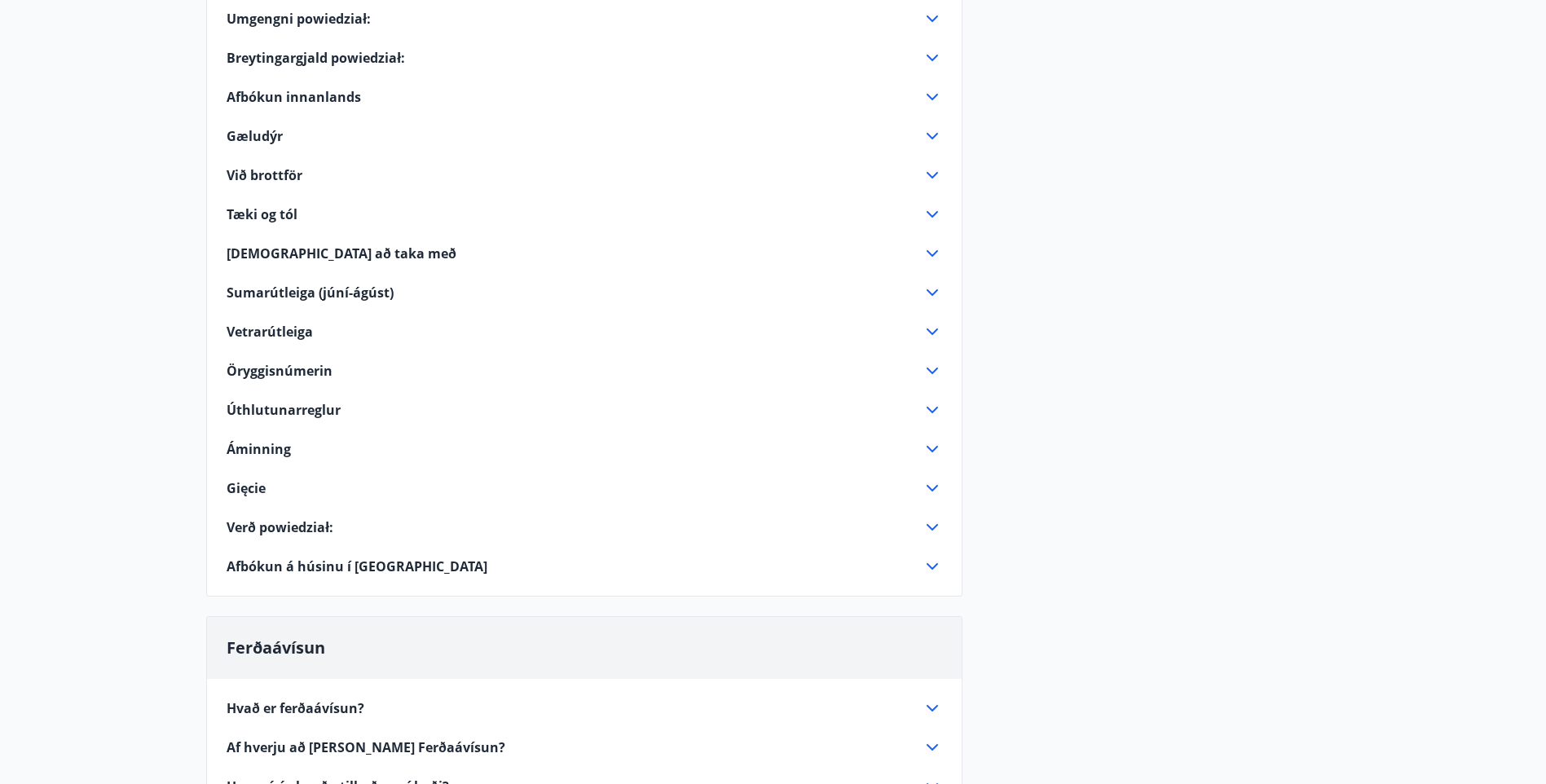
scroll to position [326, 0]
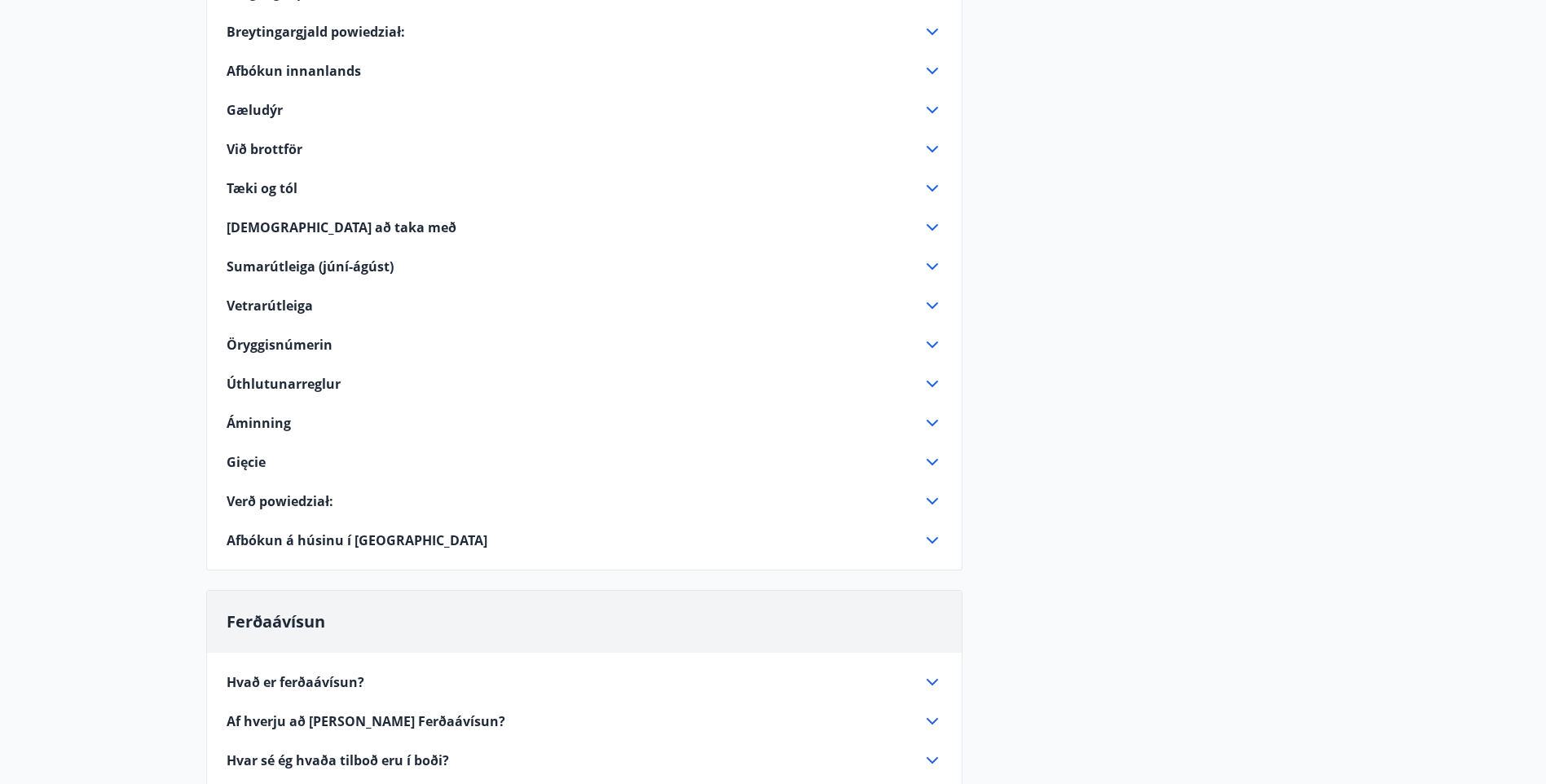
click at [324, 539] on span "Afbókun á húsinu í [GEOGRAPHIC_DATA]" at bounding box center [357, 540] width 261 height 18
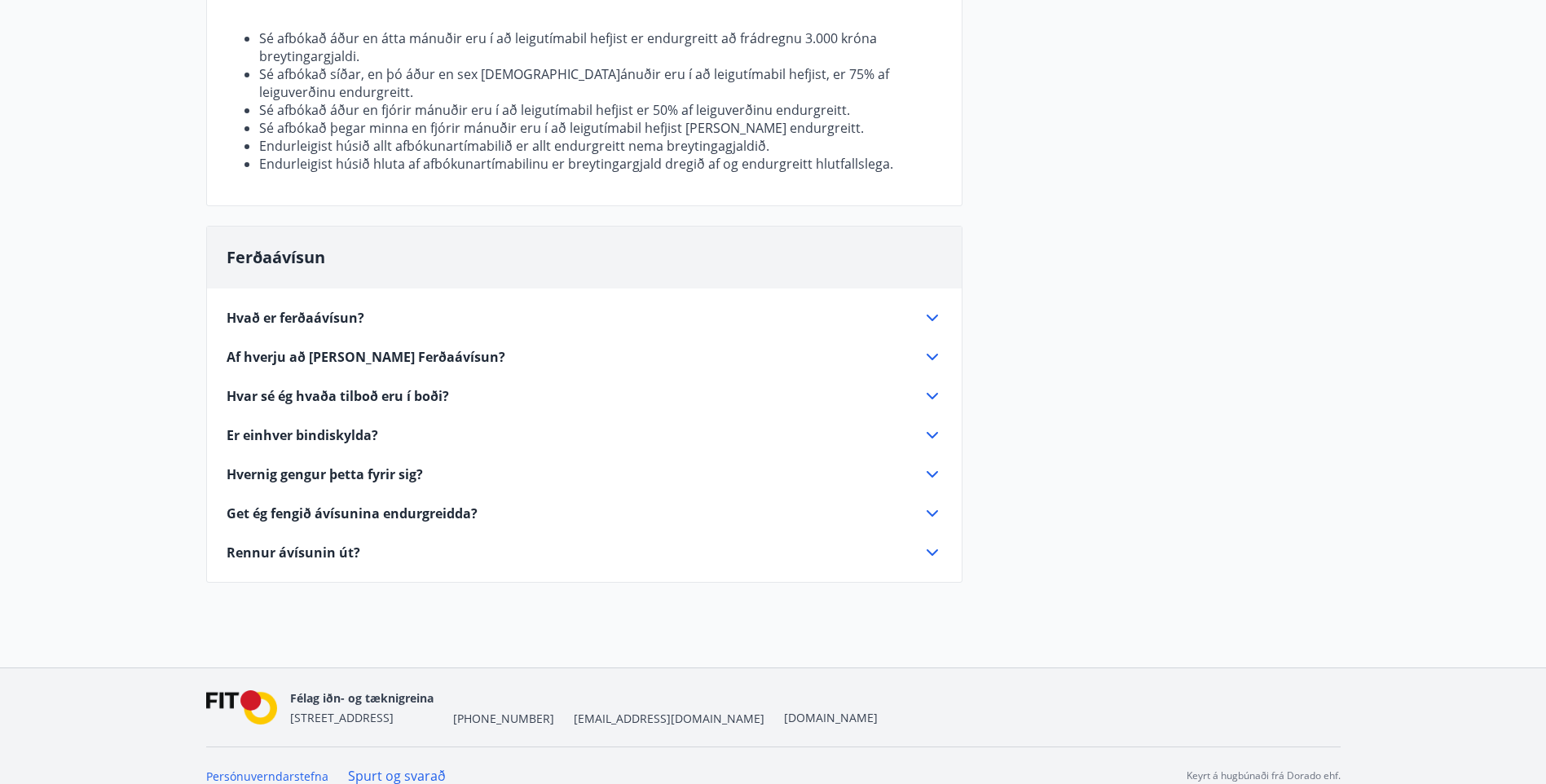
scroll to position [905, 0]
click at [366, 462] on span "Hvernig gengur þetta fyrir sig?" at bounding box center [324, 471] width 197 height 18
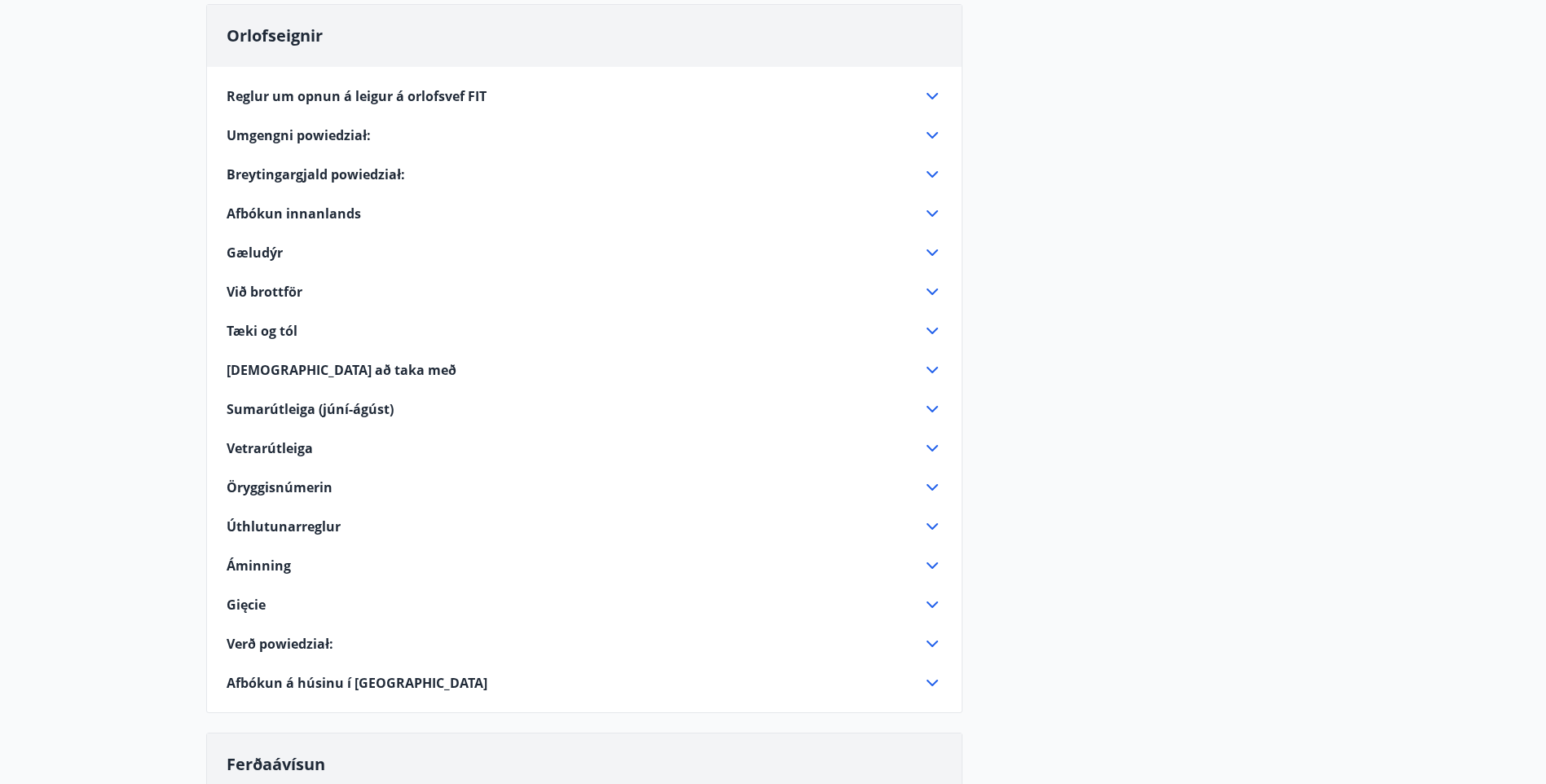
scroll to position [0, 0]
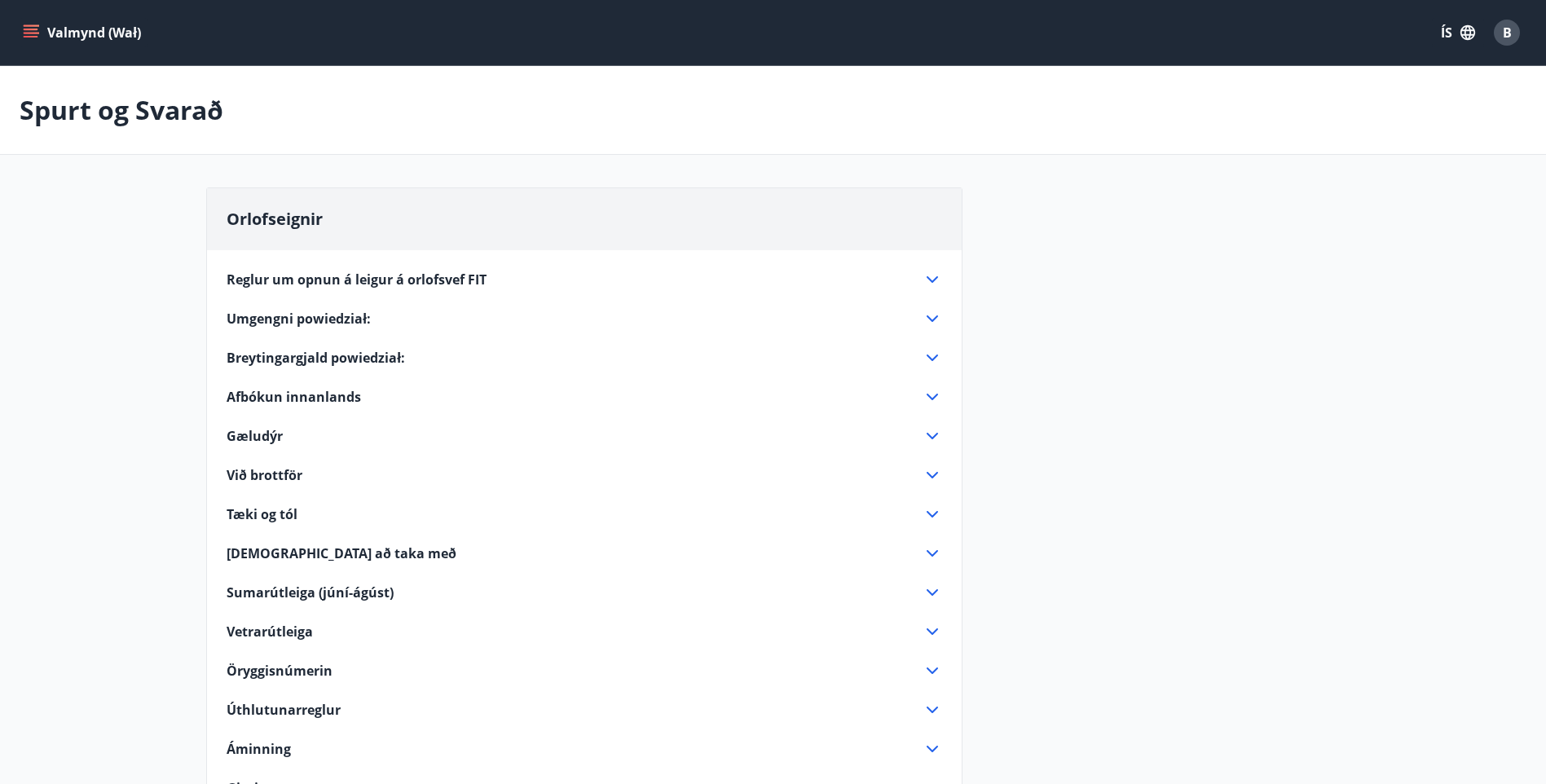
click at [308, 317] on span "Umgengni powiedział:" at bounding box center [298, 318] width 144 height 18
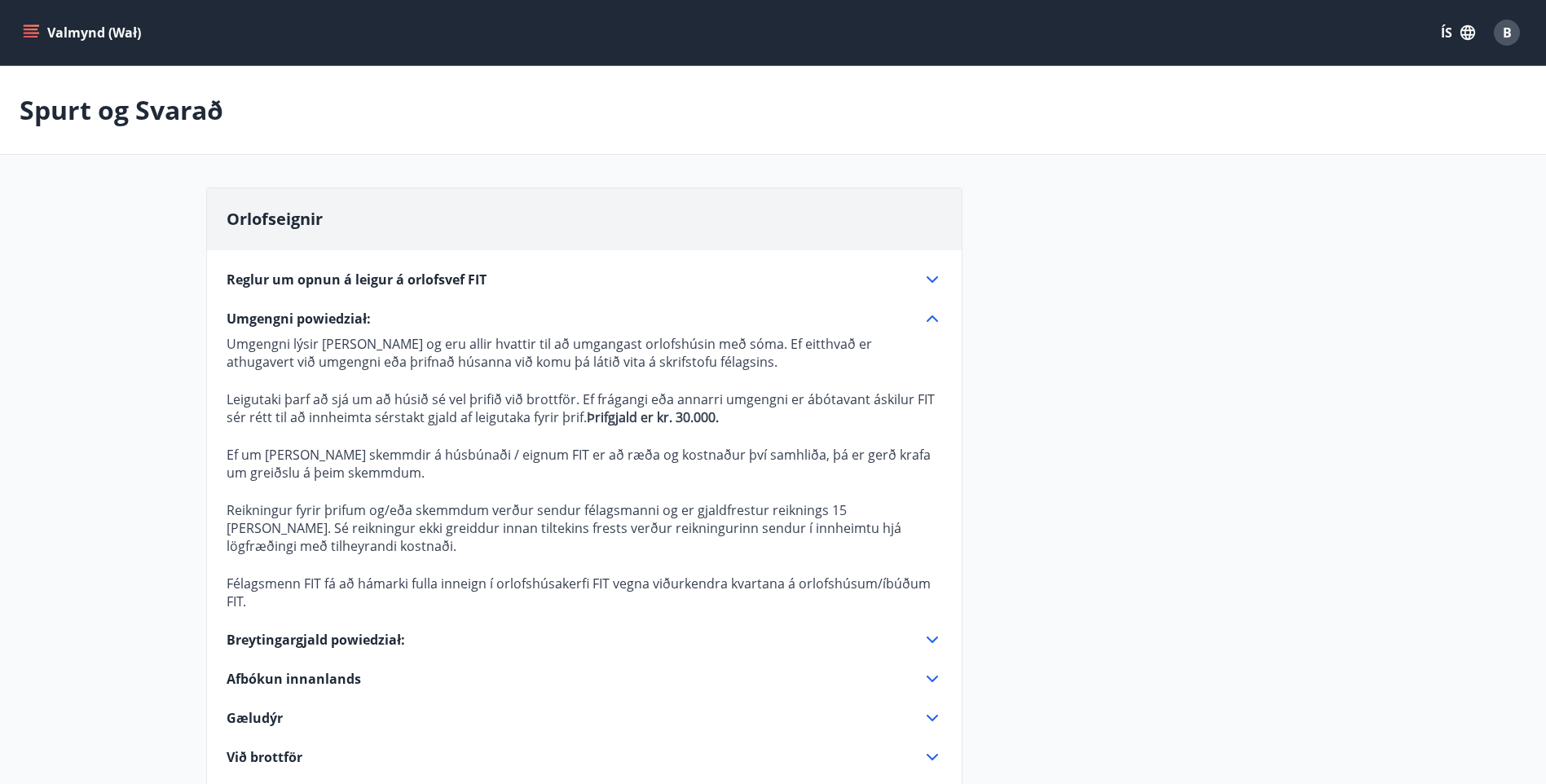
click at [318, 281] on span "Reglur um opnun á leigur á orlofsvef FIT" at bounding box center [356, 279] width 260 height 18
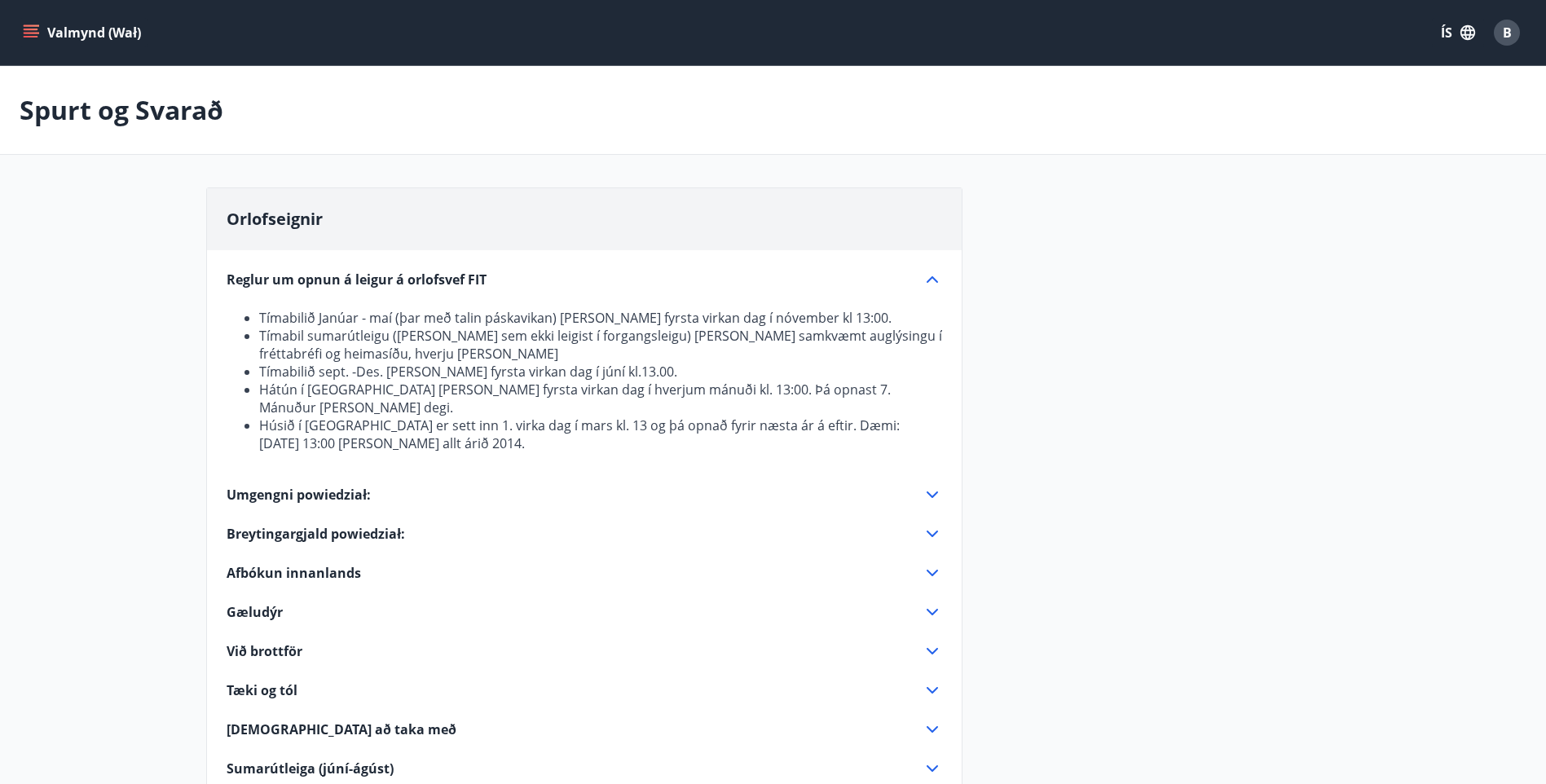
click at [31, 30] on icon "menu" at bounding box center [31, 30] width 15 height 2
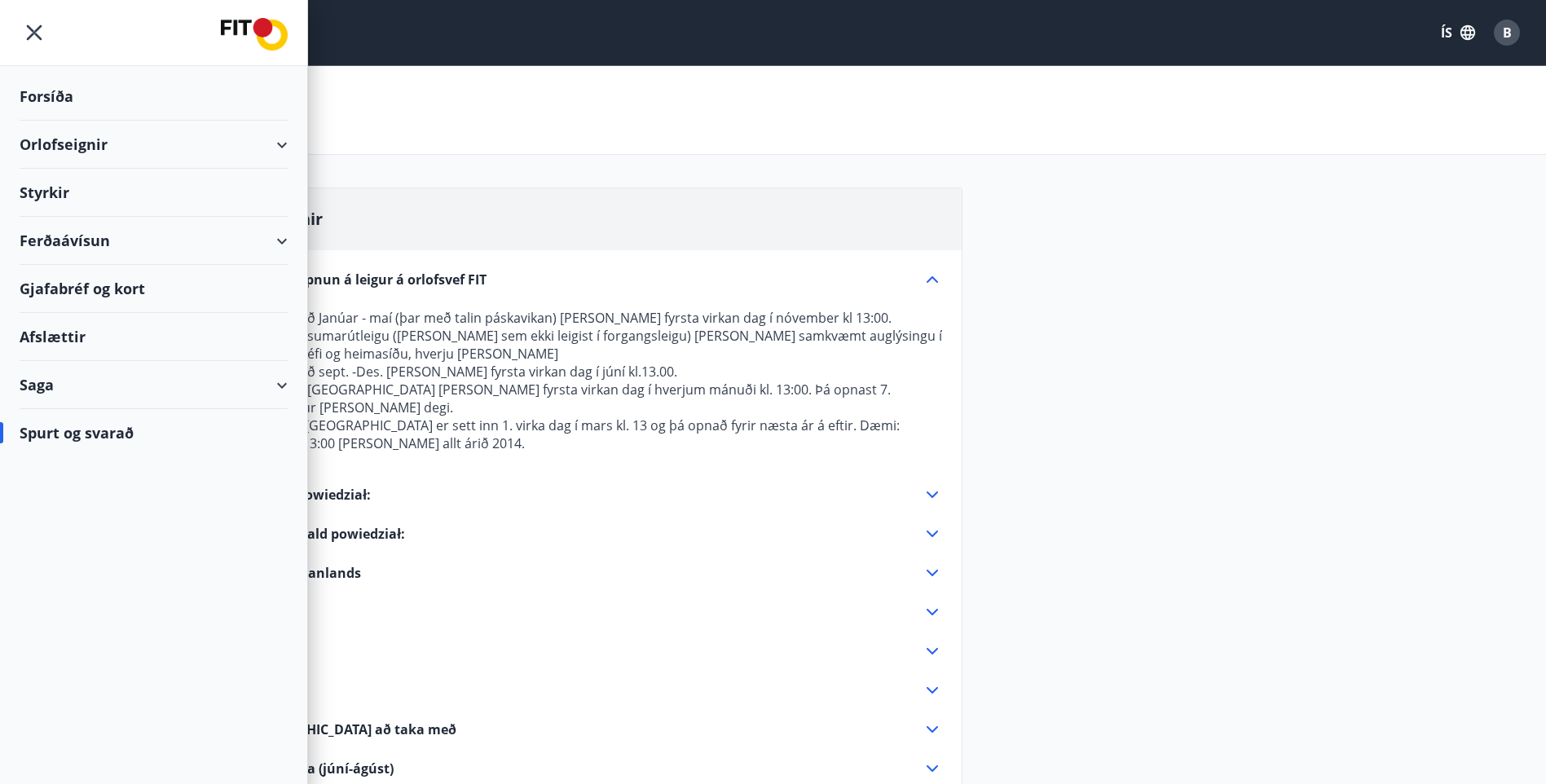
click at [280, 140] on div "Orlofseignir" at bounding box center [153, 144] width 268 height 48
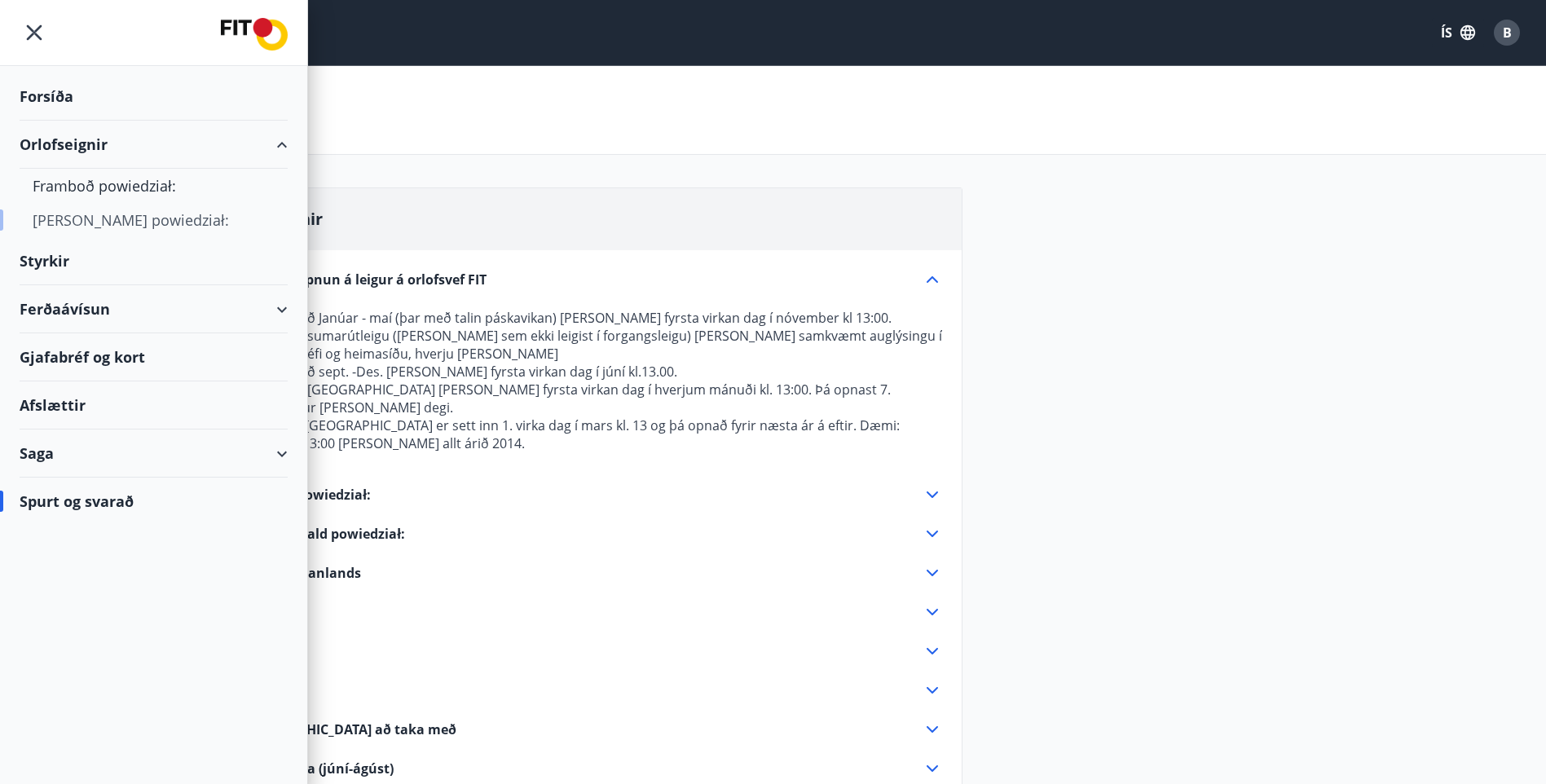
click at [150, 221] on div "[PERSON_NAME] powiedział:" at bounding box center [153, 219] width 242 height 34
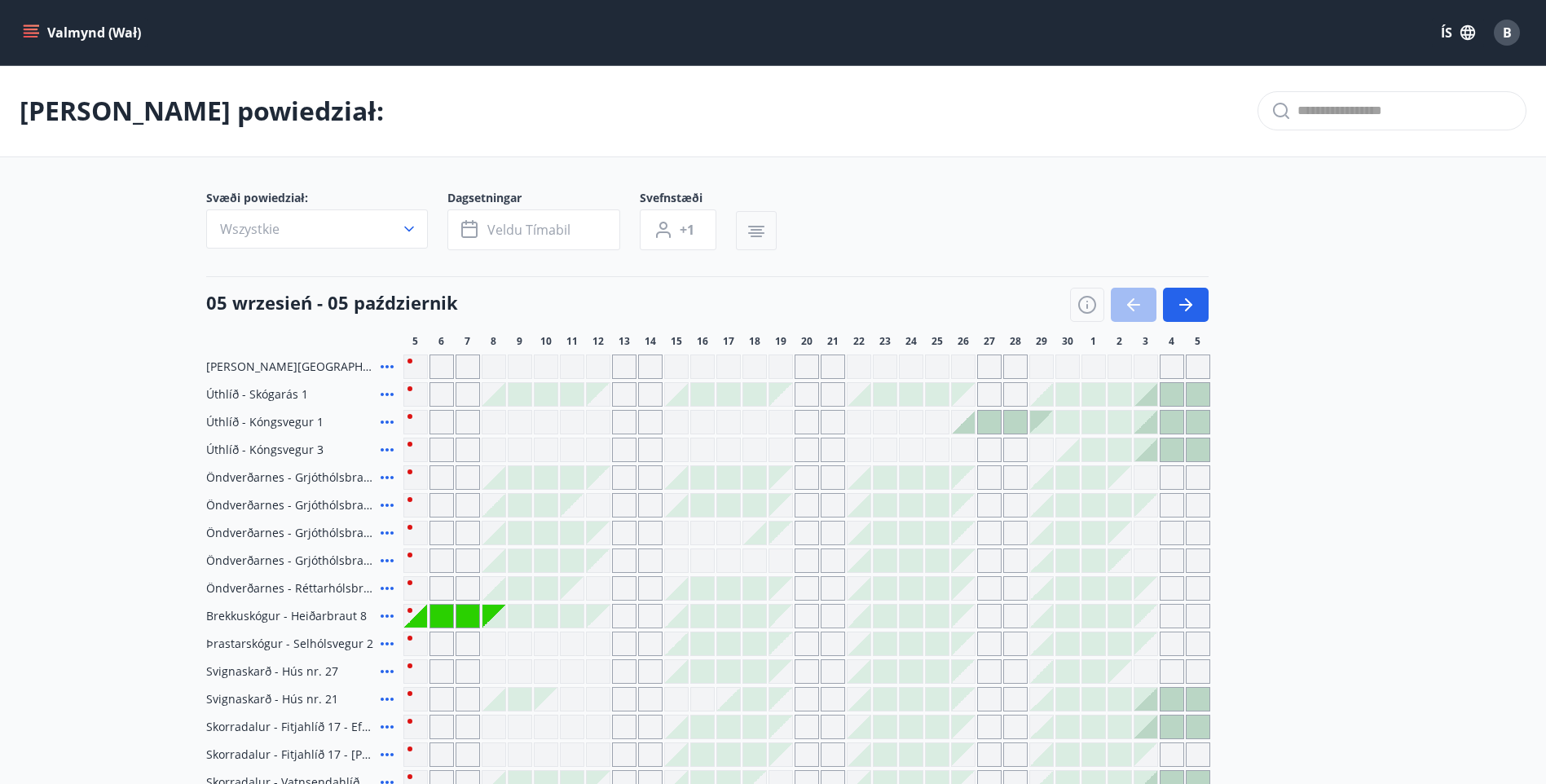
click at [757, 232] on icon "button" at bounding box center [756, 232] width 19 height 19
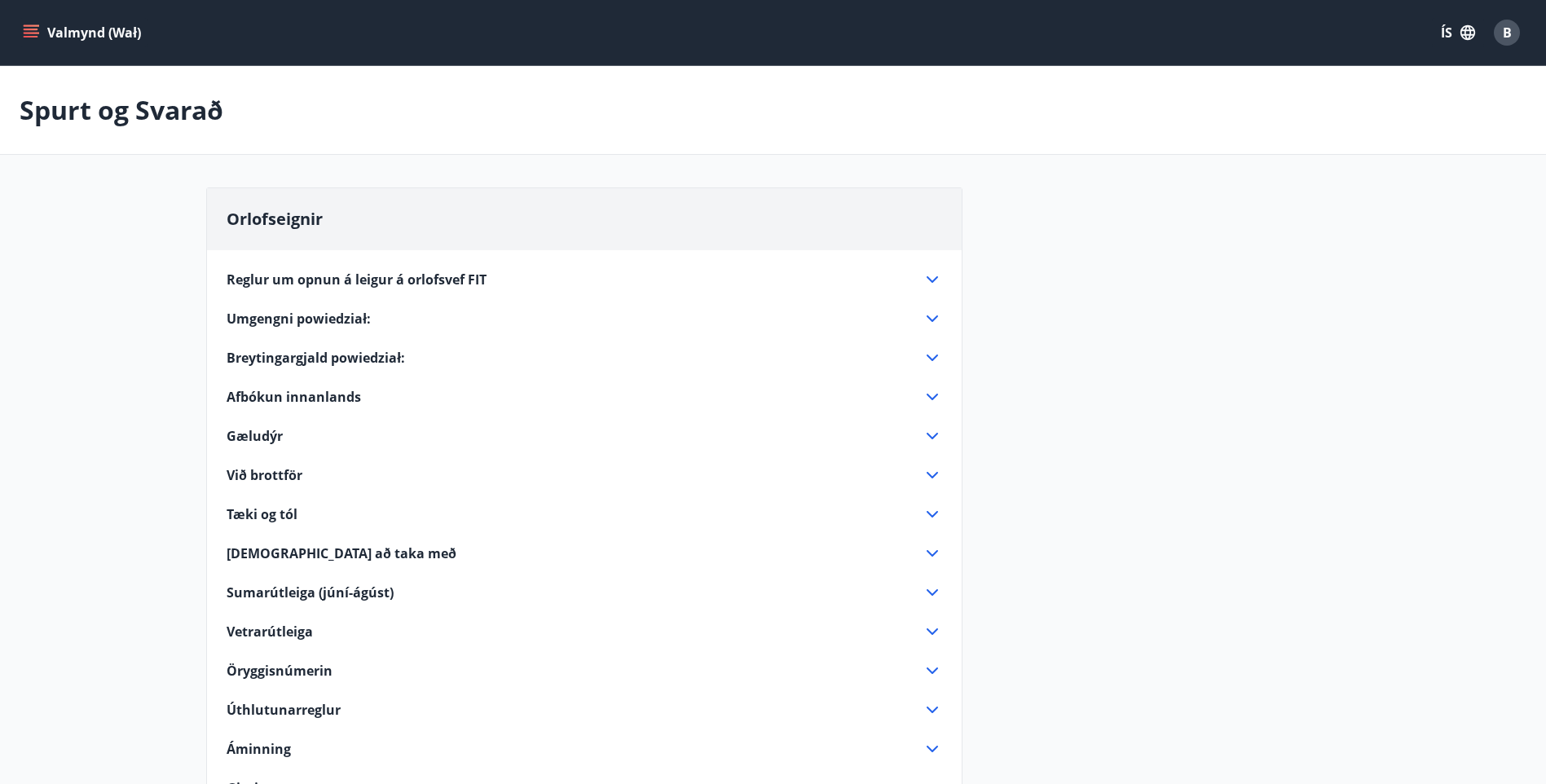
click at [30, 29] on icon "menu" at bounding box center [31, 30] width 15 height 2
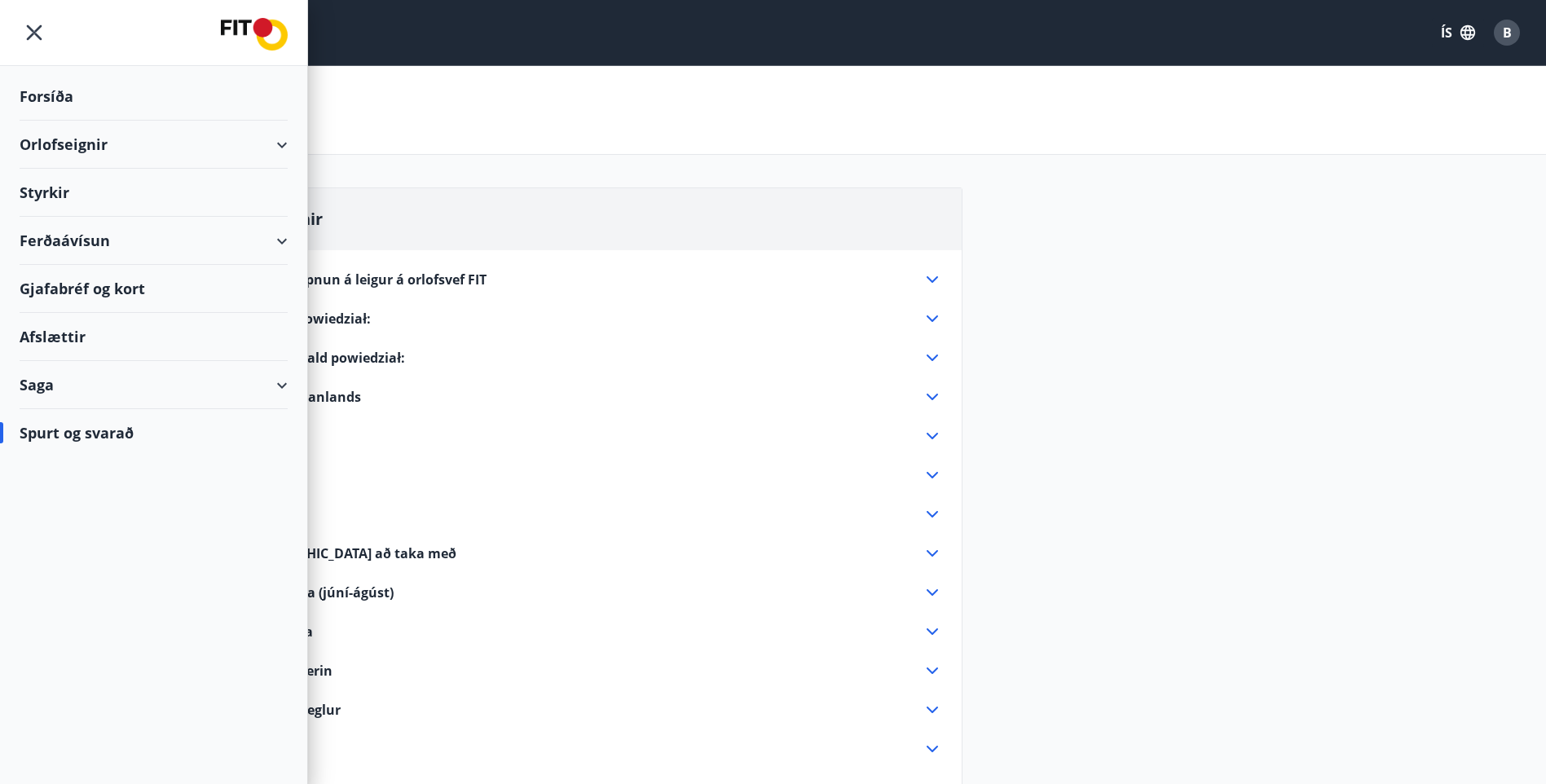
click at [284, 142] on div "Orlofseignir" at bounding box center [153, 144] width 268 height 48
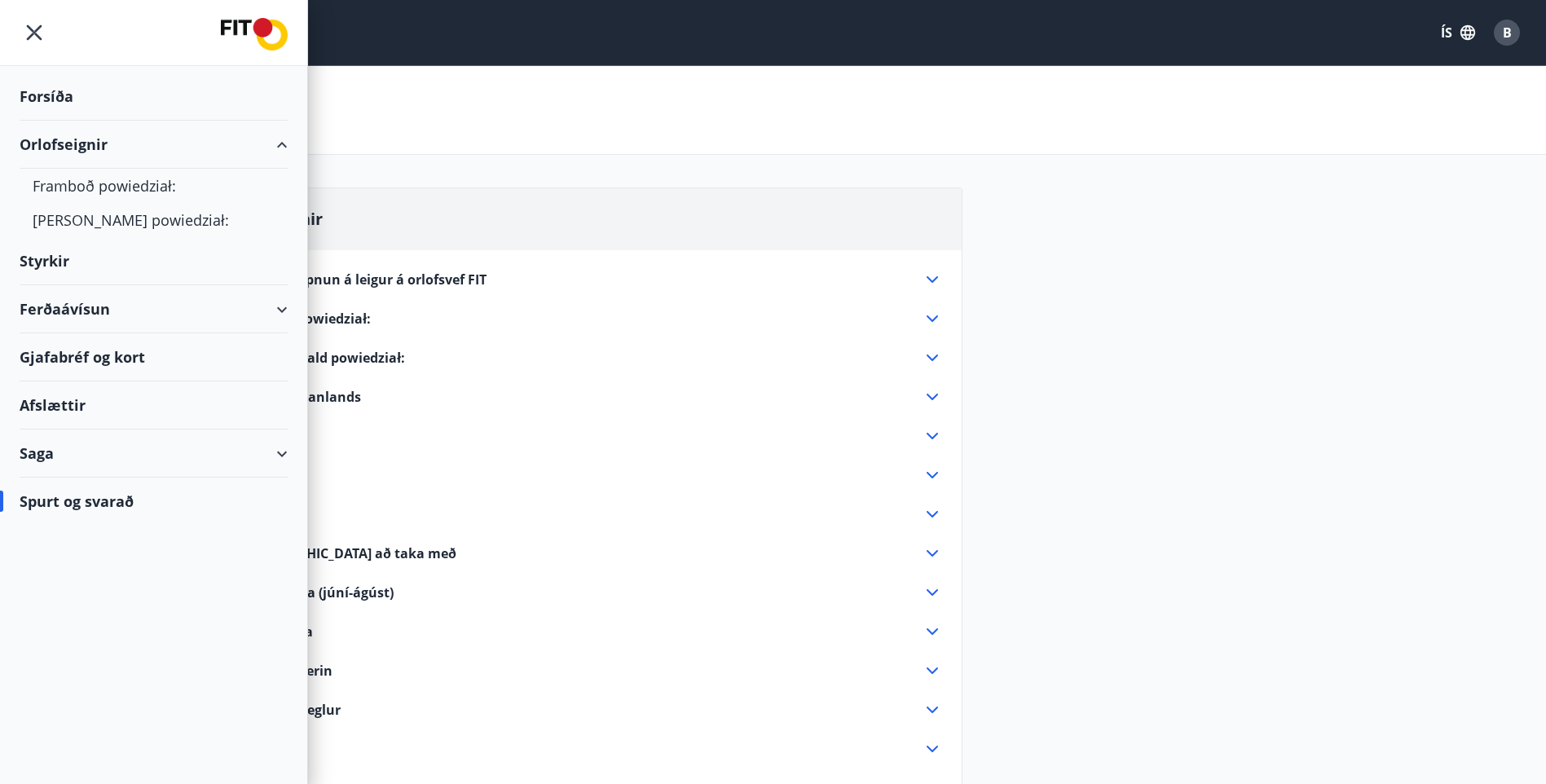
click at [279, 450] on div "Saga" at bounding box center [153, 453] width 268 height 48
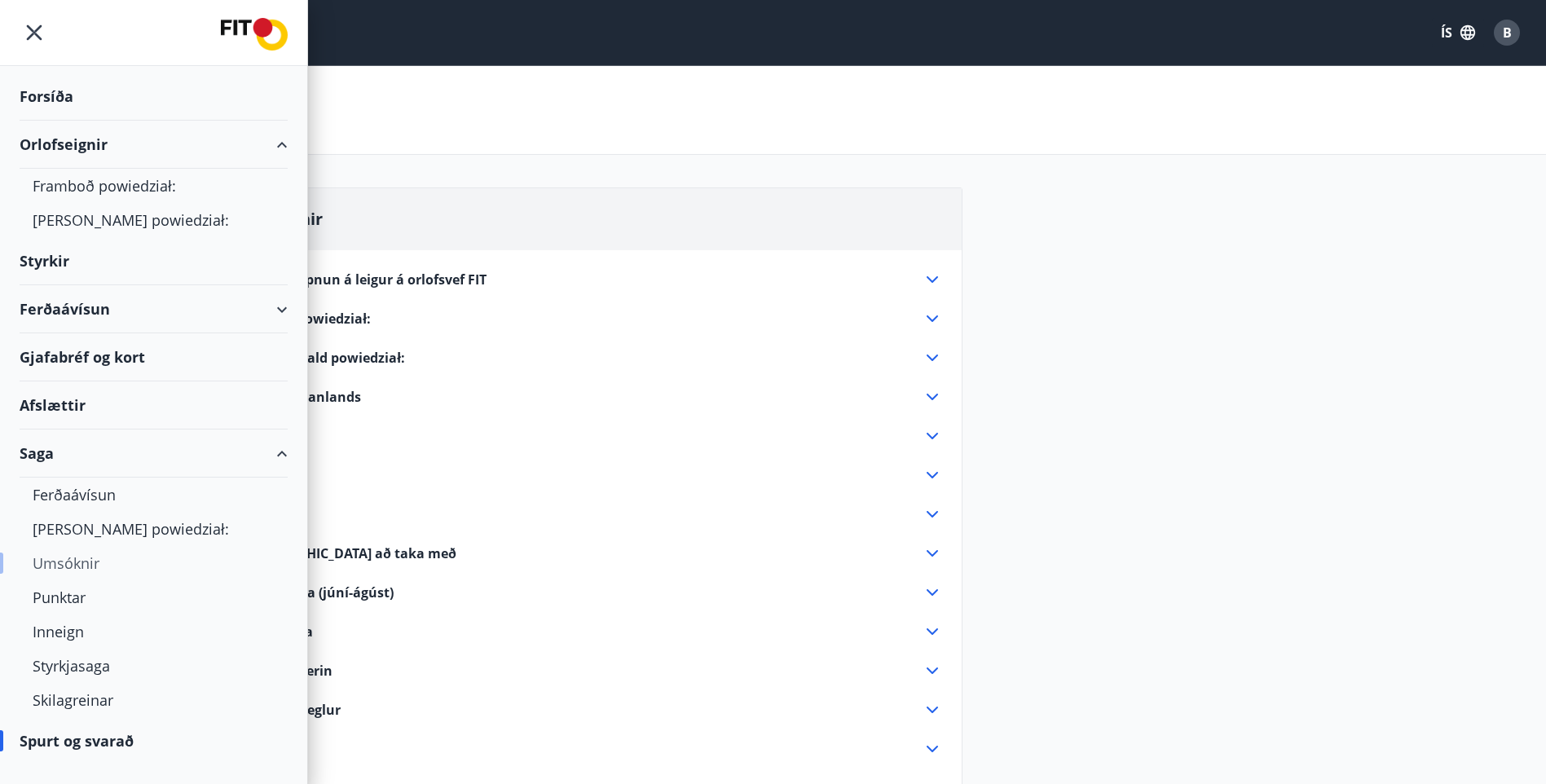
click at [84, 564] on div "Umsóknir" at bounding box center [153, 562] width 242 height 34
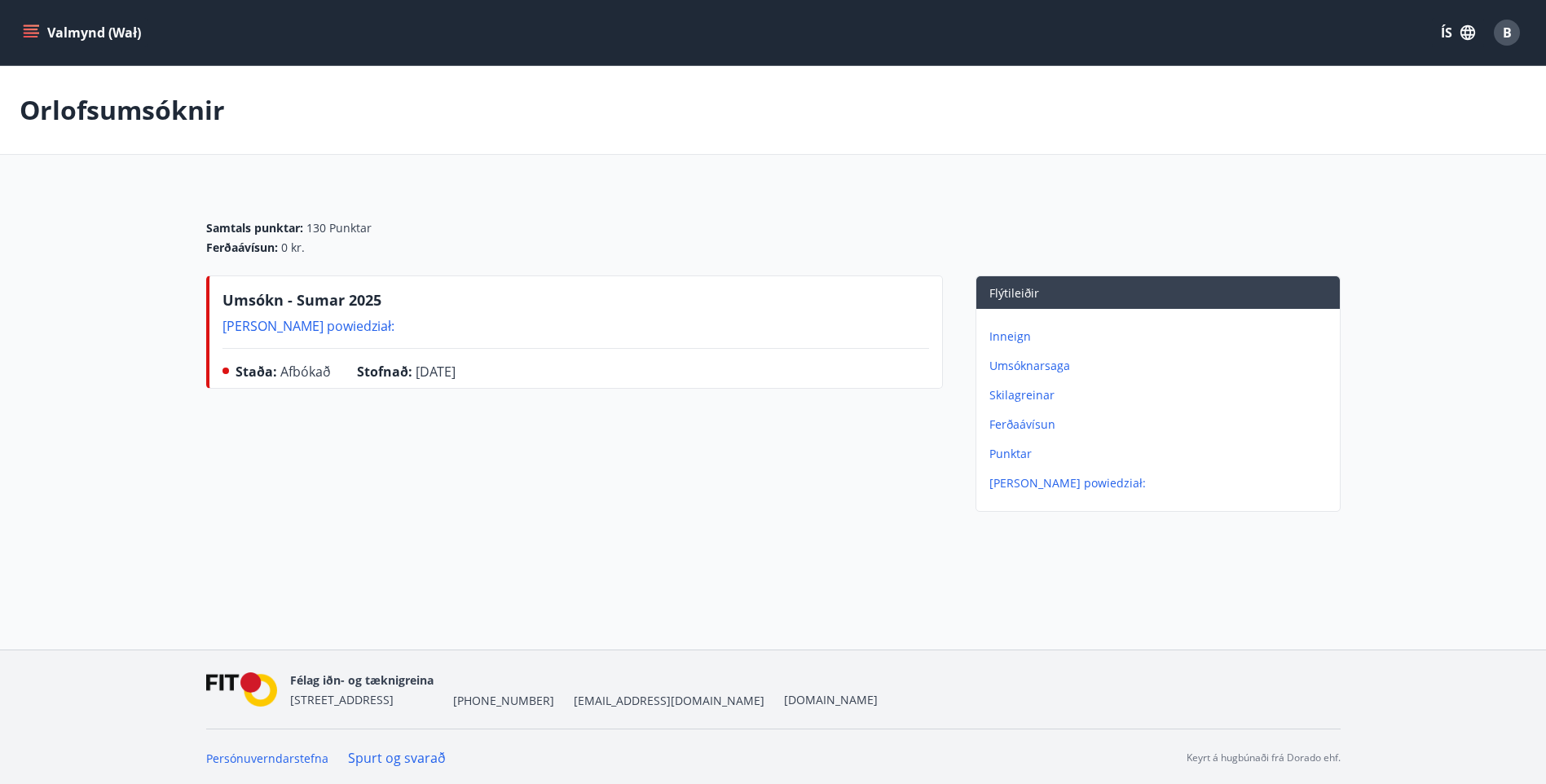
click at [286, 324] on p "[PERSON_NAME] powiedział:" at bounding box center [308, 326] width 172 height 18
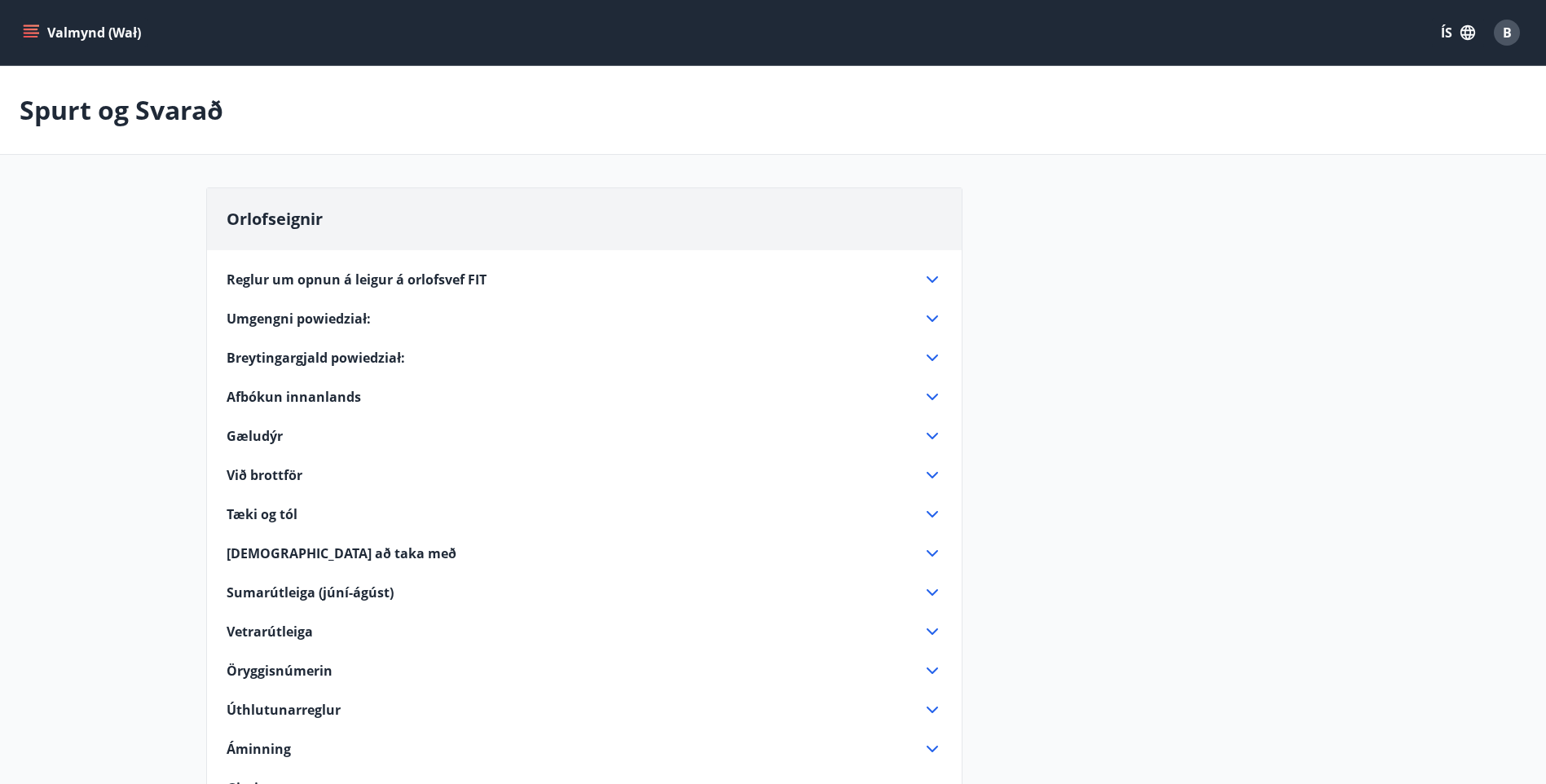
click at [342, 398] on span "Afbókun innanlands" at bounding box center [294, 397] width 135 height 18
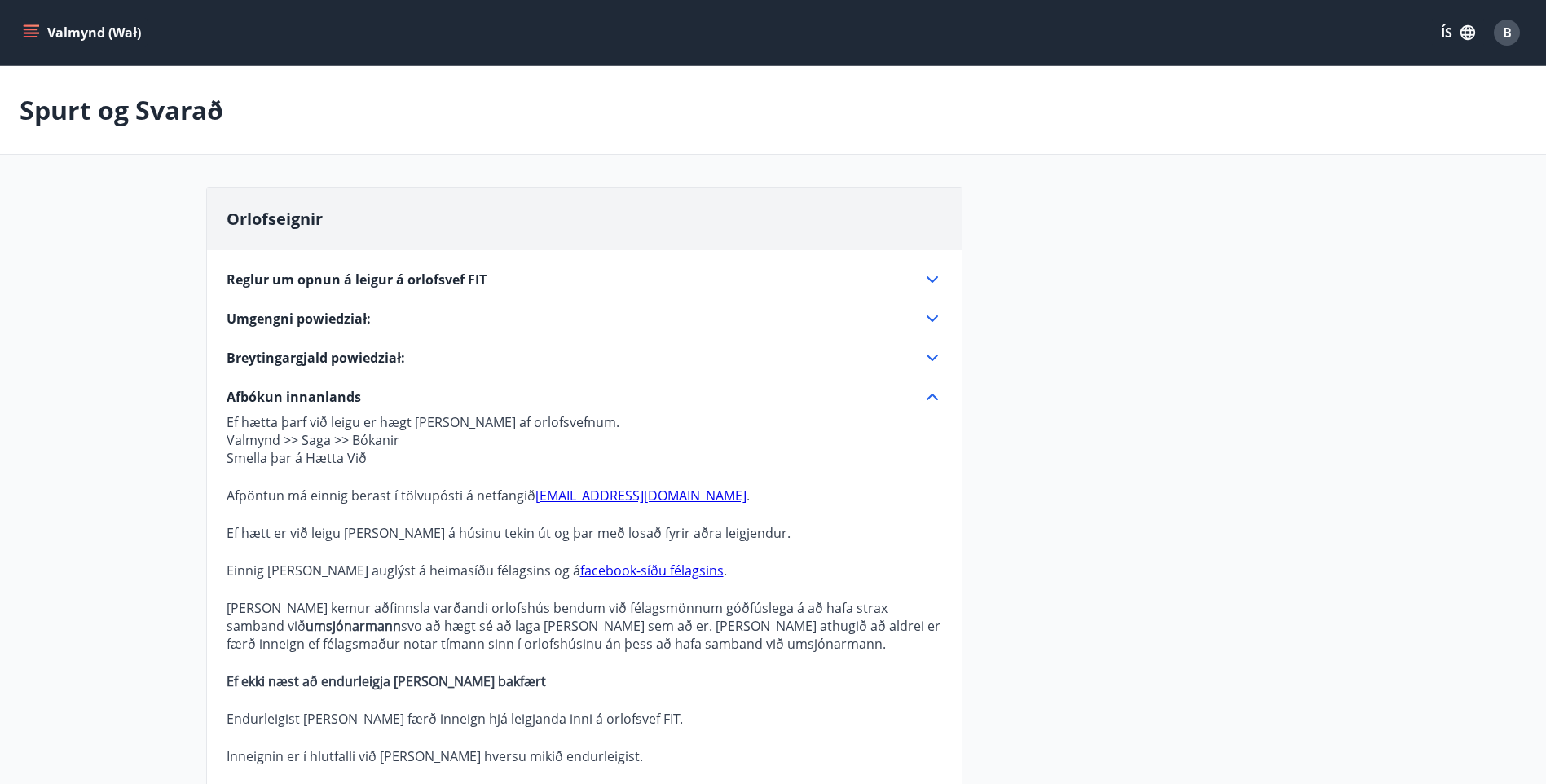
click at [29, 27] on icon "menu" at bounding box center [31, 32] width 17 height 17
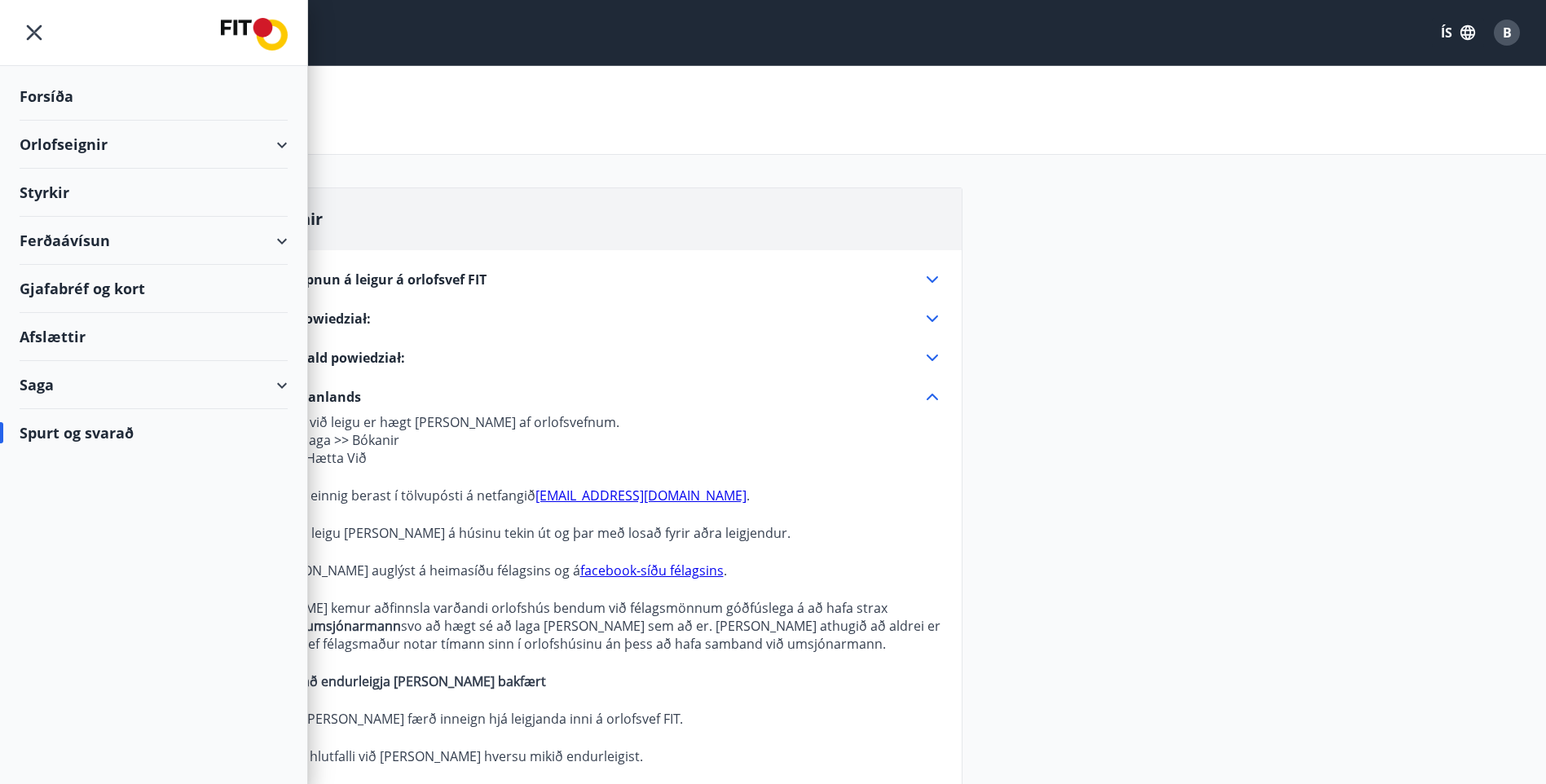
click at [282, 142] on div "Orlofseignir" at bounding box center [153, 144] width 268 height 48
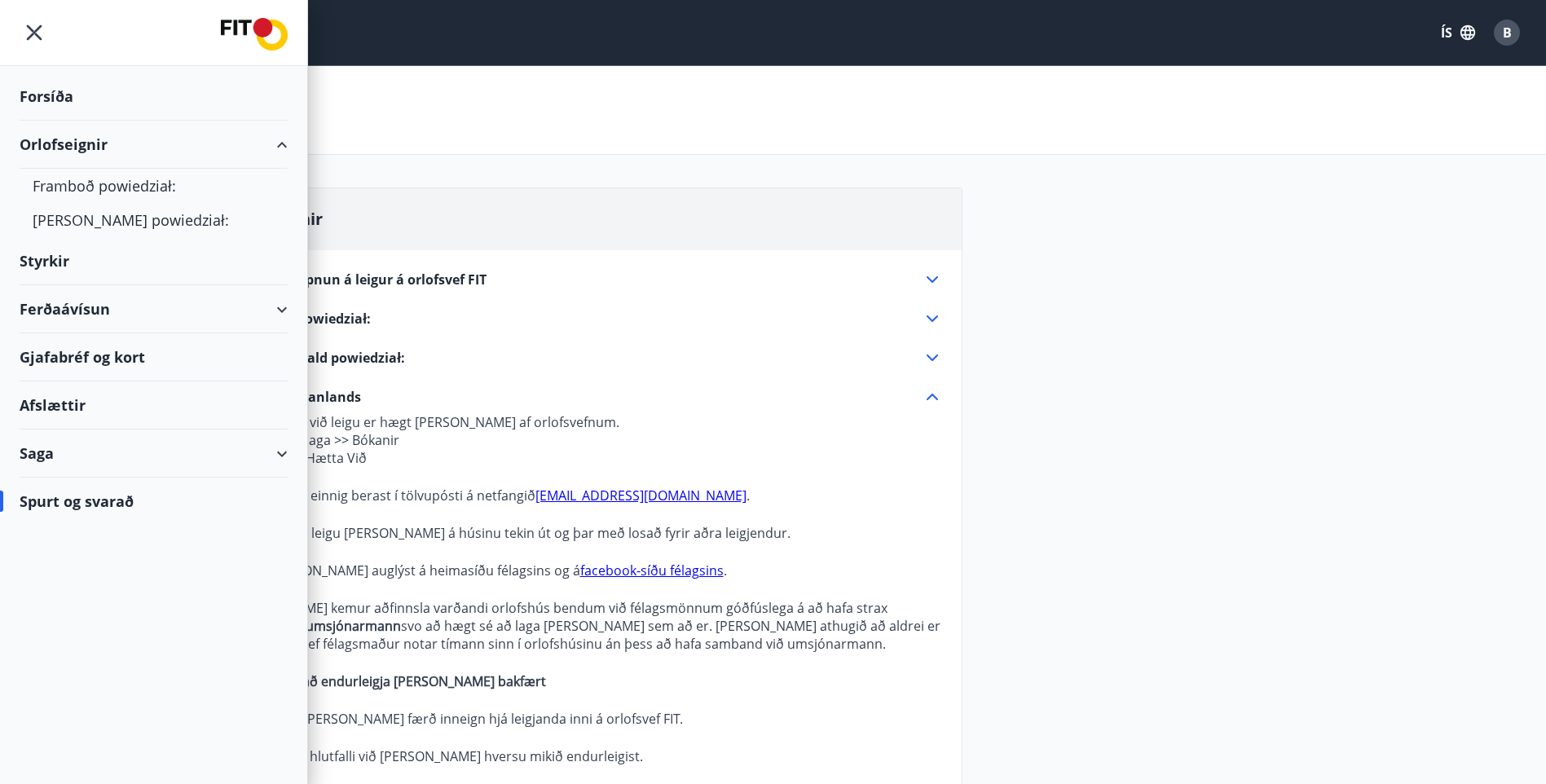
click at [284, 448] on div "Saga" at bounding box center [153, 453] width 268 height 48
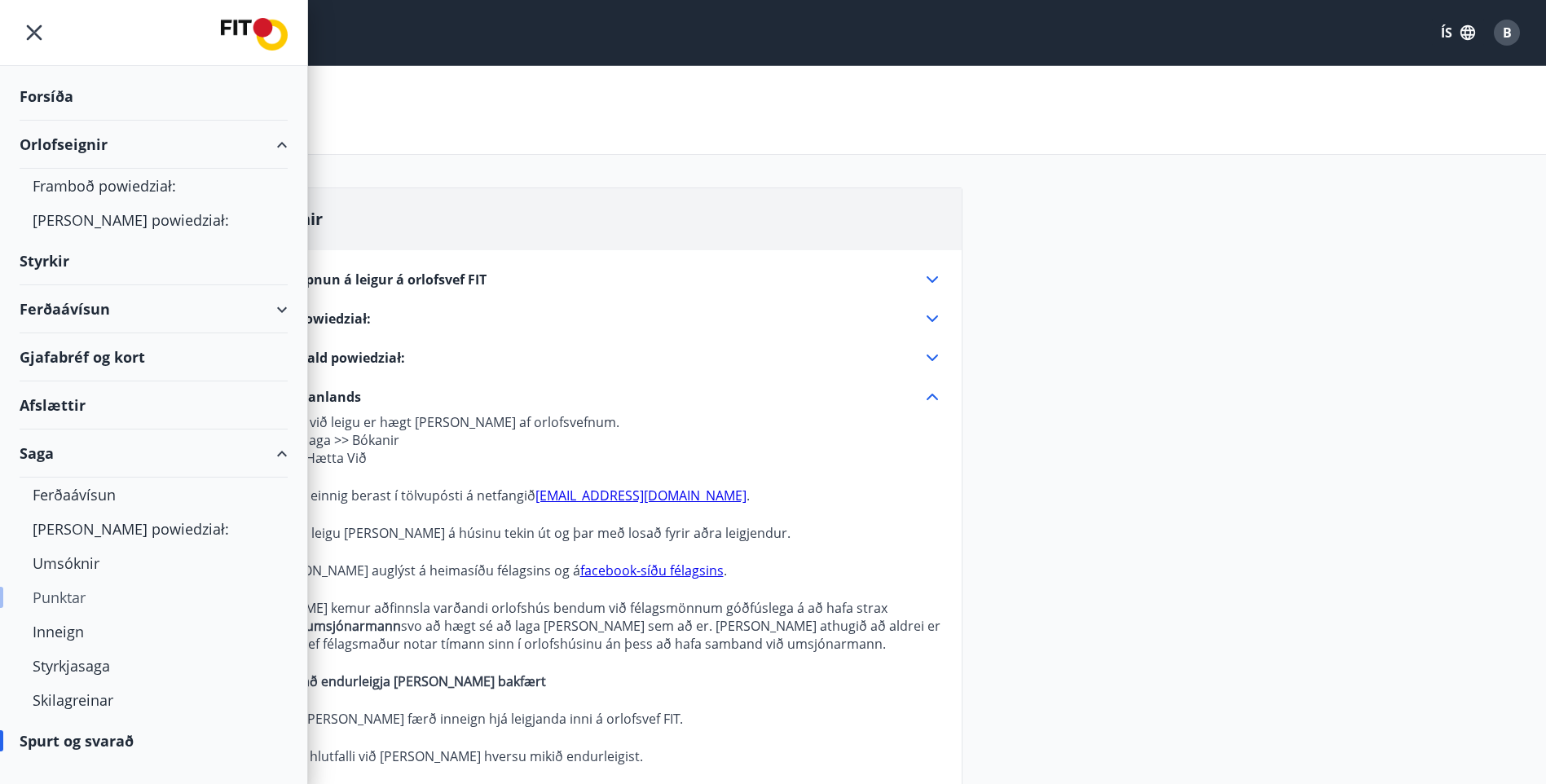
drag, startPoint x: 149, startPoint y: 594, endPoint x: 138, endPoint y: 606, distance: 16.3
drag, startPoint x: 138, startPoint y: 606, endPoint x: 94, endPoint y: 492, distance: 122.2
click at [94, 492] on div "Ferðaávísun" at bounding box center [153, 494] width 242 height 34
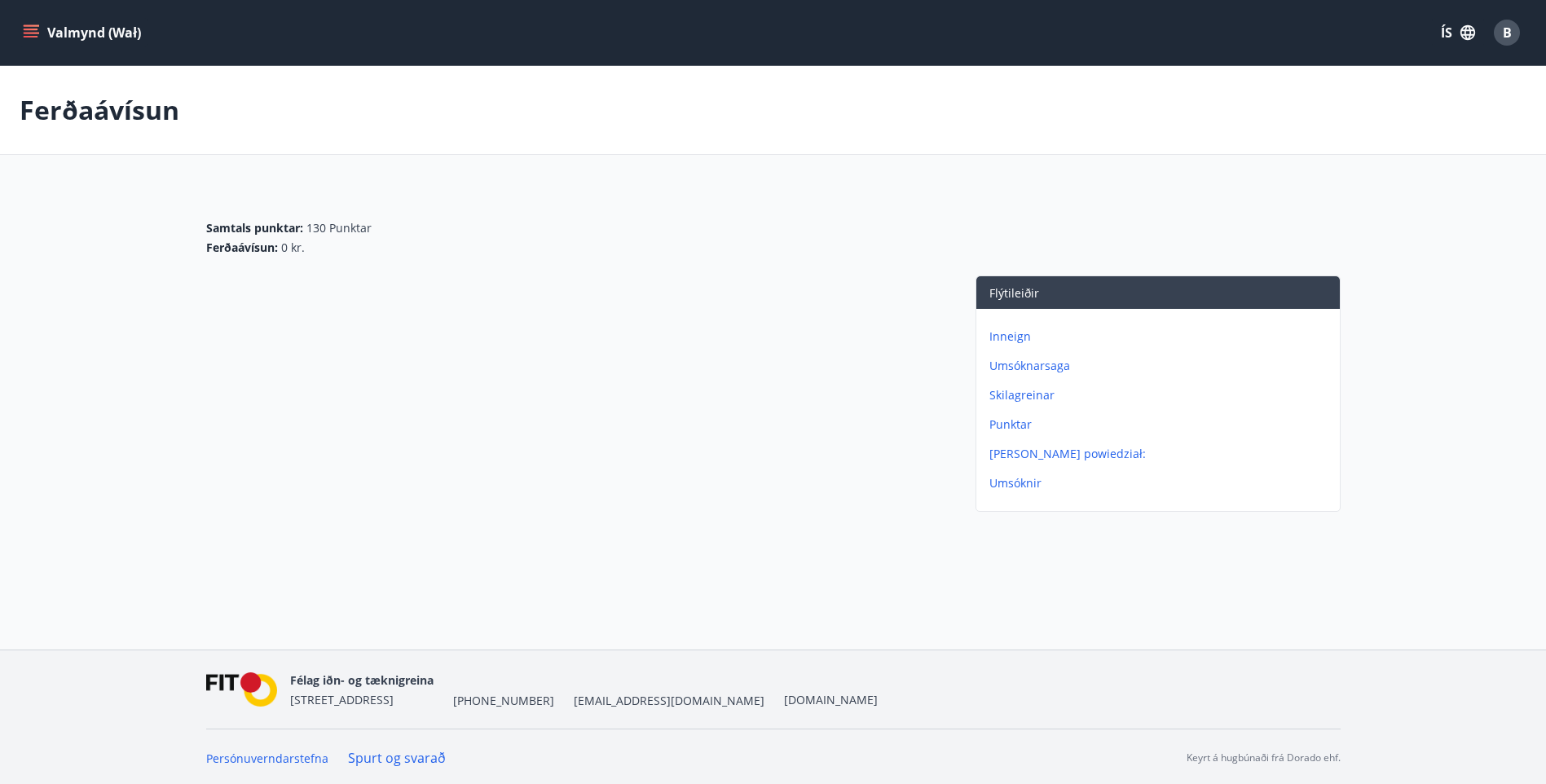
click at [1020, 334] on p "Inneign" at bounding box center [1161, 336] width 344 height 17
click at [1008, 365] on p "Skilagreinar" at bounding box center [1161, 365] width 344 height 17
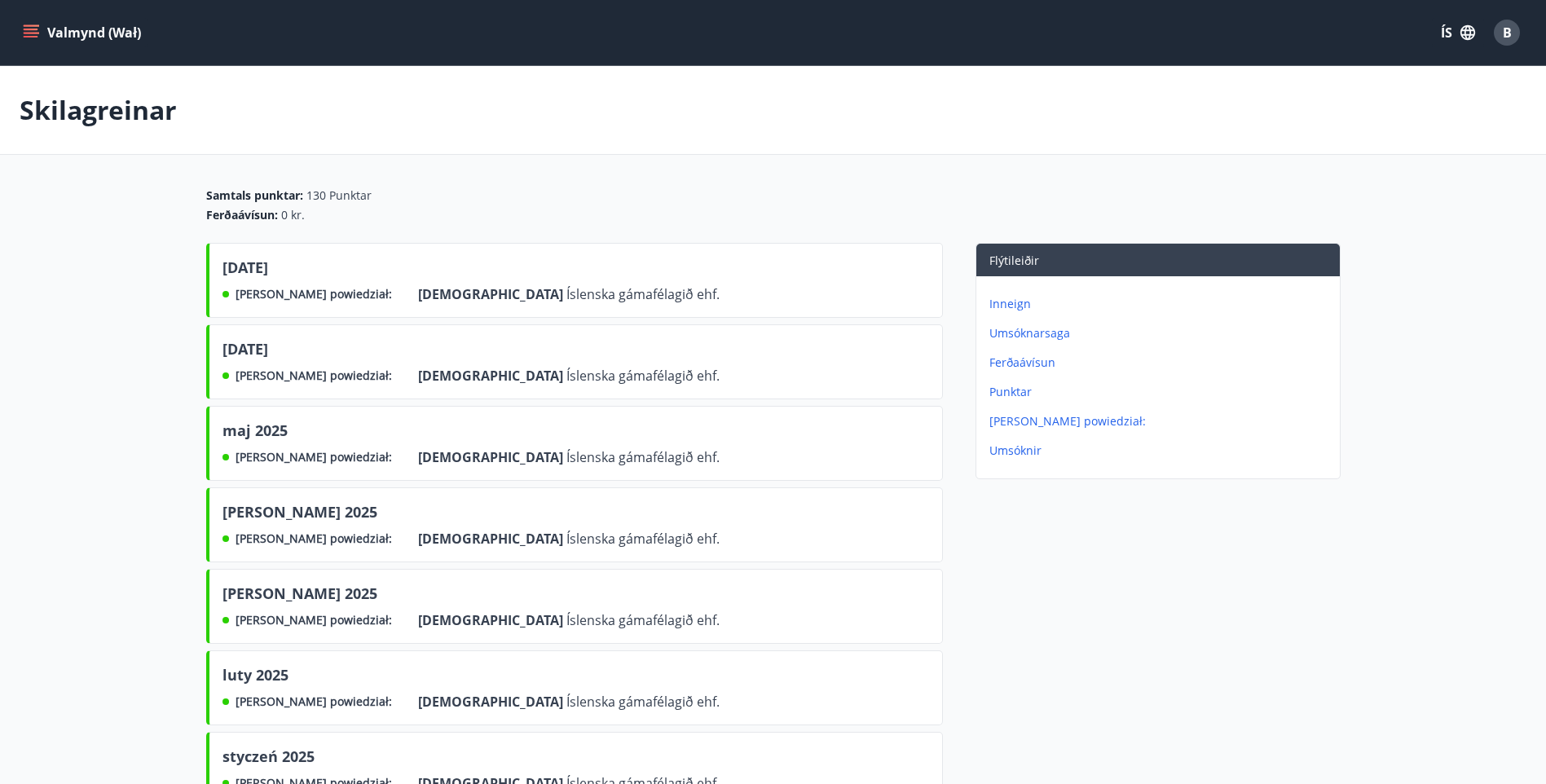
click at [1013, 420] on p "[PERSON_NAME] powiedział:" at bounding box center [1161, 421] width 344 height 17
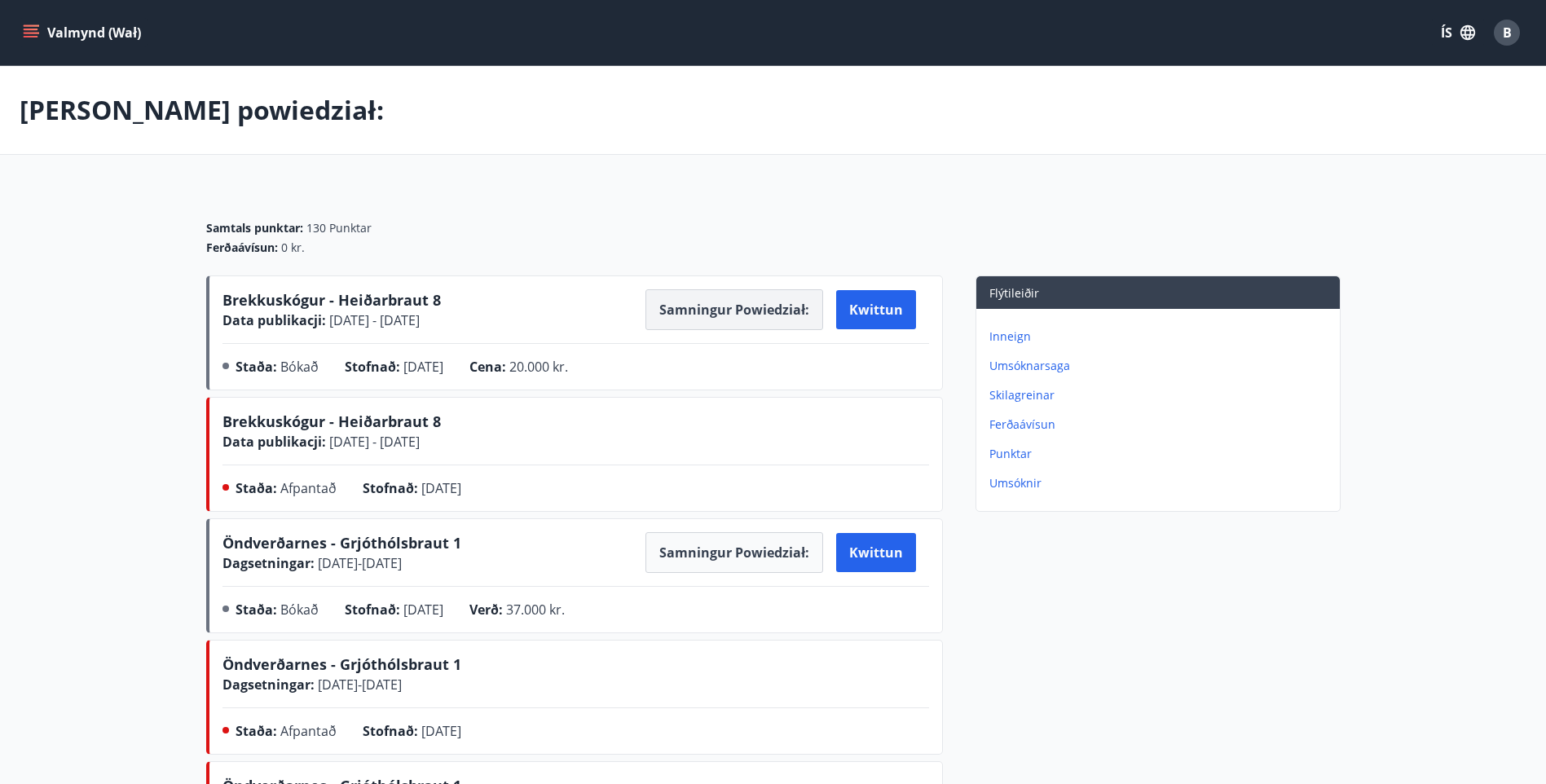
click at [749, 307] on button "Samningur powiedział:" at bounding box center [734, 309] width 178 height 41
click at [860, 307] on button "Kwittun" at bounding box center [875, 309] width 80 height 39
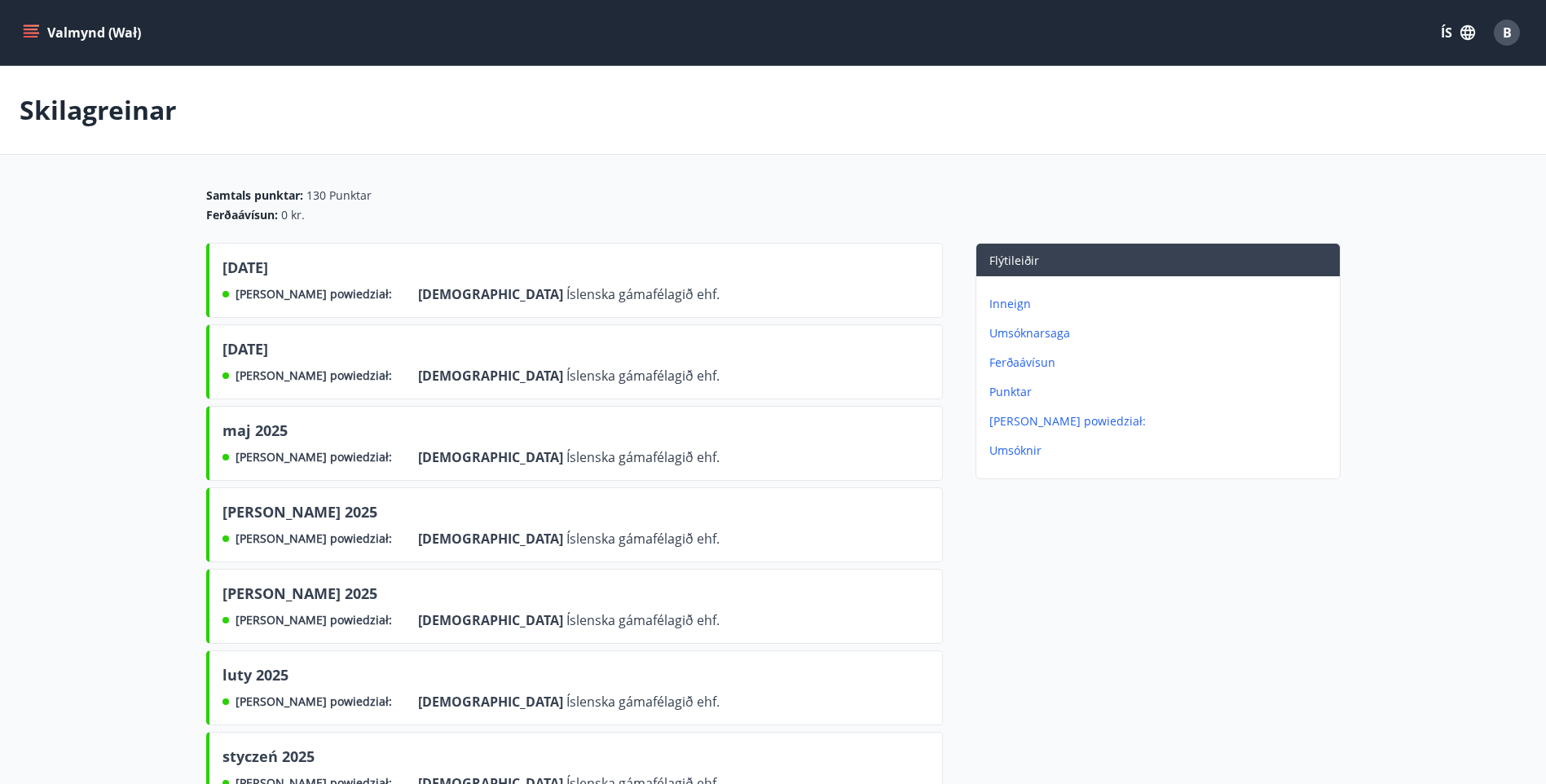
click at [1024, 422] on p "[PERSON_NAME] powiedział:" at bounding box center [1161, 421] width 344 height 17
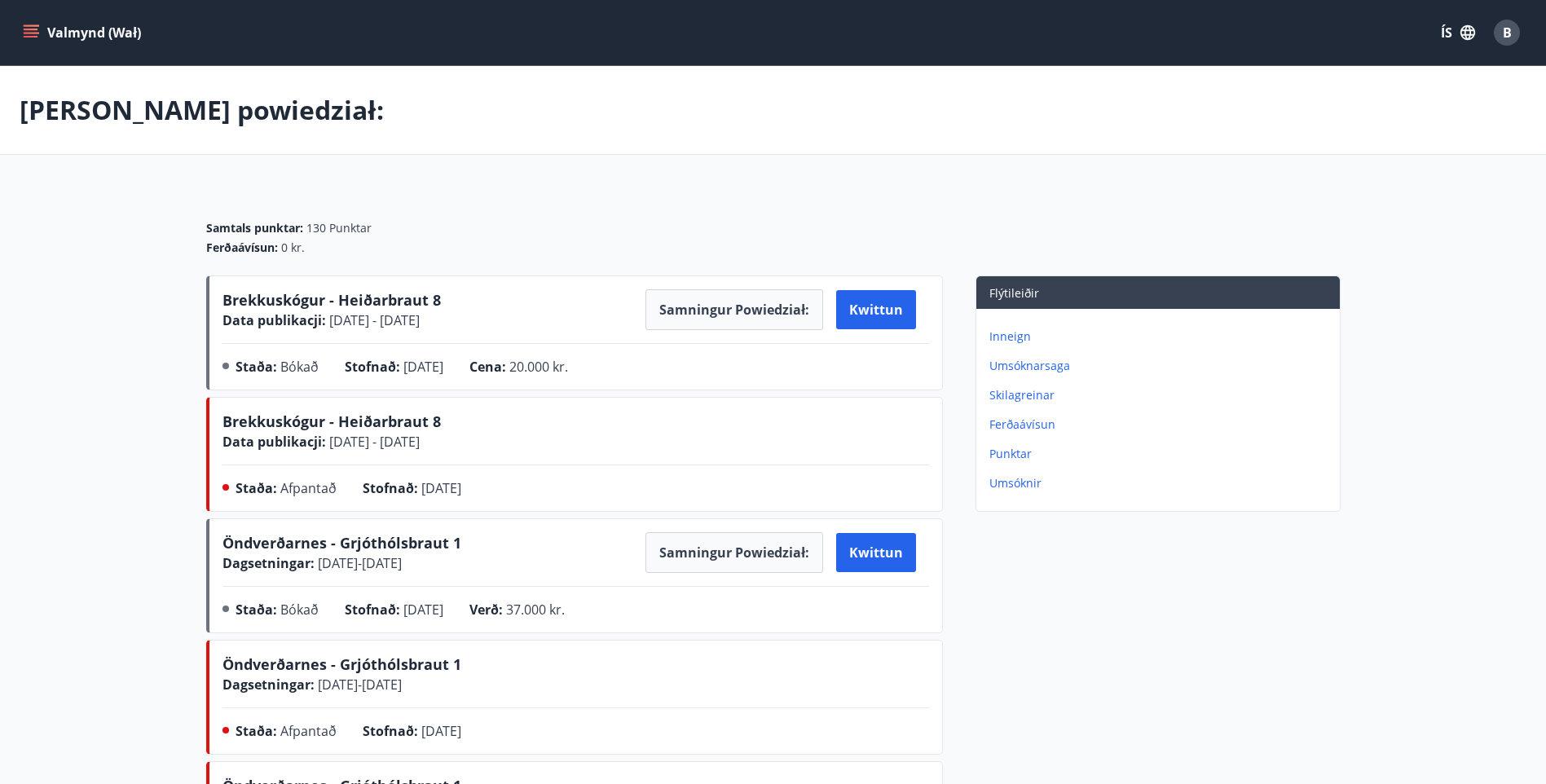
click at [1505, 31] on span "B" at bounding box center [1508, 32] width 9 height 18
